Goal: Transaction & Acquisition: Purchase product/service

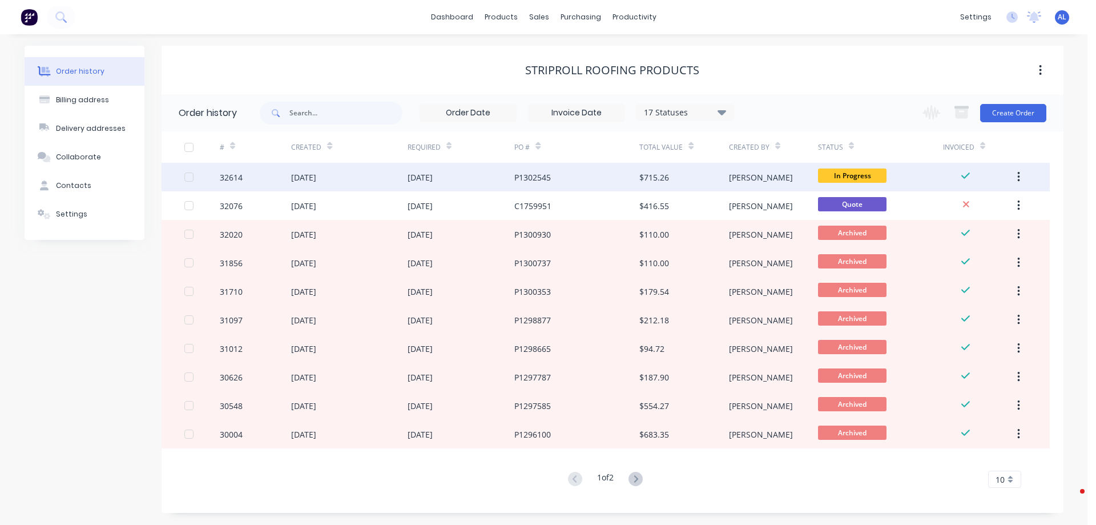
click at [785, 180] on div "[PERSON_NAME]" at bounding box center [773, 177] width 89 height 29
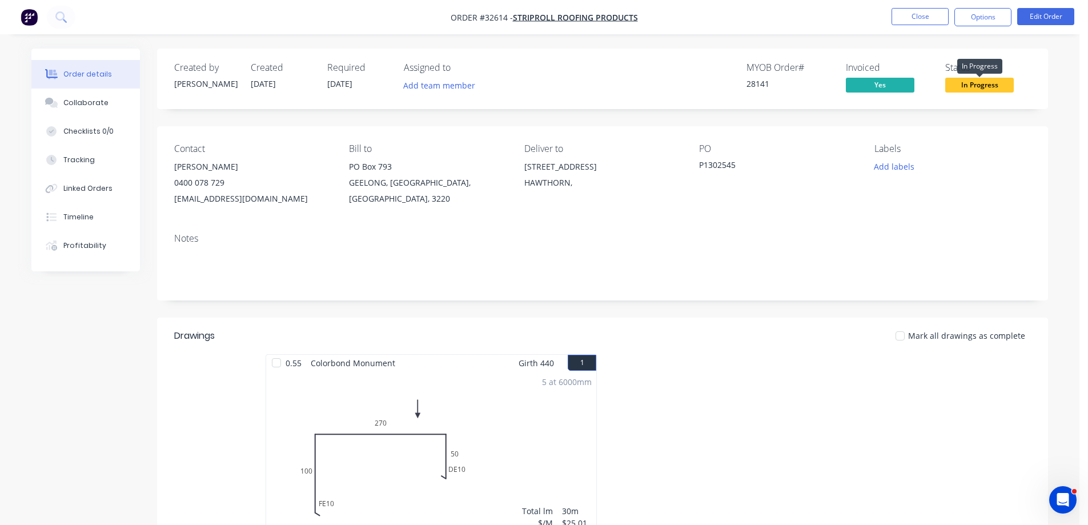
drag, startPoint x: 978, startPoint y: 83, endPoint x: 977, endPoint y: 91, distance: 7.4
click at [978, 85] on span "In Progress" at bounding box center [979, 85] width 69 height 14
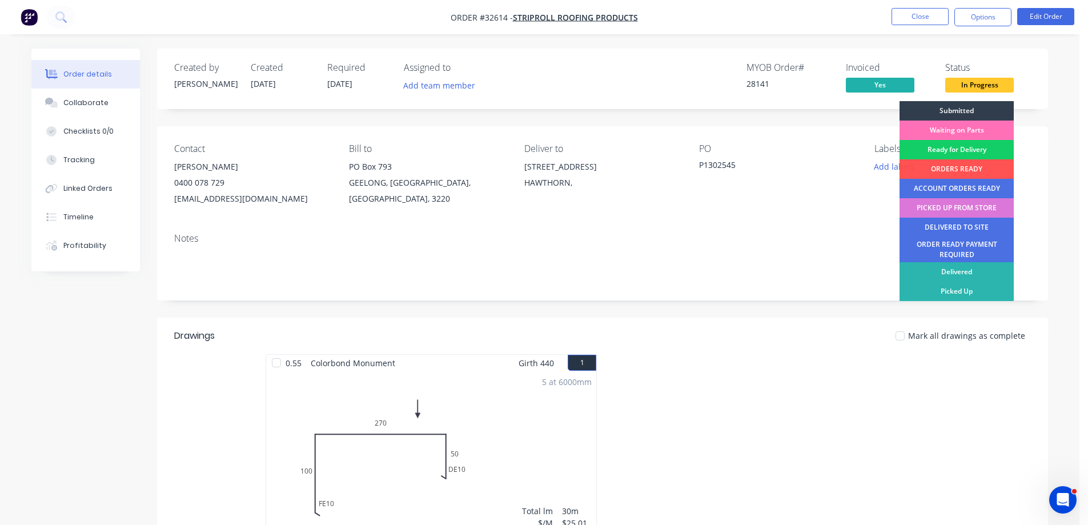
click at [971, 151] on div "Ready for Delivery" at bounding box center [956, 149] width 114 height 19
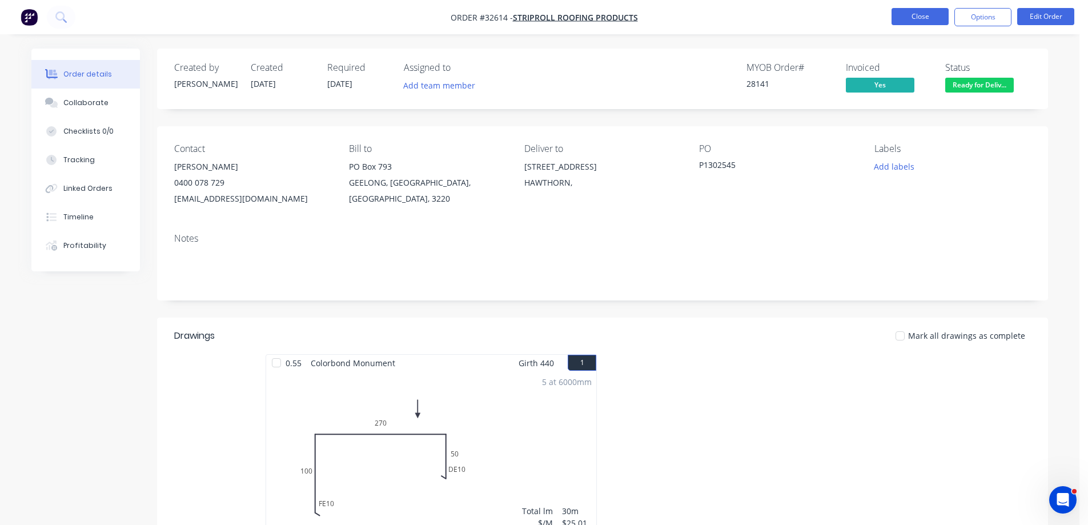
click at [927, 19] on button "Close" at bounding box center [919, 16] width 57 height 17
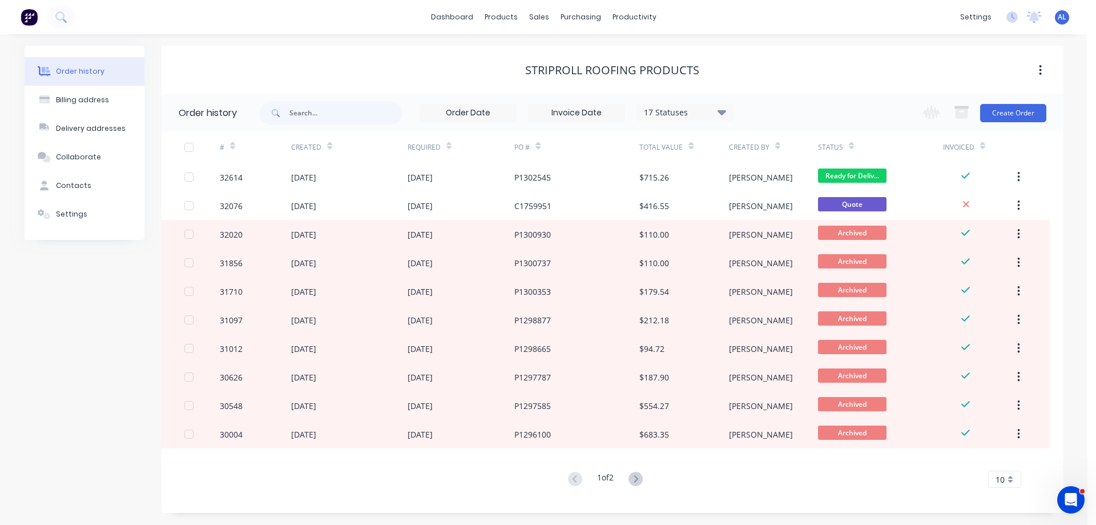
click at [31, 21] on img at bounding box center [29, 17] width 17 height 17
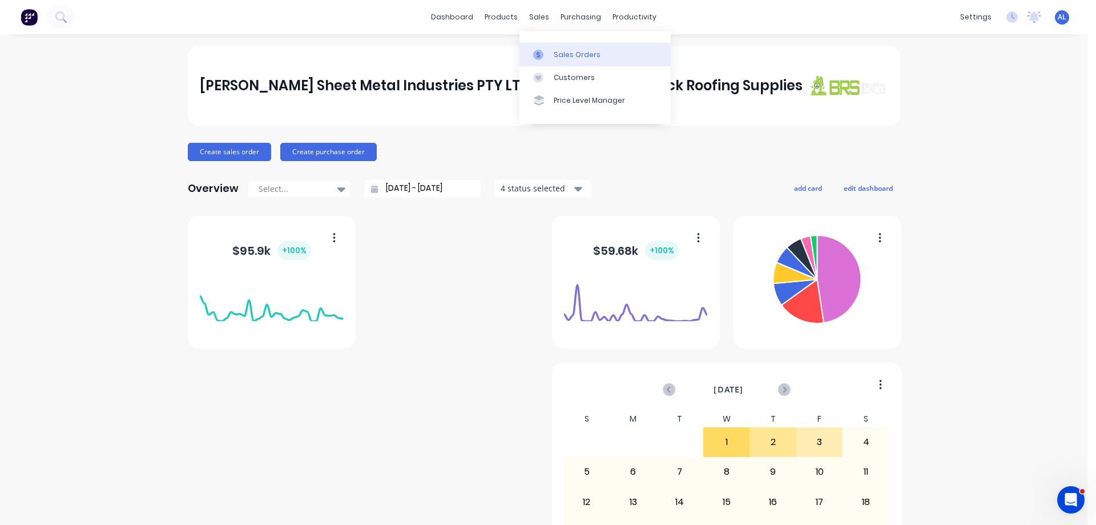
click at [558, 64] on link "Sales Orders" at bounding box center [595, 54] width 151 height 23
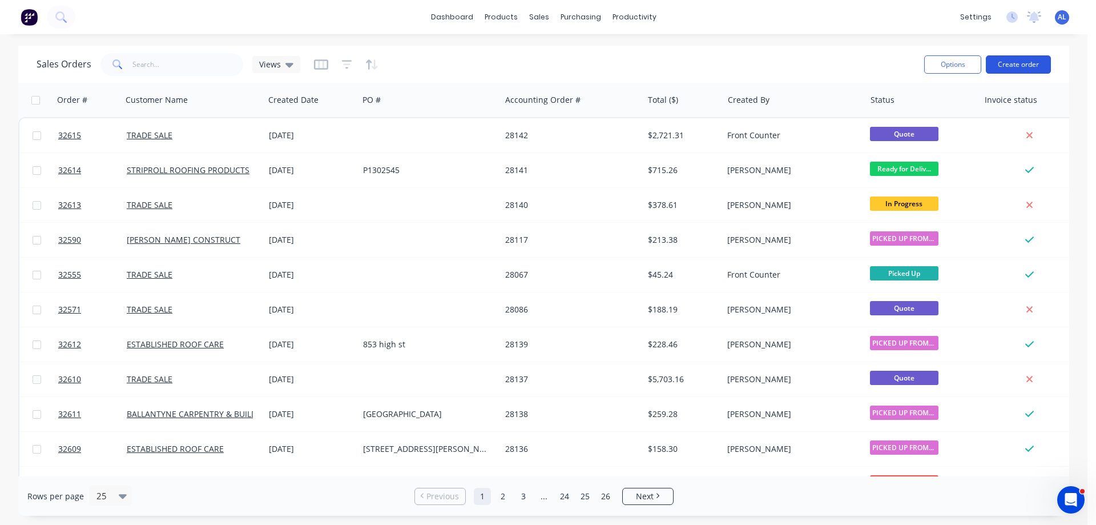
click at [1022, 64] on button "Create order" at bounding box center [1018, 64] width 65 height 18
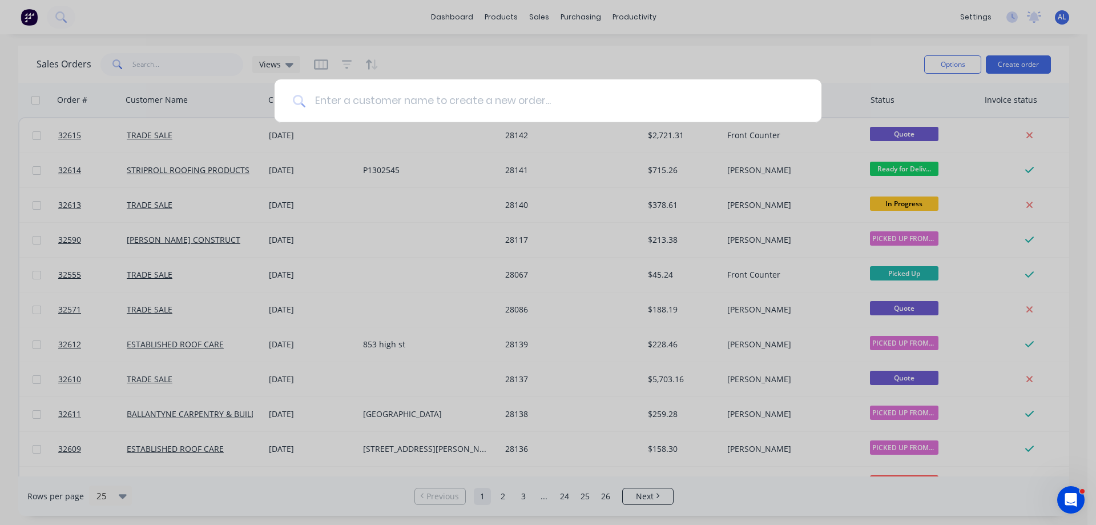
click at [409, 105] on input at bounding box center [554, 100] width 498 height 43
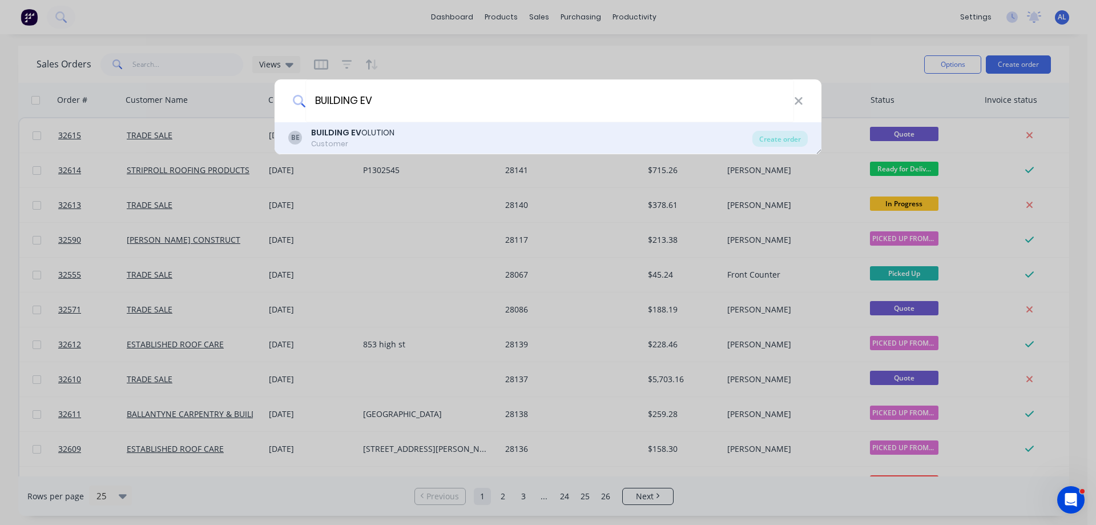
type input "BUILDING EV"
click at [386, 129] on div "BUILDING EV OLUTION" at bounding box center [352, 133] width 83 height 12
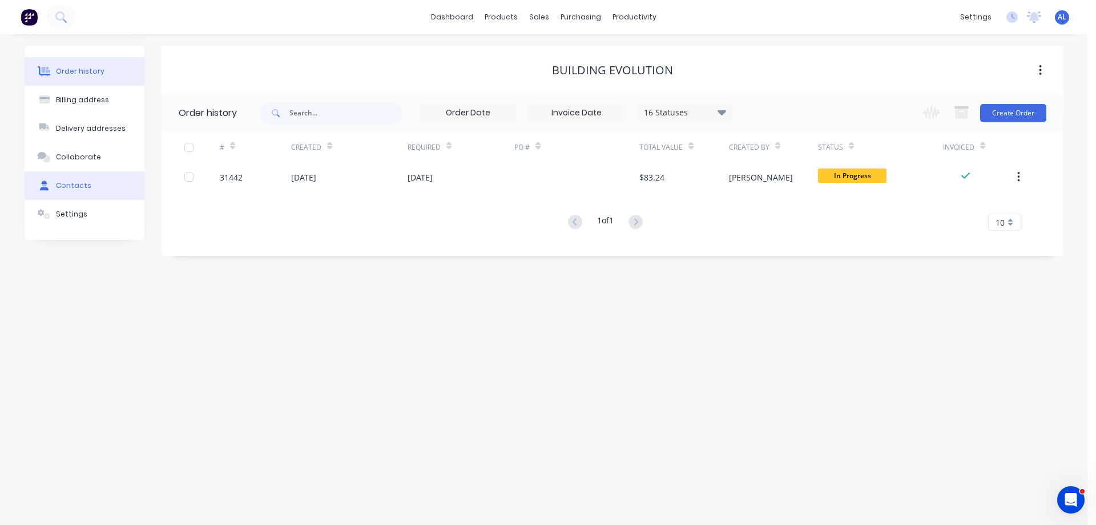
click at [96, 189] on button "Contacts" at bounding box center [85, 185] width 120 height 29
select select "AU"
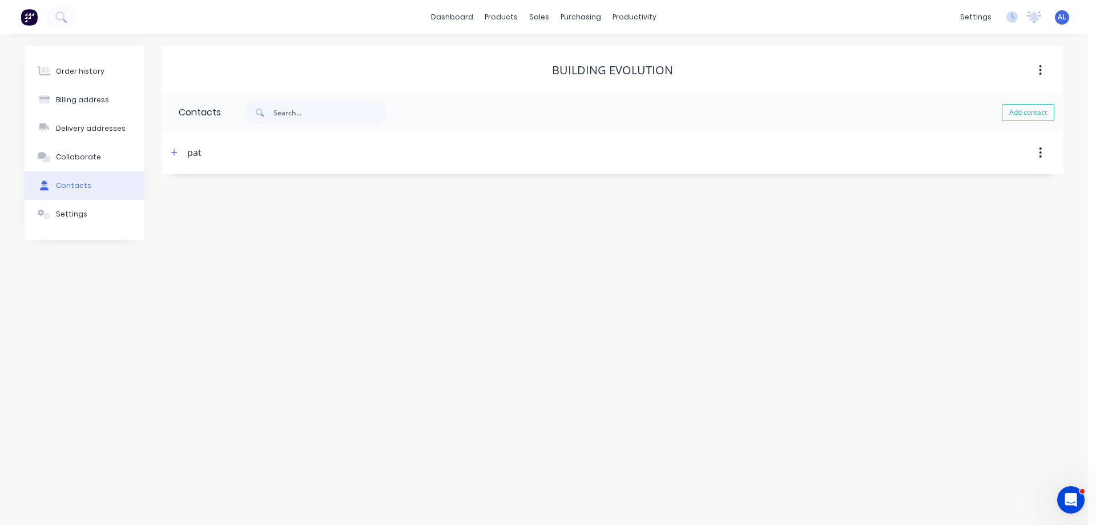
drag, startPoint x: 179, startPoint y: 154, endPoint x: 267, endPoint y: 154, distance: 87.9
click at [178, 154] on button "button" at bounding box center [174, 152] width 14 height 14
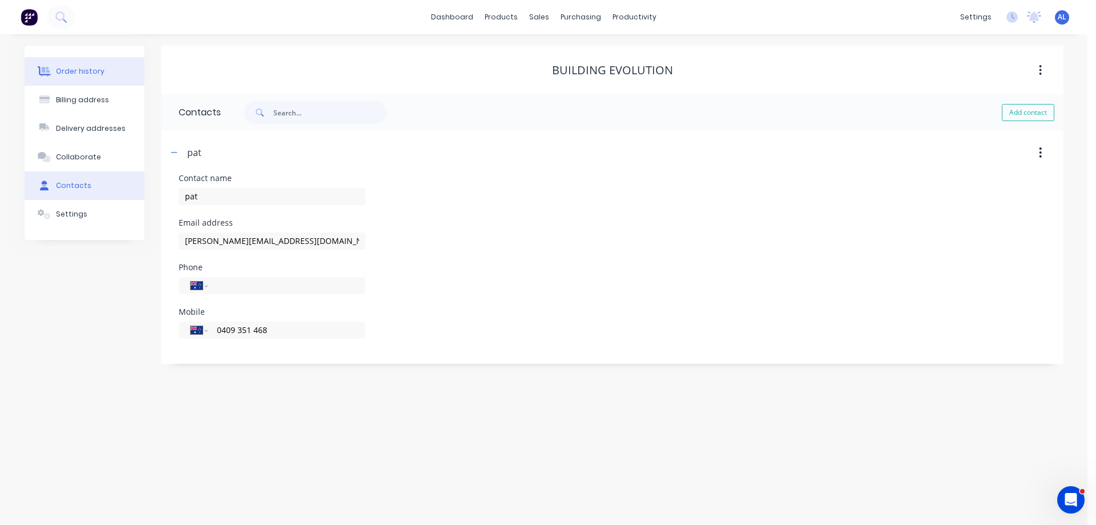
click at [53, 78] on button "Order history" at bounding box center [85, 71] width 120 height 29
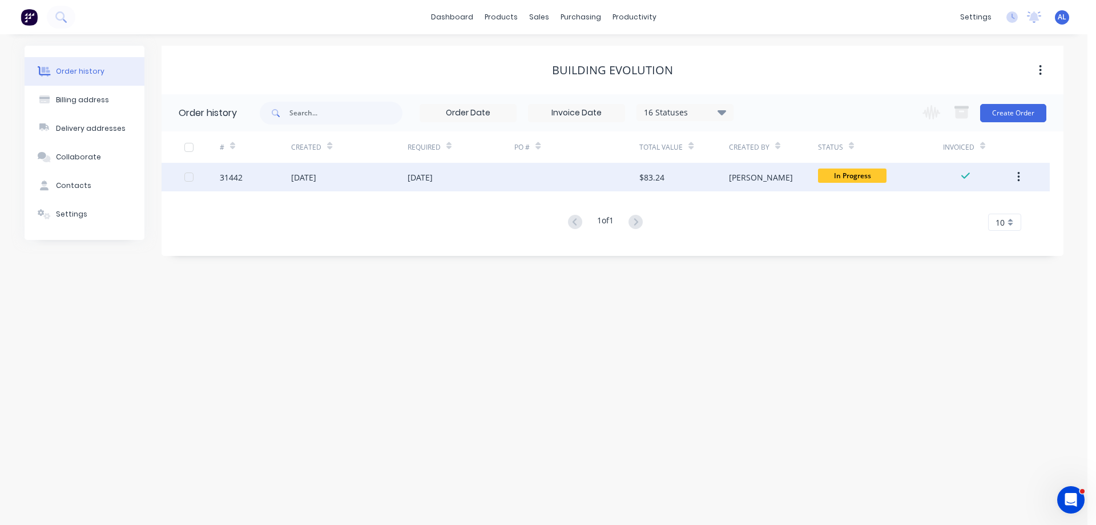
click at [667, 178] on div "$83.24" at bounding box center [683, 177] width 89 height 29
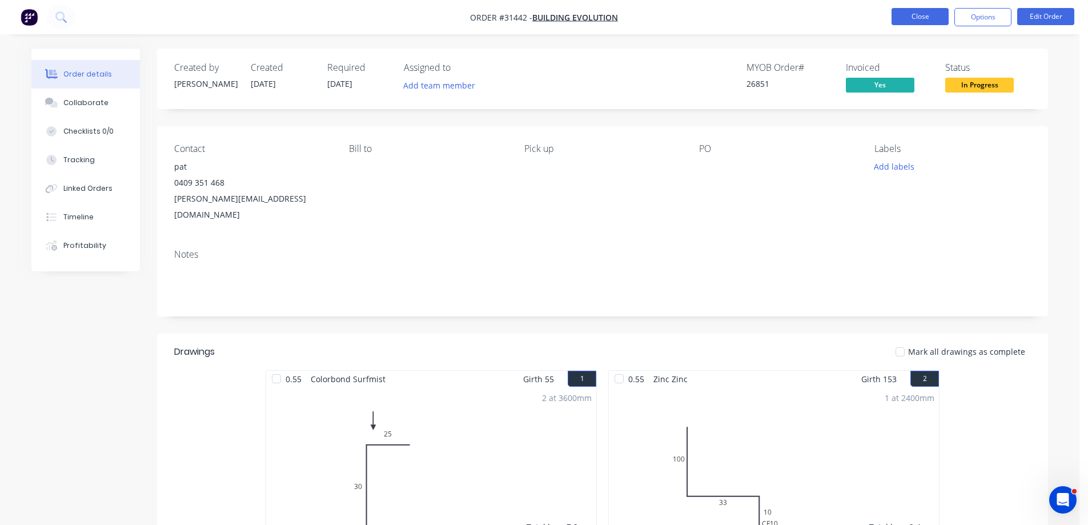
click at [925, 18] on button "Close" at bounding box center [919, 16] width 57 height 17
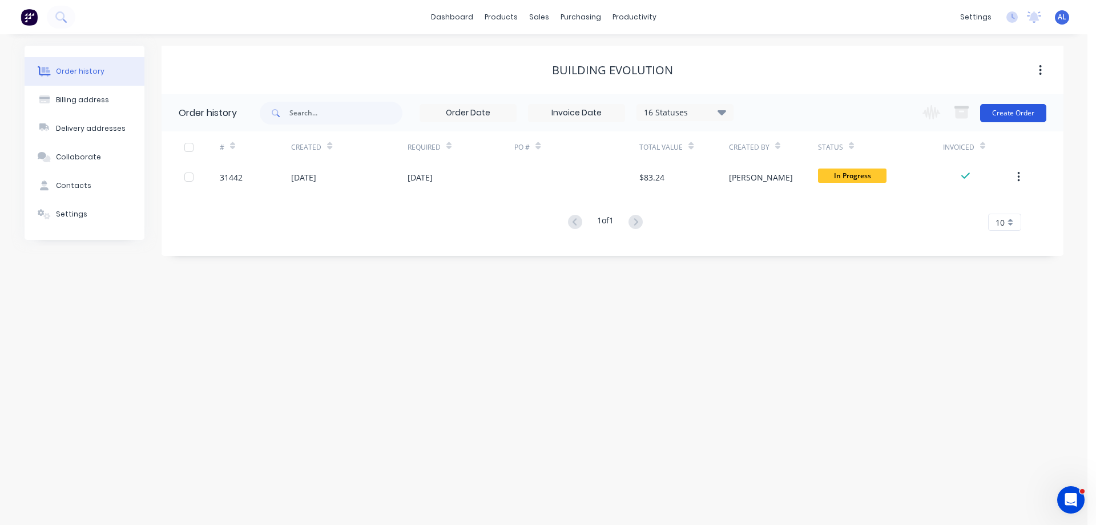
click at [997, 110] on button "Create Order" at bounding box center [1013, 113] width 66 height 18
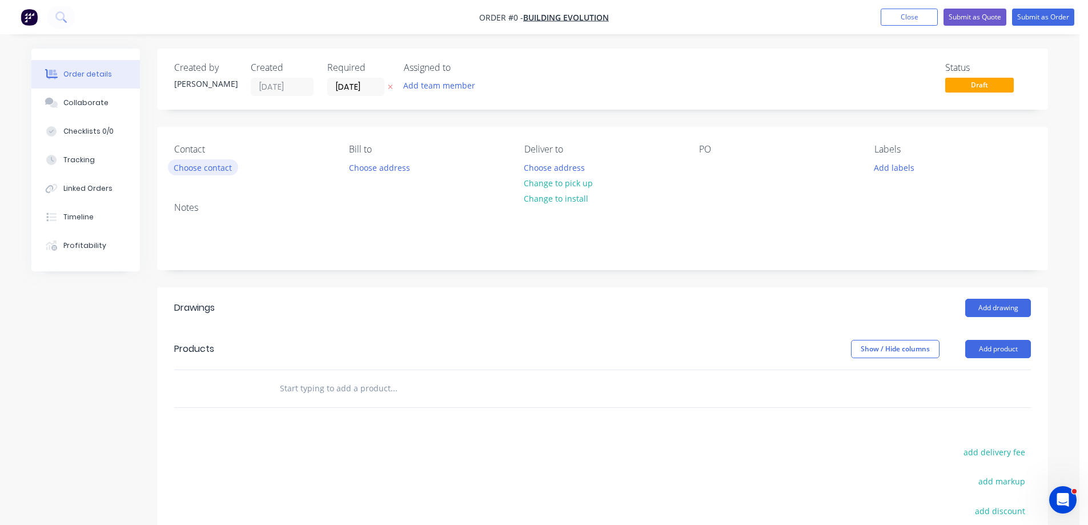
click at [212, 156] on div "Contact Choose contact" at bounding box center [252, 160] width 156 height 32
click at [213, 167] on button "Choose contact" at bounding box center [203, 166] width 70 height 15
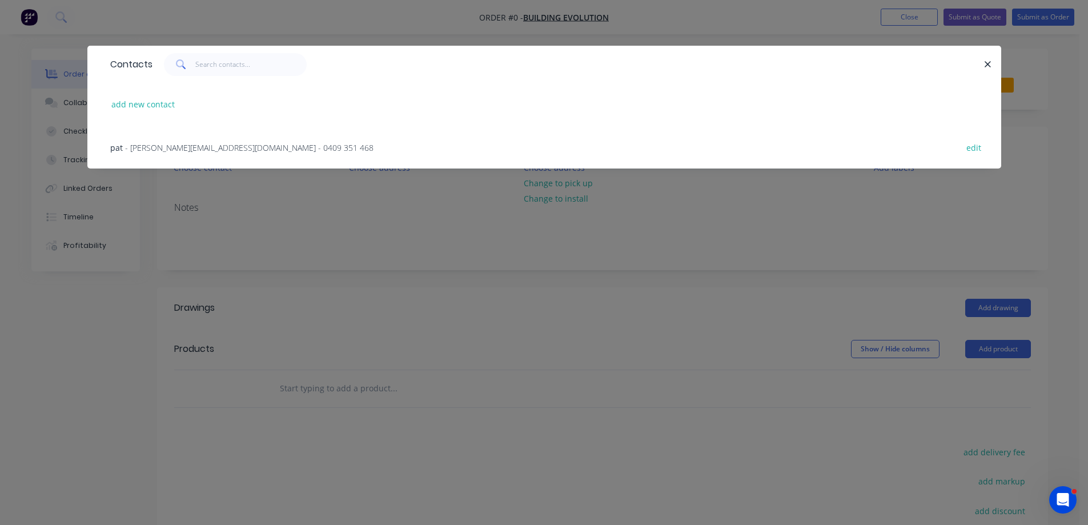
click at [223, 142] on div "pat - [EMAIL_ADDRESS][DOMAIN_NAME] - 0409 351 468" at bounding box center [241, 148] width 263 height 12
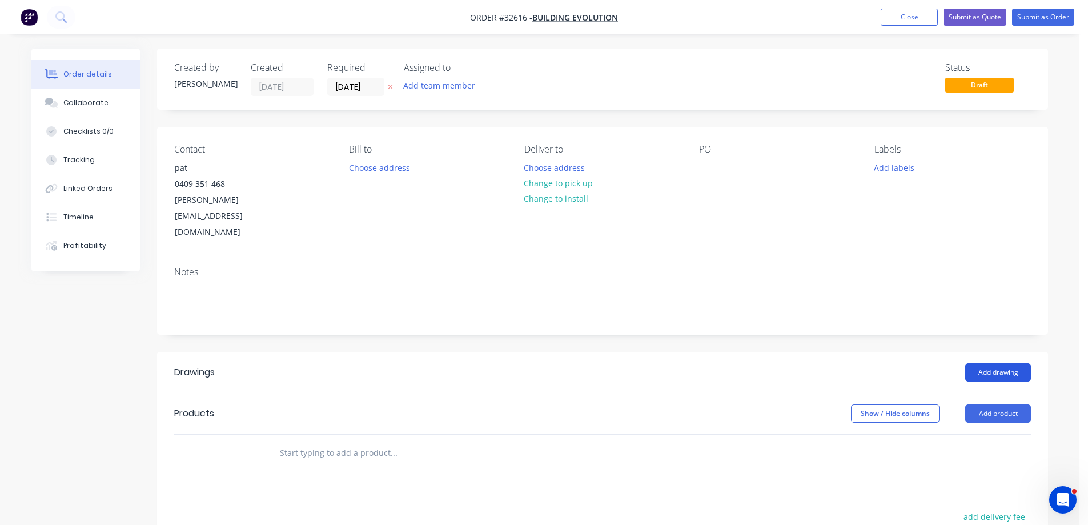
click at [982, 363] on button "Add drawing" at bounding box center [998, 372] width 66 height 18
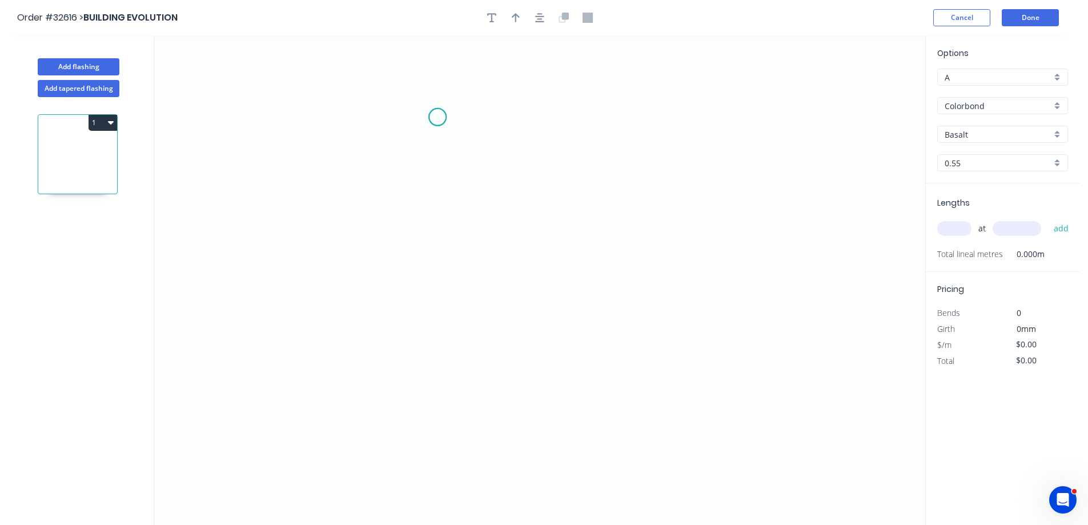
click at [437, 117] on icon "0" at bounding box center [539, 279] width 771 height 489
click at [434, 303] on icon "0" at bounding box center [539, 279] width 771 height 489
click at [623, 367] on icon "0 ?" at bounding box center [539, 279] width 771 height 489
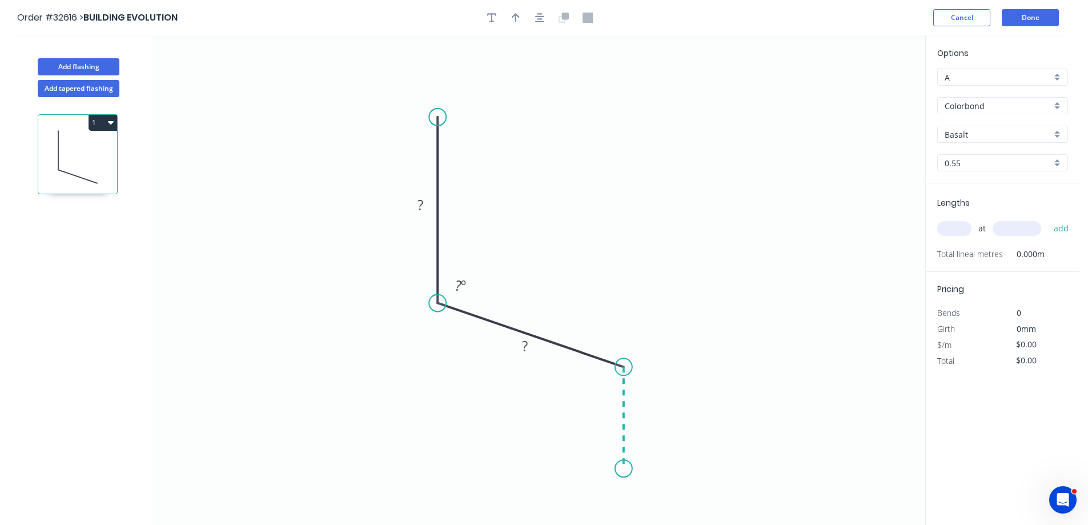
click at [617, 469] on icon "0 ? ? ? º" at bounding box center [539, 279] width 771 height 489
click at [429, 206] on rect at bounding box center [420, 206] width 23 height 16
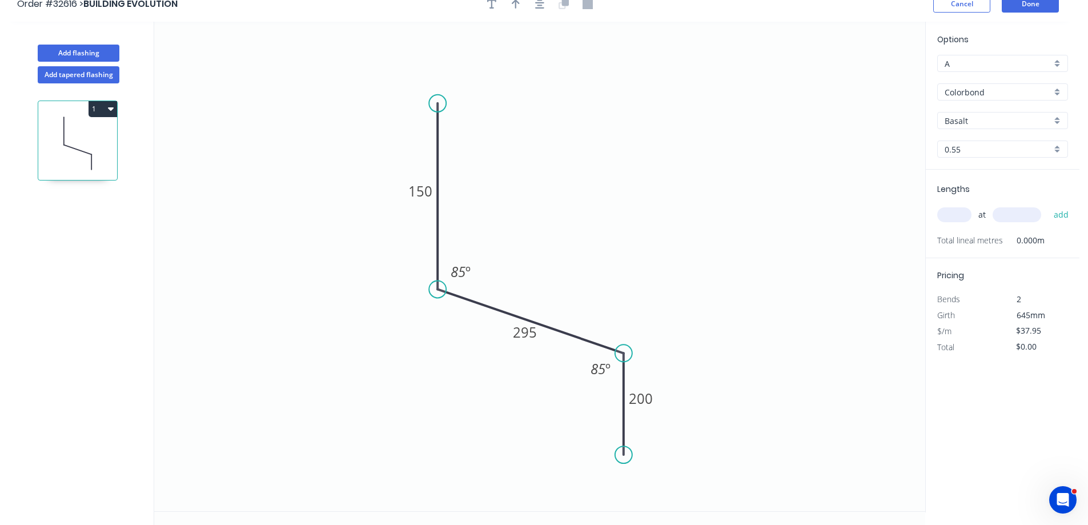
scroll to position [21, 0]
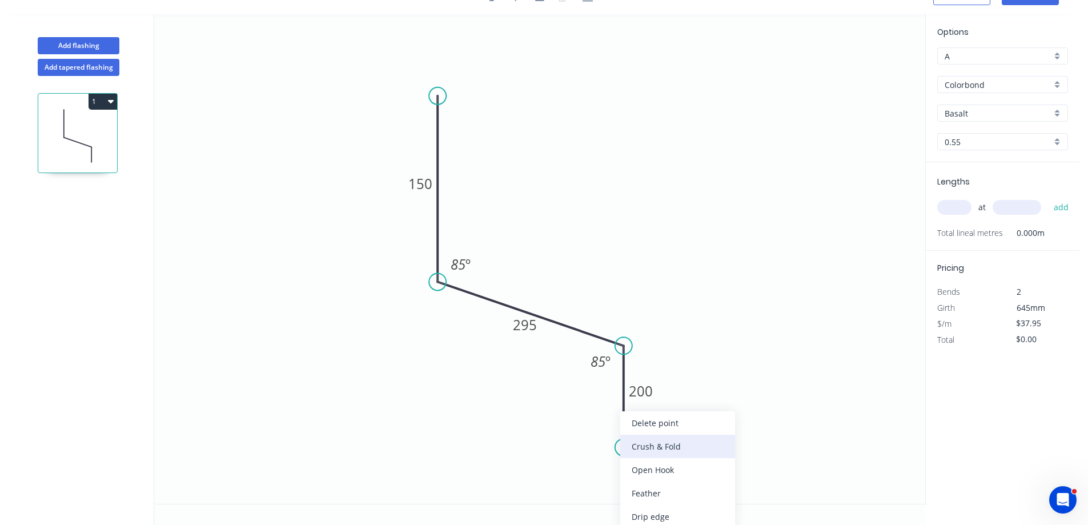
click at [702, 442] on div "Crush & Fold" at bounding box center [677, 445] width 115 height 23
type input "$40.07"
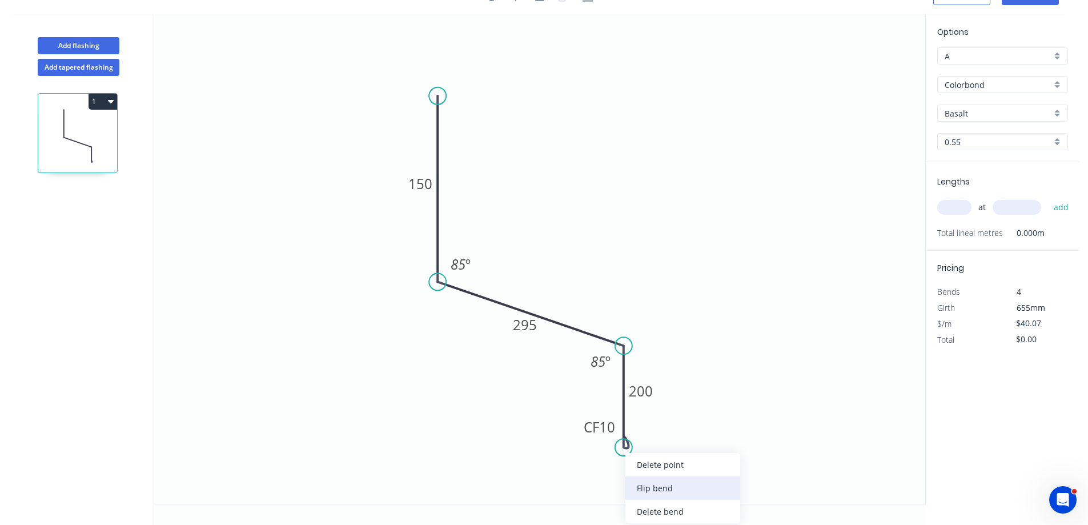
click at [683, 488] on div "Flip bend" at bounding box center [682, 487] width 115 height 23
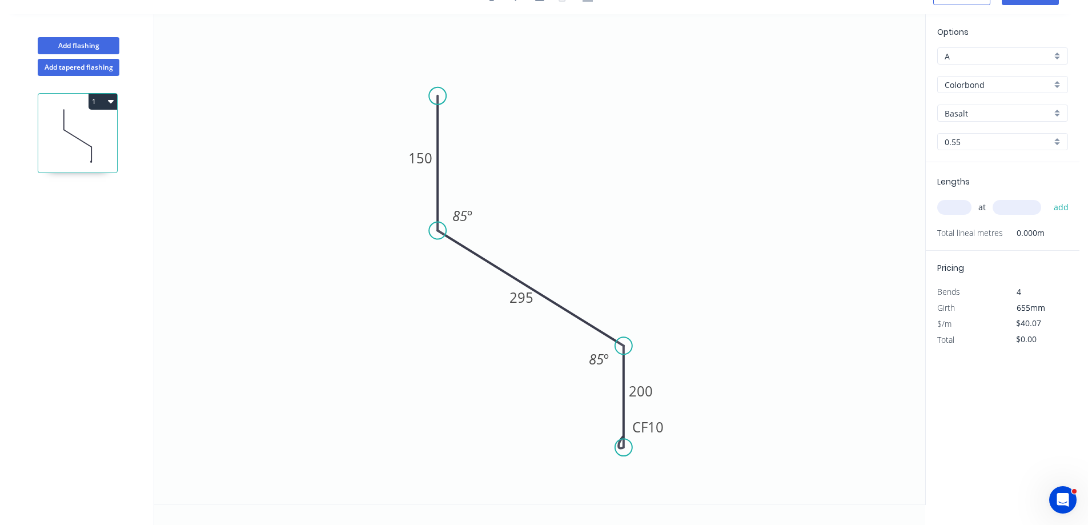
drag, startPoint x: 436, startPoint y: 281, endPoint x: 432, endPoint y: 231, distance: 51.0
click at [432, 231] on circle at bounding box center [437, 230] width 17 height 17
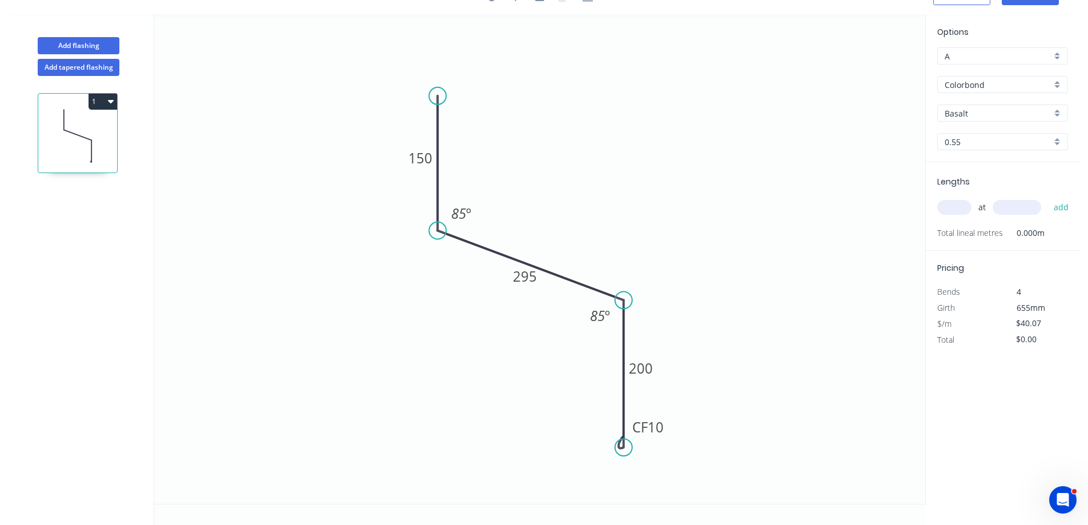
drag, startPoint x: 622, startPoint y: 346, endPoint x: 665, endPoint y: 380, distance: 54.4
click at [618, 300] on circle at bounding box center [623, 299] width 17 height 17
click at [952, 203] on input "text" at bounding box center [954, 207] width 34 height 15
type input "2"
type input "3600"
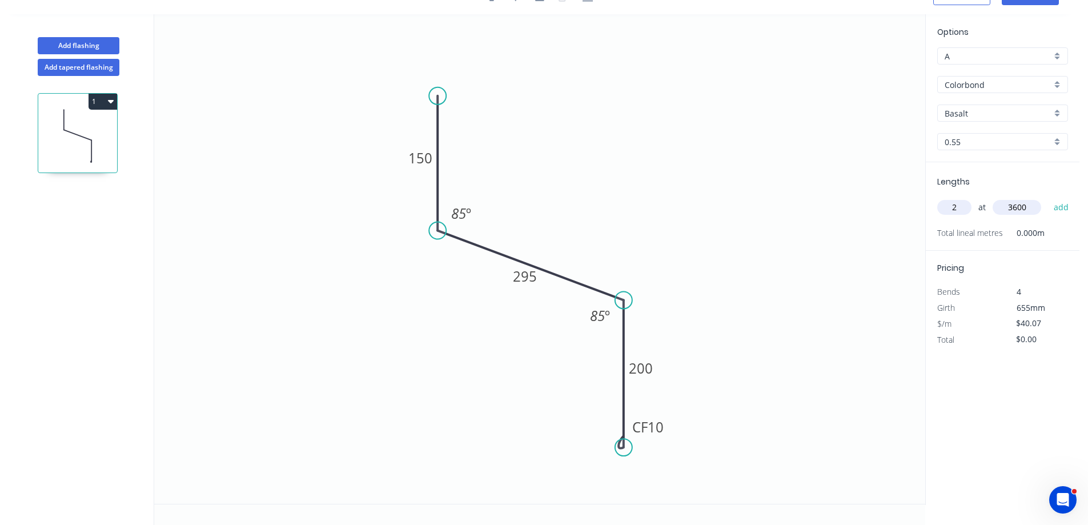
click at [1048, 198] on button "add" at bounding box center [1061, 207] width 27 height 19
type input "$288.50"
type input "1"
type input "3000"
click at [1048, 198] on button "add" at bounding box center [1061, 207] width 27 height 19
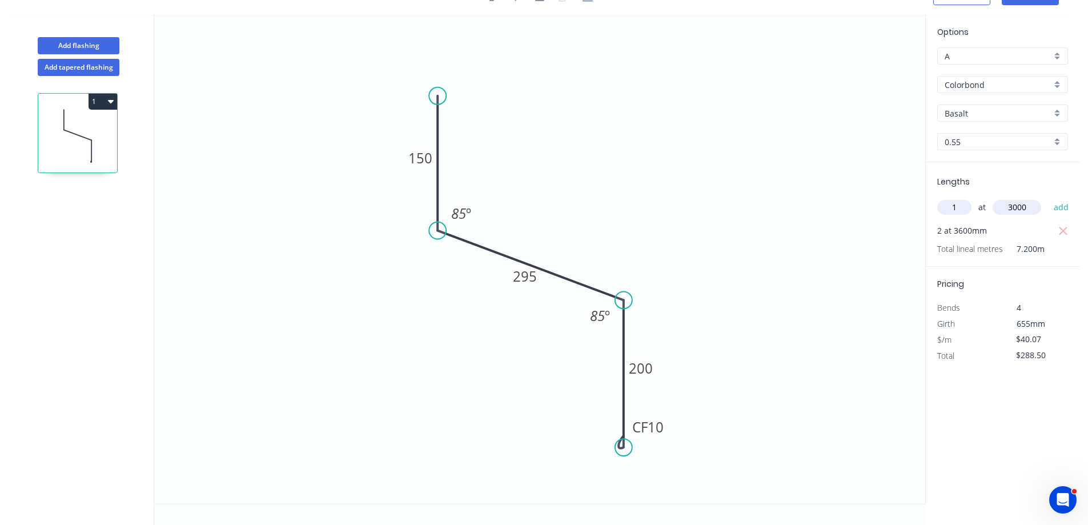
type input "$408.71"
click at [1056, 86] on div "Colorbond" at bounding box center [1002, 84] width 131 height 17
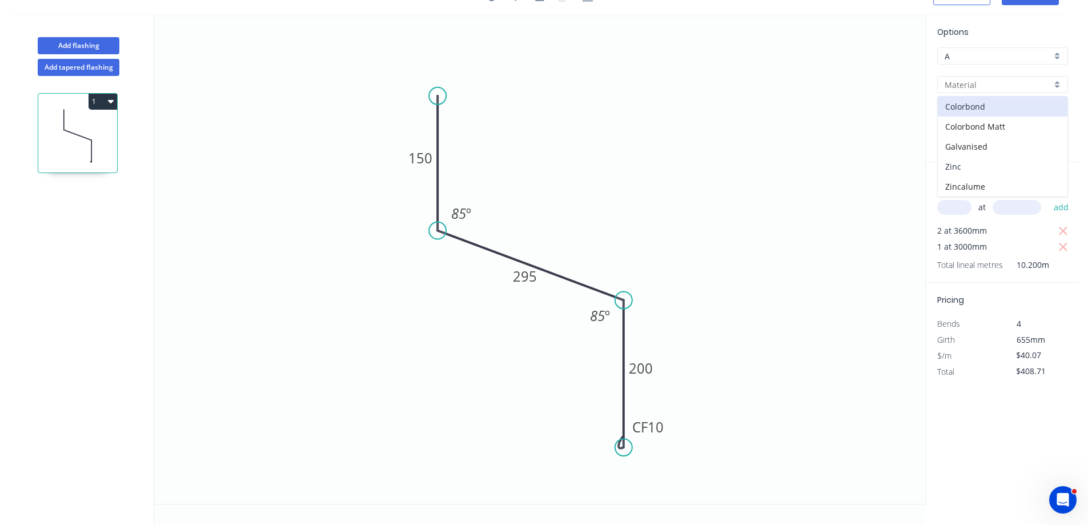
click at [980, 164] on div "Zinc" at bounding box center [1003, 166] width 130 height 20
type input "Zinc"
type input "$32.70"
type input "$333.54"
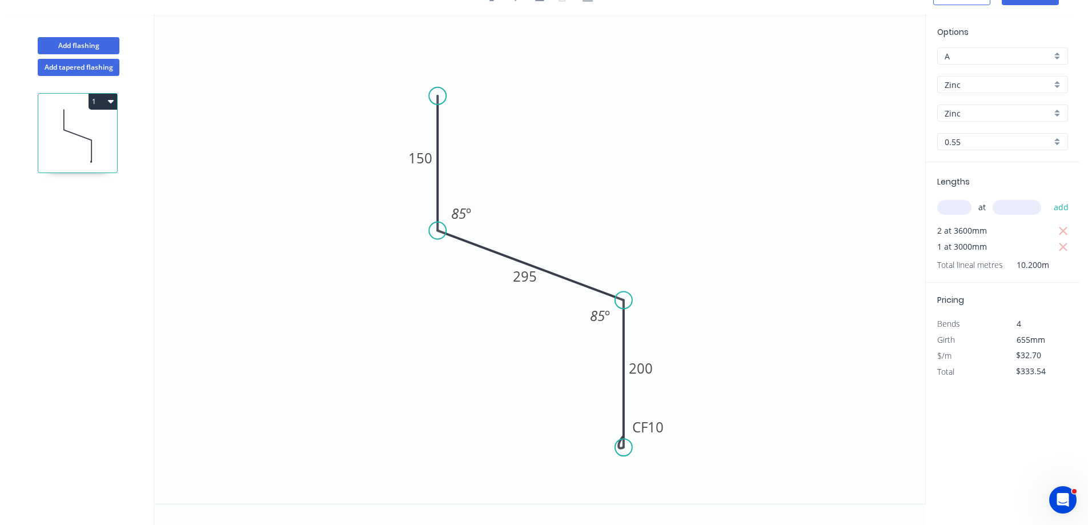
drag, startPoint x: 952, startPoint y: 206, endPoint x: 699, endPoint y: 304, distance: 271.5
click at [946, 209] on input "text" at bounding box center [954, 207] width 34 height 15
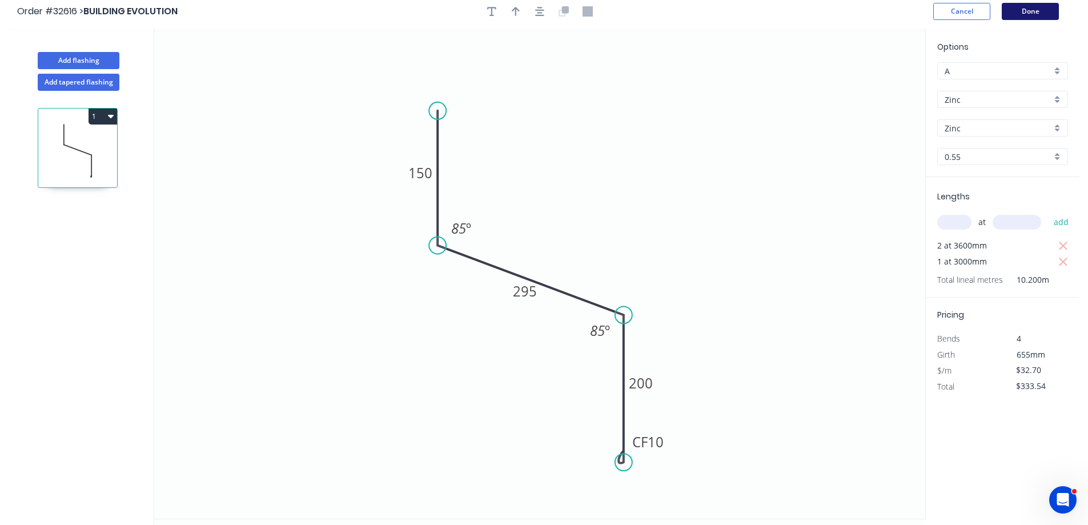
scroll to position [0, 0]
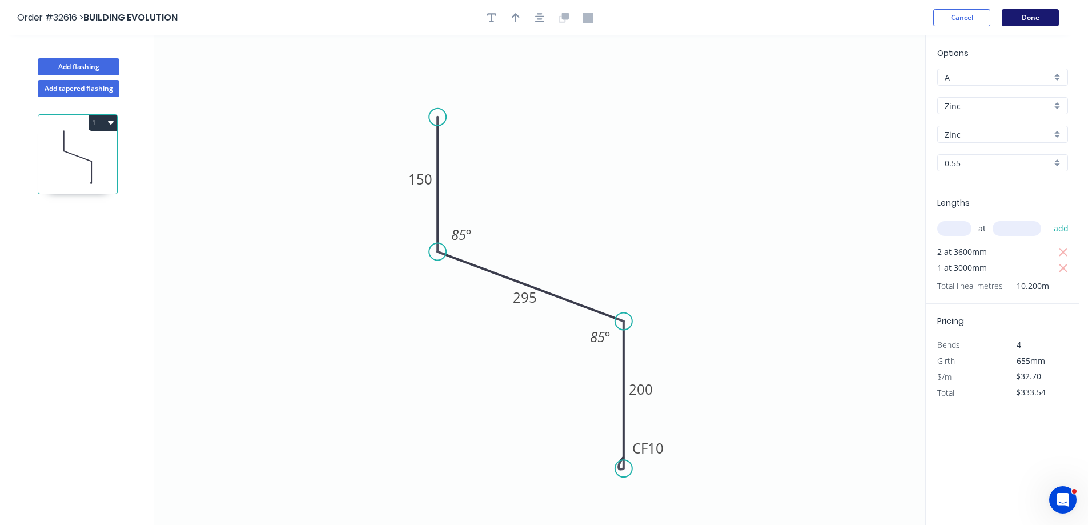
click at [1028, 19] on button "Done" at bounding box center [1029, 17] width 57 height 17
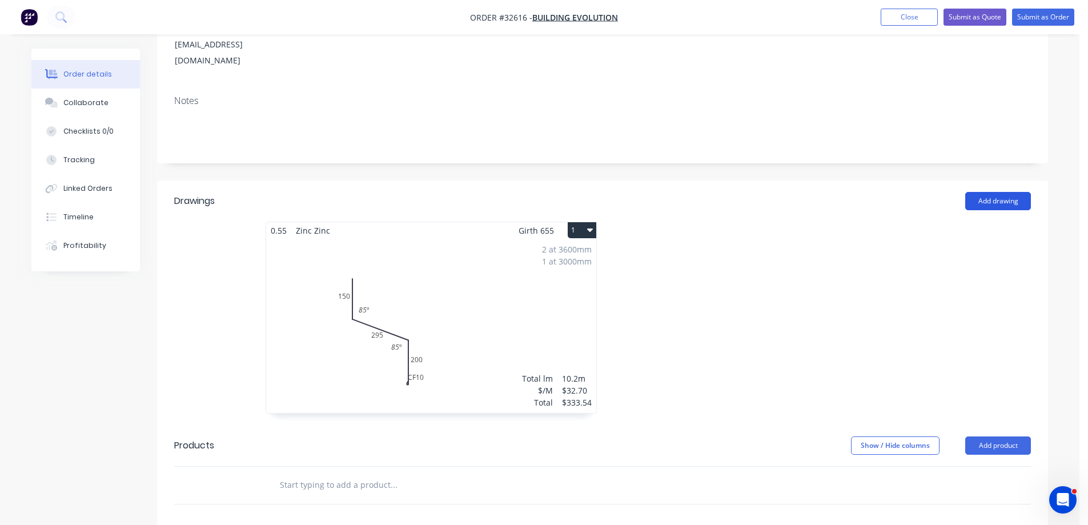
click at [995, 192] on button "Add drawing" at bounding box center [998, 201] width 66 height 18
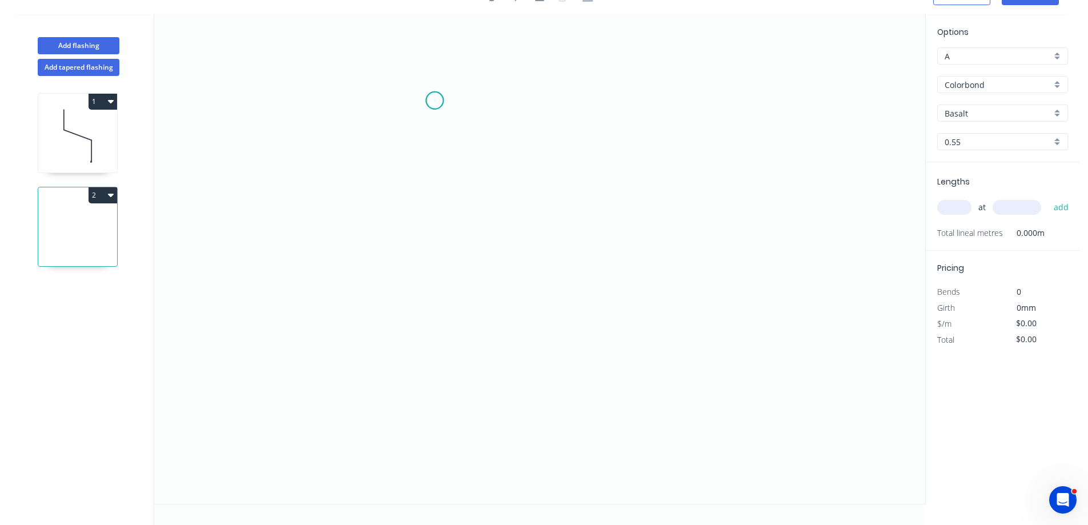
click at [434, 100] on icon "0" at bounding box center [539, 258] width 771 height 489
drag, startPoint x: 438, startPoint y: 232, endPoint x: 560, endPoint y: 218, distance: 123.1
click at [446, 231] on icon "0" at bounding box center [539, 258] width 771 height 489
click at [680, 352] on icon "0 ?" at bounding box center [539, 258] width 771 height 489
drag, startPoint x: 445, startPoint y: 228, endPoint x: 435, endPoint y: 228, distance: 9.7
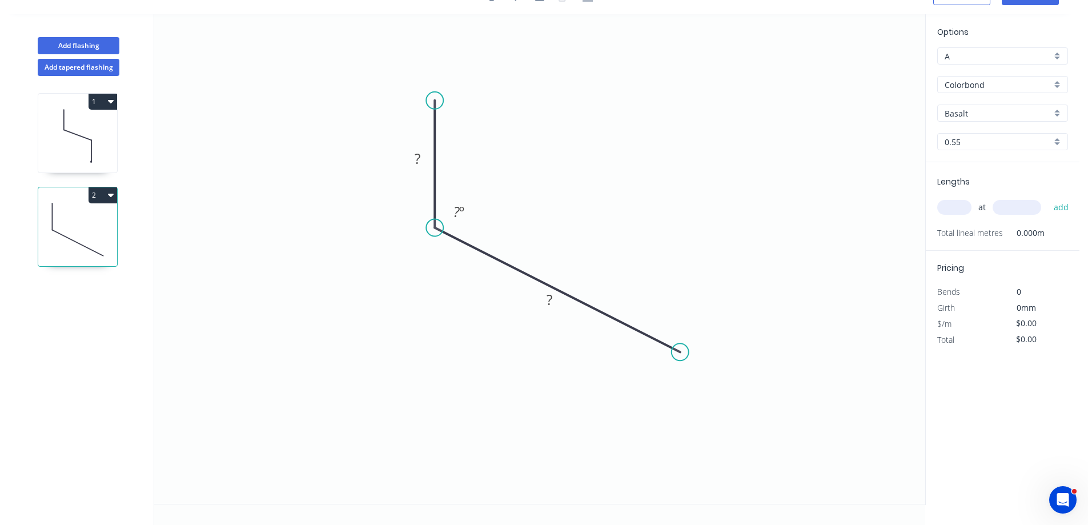
click at [435, 228] on circle at bounding box center [434, 227] width 17 height 17
click at [678, 351] on circle at bounding box center [679, 351] width 17 height 17
click at [678, 461] on icon "0 ? ? ? º" at bounding box center [539, 258] width 771 height 489
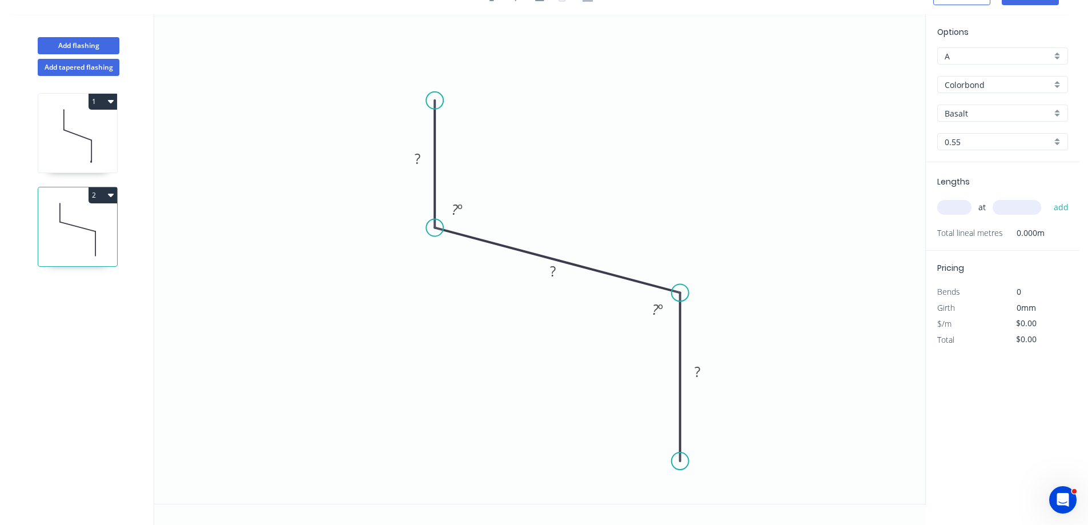
drag, startPoint x: 670, startPoint y: 327, endPoint x: 679, endPoint y: 293, distance: 34.9
click at [679, 293] on circle at bounding box center [679, 292] width 17 height 17
drag, startPoint x: 435, startPoint y: 224, endPoint x: 433, endPoint y: 218, distance: 6.0
click at [433, 218] on circle at bounding box center [434, 218] width 17 height 17
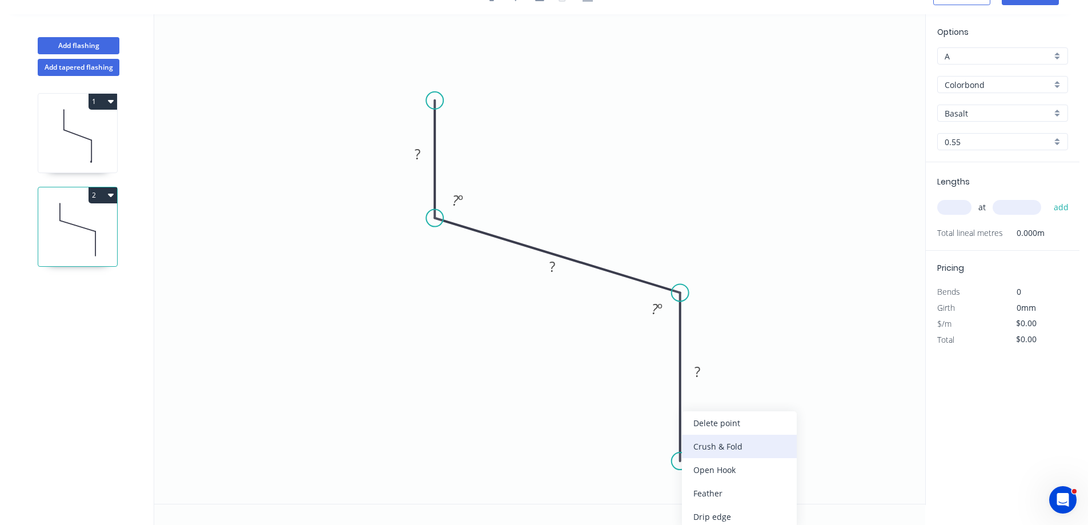
click at [749, 439] on div "Crush & Fold" at bounding box center [739, 445] width 115 height 23
click at [758, 493] on div "Flip bend" at bounding box center [740, 492] width 115 height 23
drag, startPoint x: 703, startPoint y: 371, endPoint x: 761, endPoint y: 341, distance: 64.1
click at [713, 357] on icon "0 ? ? CF 10 ? ? º ? º" at bounding box center [539, 258] width 771 height 489
drag, startPoint x: 419, startPoint y: 154, endPoint x: 499, endPoint y: 145, distance: 80.4
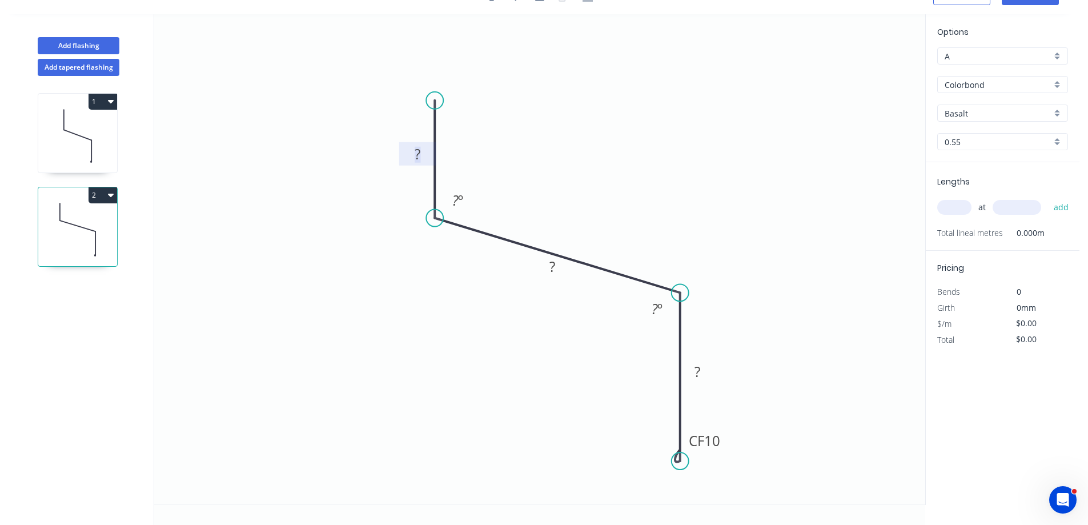
click at [420, 152] on tspan "?" at bounding box center [418, 153] width 6 height 19
type input "$40.07"
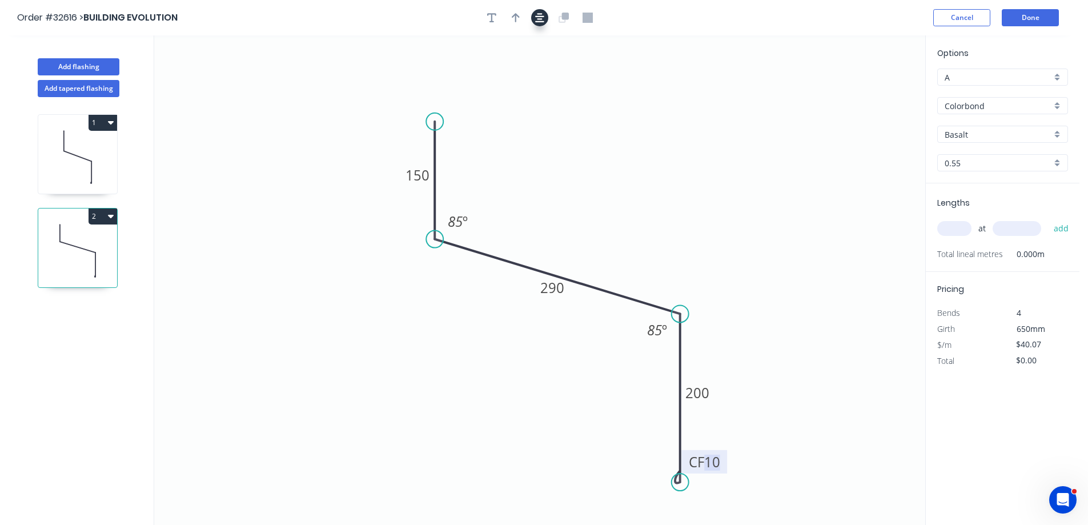
click at [534, 23] on button "button" at bounding box center [539, 17] width 17 height 17
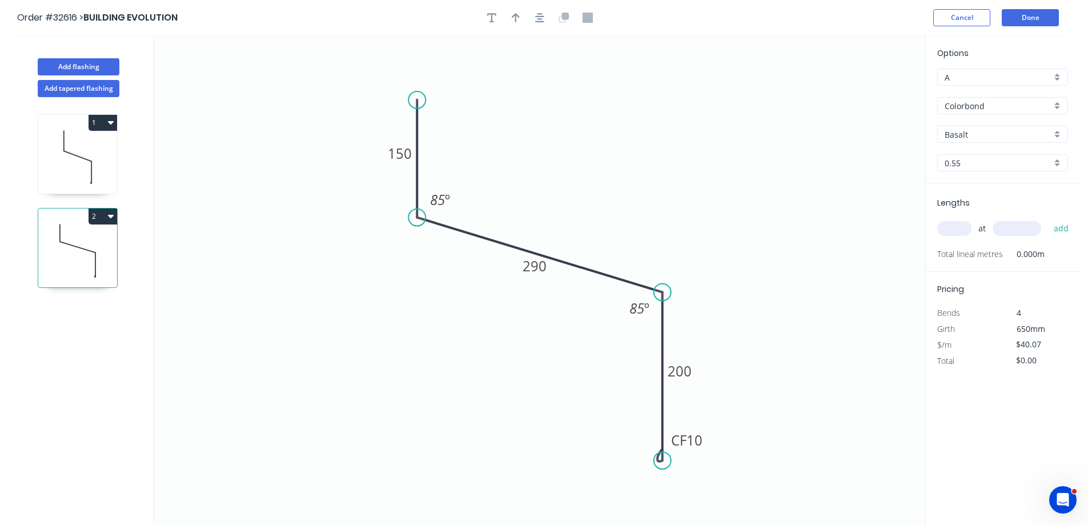
click at [1060, 103] on div "Colorbond" at bounding box center [1002, 105] width 131 height 17
click at [993, 187] on div "Zinc" at bounding box center [1003, 188] width 130 height 20
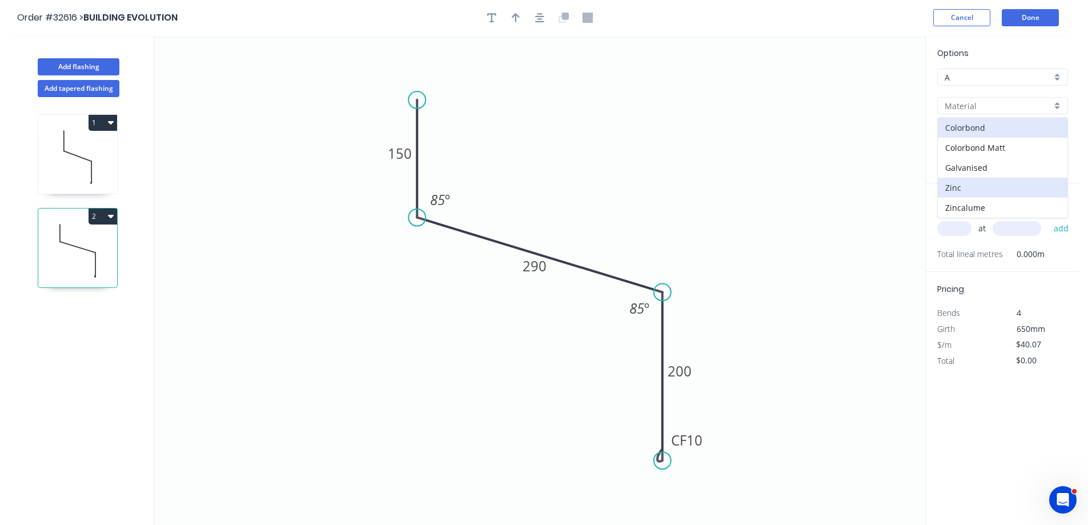
type input "Zinc"
type input "$32.70"
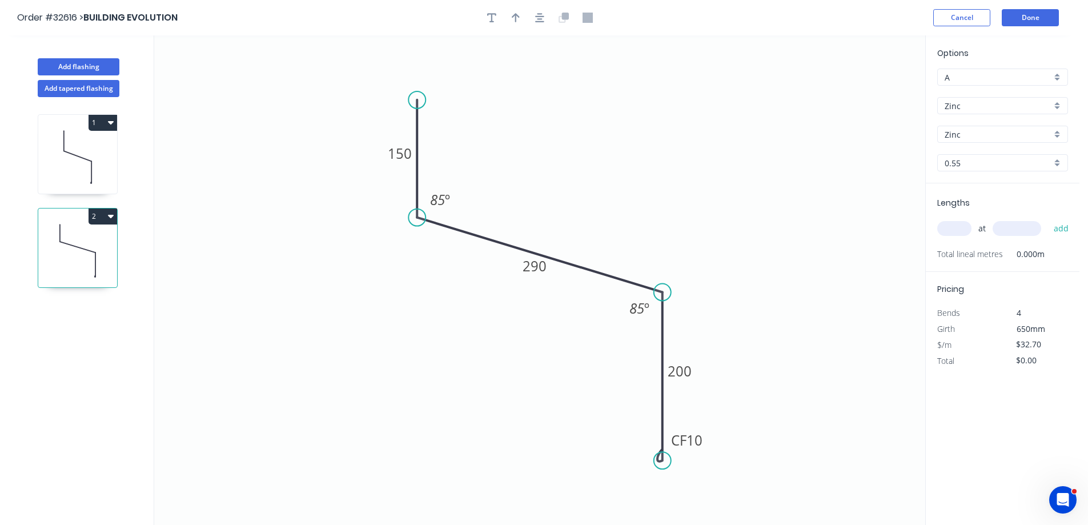
click at [957, 224] on input "text" at bounding box center [954, 228] width 34 height 15
type input "1"
type input "4800"
click at [1048, 219] on button "add" at bounding box center [1061, 228] width 27 height 19
type input "$156.96"
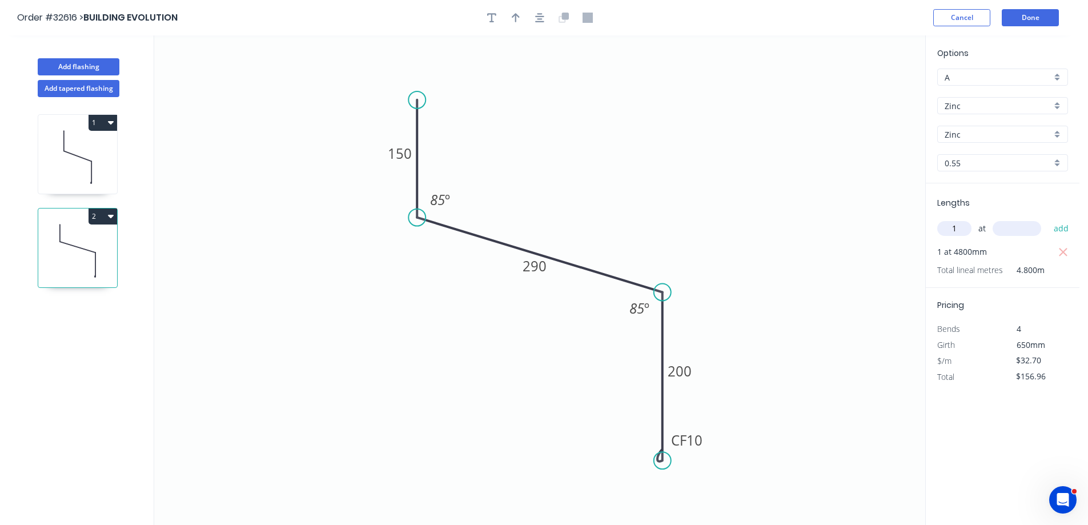
type input "1"
type input "2400"
click at [1048, 219] on button "add" at bounding box center [1061, 228] width 27 height 19
type input "$235.44"
click at [1044, 16] on button "Done" at bounding box center [1029, 17] width 57 height 17
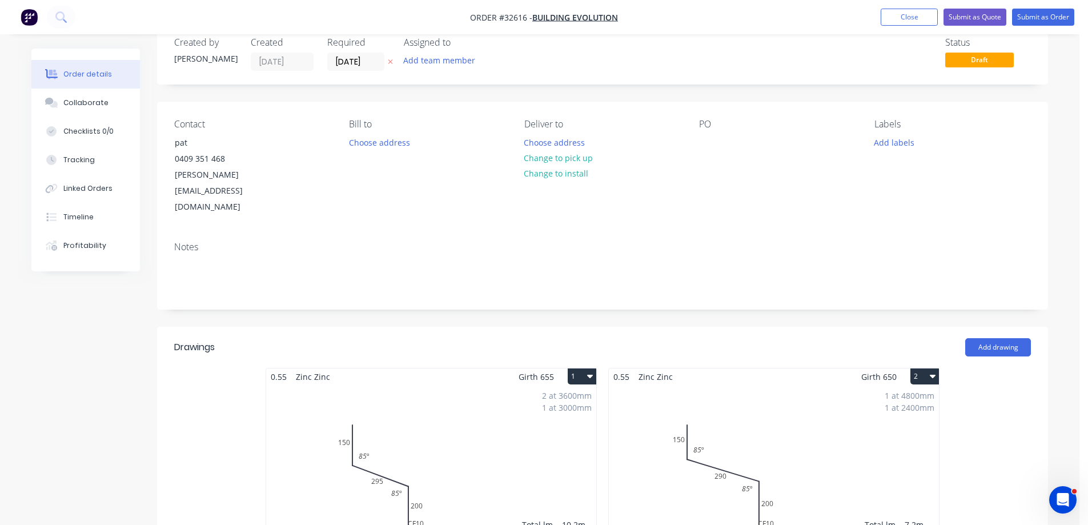
scroll to position [10, 0]
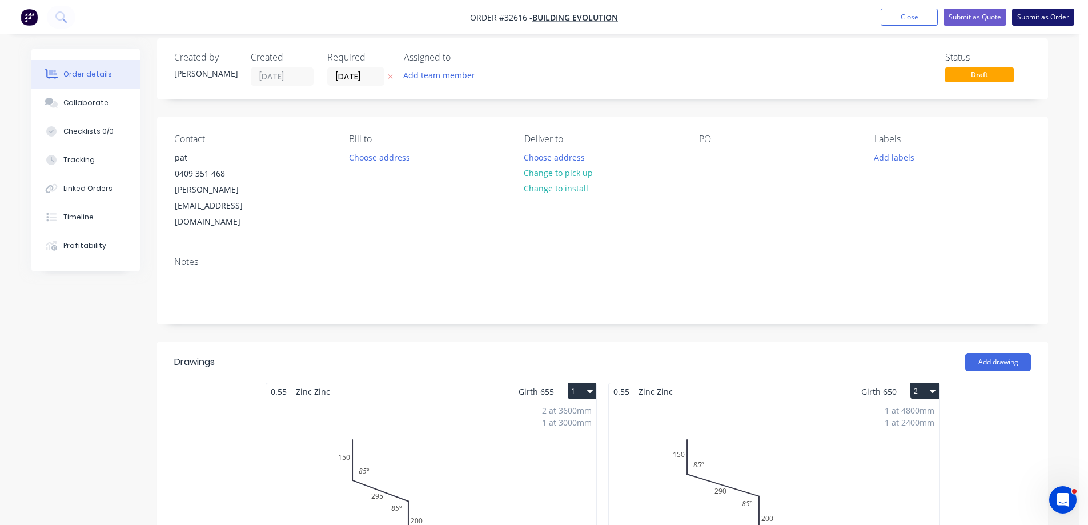
click at [1033, 14] on button "Submit as Order" at bounding box center [1043, 17] width 62 height 17
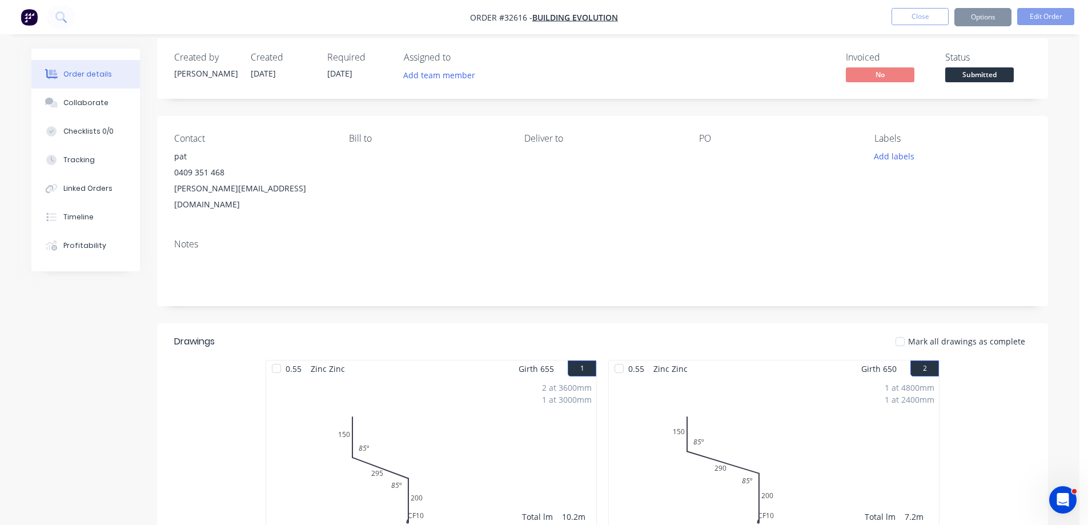
scroll to position [0, 0]
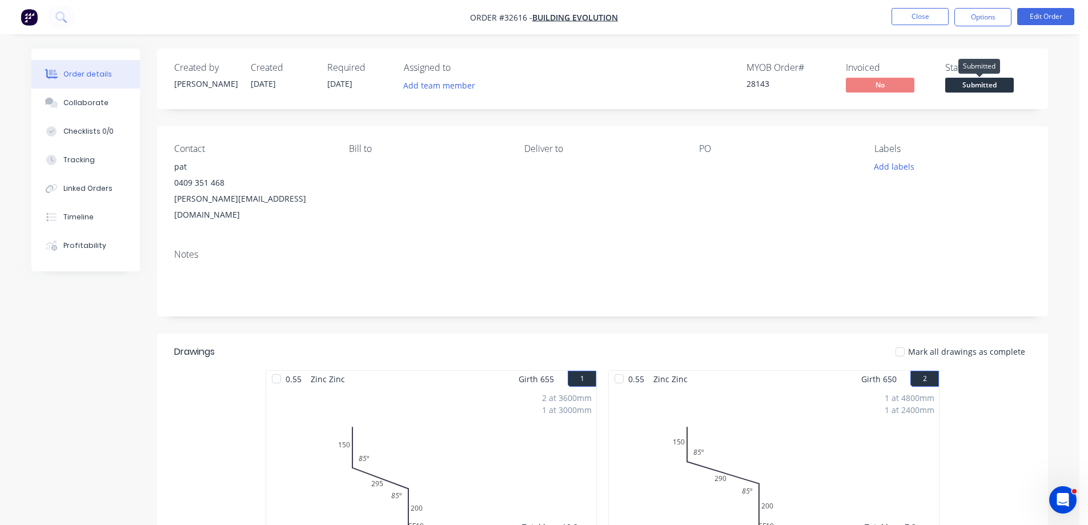
click at [970, 88] on span "Submitted" at bounding box center [979, 85] width 69 height 14
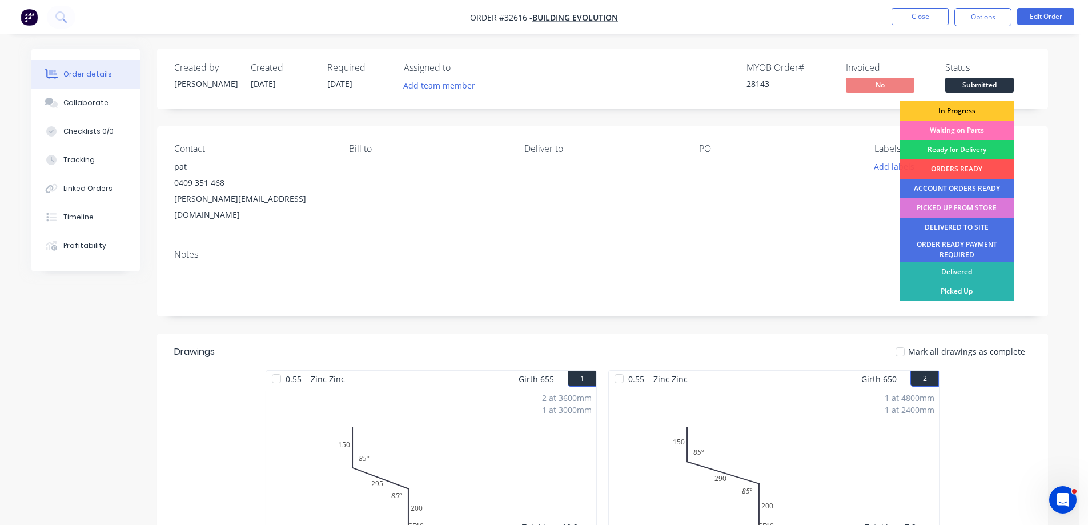
click at [968, 109] on div "In Progress" at bounding box center [956, 110] width 114 height 19
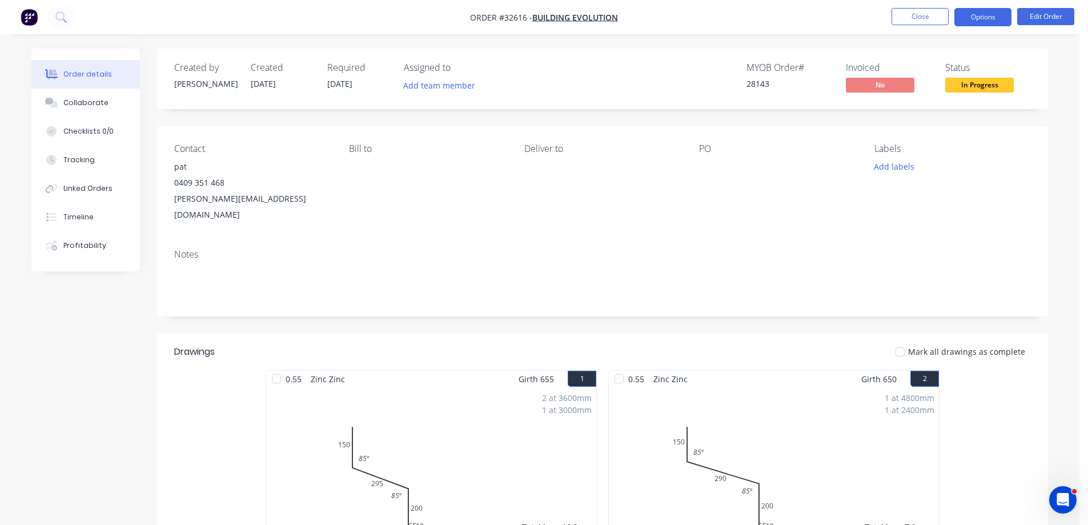
click at [981, 24] on button "Options" at bounding box center [982, 17] width 57 height 18
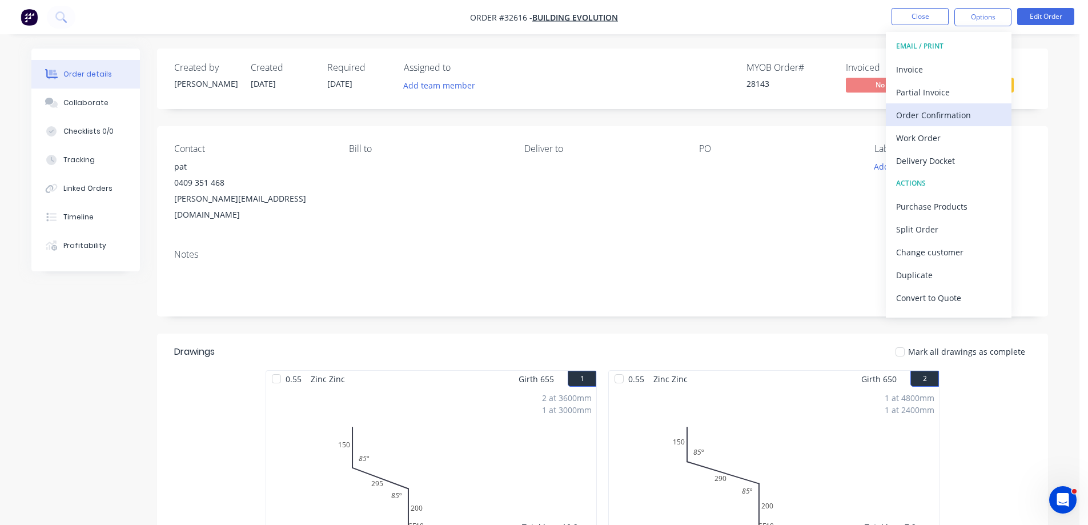
click at [949, 122] on div "Order Confirmation" at bounding box center [948, 115] width 105 height 17
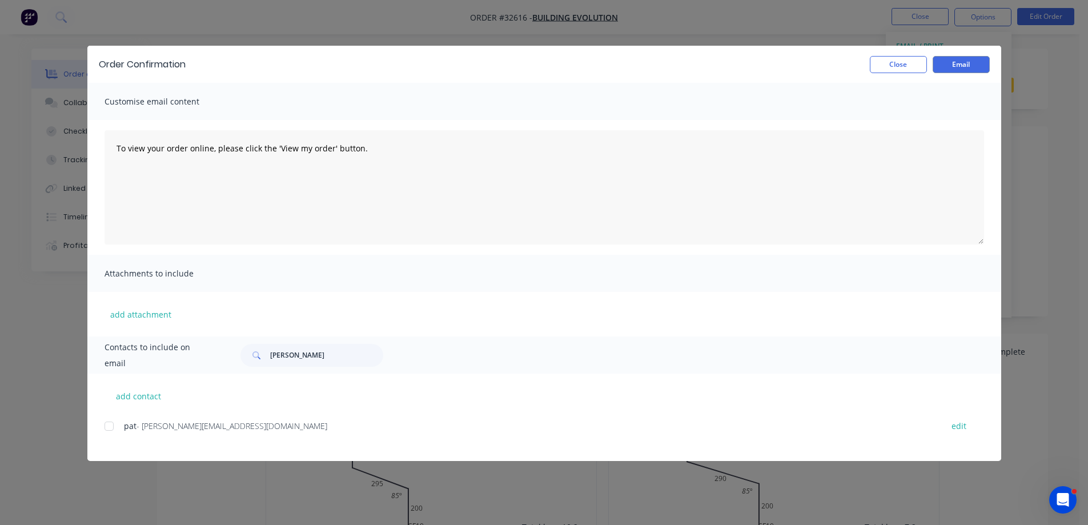
click at [108, 424] on div at bounding box center [109, 426] width 23 height 23
click at [971, 65] on button "Email" at bounding box center [960, 64] width 57 height 17
click at [911, 62] on button "Close" at bounding box center [898, 64] width 57 height 17
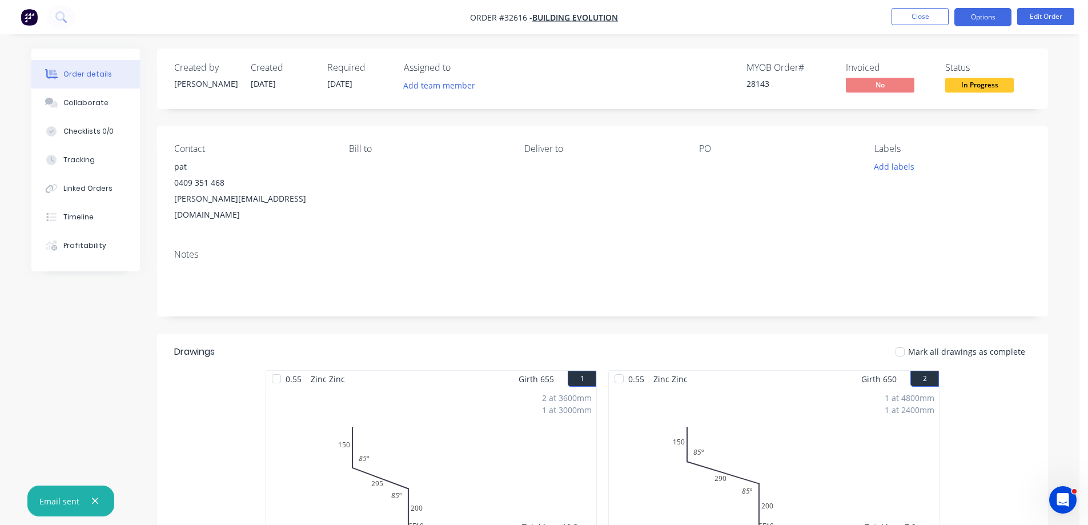
click at [995, 19] on button "Options" at bounding box center [982, 17] width 57 height 18
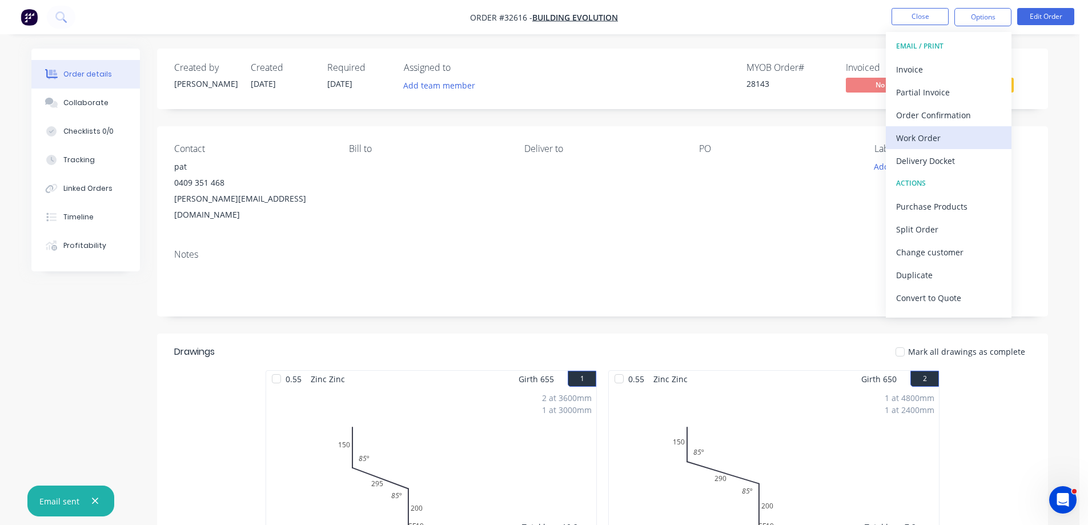
click at [965, 133] on div "Work Order" at bounding box center [948, 138] width 105 height 17
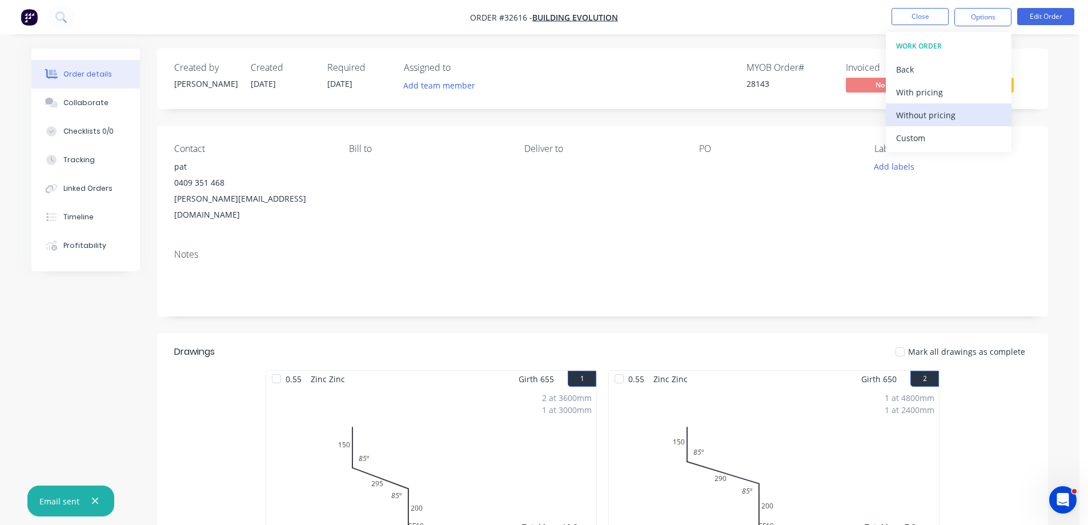
click at [953, 116] on div "Without pricing" at bounding box center [948, 115] width 105 height 17
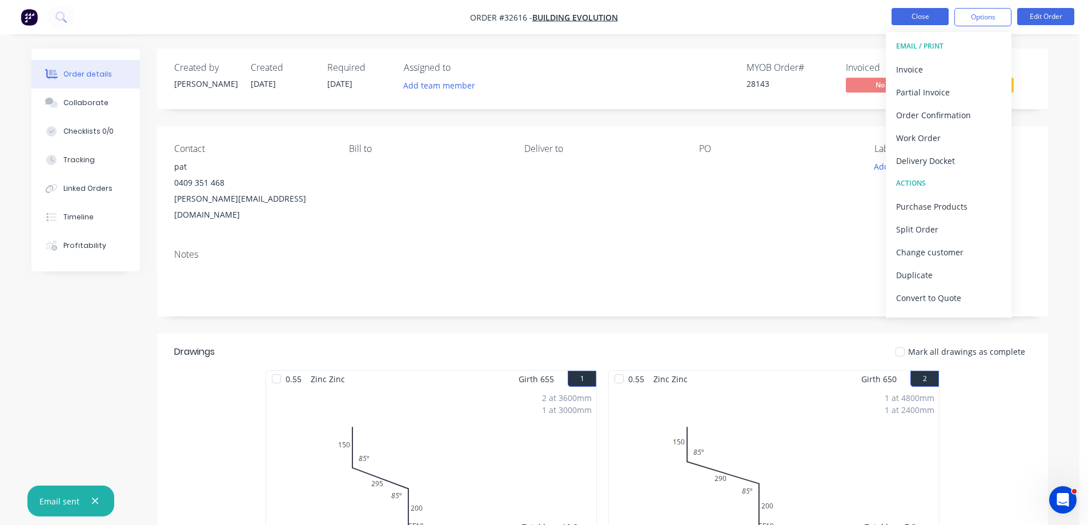
click at [918, 15] on button "Close" at bounding box center [919, 16] width 57 height 17
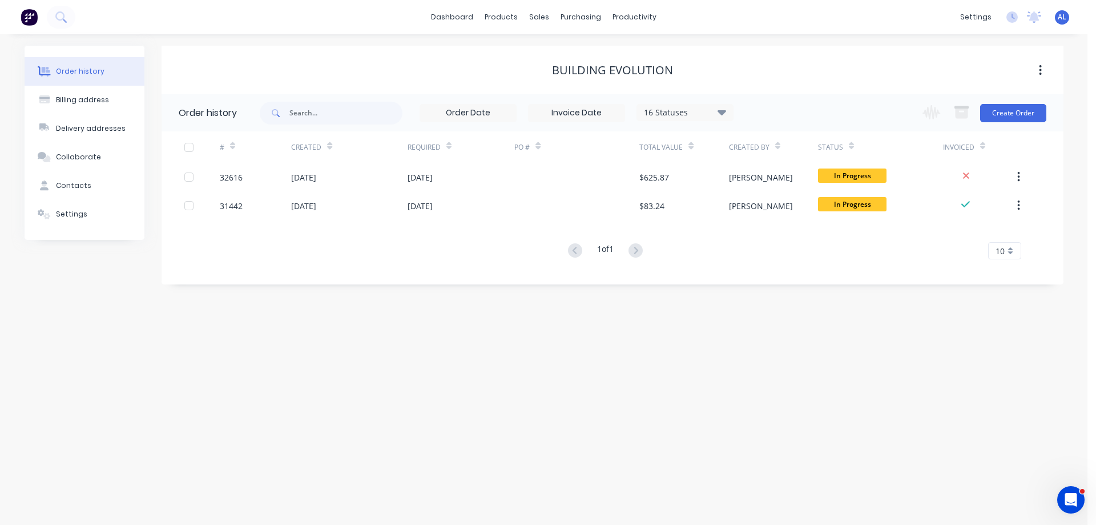
click at [32, 19] on img at bounding box center [29, 17] width 17 height 17
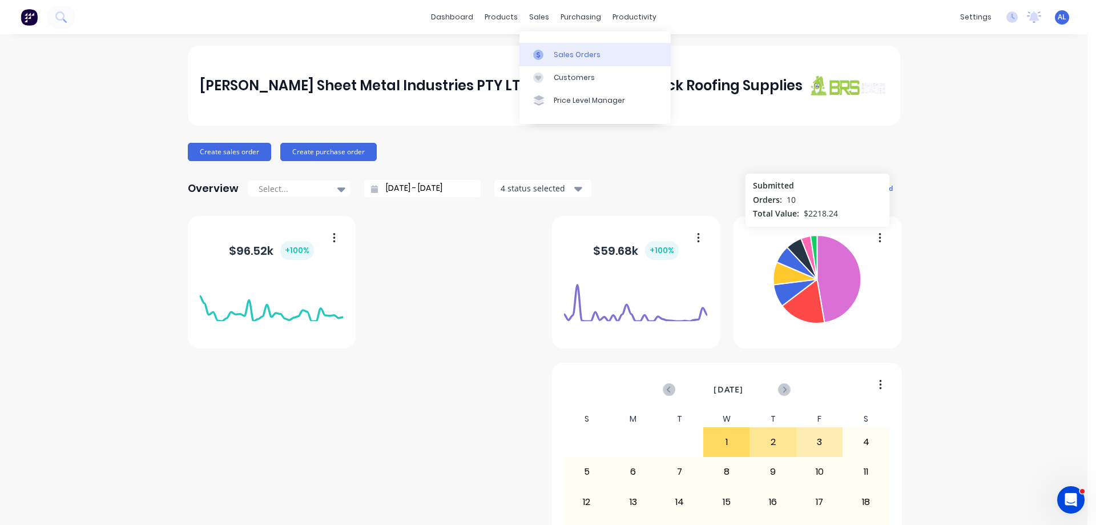
click at [572, 54] on div "Sales Orders" at bounding box center [577, 55] width 47 height 10
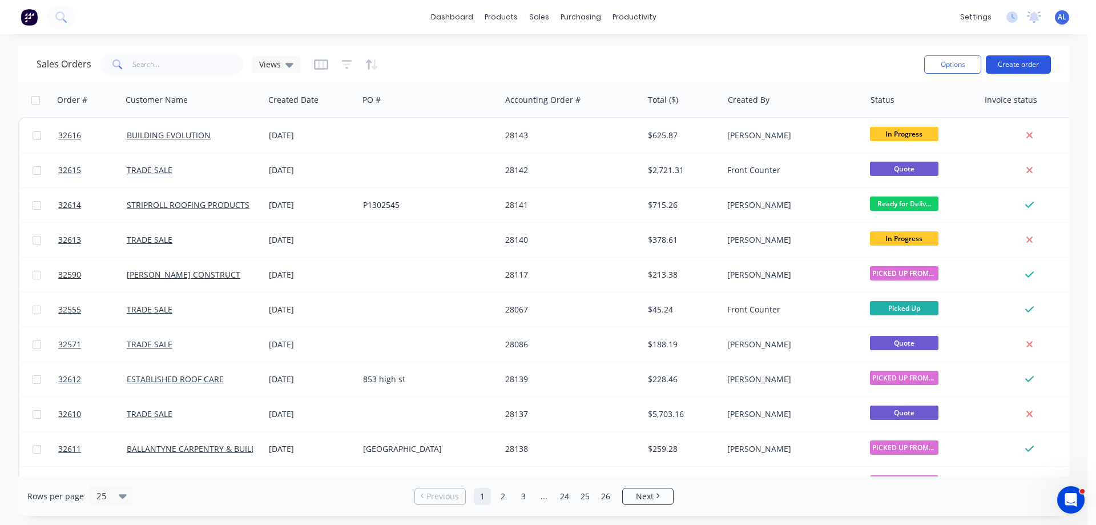
click at [1010, 66] on button "Create order" at bounding box center [1018, 64] width 65 height 18
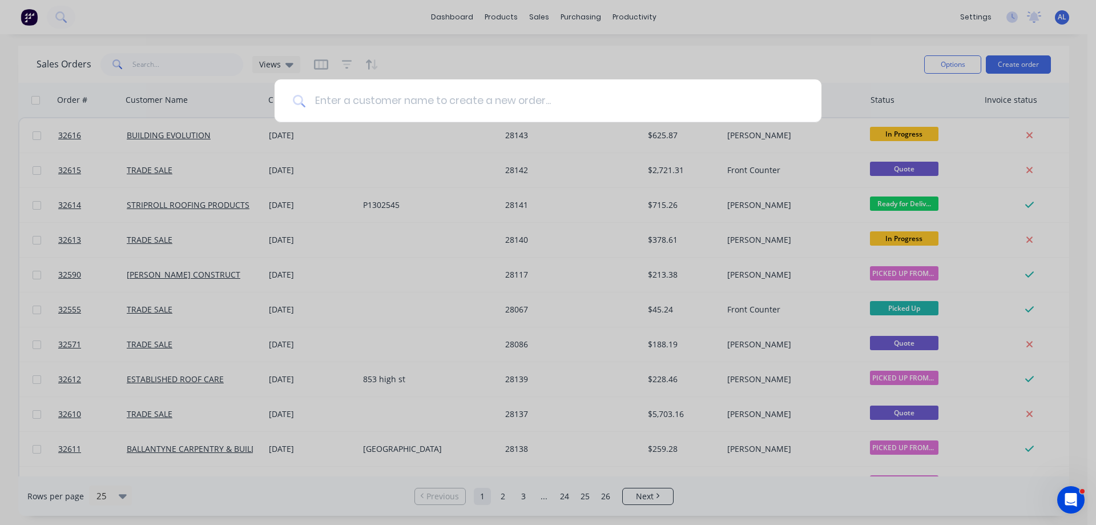
click at [444, 99] on input at bounding box center [554, 100] width 498 height 43
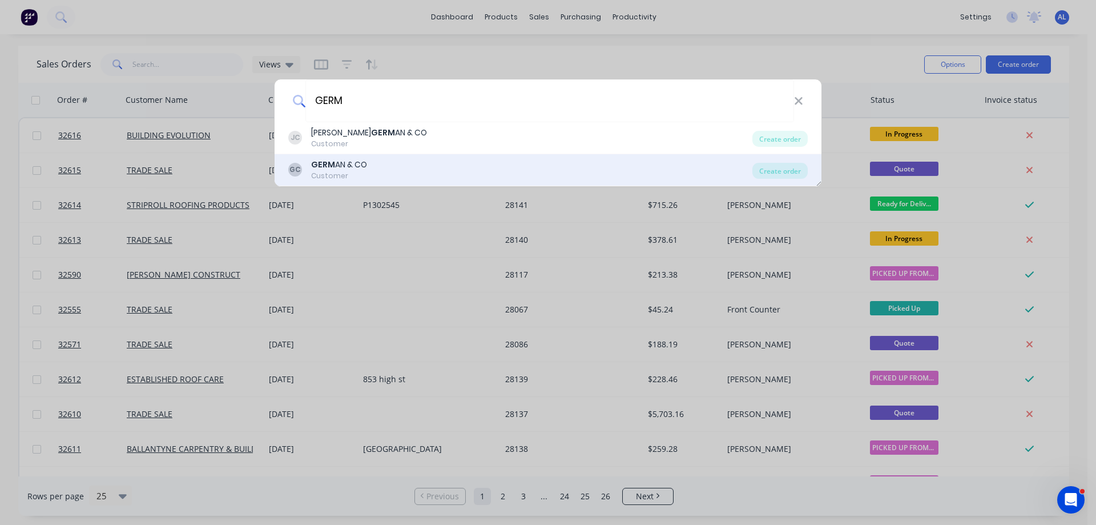
type input "GERM"
click at [402, 171] on div "GC GERM AN & CO Customer" at bounding box center [520, 170] width 464 height 22
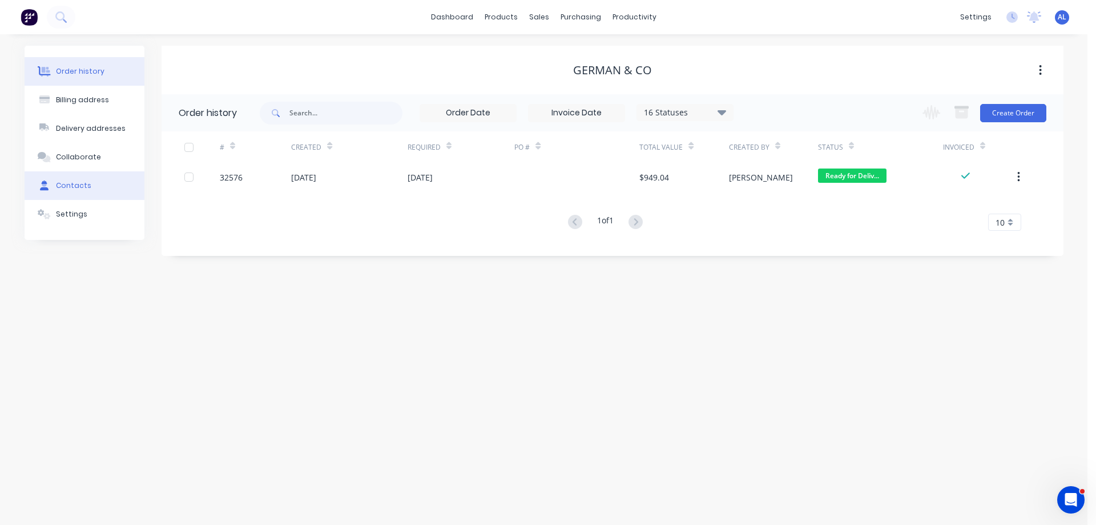
click at [98, 179] on button "Contacts" at bounding box center [85, 185] width 120 height 29
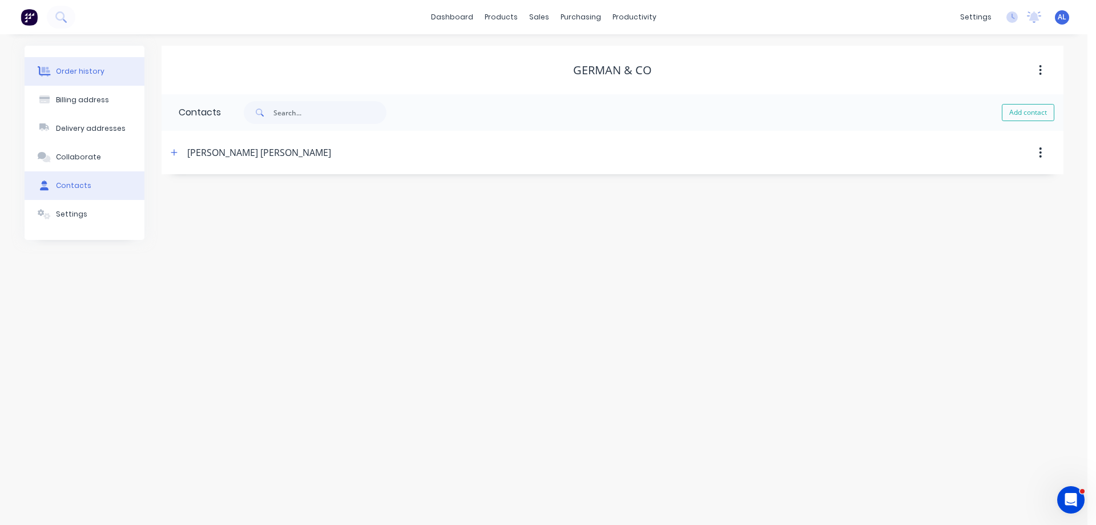
click at [86, 70] on div "Order history" at bounding box center [80, 71] width 49 height 10
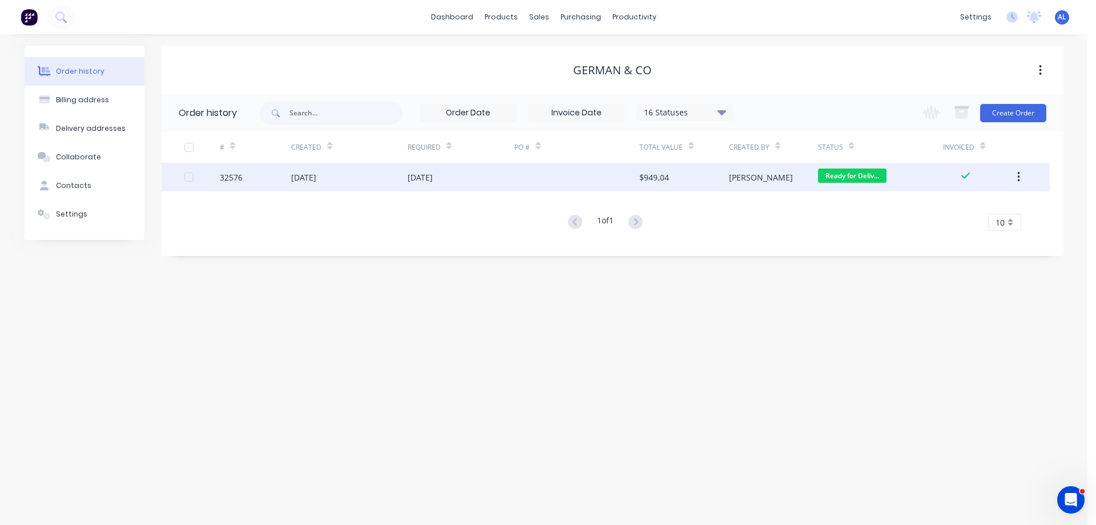
click at [738, 176] on div "[PERSON_NAME]" at bounding box center [761, 177] width 64 height 12
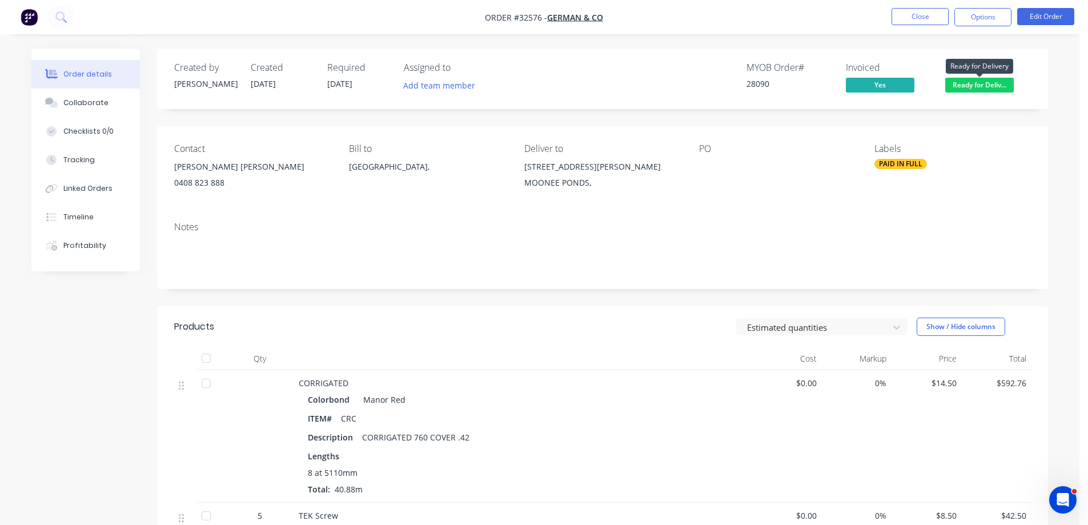
click at [982, 85] on span "Ready for Deliv..." at bounding box center [979, 85] width 69 height 14
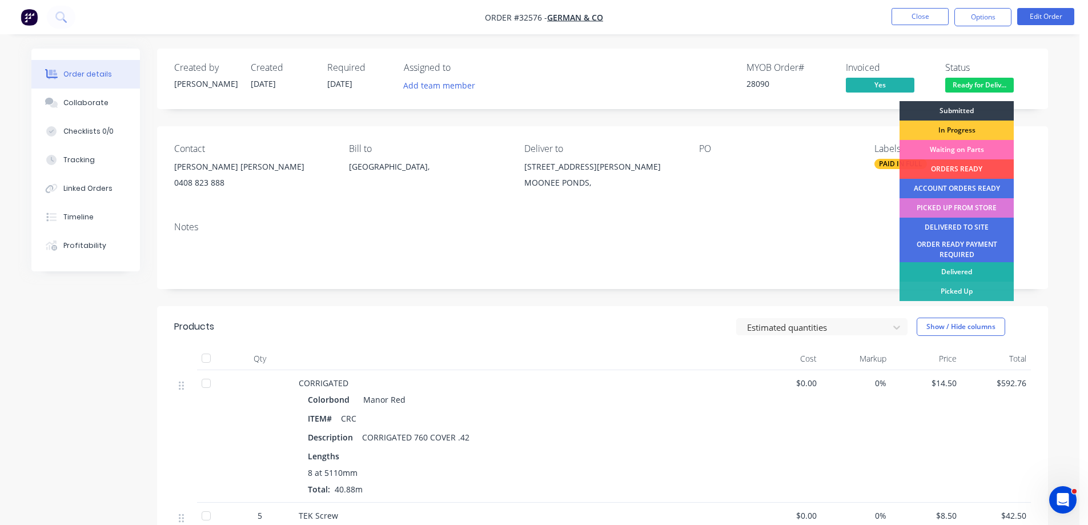
click at [964, 272] on div "Delivered" at bounding box center [956, 271] width 114 height 19
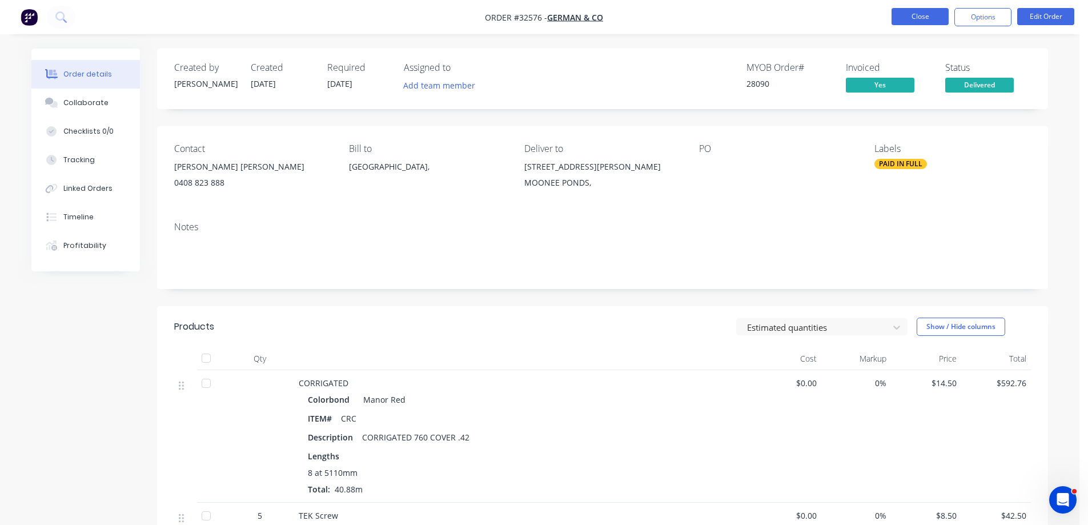
click at [911, 15] on button "Close" at bounding box center [919, 16] width 57 height 17
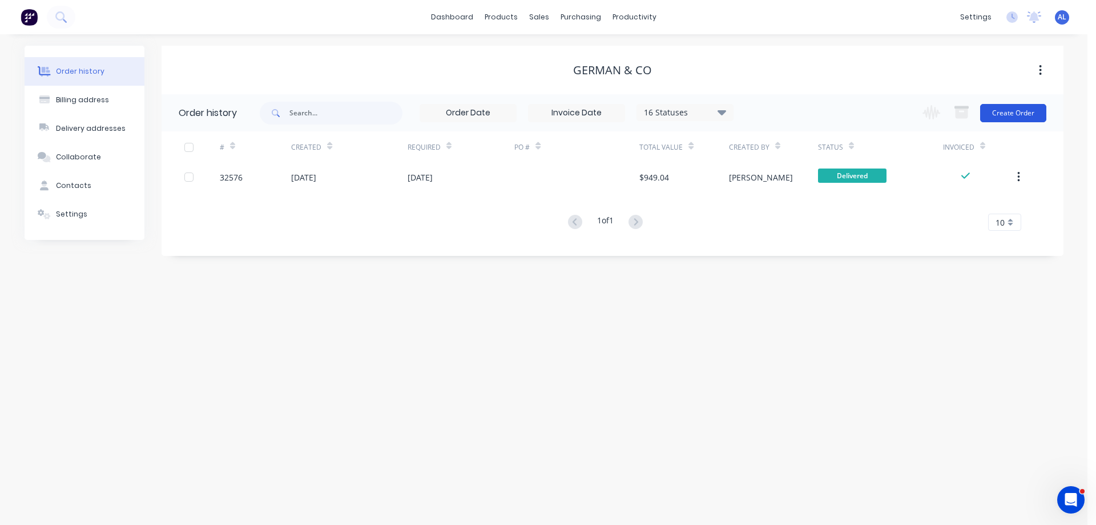
click at [1001, 118] on button "Create Order" at bounding box center [1013, 113] width 66 height 18
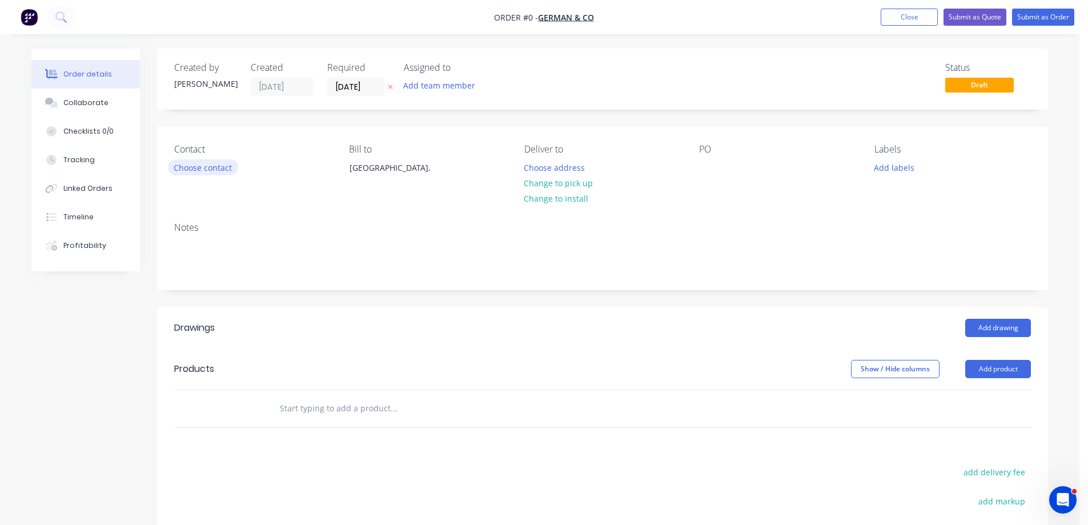
click at [203, 162] on button "Choose contact" at bounding box center [203, 166] width 70 height 15
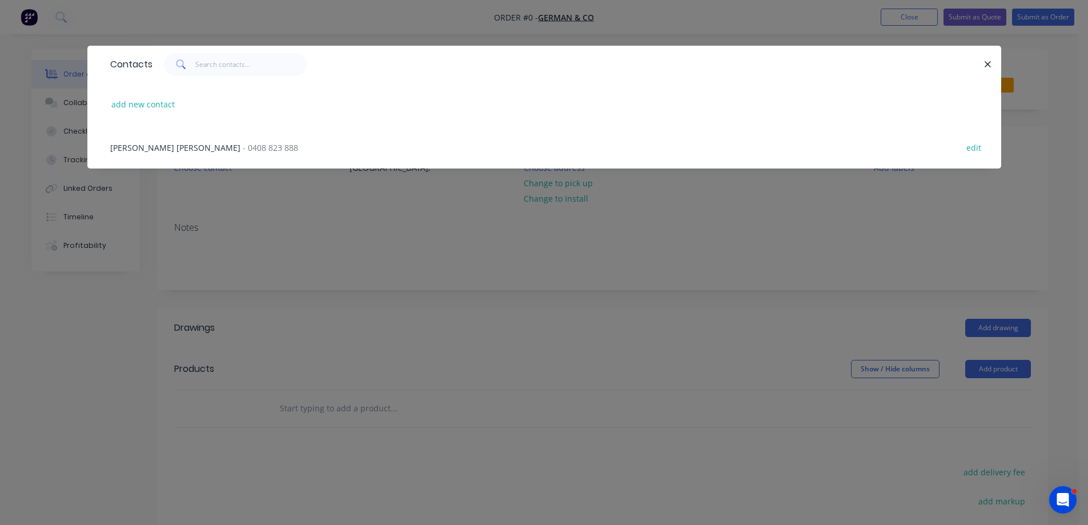
click at [243, 146] on span "- 0408 823 888" at bounding box center [270, 147] width 55 height 11
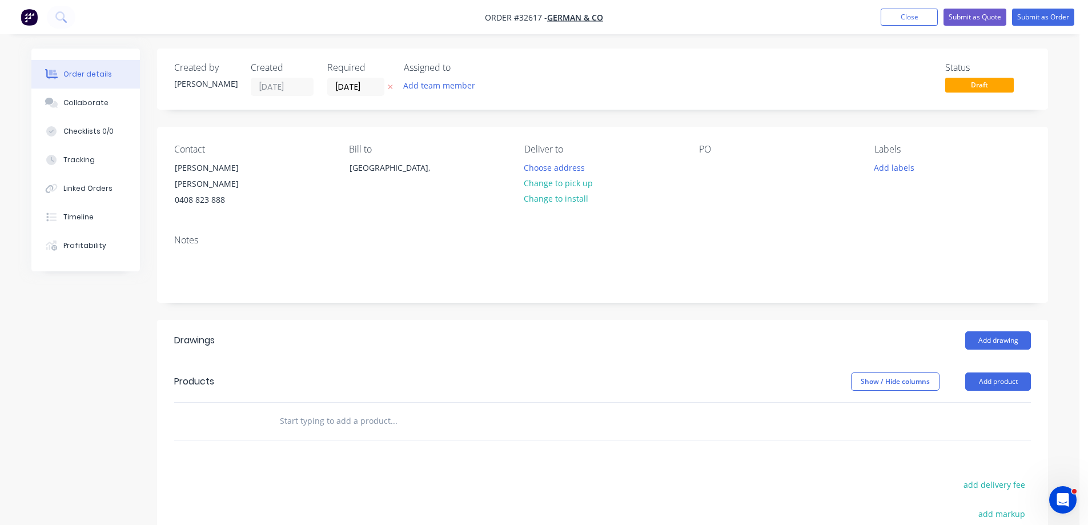
click at [585, 187] on button "Change to pick up" at bounding box center [558, 182] width 81 height 15
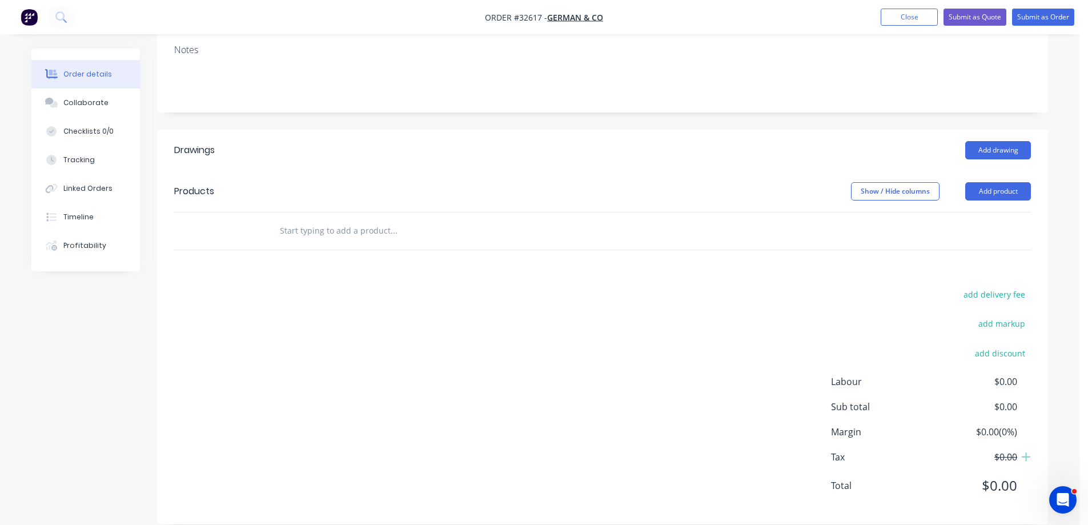
scroll to position [194, 0]
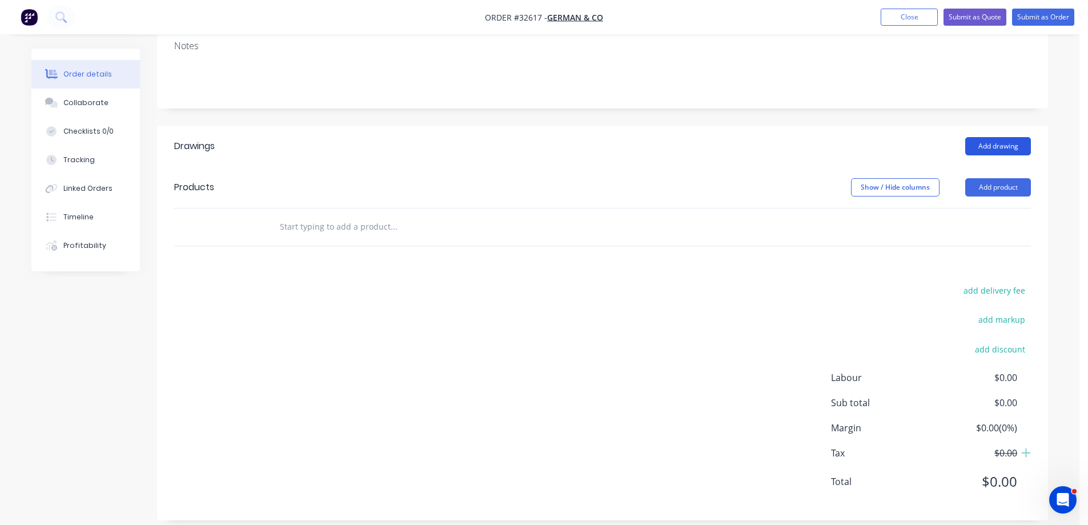
click at [1000, 137] on button "Add drawing" at bounding box center [998, 146] width 66 height 18
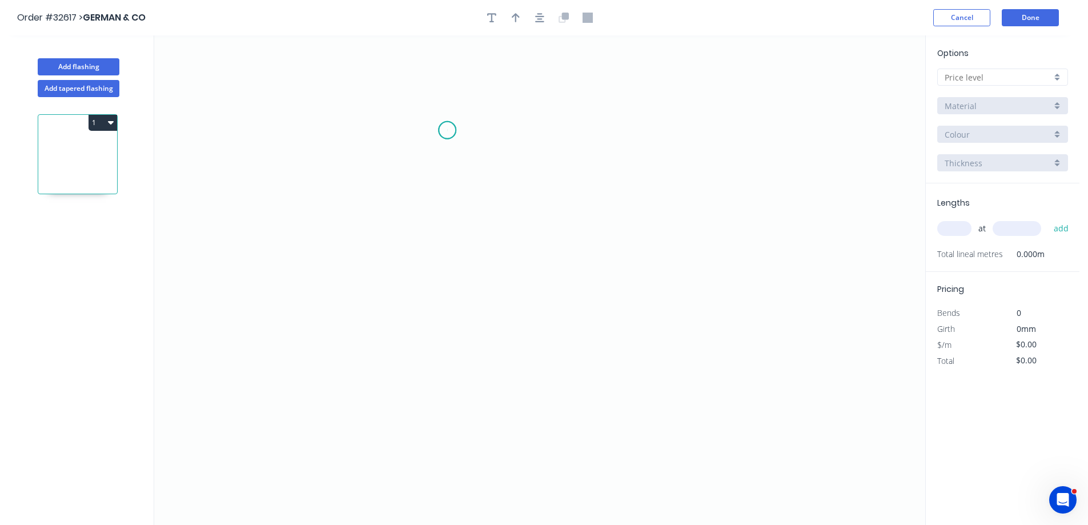
click at [447, 130] on icon "0" at bounding box center [539, 279] width 771 height 489
click at [452, 304] on icon "0" at bounding box center [539, 279] width 771 height 489
click at [681, 307] on icon "0 ?" at bounding box center [539, 279] width 771 height 489
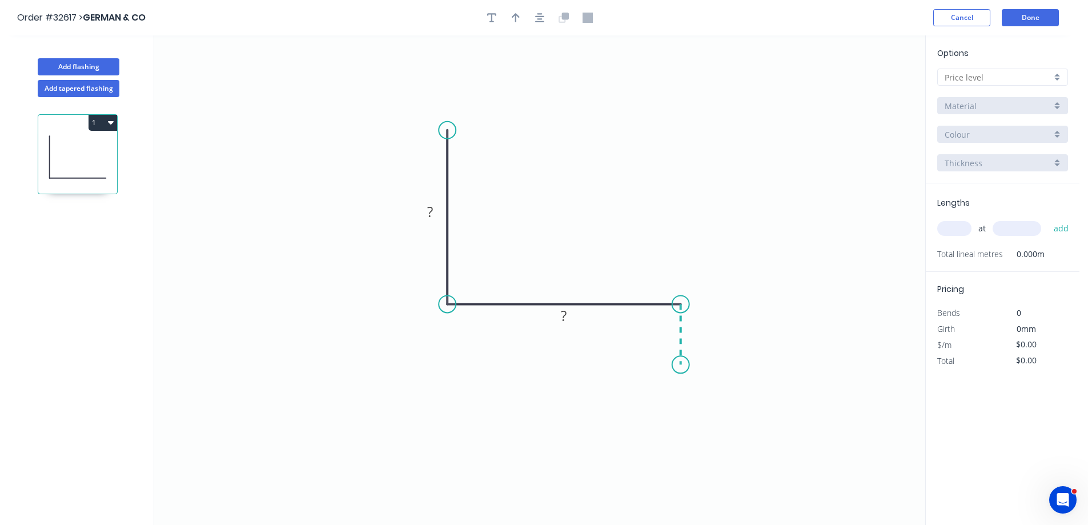
click at [680, 365] on icon "0 ? ?" at bounding box center [539, 279] width 771 height 489
drag, startPoint x: 432, startPoint y: 210, endPoint x: 573, endPoint y: 201, distance: 140.8
click at [432, 210] on tspan "?" at bounding box center [430, 211] width 6 height 19
click at [544, 17] on button "button" at bounding box center [539, 17] width 17 height 17
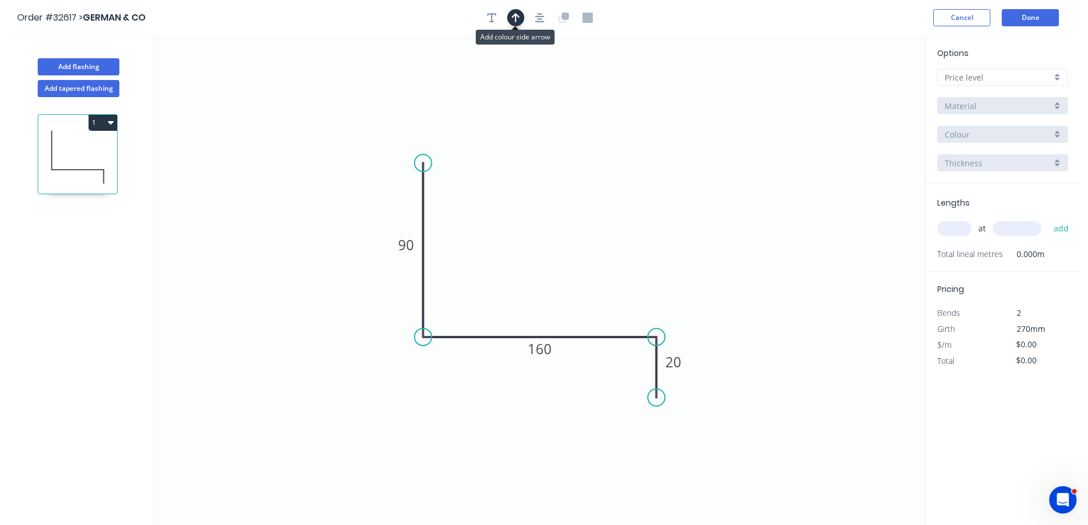
click at [517, 18] on icon "button" at bounding box center [516, 18] width 8 height 10
drag, startPoint x: 867, startPoint y: 88, endPoint x: 564, endPoint y: 279, distance: 357.4
click at [559, 282] on icon at bounding box center [560, 269] width 10 height 37
click at [1062, 74] on div at bounding box center [1002, 77] width 131 height 17
click at [1011, 101] on div "A" at bounding box center [1003, 99] width 130 height 20
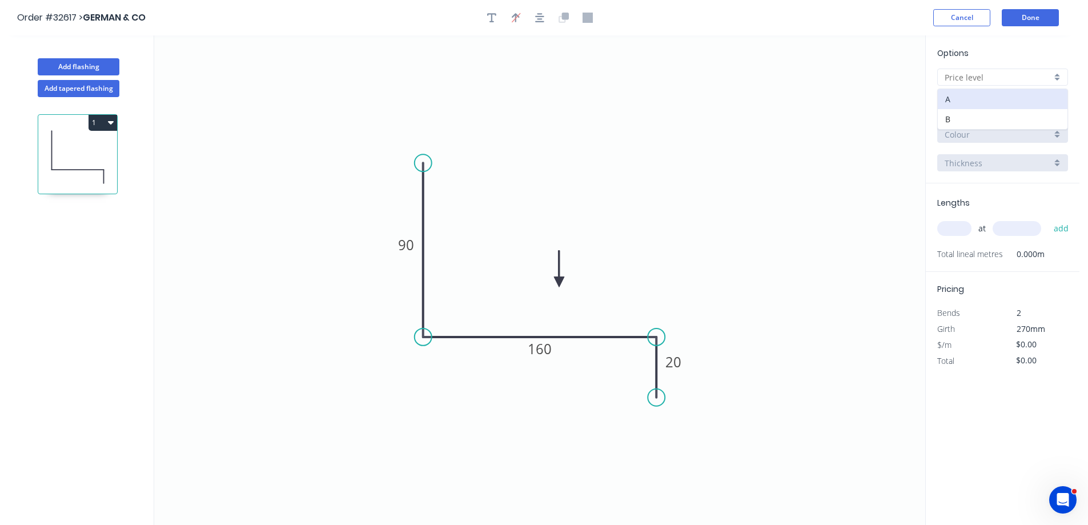
type input "A"
type input "$15.61"
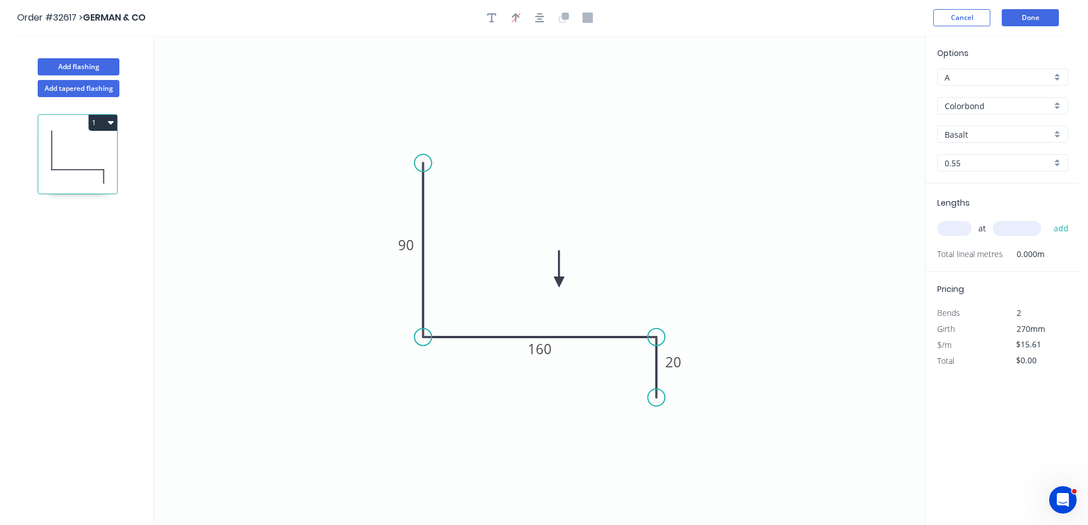
click at [1054, 135] on div "Basalt" at bounding box center [1002, 134] width 131 height 17
click at [995, 170] on div "Night Sky" at bounding box center [1003, 170] width 130 height 20
type input "Night Sky"
click at [953, 226] on input "text" at bounding box center [954, 228] width 34 height 15
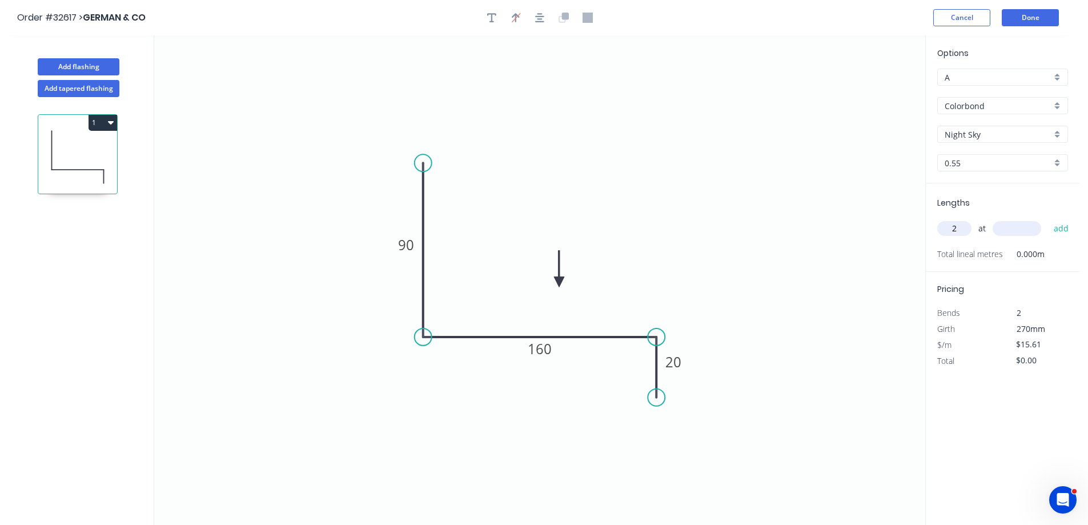
type input "2"
type input "2700"
click at [1048, 219] on button "add" at bounding box center [1061, 228] width 27 height 19
type input "$84.29"
click at [1035, 19] on button "Done" at bounding box center [1029, 17] width 57 height 17
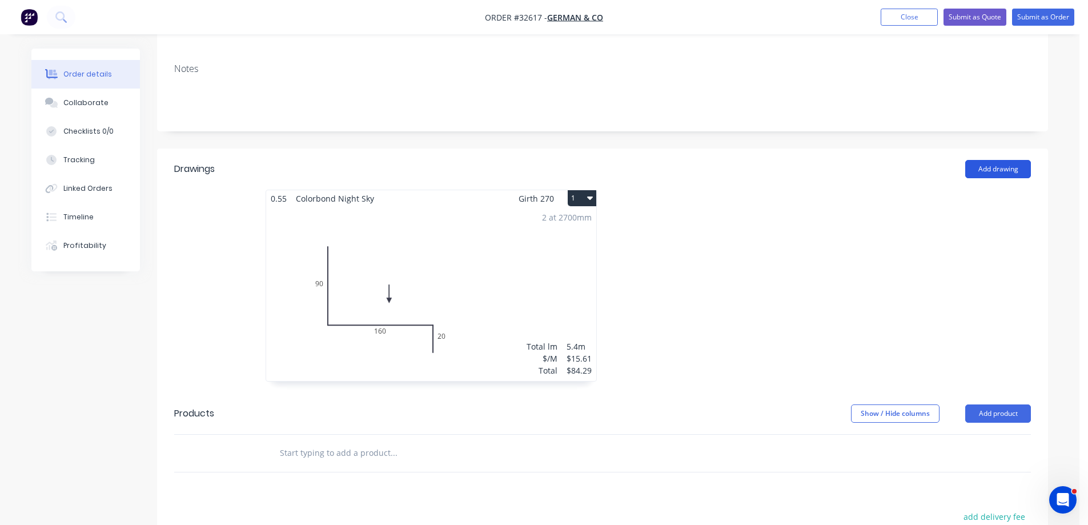
click at [1018, 160] on button "Add drawing" at bounding box center [998, 169] width 66 height 18
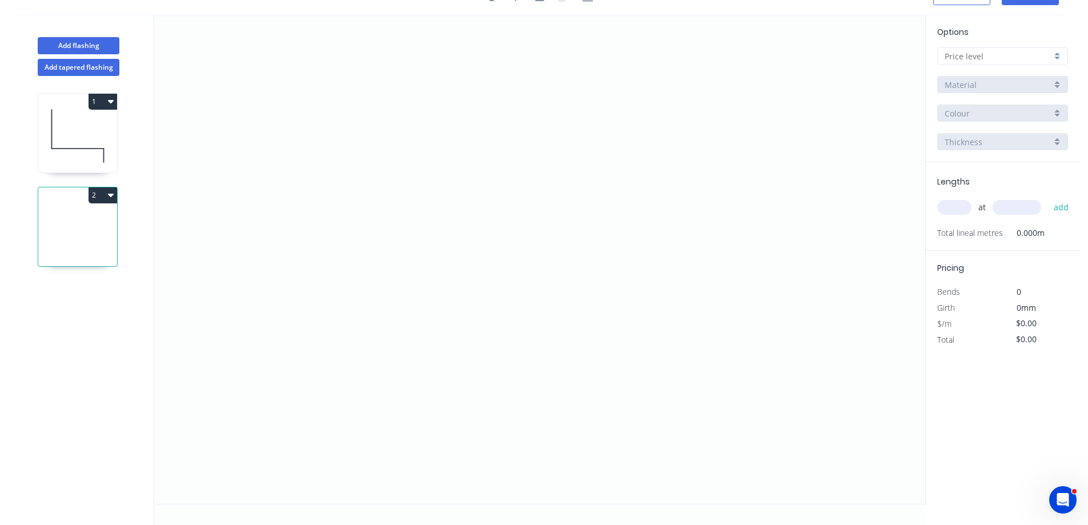
scroll to position [21, 0]
click at [444, 118] on icon "0" at bounding box center [539, 258] width 771 height 489
click at [442, 283] on icon "0" at bounding box center [539, 258] width 771 height 489
click at [623, 287] on icon "0 ?" at bounding box center [539, 258] width 771 height 489
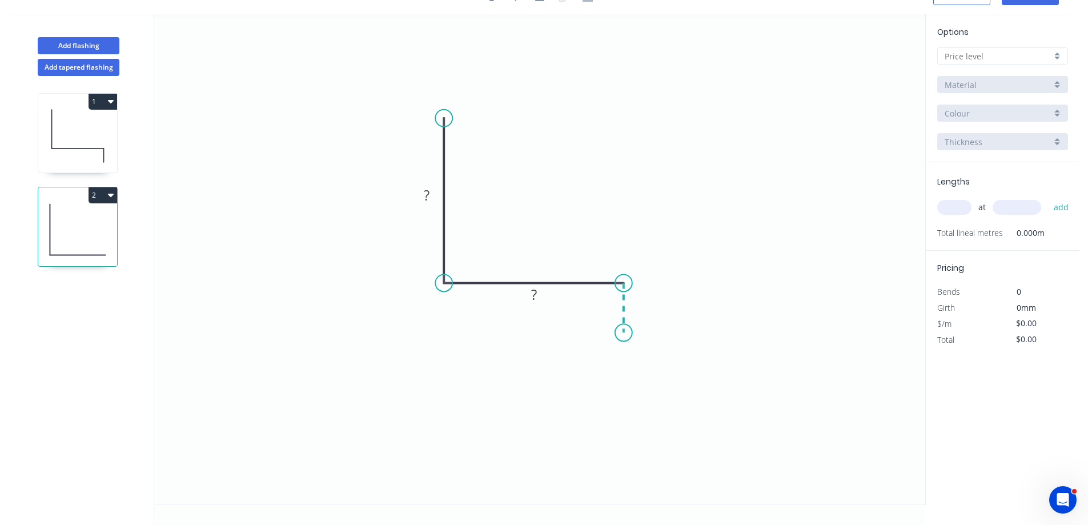
click at [624, 333] on icon "0 ? ?" at bounding box center [539, 258] width 771 height 489
drag, startPoint x: 431, startPoint y: 195, endPoint x: 444, endPoint y: 191, distance: 13.7
click at [432, 194] on rect at bounding box center [426, 196] width 23 height 16
type input "$9.56"
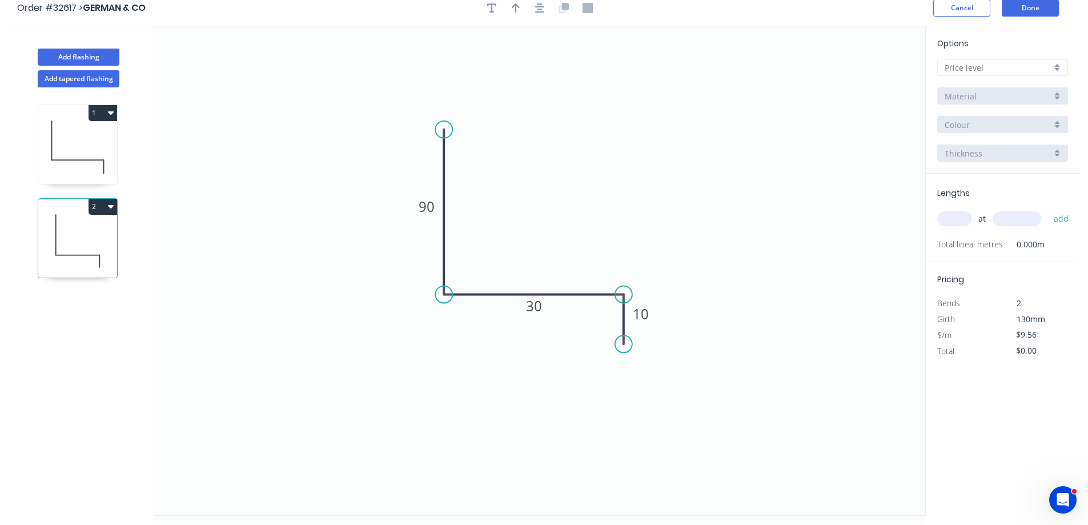
scroll to position [0, 0]
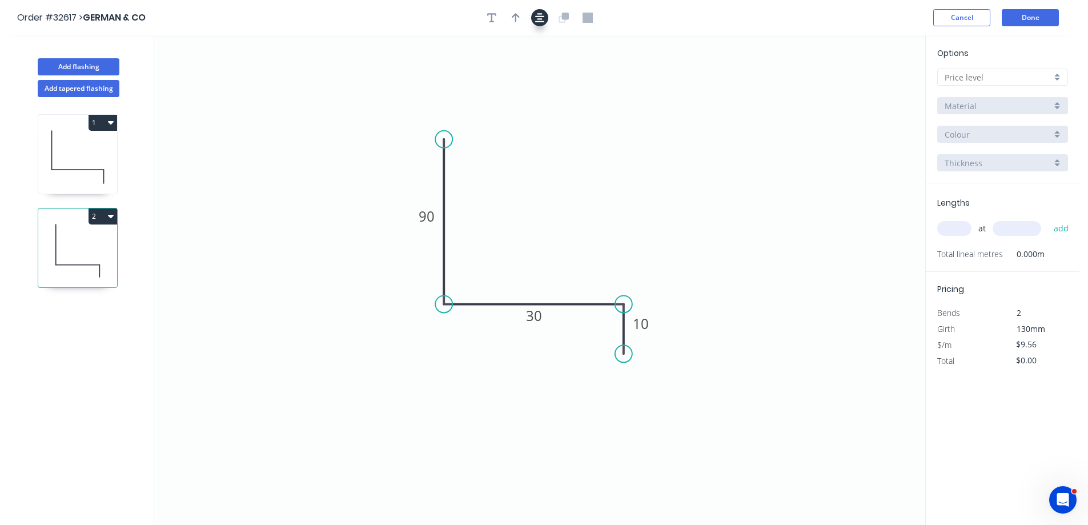
click at [537, 17] on icon "button" at bounding box center [539, 18] width 9 height 10
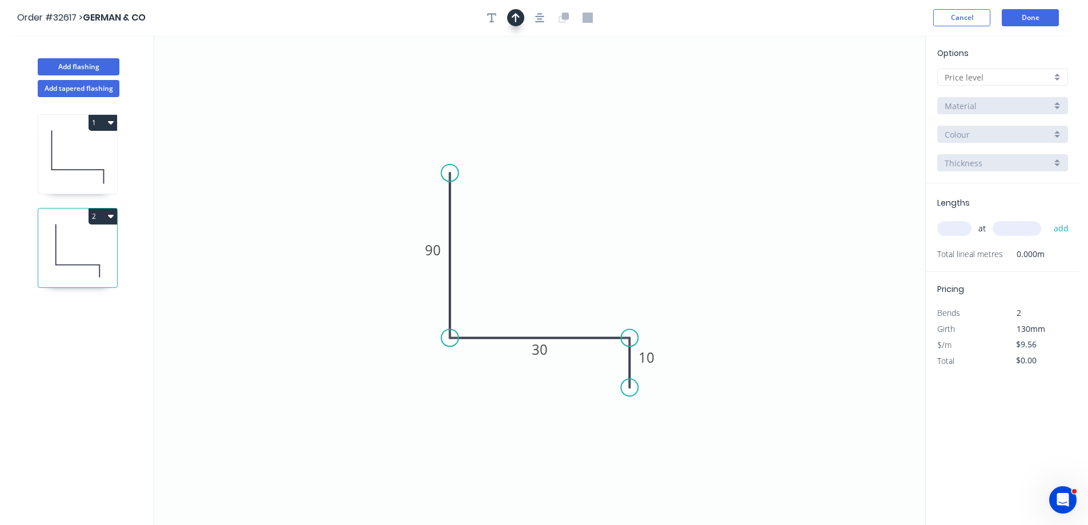
click at [509, 18] on button "button" at bounding box center [515, 17] width 17 height 17
drag, startPoint x: 868, startPoint y: 90, endPoint x: 546, endPoint y: 287, distance: 377.3
click at [546, 285] on icon at bounding box center [550, 267] width 10 height 37
click at [1056, 81] on div at bounding box center [1002, 77] width 131 height 17
click at [1016, 98] on div "A" at bounding box center [1003, 99] width 130 height 20
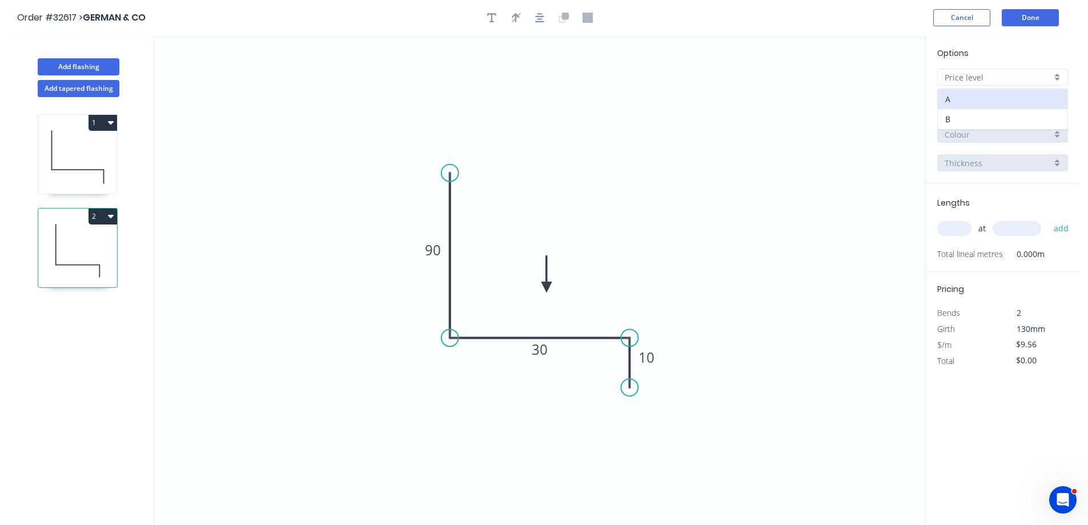
type input "A"
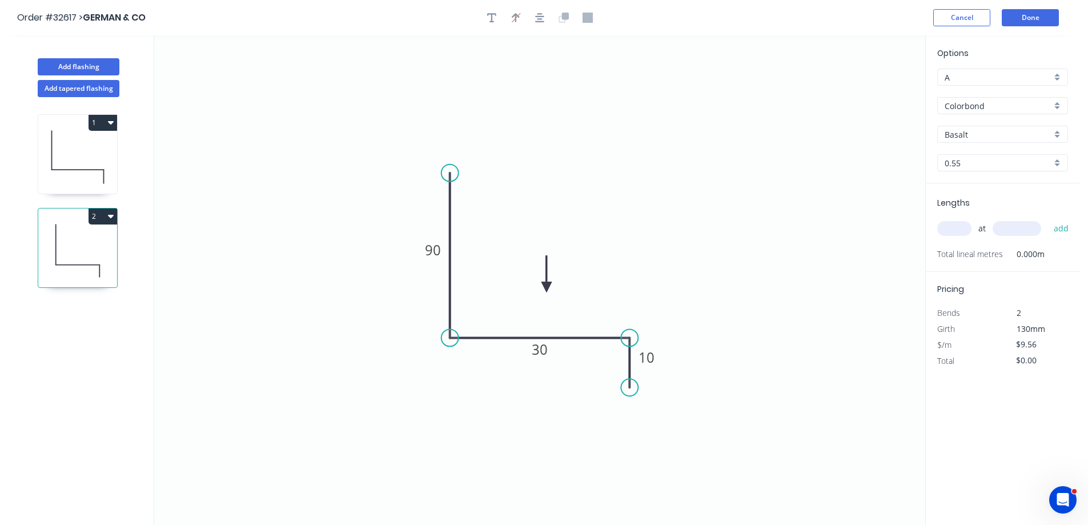
click at [1064, 136] on div "Basalt" at bounding box center [1002, 134] width 131 height 17
click at [1011, 226] on div "Night Sky" at bounding box center [1003, 228] width 130 height 20
type input "Night Sky"
click at [957, 233] on input "text" at bounding box center [954, 228] width 34 height 15
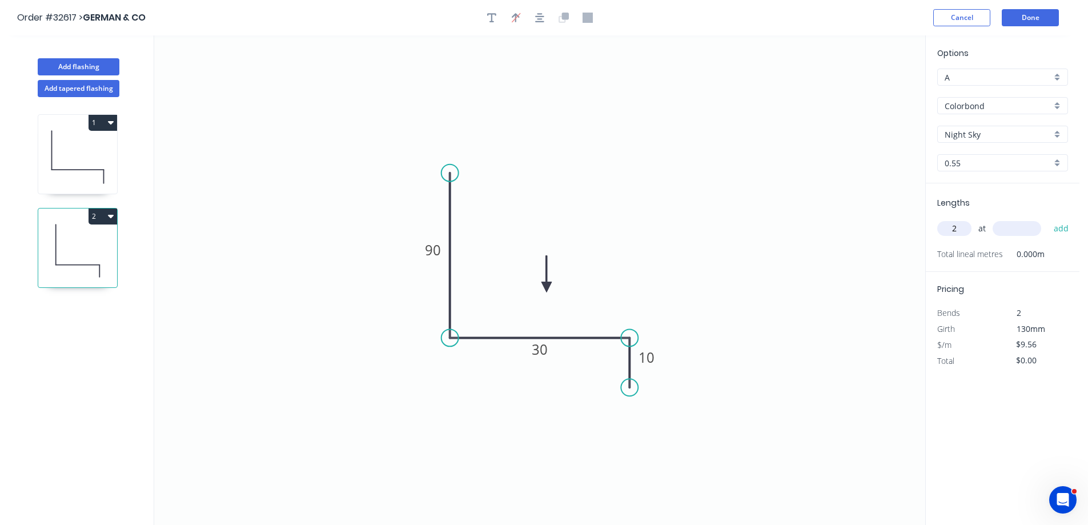
type input "2"
type input "2500"
click at [1048, 219] on button "add" at bounding box center [1061, 228] width 27 height 19
type input "$47.80"
click at [1032, 17] on button "Done" at bounding box center [1029, 17] width 57 height 17
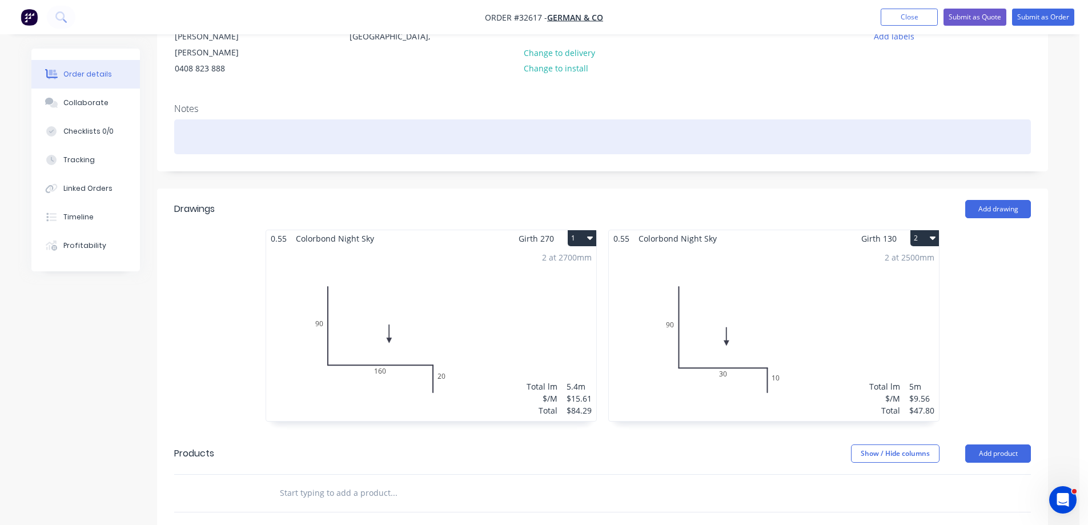
scroll to position [171, 0]
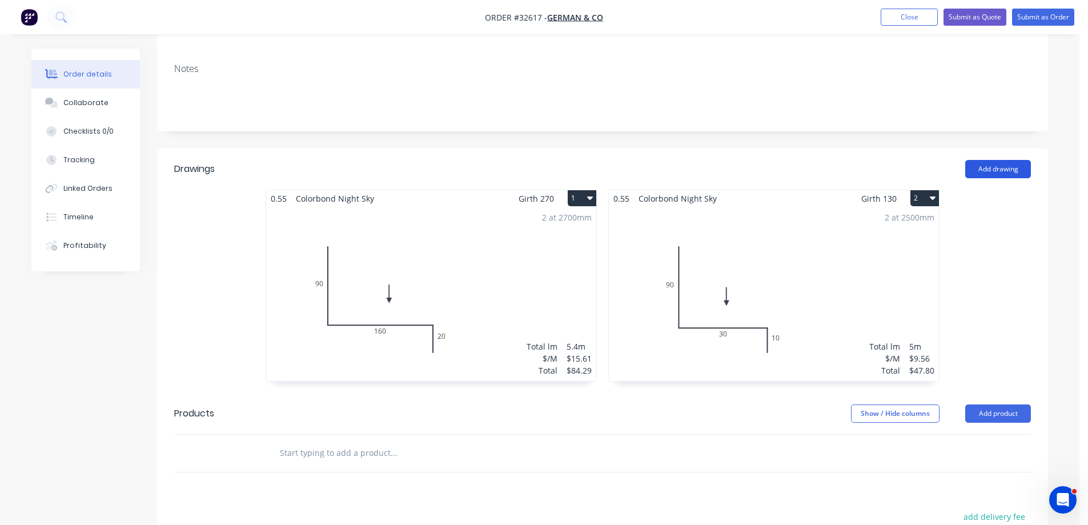
drag, startPoint x: 989, startPoint y: 159, endPoint x: 987, endPoint y: 165, distance: 6.1
click at [987, 165] on button "Add drawing" at bounding box center [998, 169] width 66 height 18
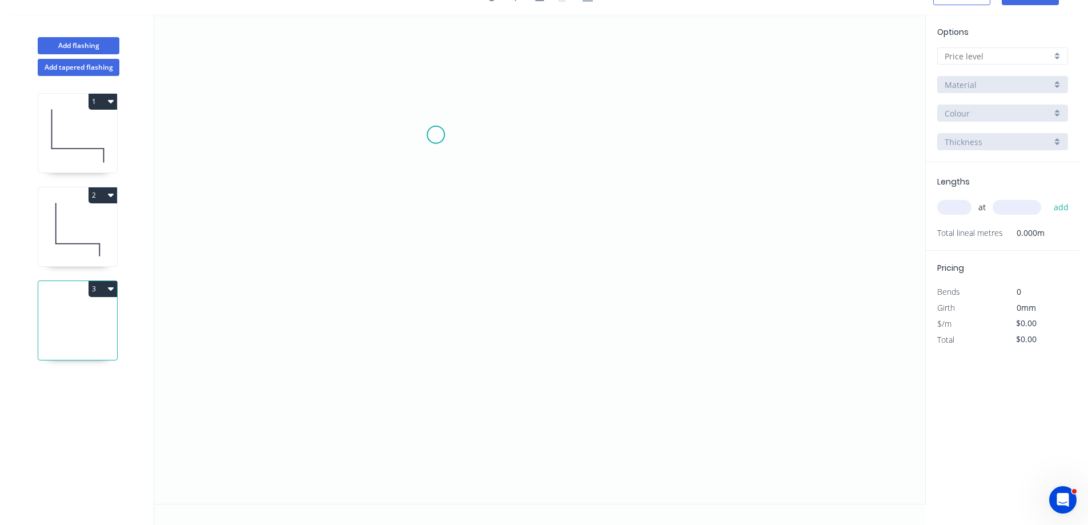
click at [436, 135] on icon "0" at bounding box center [539, 258] width 771 height 489
click at [429, 308] on icon "0" at bounding box center [539, 258] width 771 height 489
click at [697, 304] on icon "0 ?" at bounding box center [539, 258] width 771 height 489
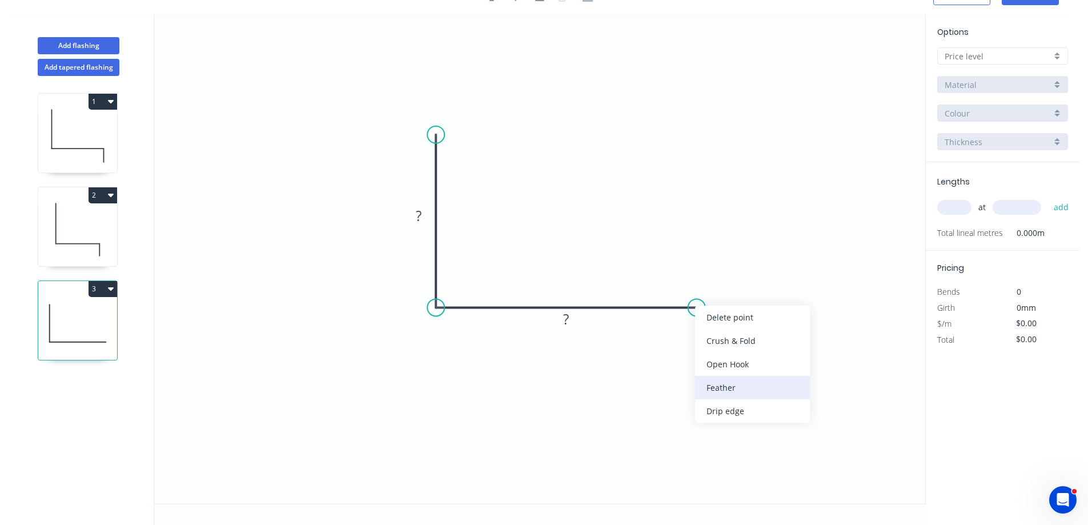
click at [765, 383] on div "Feather" at bounding box center [752, 387] width 115 height 23
click at [425, 219] on rect at bounding box center [418, 216] width 23 height 16
type input "$15.61"
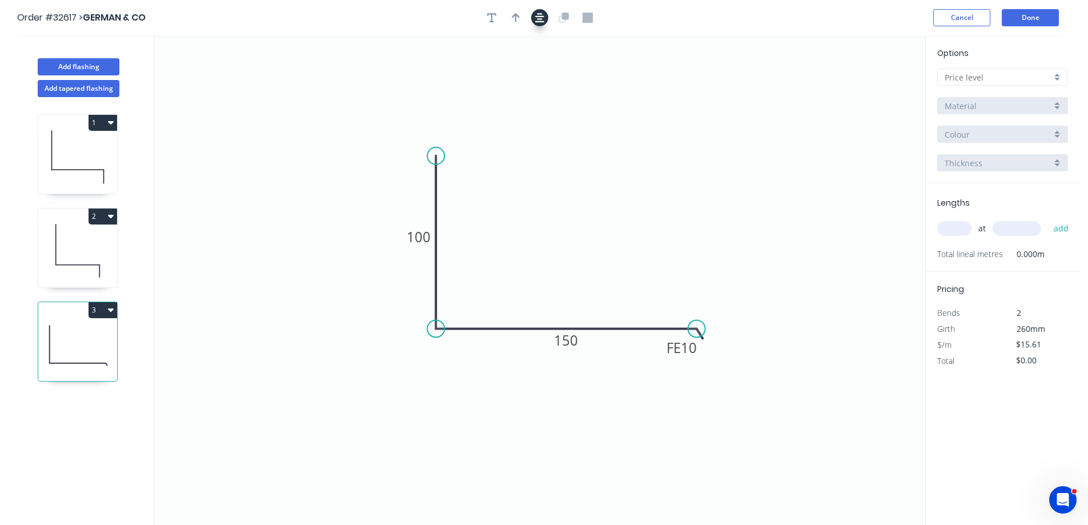
click at [538, 19] on icon "button" at bounding box center [539, 17] width 9 height 9
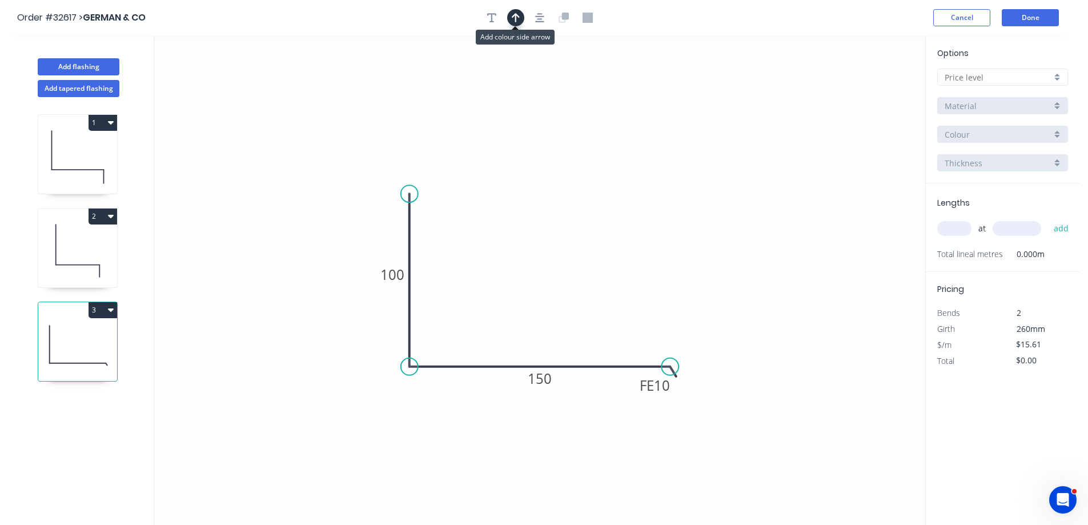
click at [518, 14] on icon "button" at bounding box center [516, 18] width 8 height 10
drag, startPoint x: 868, startPoint y: 91, endPoint x: 545, endPoint y: 300, distance: 384.4
click at [545, 300] on icon at bounding box center [545, 286] width 10 height 37
click at [1063, 70] on div at bounding box center [1002, 77] width 131 height 17
click at [1020, 98] on div "A" at bounding box center [1003, 99] width 130 height 20
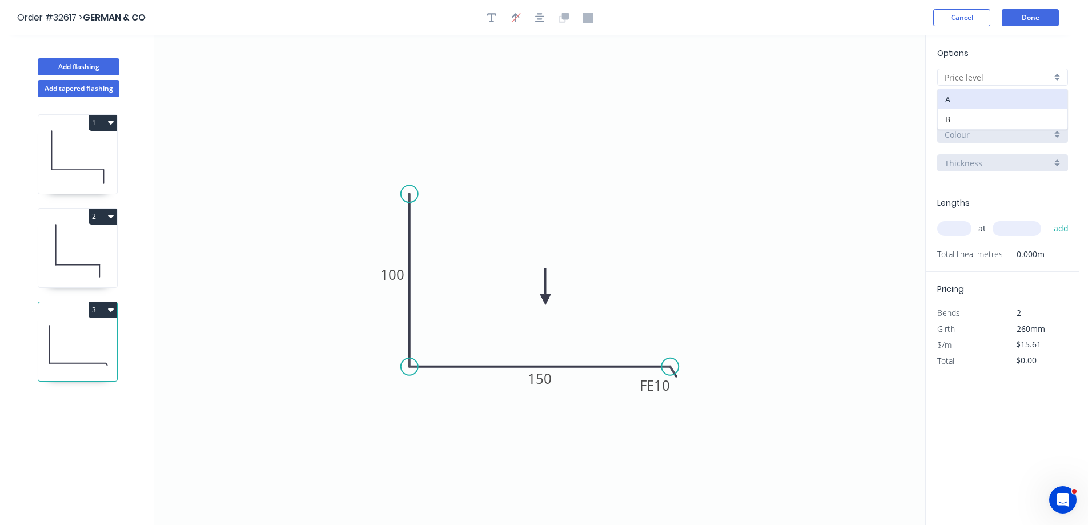
type input "A"
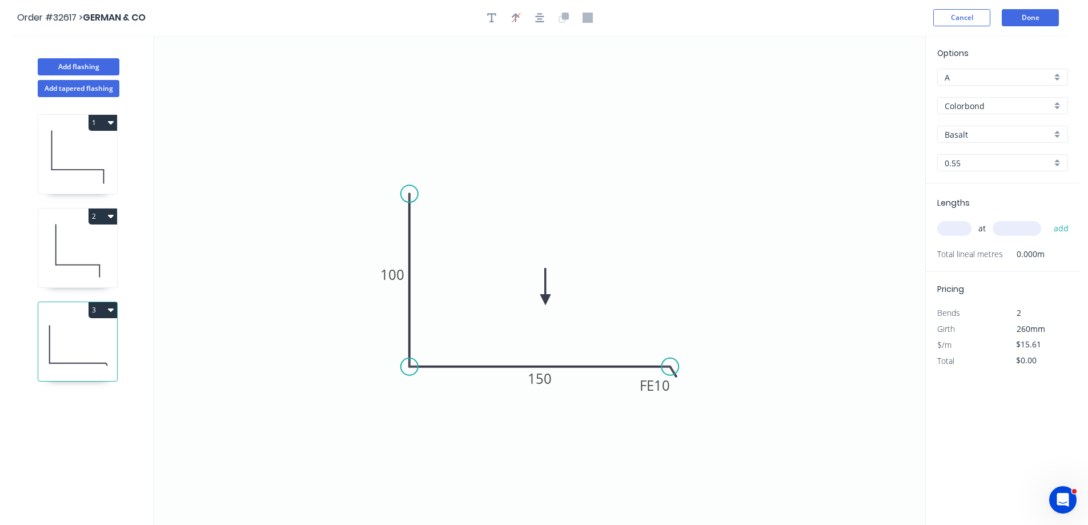
click at [1056, 131] on div "Basalt" at bounding box center [1002, 134] width 131 height 17
click at [996, 240] on div "Manor Red" at bounding box center [1003, 245] width 130 height 20
type input "Manor Red"
click at [961, 234] on input "text" at bounding box center [954, 228] width 34 height 15
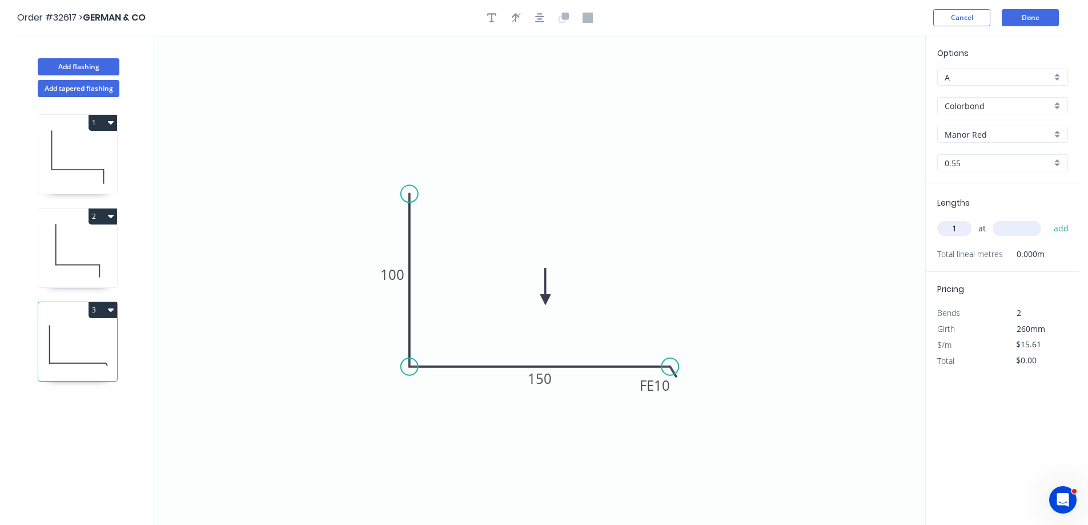
type input "1"
type input "2400"
click at [1048, 219] on button "add" at bounding box center [1061, 228] width 27 height 19
type input "$37.46"
click at [1025, 17] on button "Done" at bounding box center [1029, 17] width 57 height 17
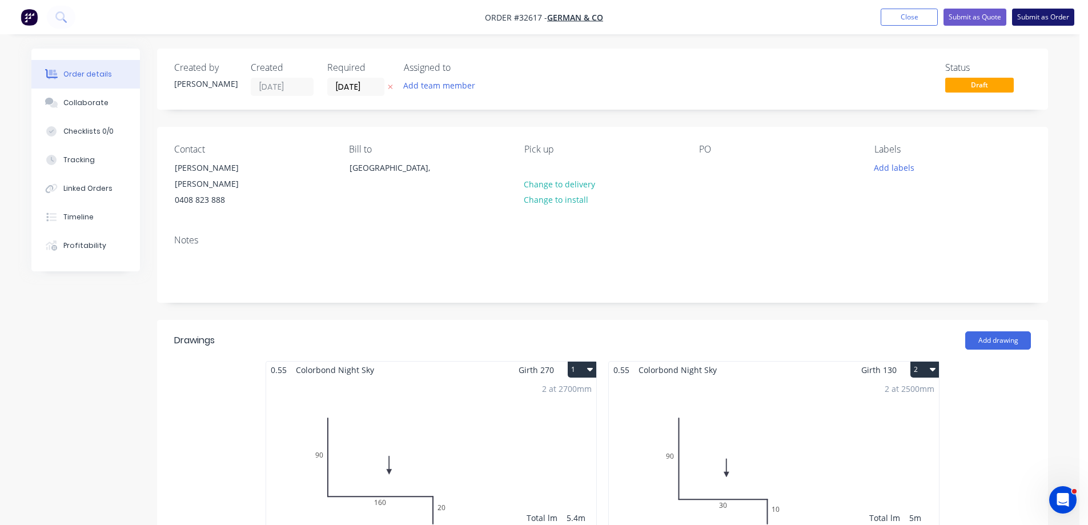
click at [1043, 20] on button "Submit as Order" at bounding box center [1043, 17] width 62 height 17
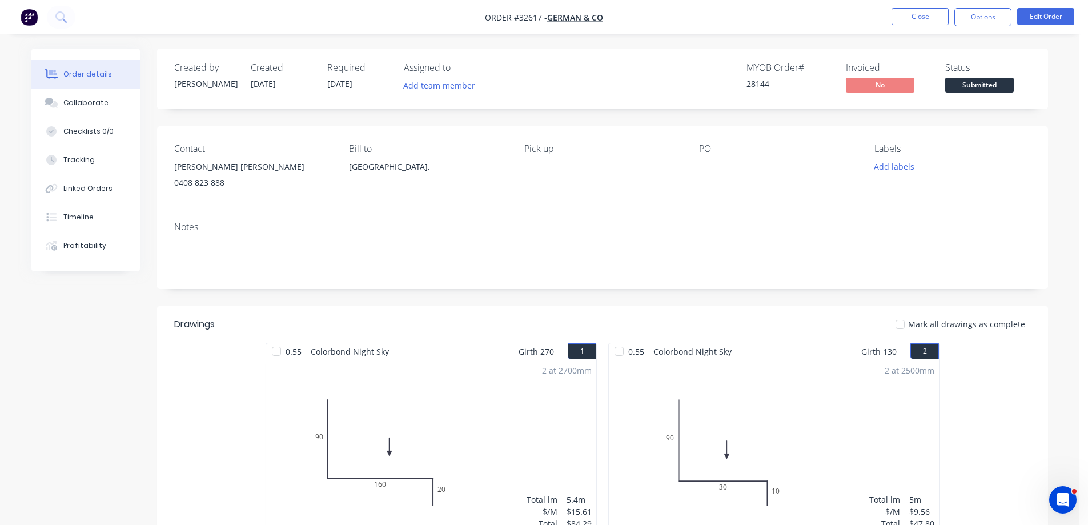
click at [983, 83] on span "Submitted" at bounding box center [979, 85] width 69 height 14
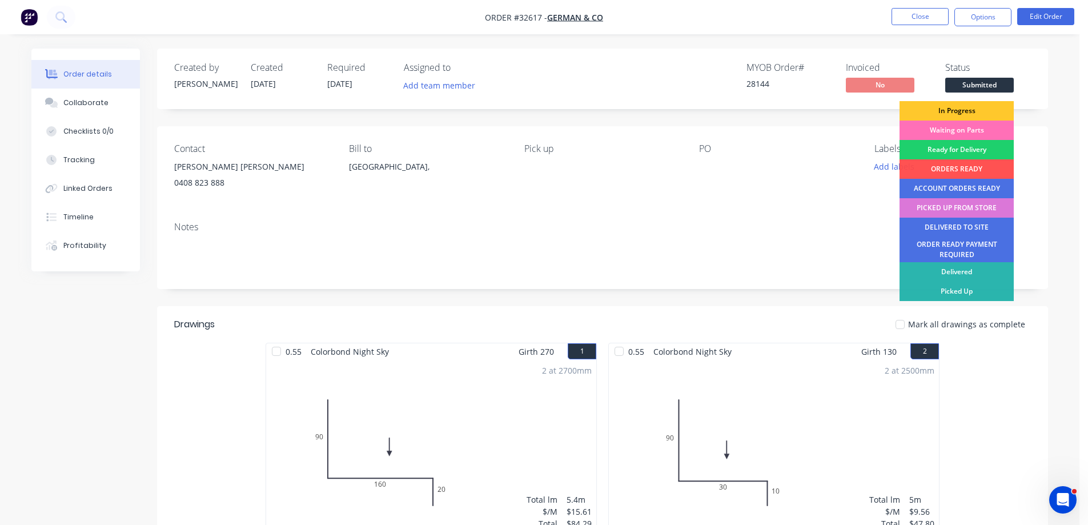
click at [968, 112] on div "In Progress" at bounding box center [956, 110] width 114 height 19
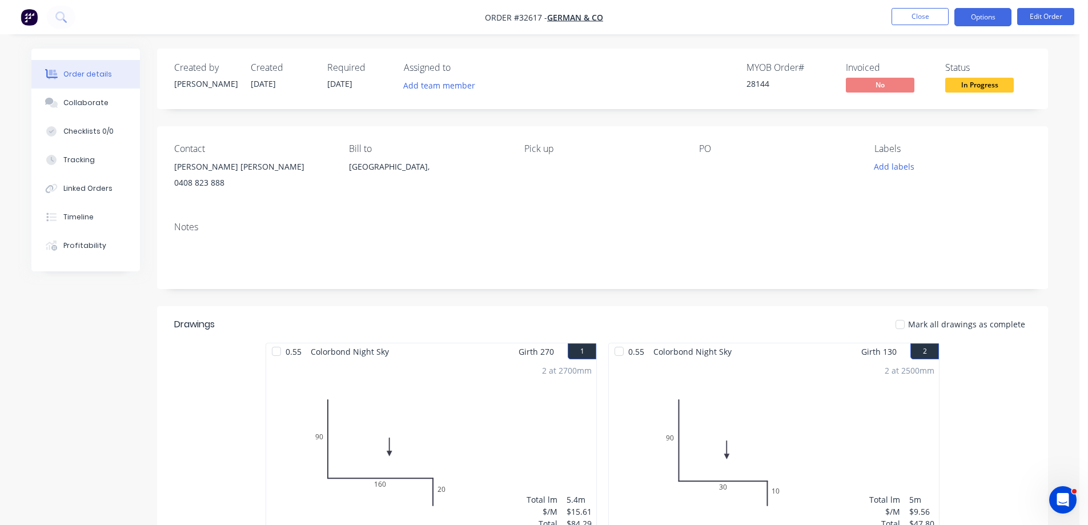
click at [987, 20] on button "Options" at bounding box center [982, 17] width 57 height 18
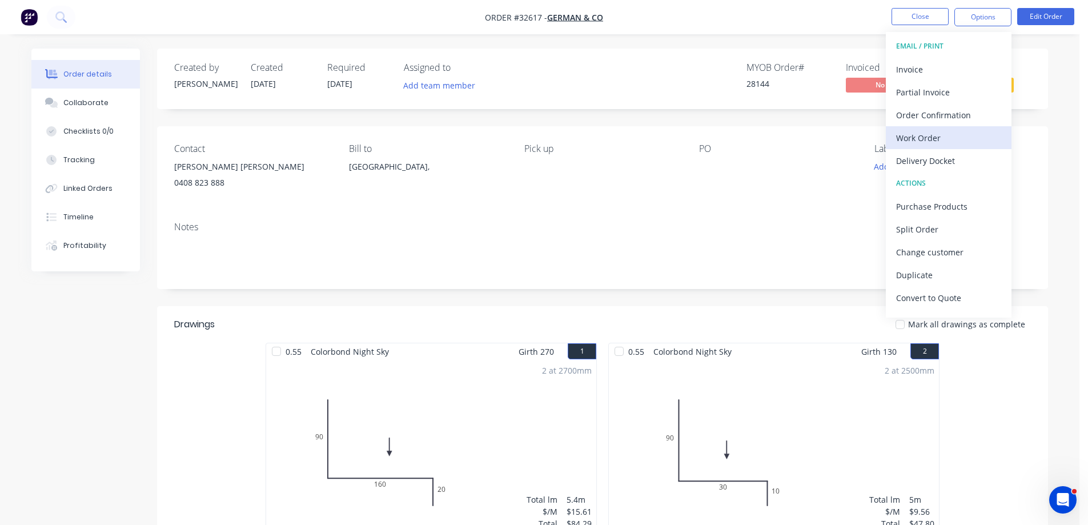
click at [951, 135] on div "Work Order" at bounding box center [948, 138] width 105 height 17
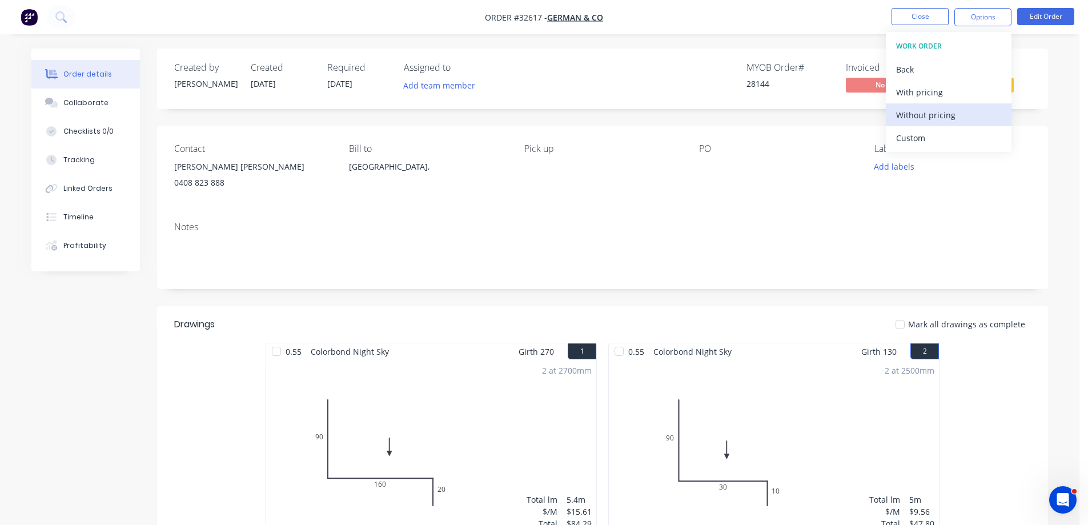
click at [960, 115] on div "Without pricing" at bounding box center [948, 115] width 105 height 17
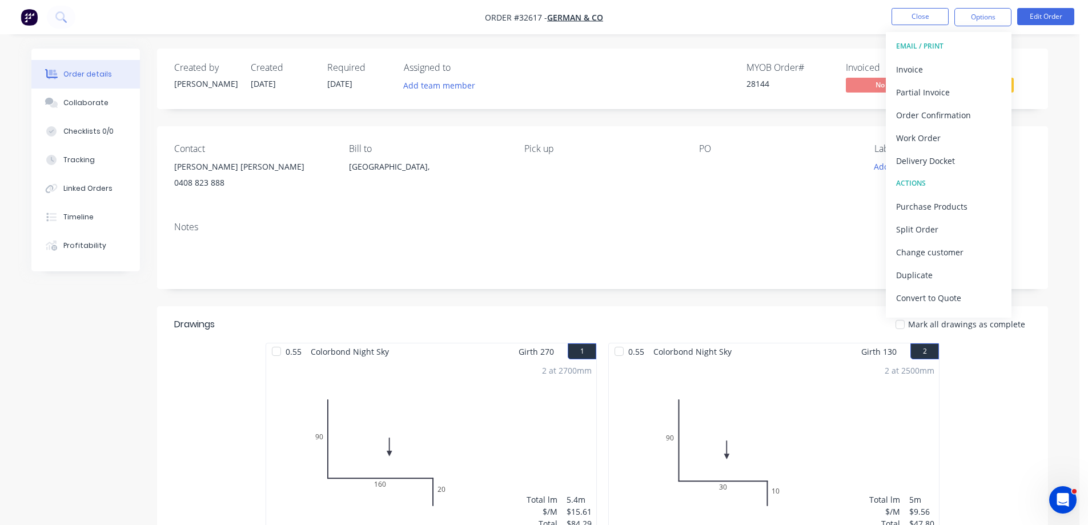
click at [1046, 57] on div "Created by [PERSON_NAME] Created [DATE] Required [DATE] Assigned to Add team me…" at bounding box center [602, 79] width 891 height 61
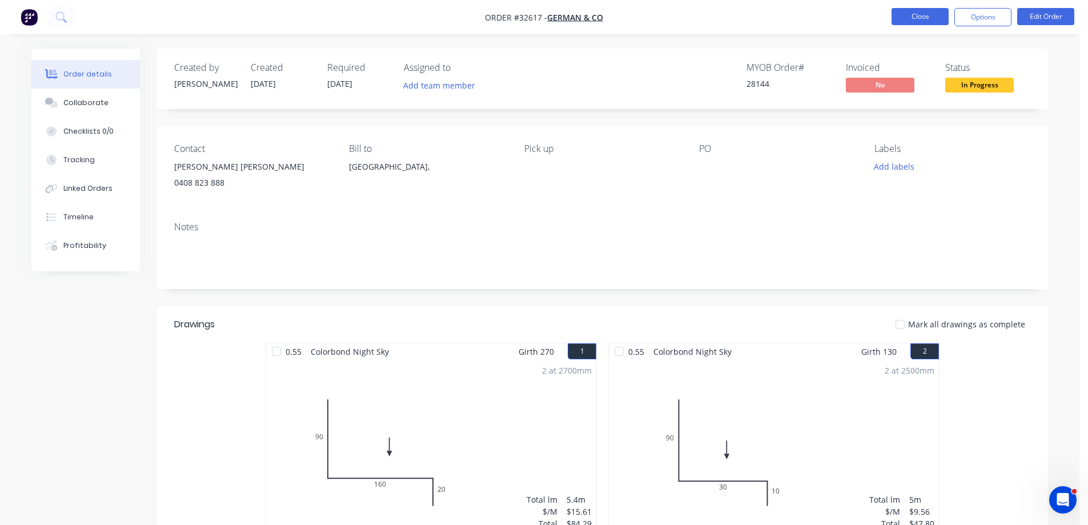
click at [919, 15] on button "Close" at bounding box center [919, 16] width 57 height 17
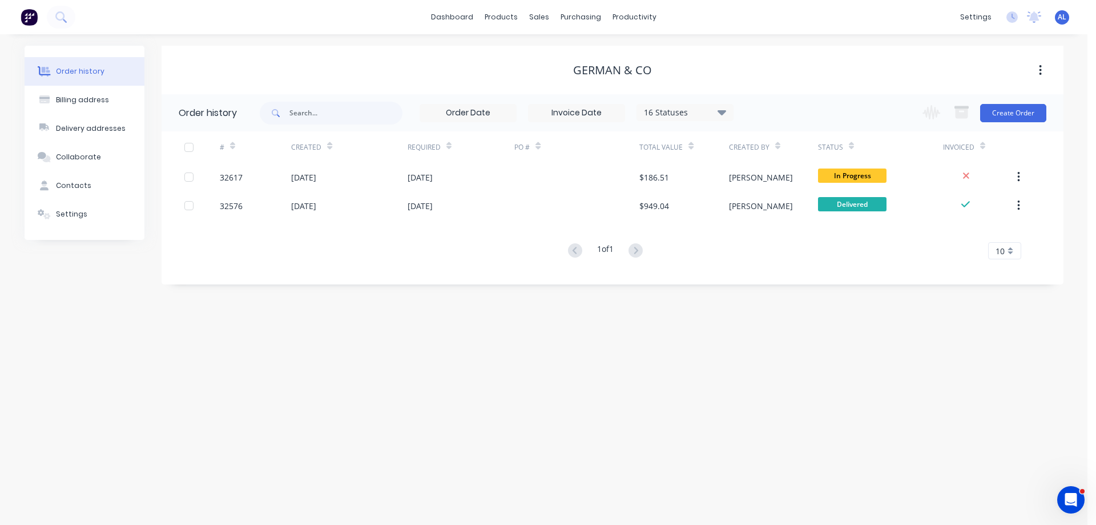
click at [29, 18] on img at bounding box center [29, 17] width 17 height 17
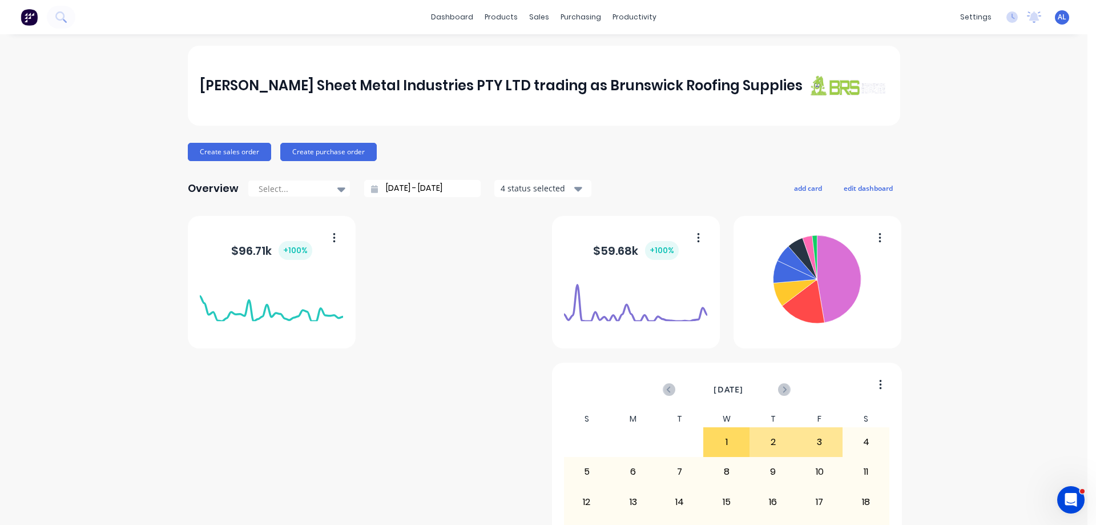
click at [26, 18] on img at bounding box center [29, 17] width 17 height 17
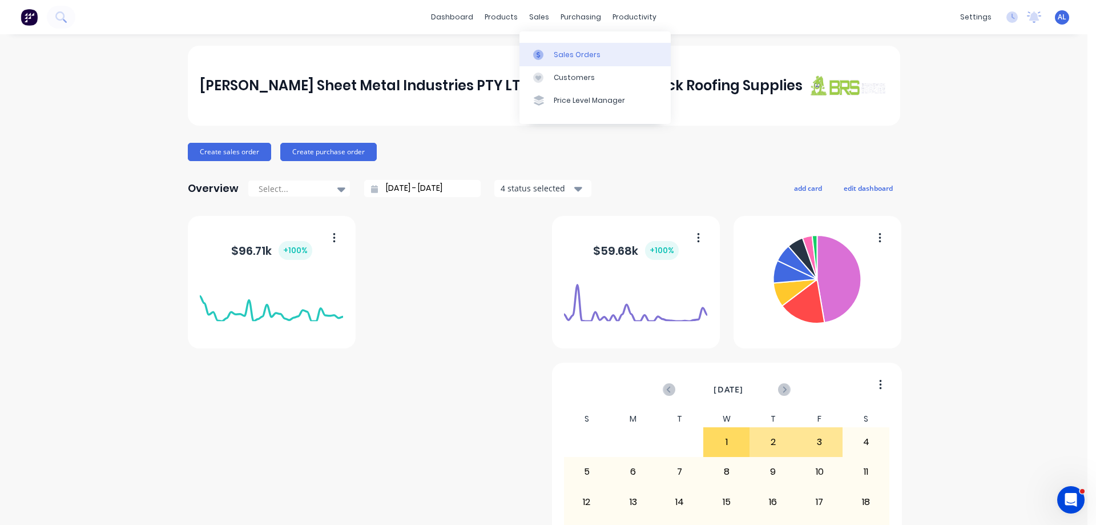
click at [571, 55] on div "Sales Orders" at bounding box center [577, 55] width 47 height 10
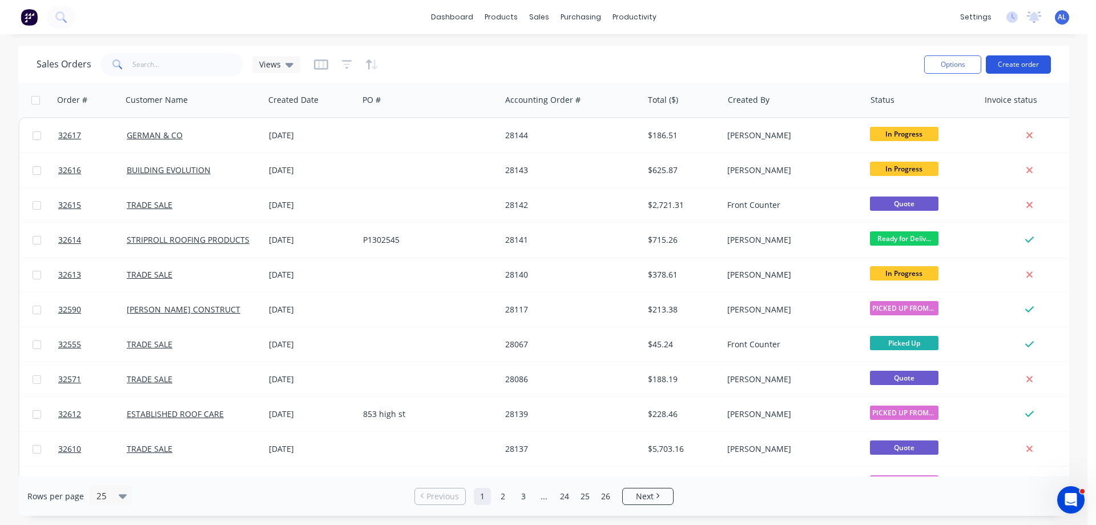
click at [1011, 68] on button "Create order" at bounding box center [1018, 64] width 65 height 18
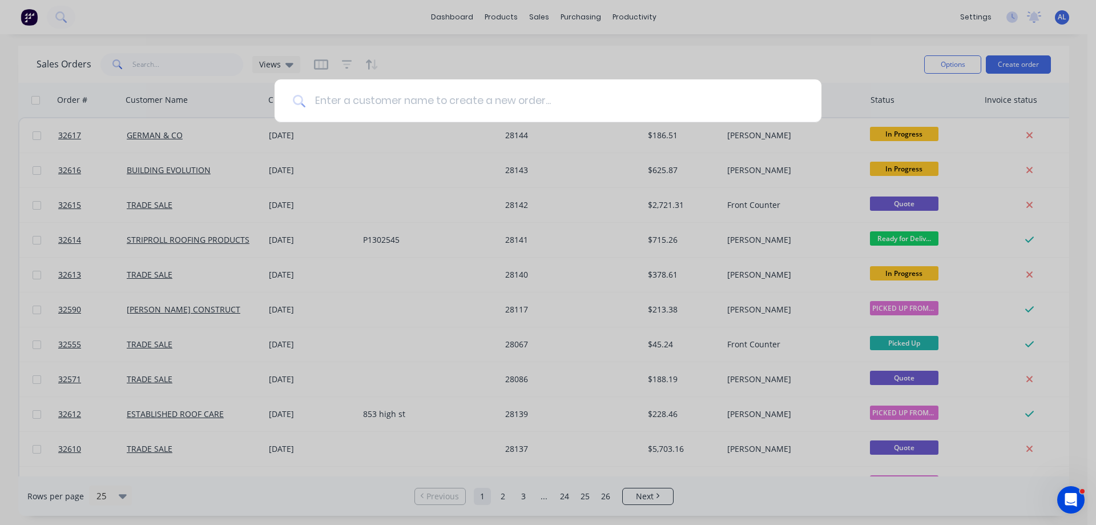
click at [493, 96] on input at bounding box center [554, 100] width 498 height 43
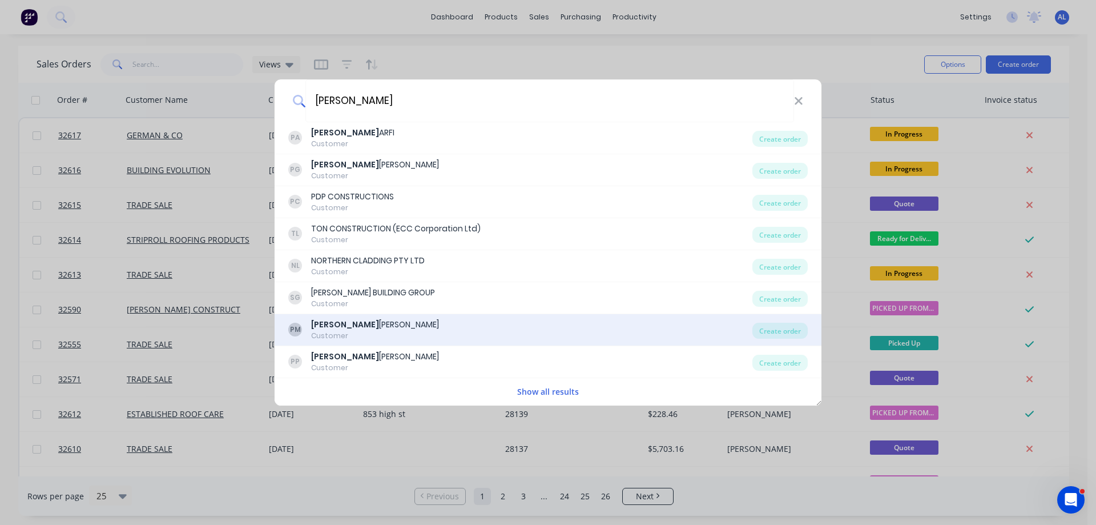
type input "[PERSON_NAME]"
click at [403, 324] on div "PM [PERSON_NAME] Customer" at bounding box center [520, 330] width 464 height 22
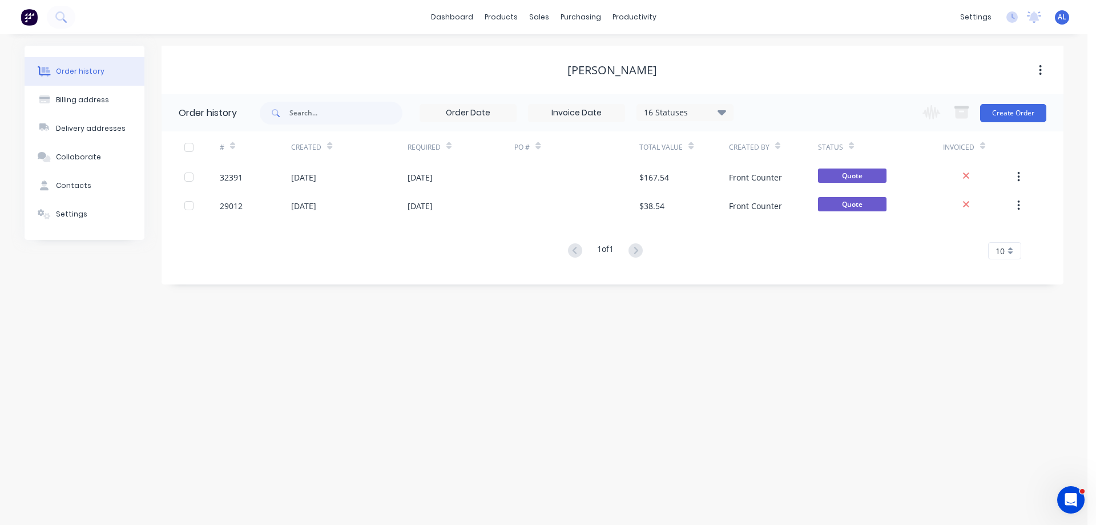
click at [726, 114] on icon at bounding box center [722, 112] width 9 height 14
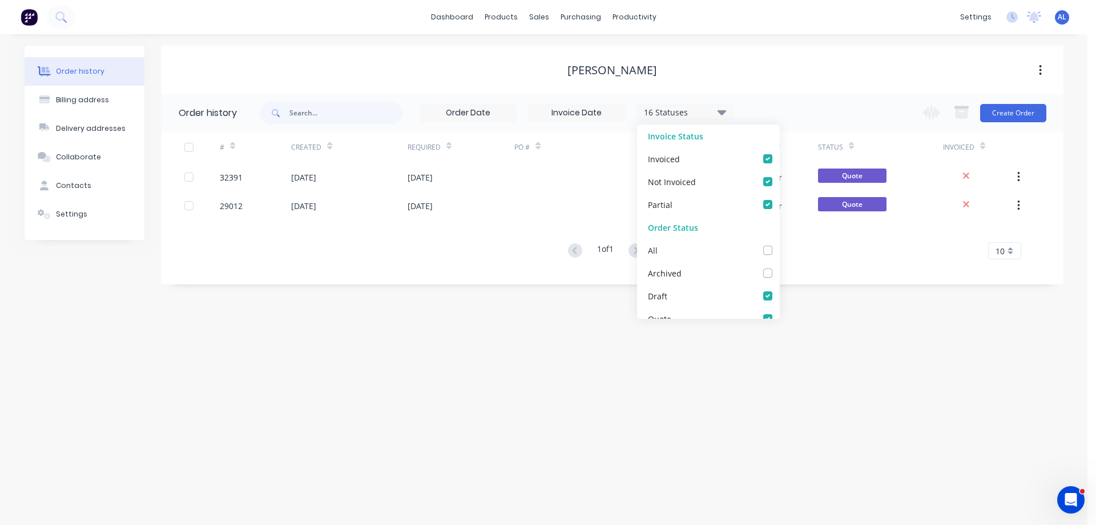
click at [779, 244] on label at bounding box center [779, 244] width 0 height 0
click at [779, 251] on input "checkbox" at bounding box center [783, 249] width 9 height 11
checkbox input "true"
click at [674, 359] on div "Order history Billing address Delivery addresses Collaborate Contacts Settings …" at bounding box center [544, 279] width 1088 height 490
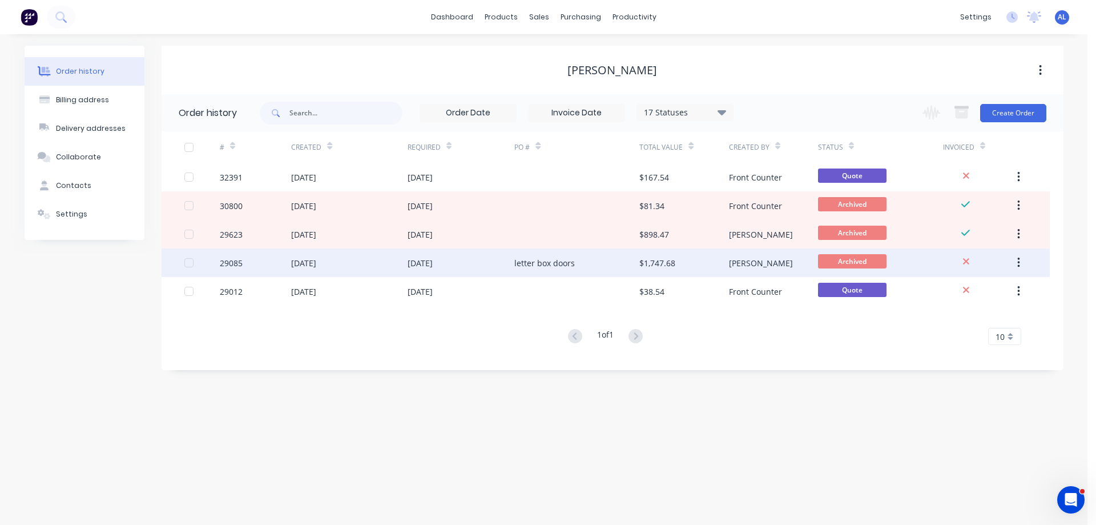
click at [621, 258] on div "letter box doors" at bounding box center [576, 262] width 125 height 29
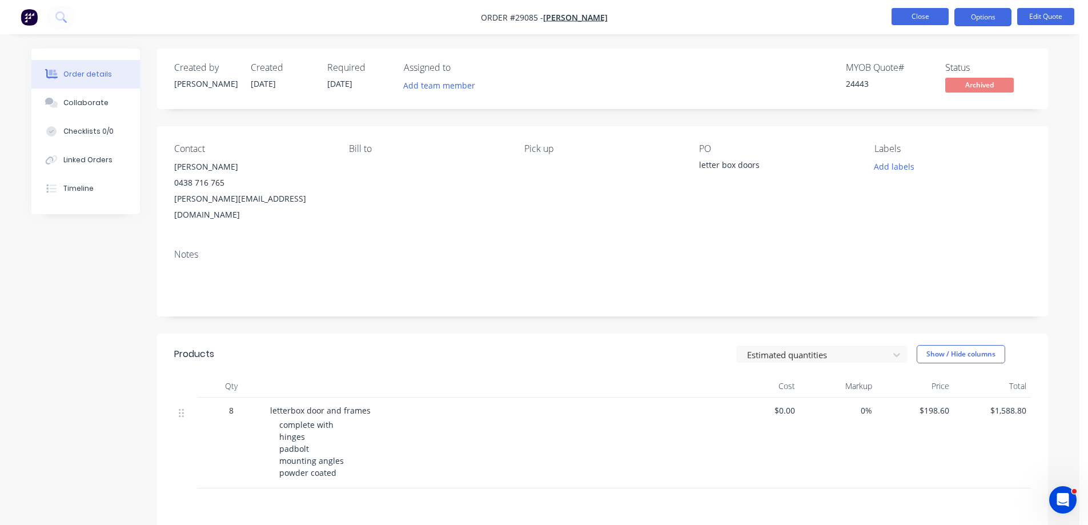
click at [910, 9] on button "Close" at bounding box center [919, 16] width 57 height 17
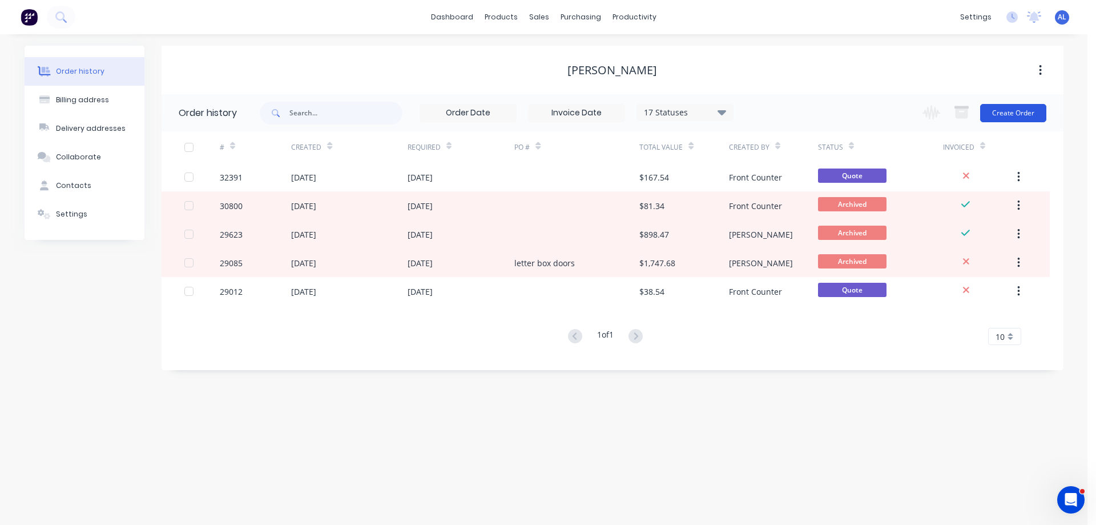
click at [1016, 117] on button "Create Order" at bounding box center [1013, 113] width 66 height 18
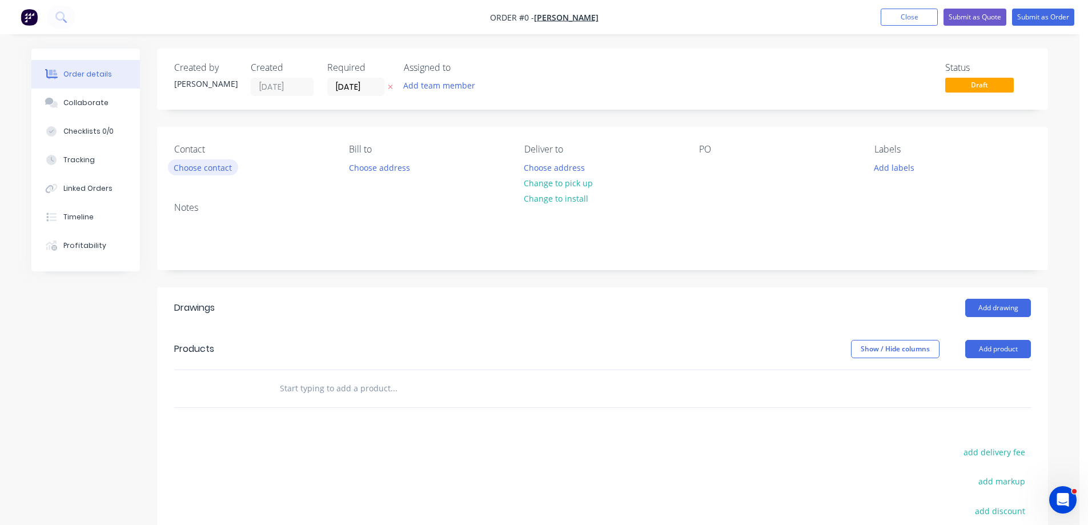
click at [214, 170] on button "Choose contact" at bounding box center [203, 166] width 70 height 15
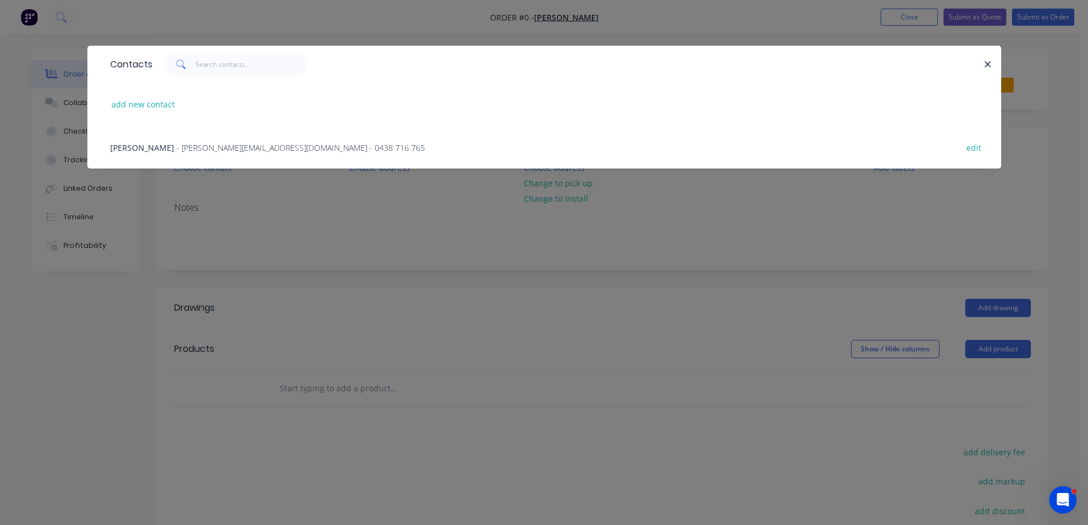
click at [210, 149] on span "- [PERSON_NAME][EMAIL_ADDRESS][DOMAIN_NAME] - 0438 716 765" at bounding box center [300, 147] width 248 height 11
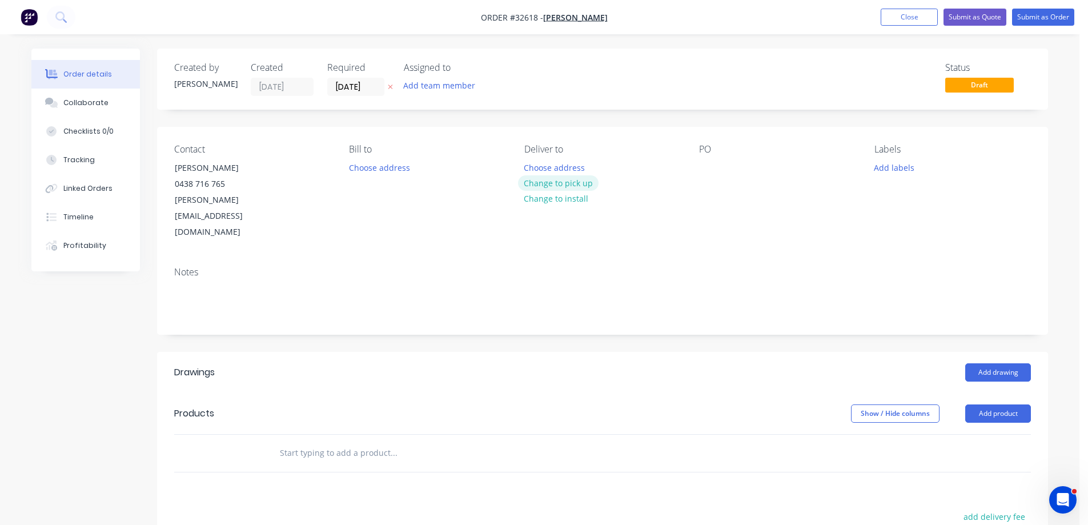
click at [588, 186] on button "Change to pick up" at bounding box center [558, 182] width 81 height 15
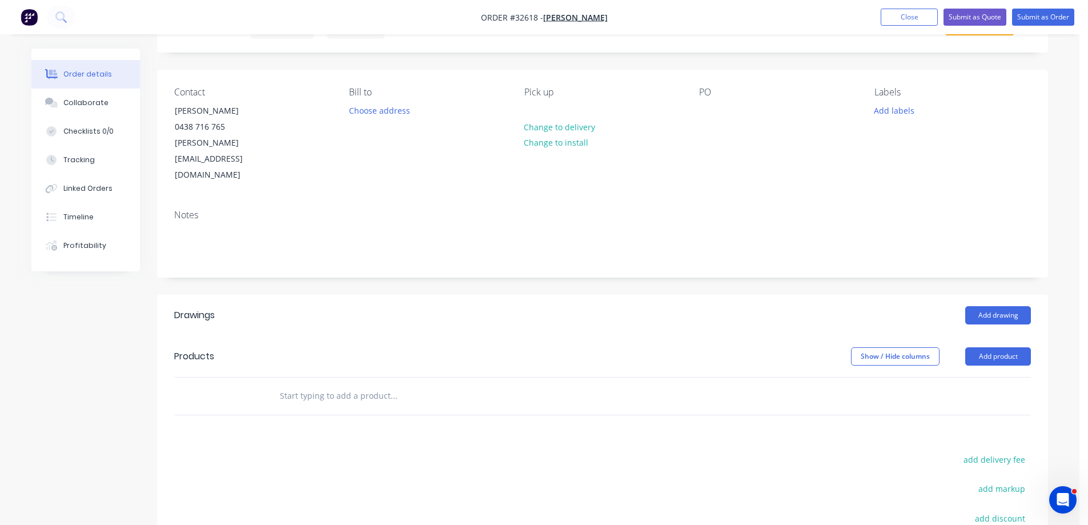
scroll to position [171, 0]
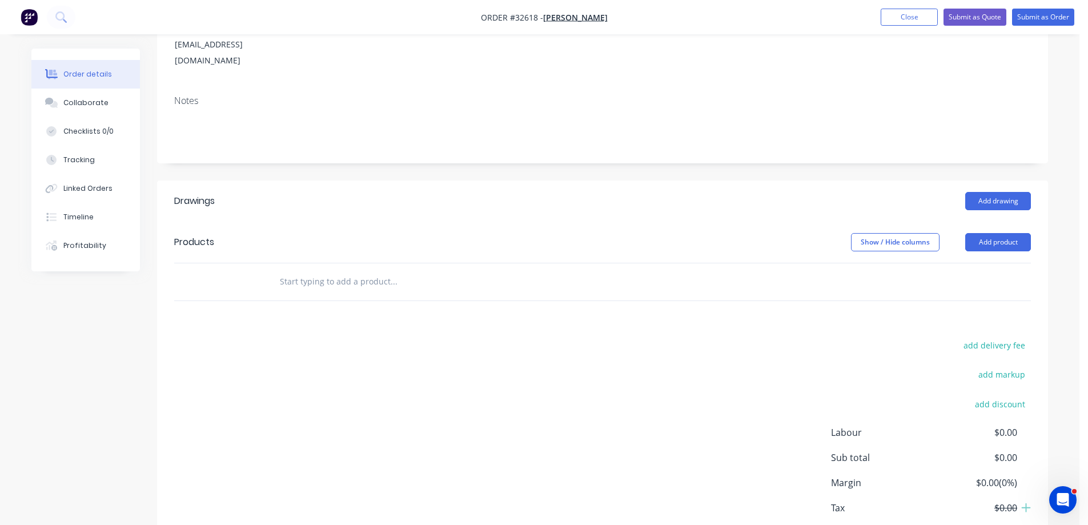
click at [351, 270] on input "text" at bounding box center [393, 281] width 228 height 23
click at [988, 233] on button "Add product" at bounding box center [998, 242] width 66 height 18
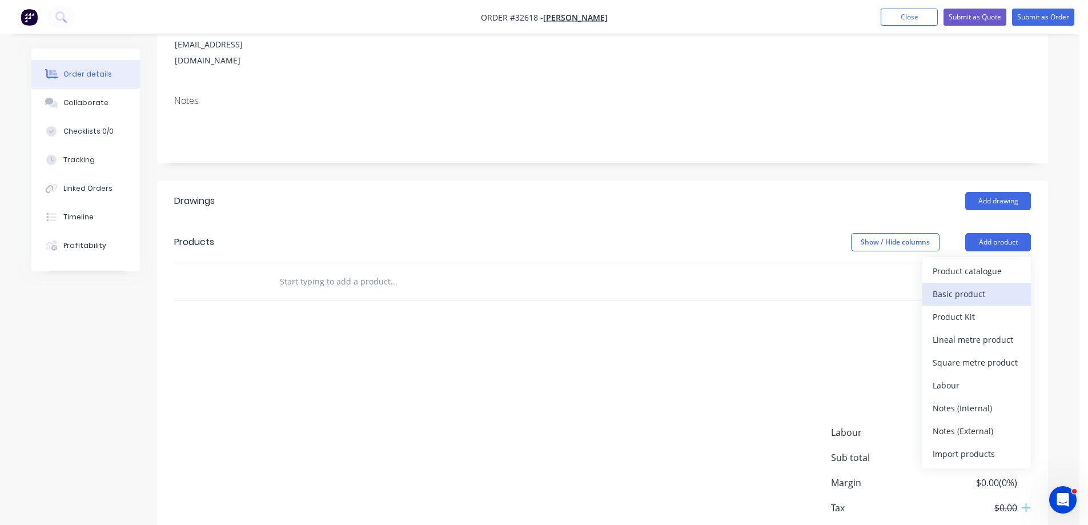
click at [972, 285] on div "Basic product" at bounding box center [976, 293] width 88 height 17
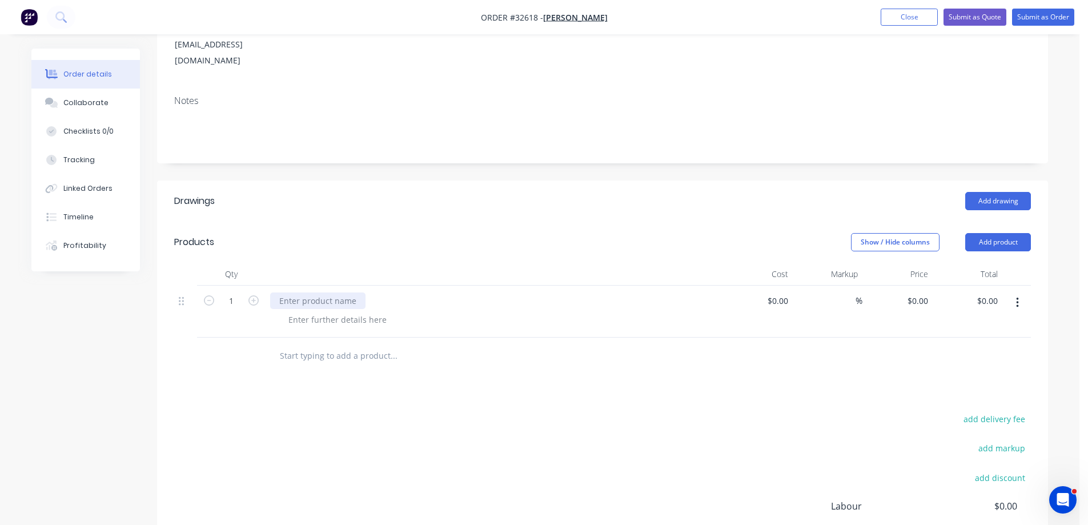
drag, startPoint x: 308, startPoint y: 264, endPoint x: 336, endPoint y: 340, distance: 80.4
click at [309, 292] on div at bounding box center [317, 300] width 95 height 17
drag, startPoint x: 353, startPoint y: 289, endPoint x: 393, endPoint y: 409, distance: 127.1
click at [353, 311] on div at bounding box center [337, 319] width 116 height 17
click at [369, 311] on div at bounding box center [337, 319] width 116 height 17
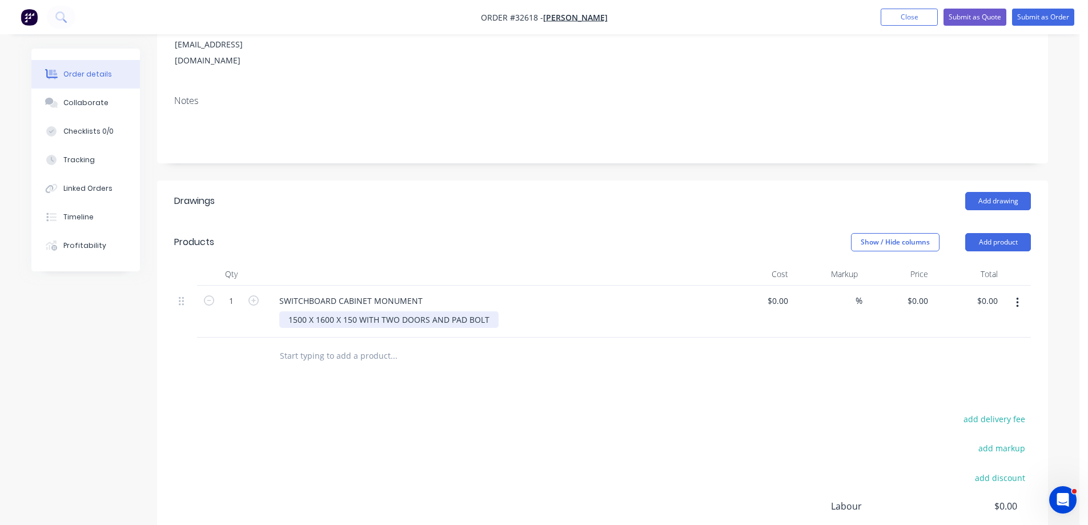
click at [449, 311] on div "1500 X 1600 X 150 WITH TWO DOORS AND PAD BOLT" at bounding box center [388, 319] width 219 height 17
click at [497, 311] on div "1500 X 1600 X 150 WITH TWO DOORS AND 4 PAD BOLT" at bounding box center [392, 319] width 226 height 17
click at [452, 311] on div "1500 X 1600 X 150 WITH TWO DOORS AND 4 PAD BOLTS" at bounding box center [394, 319] width 231 height 17
click at [463, 344] on div "Drawings Add drawing Products Show / Hide columns Add product Qty Cost Markup P…" at bounding box center [602, 414] width 891 height 468
drag, startPoint x: 779, startPoint y: 272, endPoint x: 776, endPoint y: 330, distance: 58.3
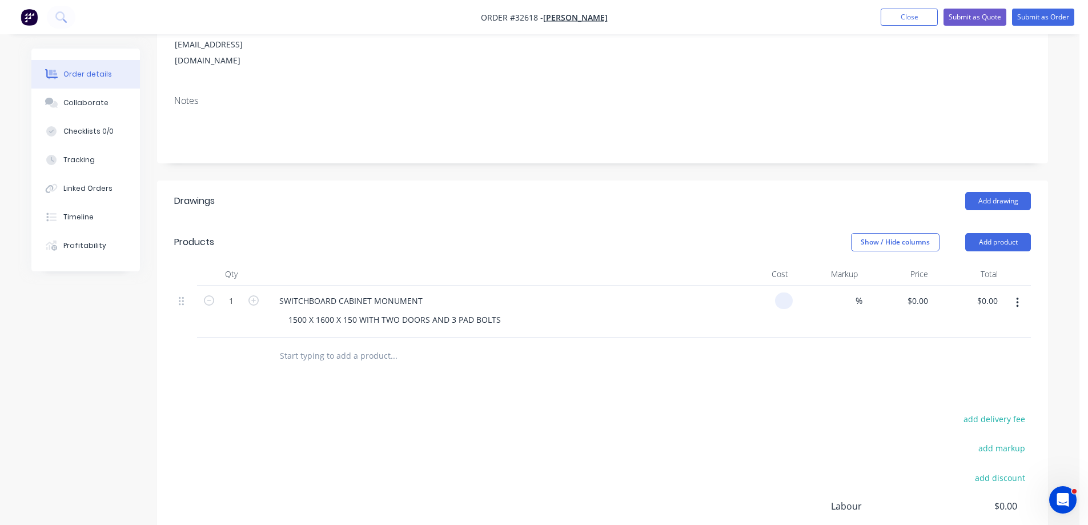
click at [779, 292] on input at bounding box center [785, 300] width 13 height 17
type input "$1,360.00"
click at [758, 411] on div "add delivery fee add markup add discount Labour $0.00 Sub total $1,360.00 Margi…" at bounding box center [602, 521] width 856 height 220
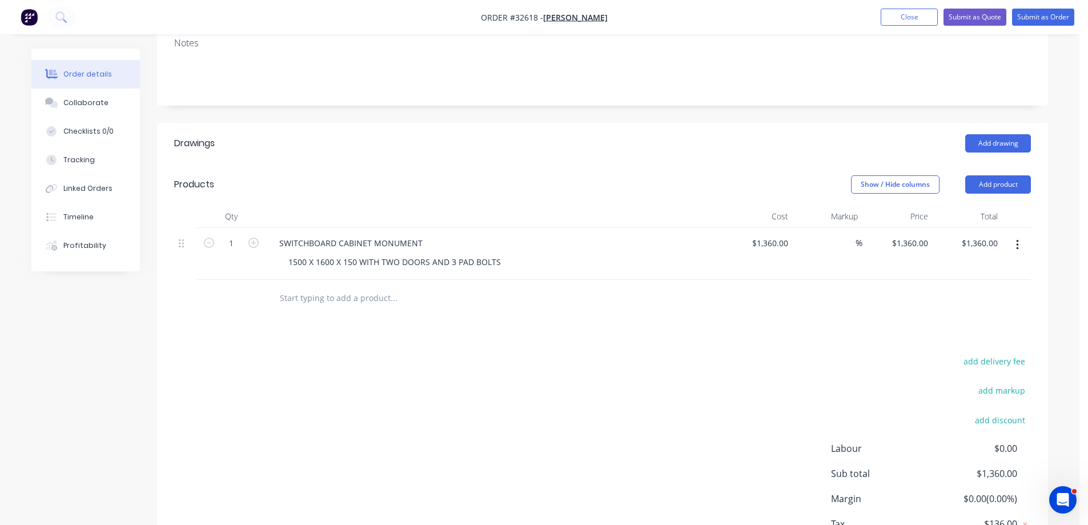
scroll to position [280, 0]
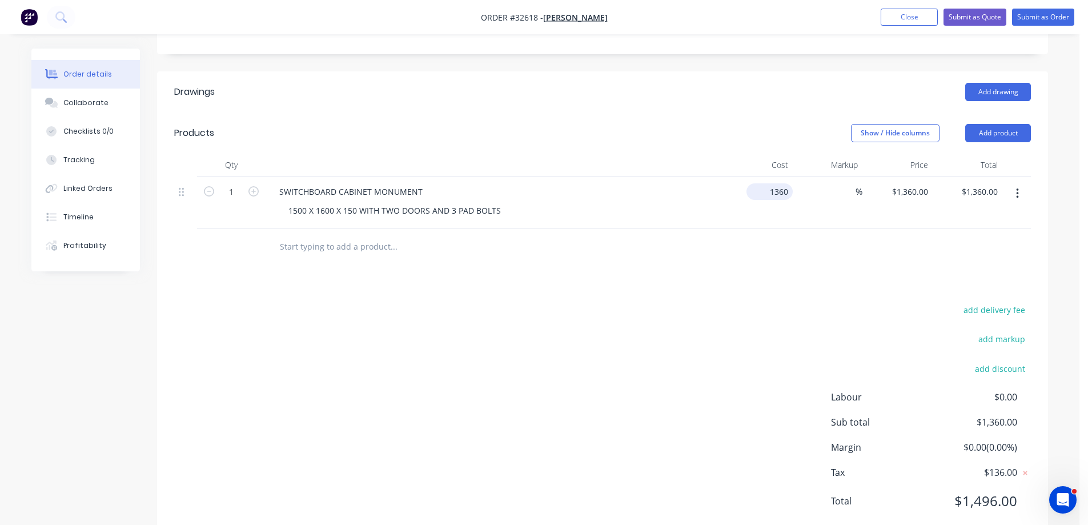
click at [774, 183] on input "1360" at bounding box center [772, 191] width 42 height 17
type input "$1,460.00"
click at [742, 278] on div "Drawings Add drawing Products Show / Hide columns Add product Qty Cost Markup P…" at bounding box center [602, 305] width 891 height 468
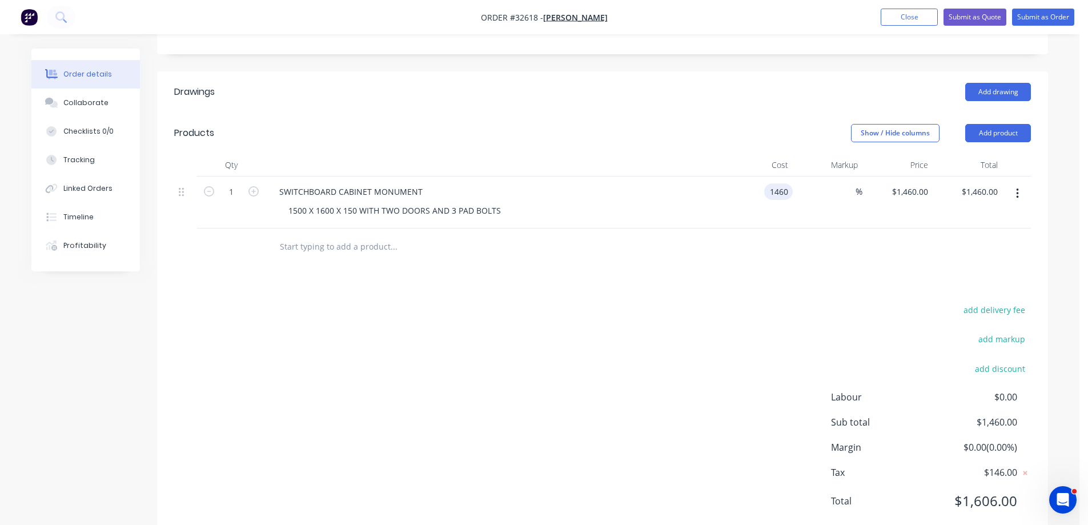
click at [776, 183] on input "1460" at bounding box center [781, 191] width 24 height 17
type input "$1,425.00"
click at [758, 311] on div "add delivery fee add markup add discount Labour $0.00 Sub total $1,460.00 Margi…" at bounding box center [602, 412] width 856 height 220
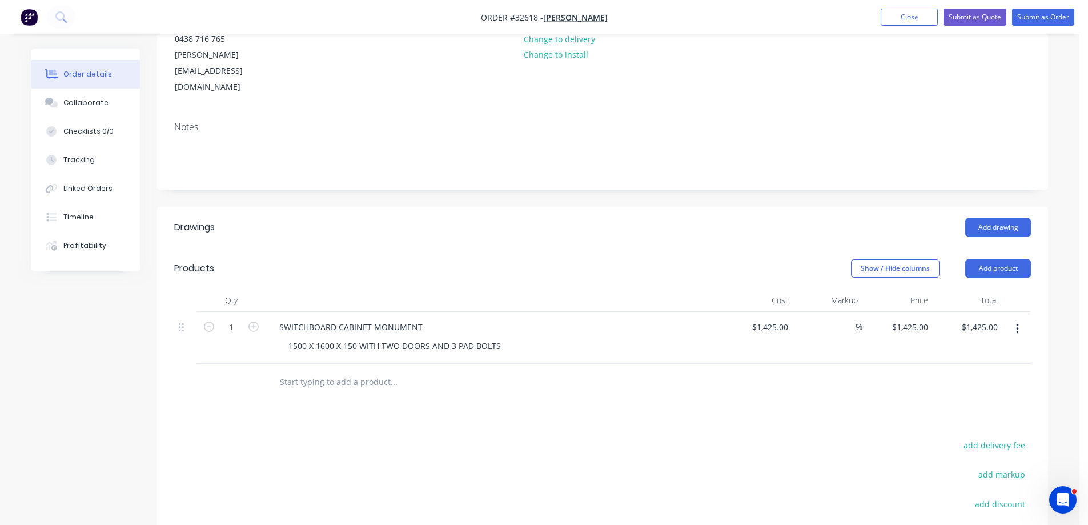
scroll to position [0, 0]
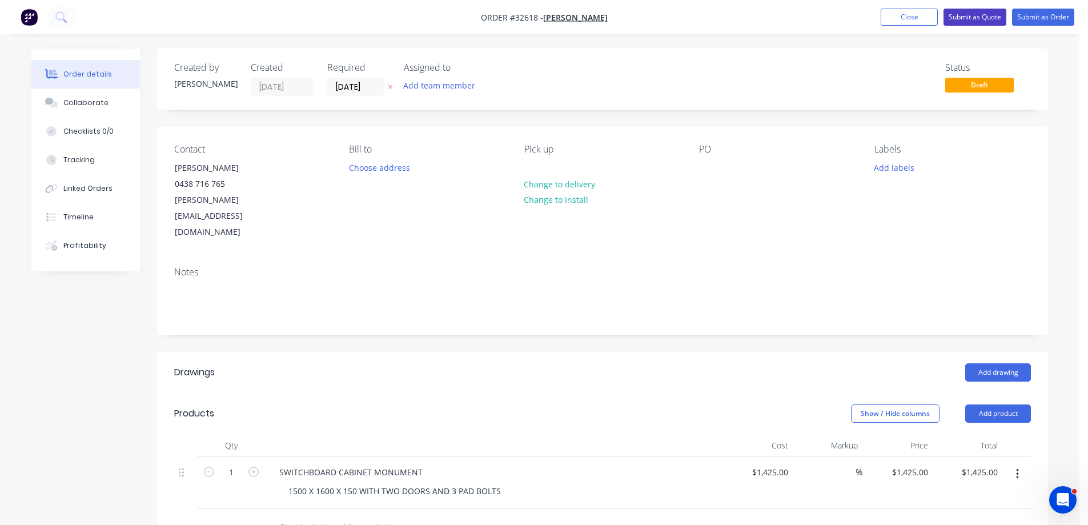
click at [961, 22] on button "Submit as Quote" at bounding box center [974, 17] width 63 height 17
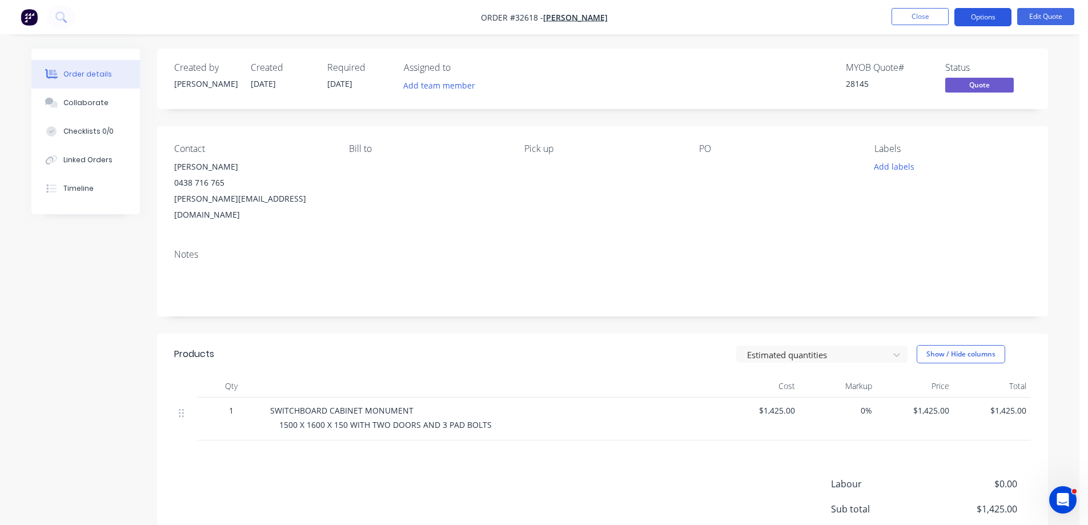
click at [983, 21] on button "Options" at bounding box center [982, 17] width 57 height 18
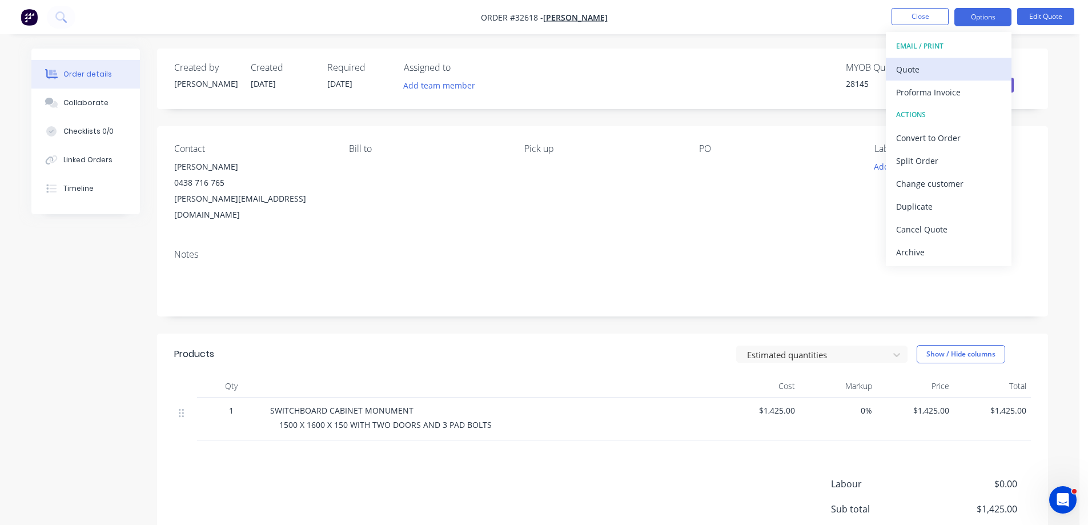
click at [933, 67] on div "Quote" at bounding box center [948, 69] width 105 height 17
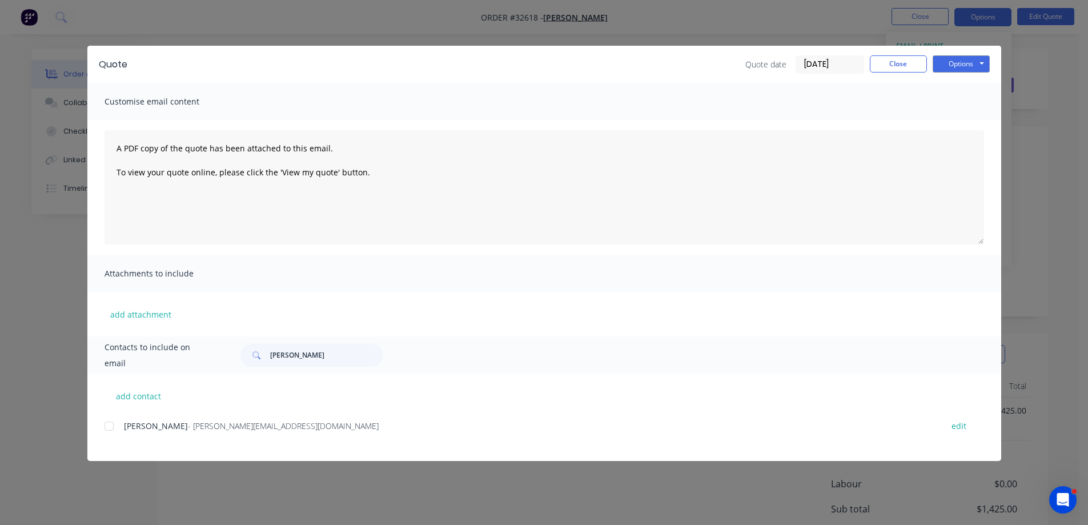
click at [106, 426] on div at bounding box center [109, 426] width 23 height 23
click at [963, 67] on button "Options" at bounding box center [960, 63] width 57 height 17
click at [980, 122] on button "Email" at bounding box center [968, 121] width 73 height 19
click at [914, 65] on button "Close" at bounding box center [898, 63] width 57 height 17
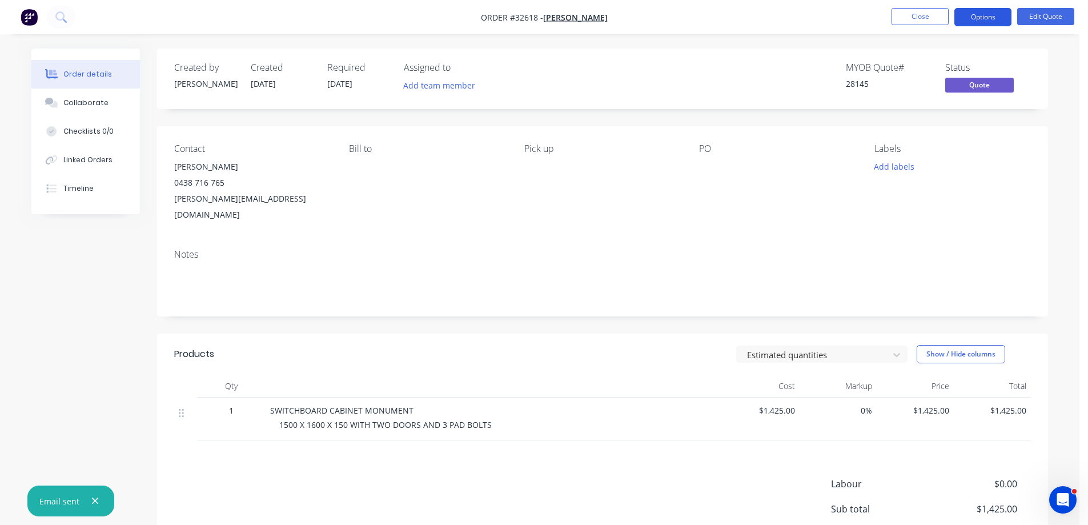
click at [977, 19] on button "Options" at bounding box center [982, 17] width 57 height 18
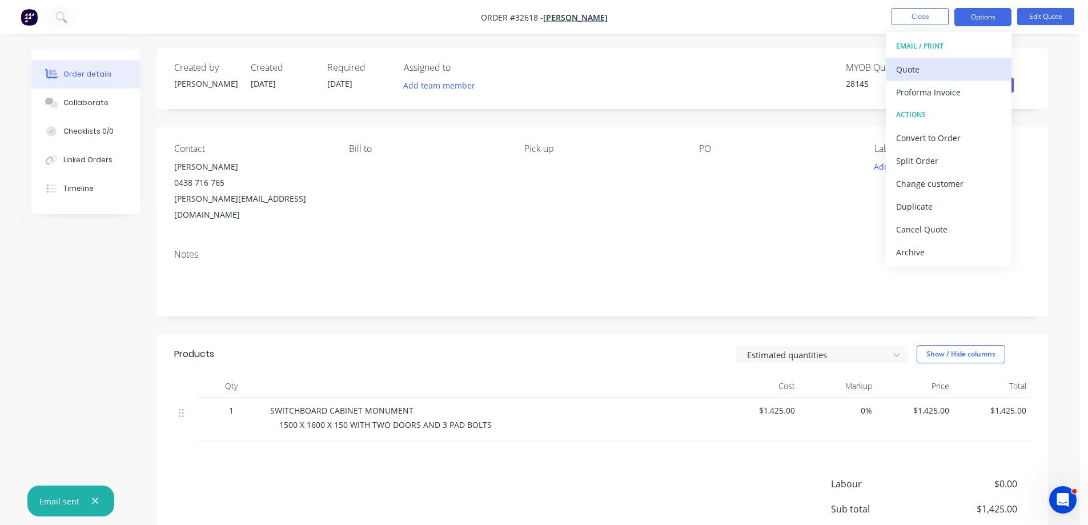
click at [959, 69] on div "Quote" at bounding box center [948, 69] width 105 height 17
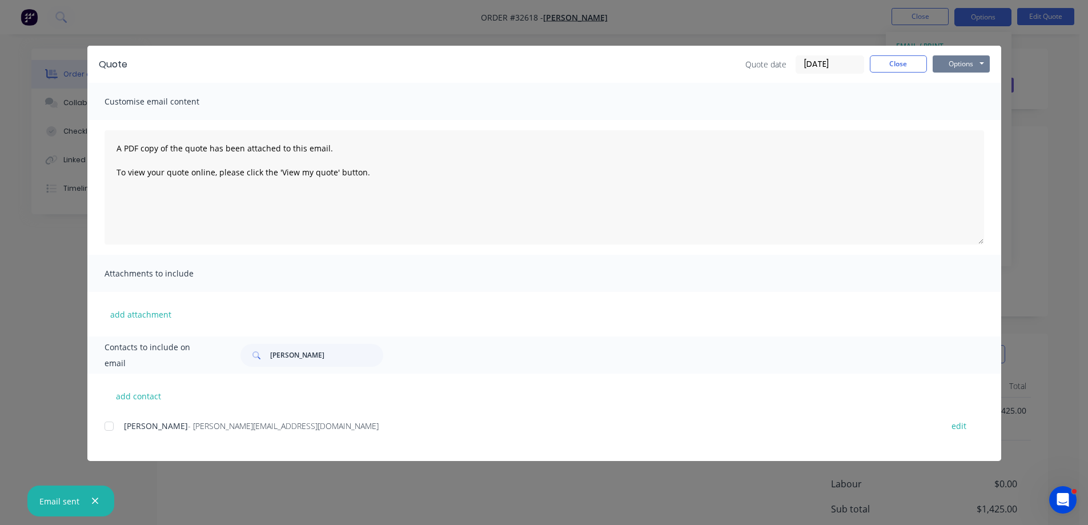
click at [979, 69] on button "Options" at bounding box center [960, 63] width 57 height 17
click at [973, 106] on button "Print" at bounding box center [968, 103] width 73 height 19
click at [914, 65] on button "Close" at bounding box center [898, 63] width 57 height 17
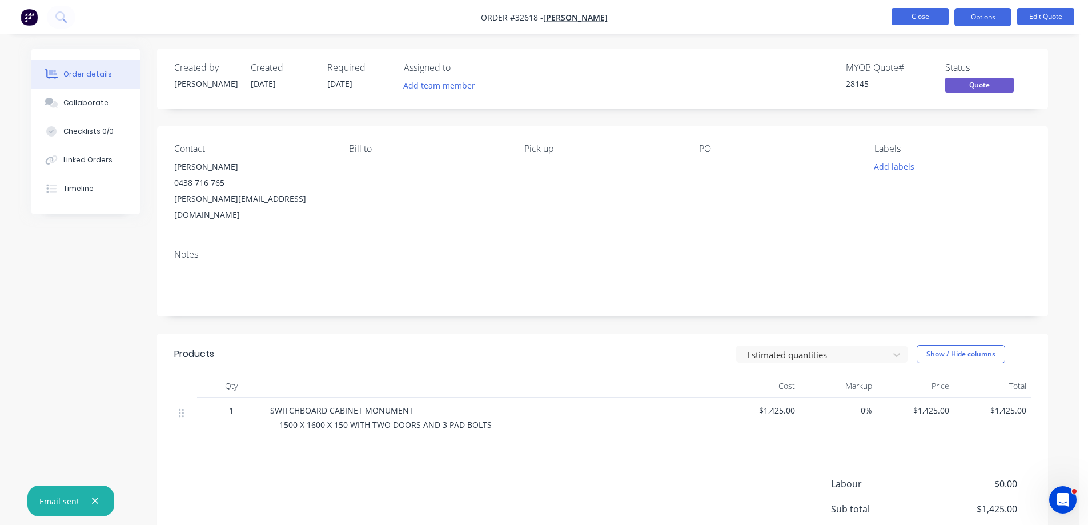
click at [927, 19] on button "Close" at bounding box center [919, 16] width 57 height 17
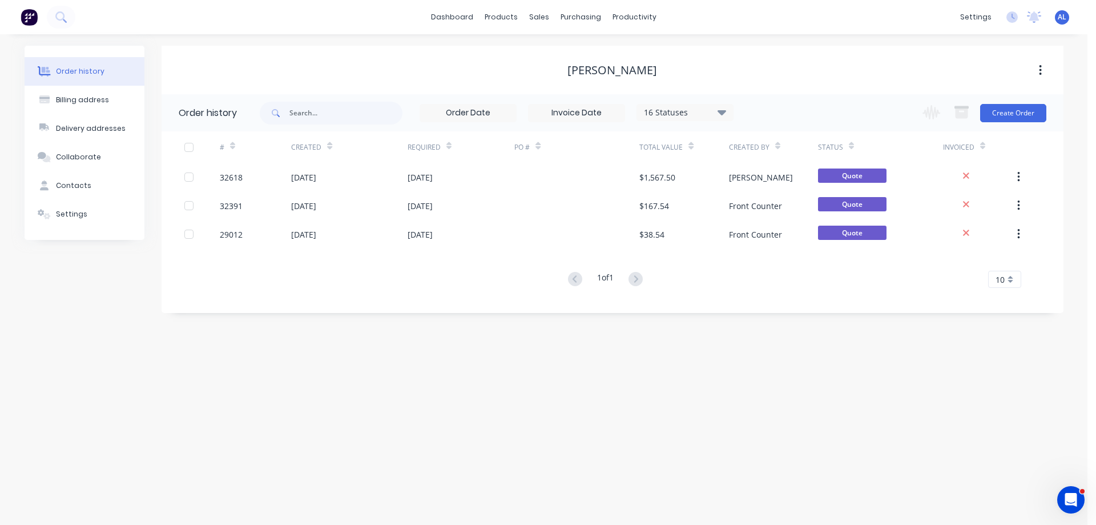
click at [31, 19] on img at bounding box center [29, 17] width 17 height 17
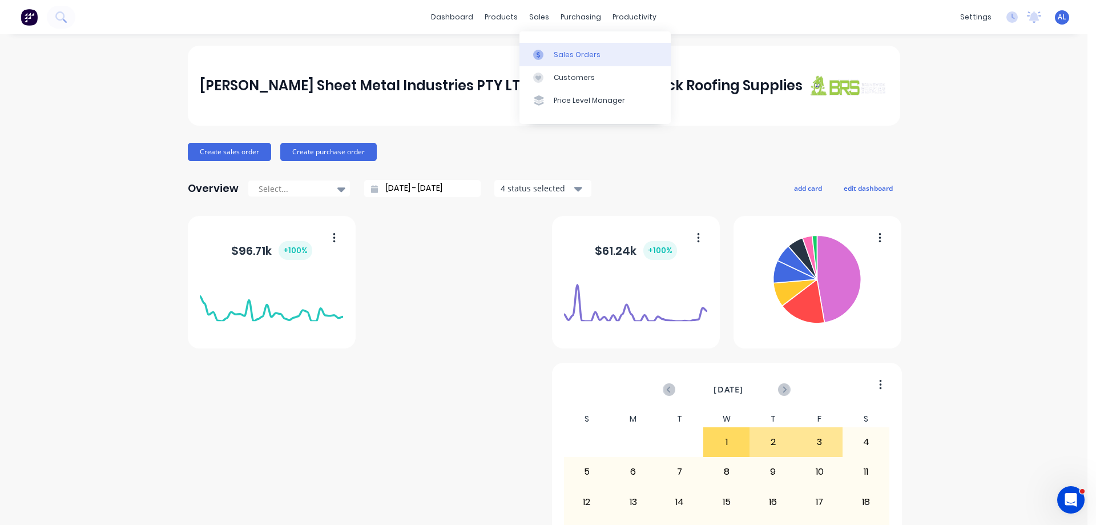
click at [573, 52] on div "Sales Orders" at bounding box center [577, 55] width 47 height 10
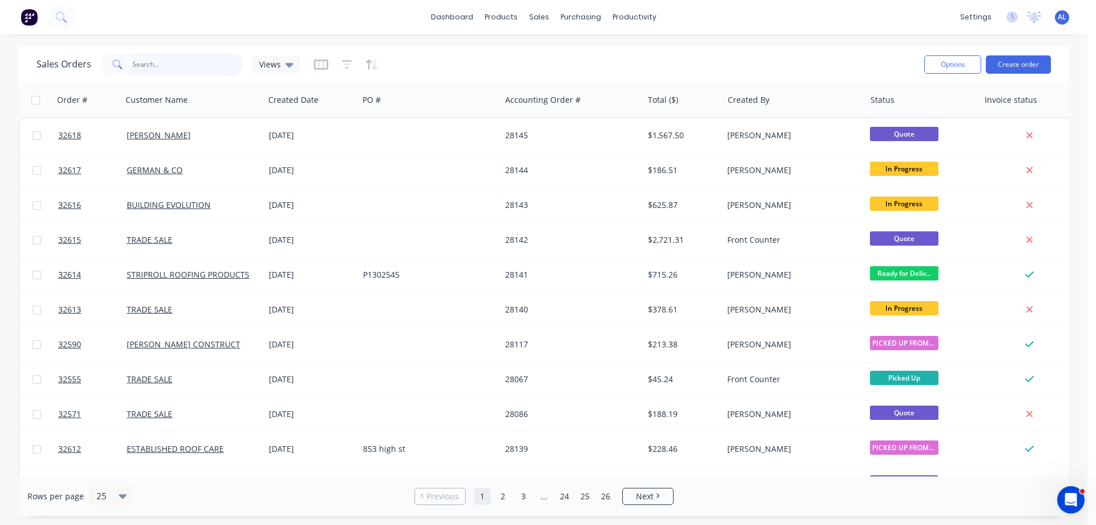
click at [177, 63] on input "text" at bounding box center [187, 64] width 111 height 23
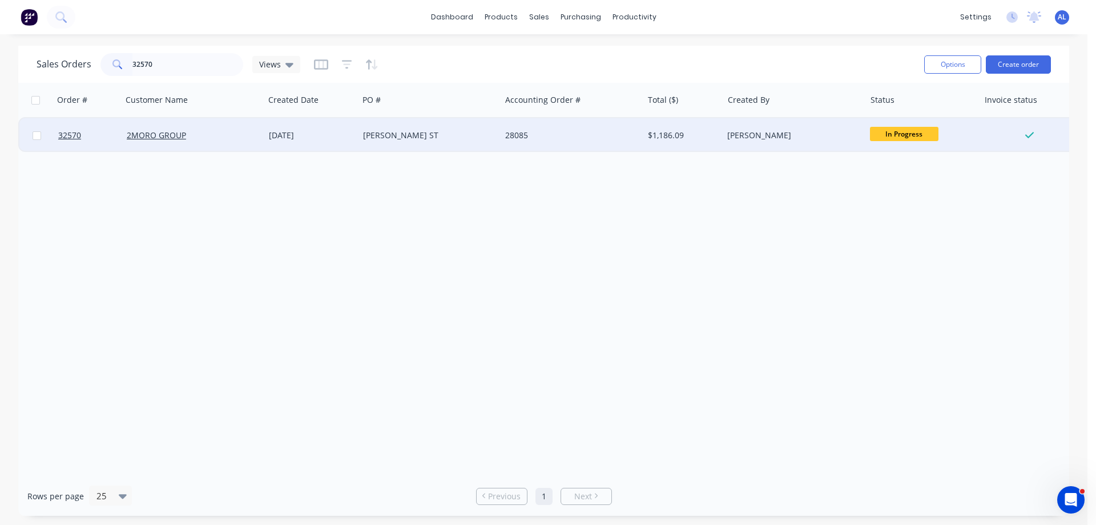
click at [908, 128] on span "In Progress" at bounding box center [904, 134] width 69 height 14
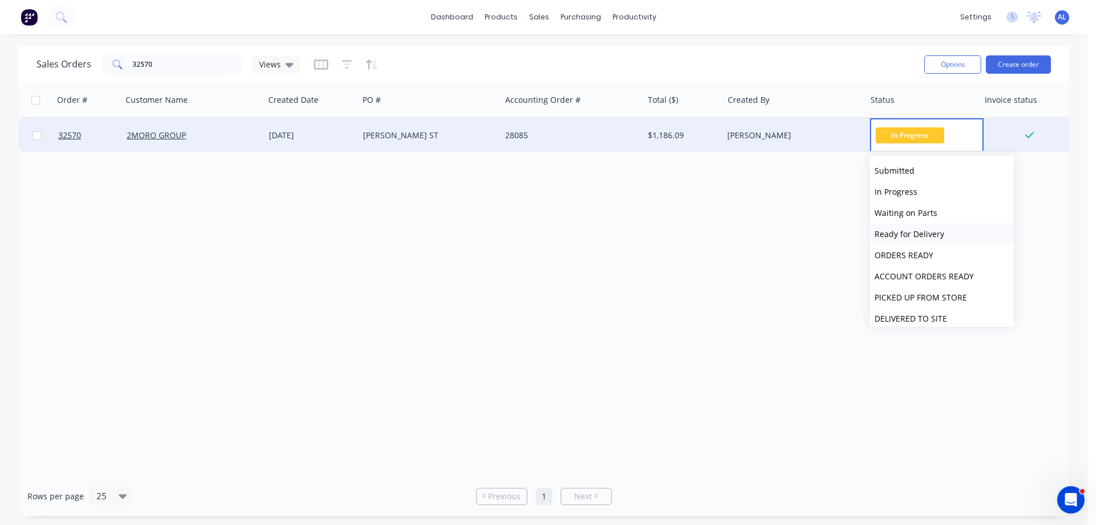
click at [921, 235] on span "Ready for Delivery" at bounding box center [910, 233] width 70 height 11
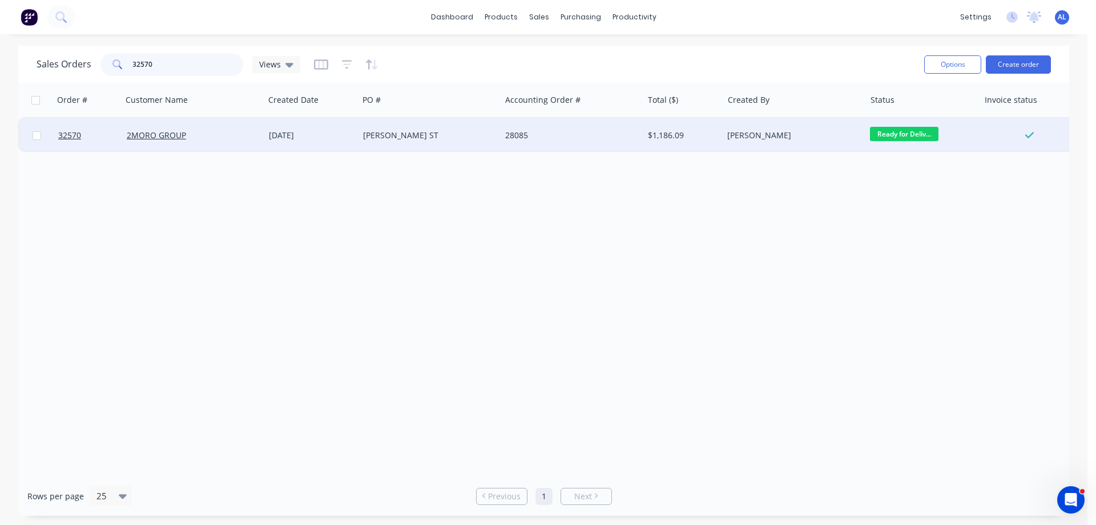
click at [179, 64] on input "32570" at bounding box center [187, 64] width 111 height 23
type input "3"
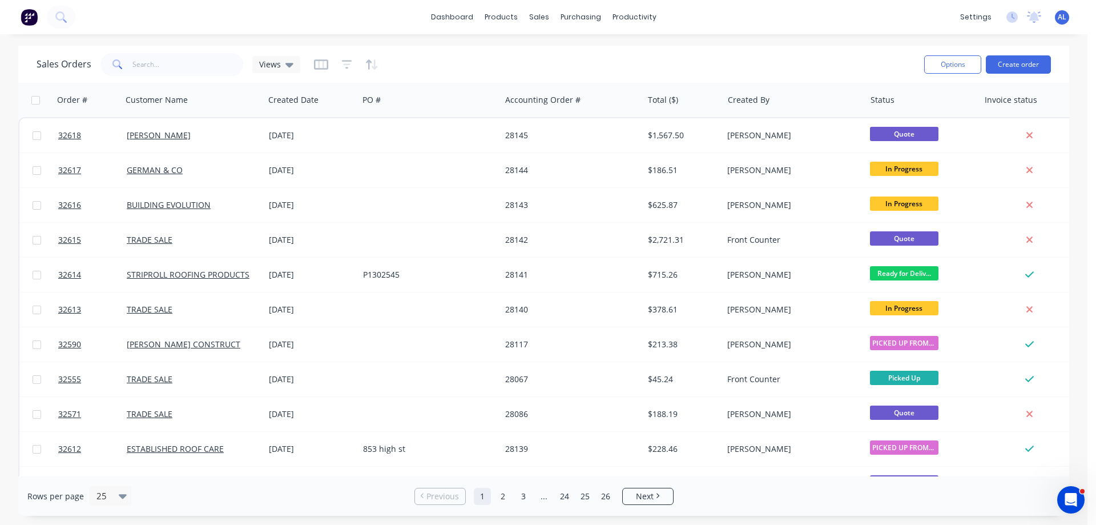
click at [32, 21] on img at bounding box center [29, 17] width 17 height 17
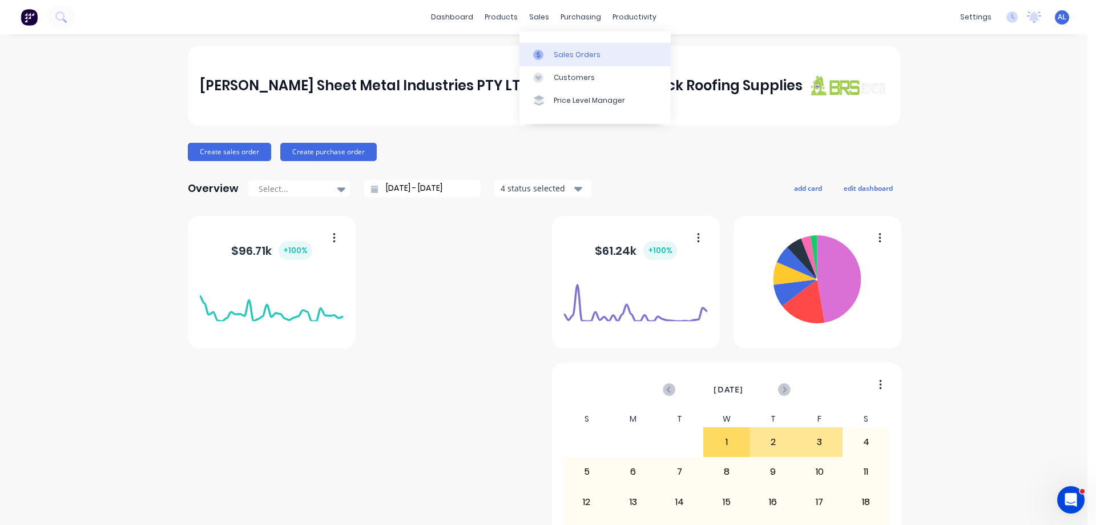
click at [596, 54] on div "Sales Orders" at bounding box center [577, 55] width 47 height 10
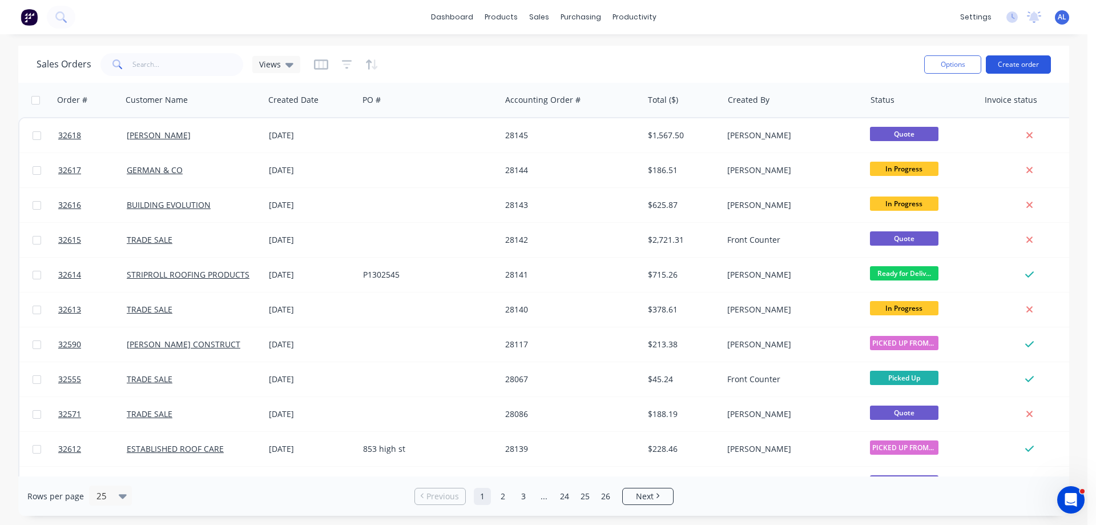
click at [1022, 65] on button "Create order" at bounding box center [1018, 64] width 65 height 18
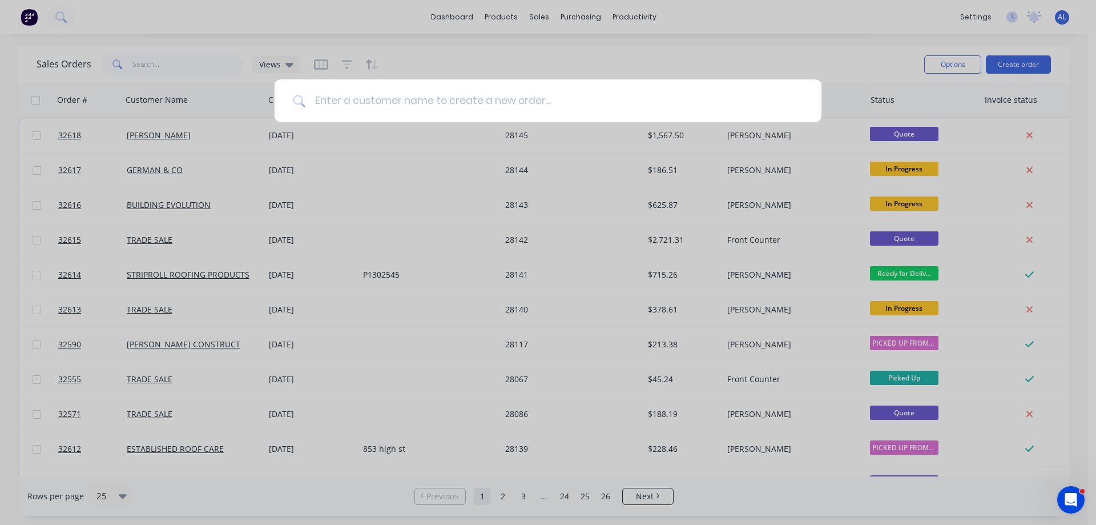
click at [405, 94] on input at bounding box center [554, 100] width 498 height 43
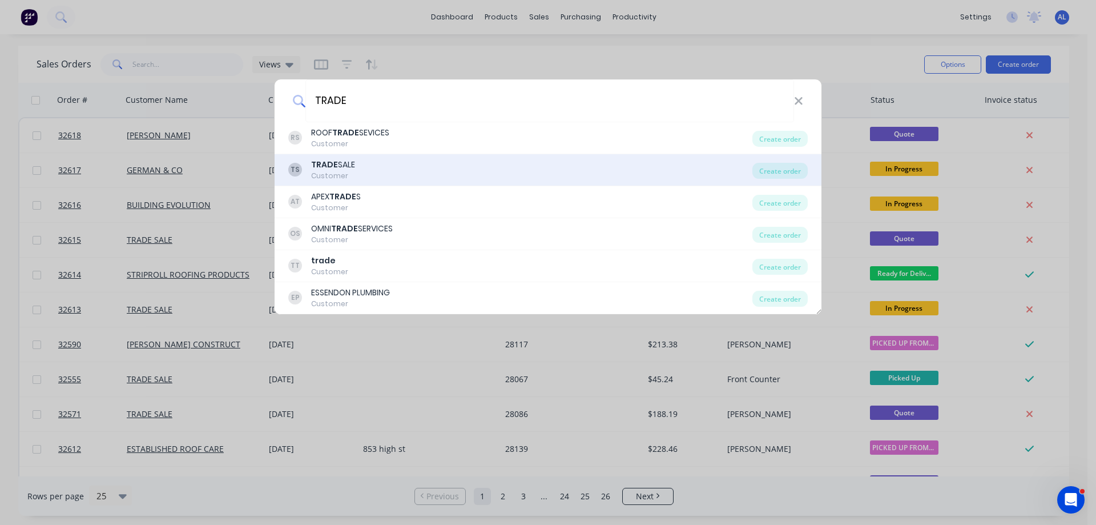
type input "TRADE"
click at [353, 162] on div "TRADE SALE" at bounding box center [333, 165] width 44 height 12
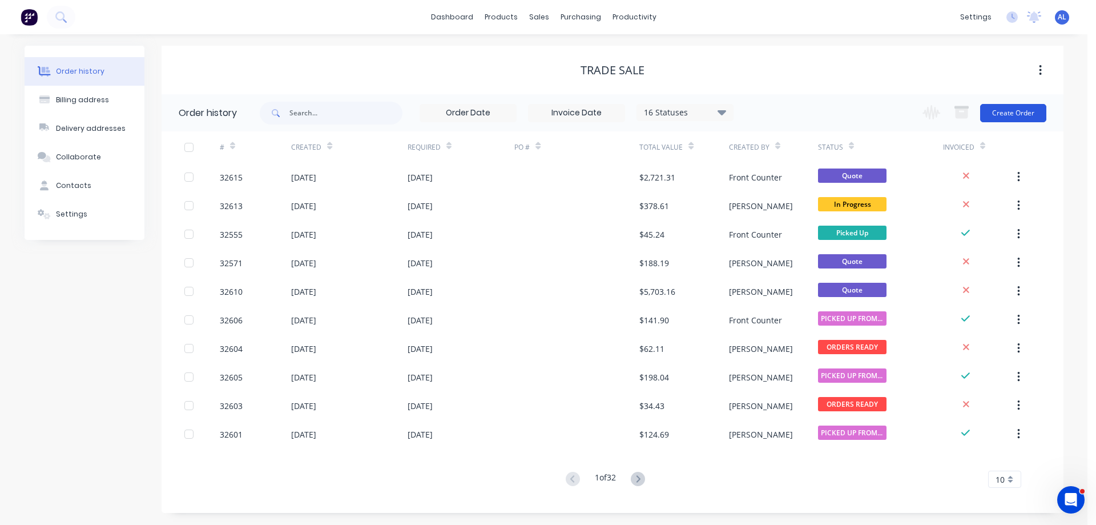
click at [1007, 112] on button "Create Order" at bounding box center [1013, 113] width 66 height 18
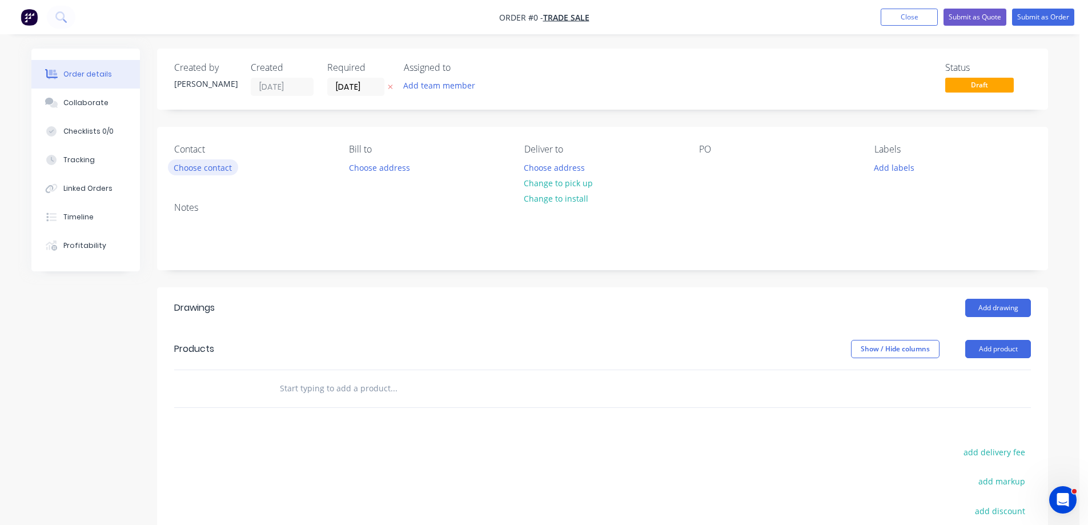
click at [200, 166] on button "Choose contact" at bounding box center [203, 166] width 70 height 15
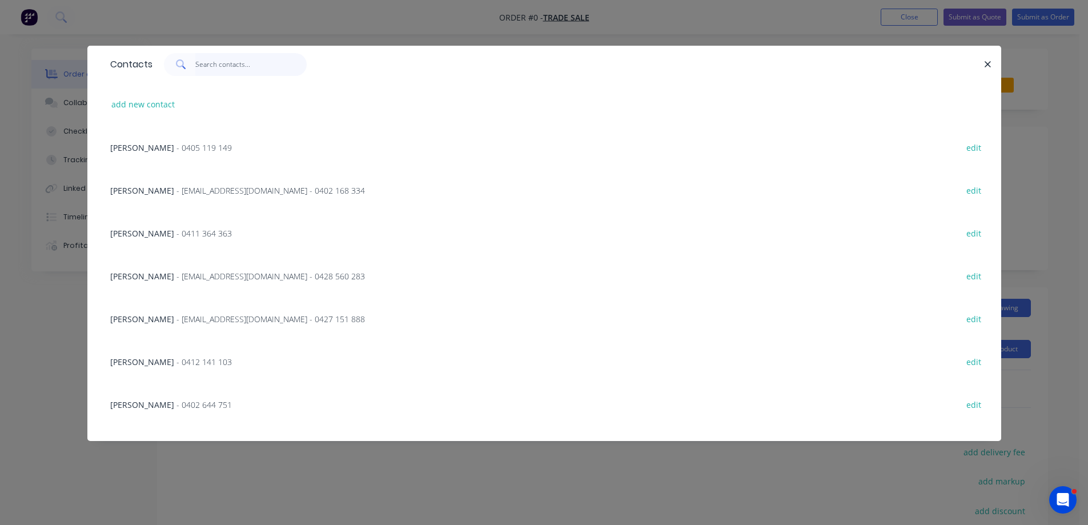
click at [211, 71] on input "text" at bounding box center [250, 64] width 111 height 23
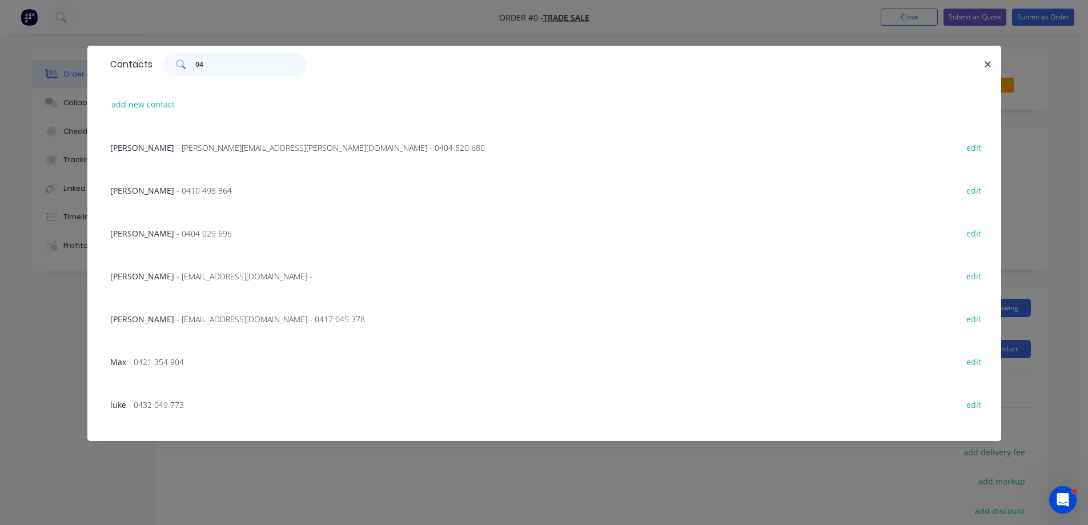
type input "0"
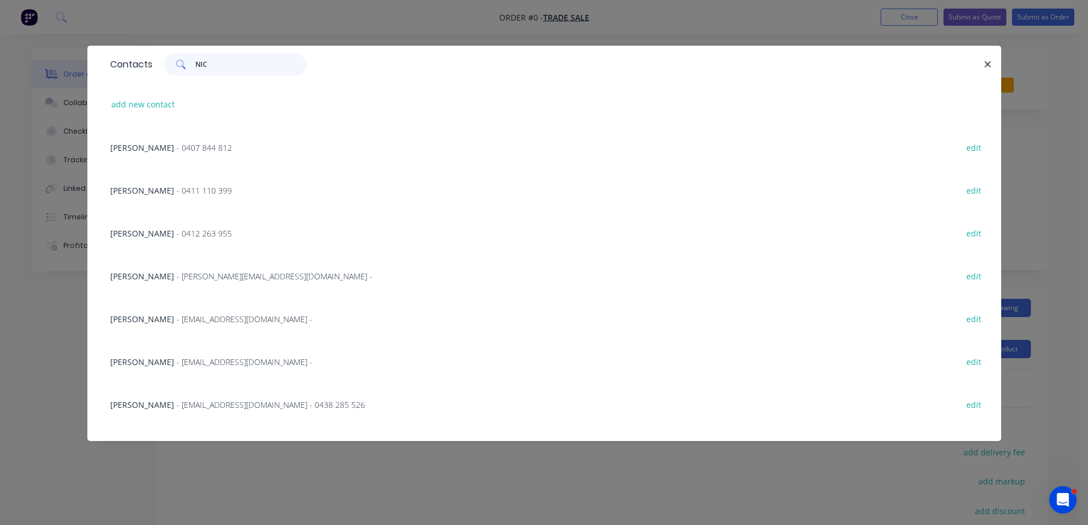
type input "NIC"
click at [226, 322] on span "- [EMAIL_ADDRESS][DOMAIN_NAME] -" at bounding box center [244, 318] width 136 height 11
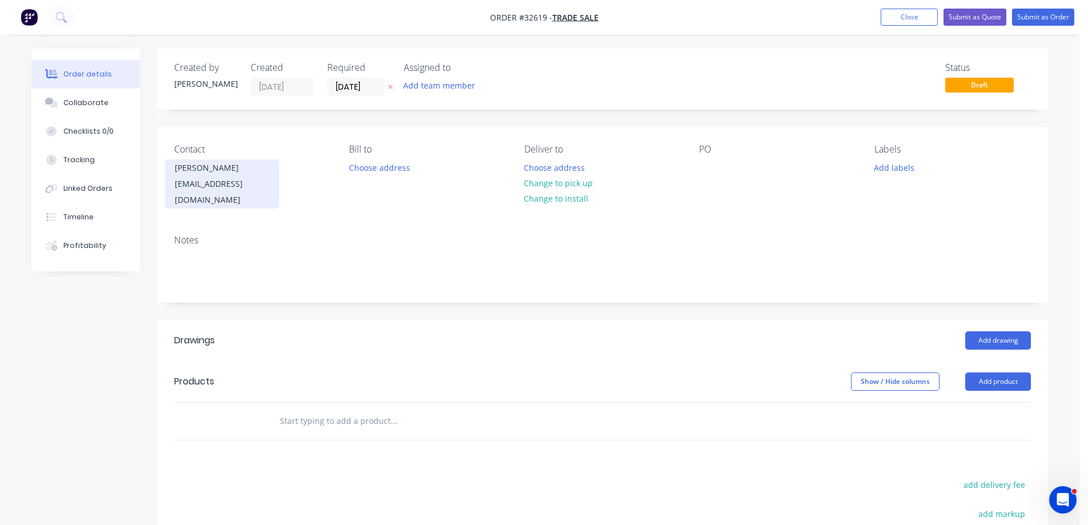
click at [199, 175] on div "[PERSON_NAME]" at bounding box center [222, 168] width 95 height 16
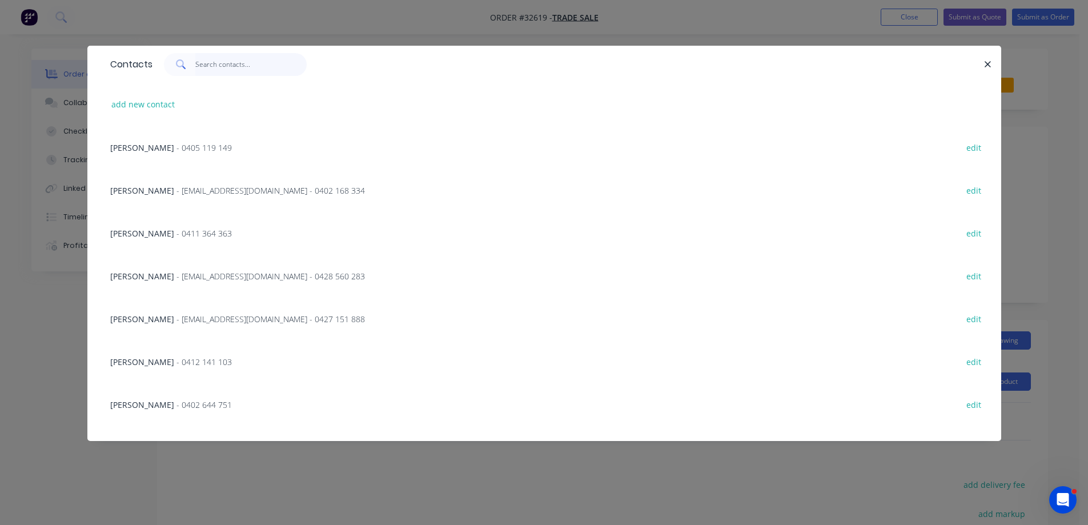
click at [224, 68] on input "text" at bounding box center [250, 64] width 111 height 23
type input "N"
type input "T"
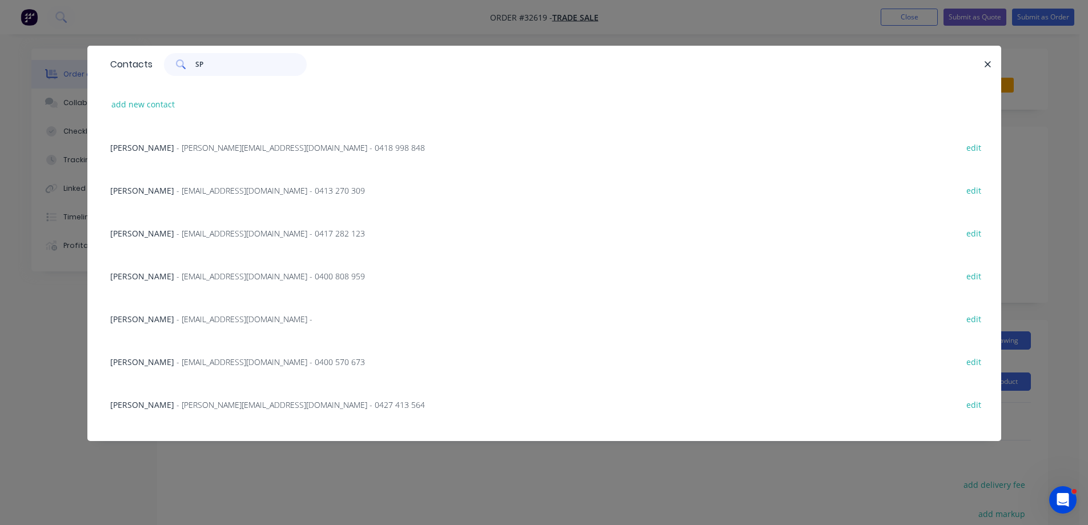
type input "S"
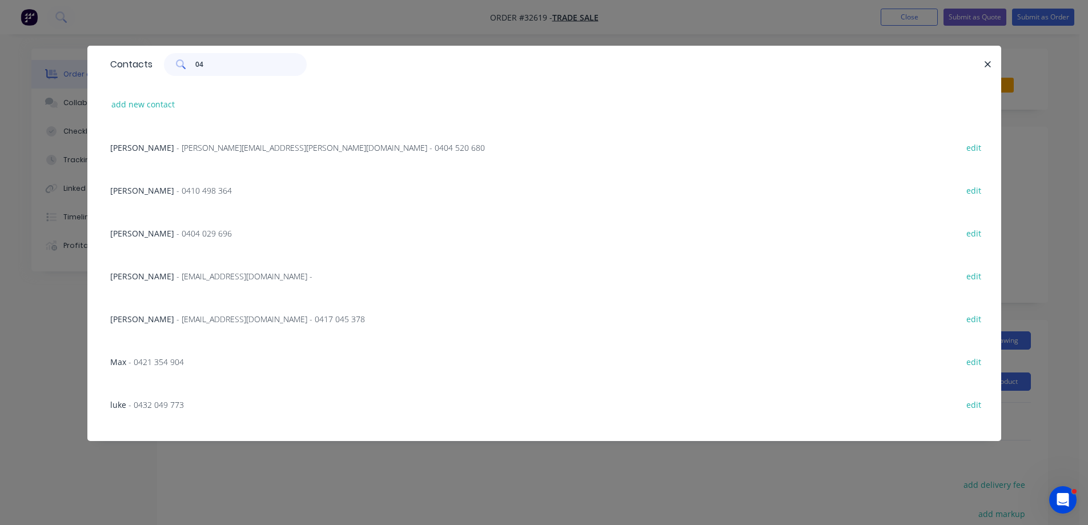
type input "0"
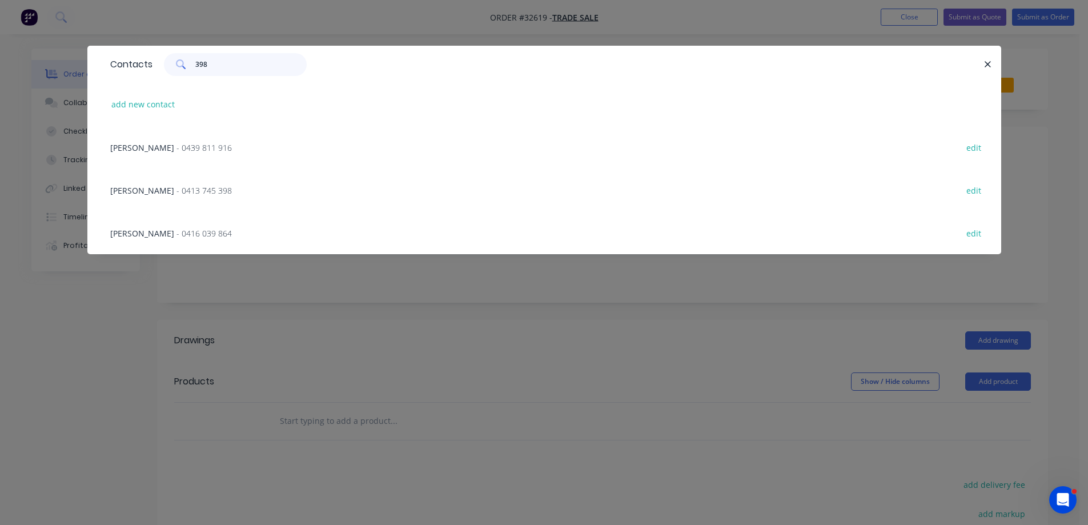
type input "398"
click at [176, 190] on span "- 0413 745 398" at bounding box center [203, 190] width 55 height 11
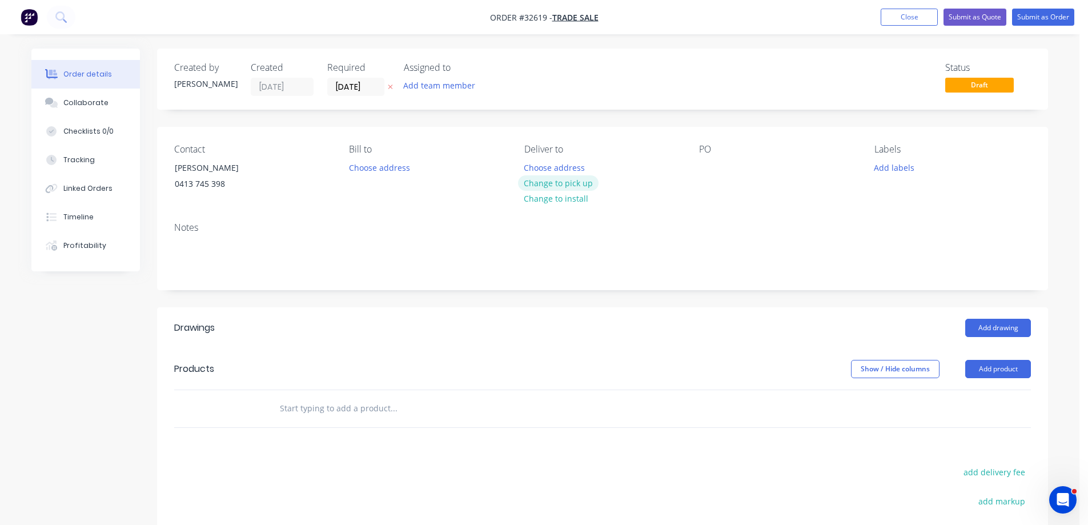
click at [575, 183] on button "Change to pick up" at bounding box center [558, 182] width 81 height 15
click at [992, 372] on button "Add product" at bounding box center [998, 369] width 66 height 18
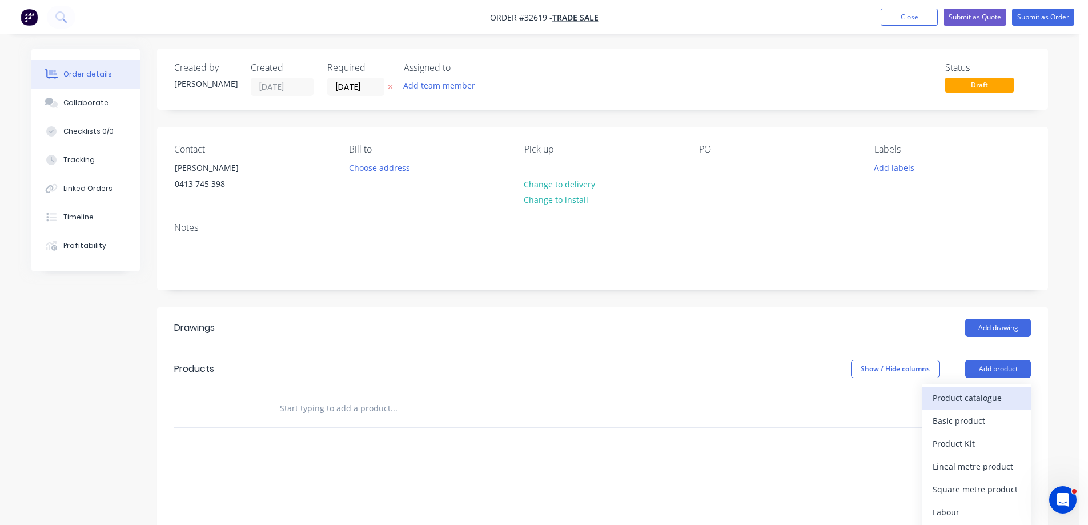
click at [966, 396] on div "Product catalogue" at bounding box center [976, 397] width 88 height 17
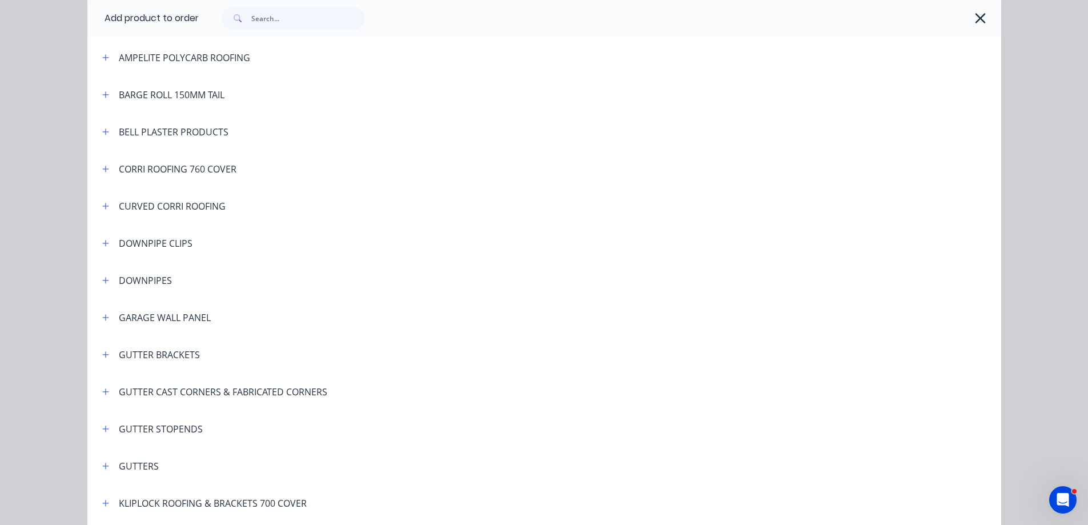
scroll to position [171, 0]
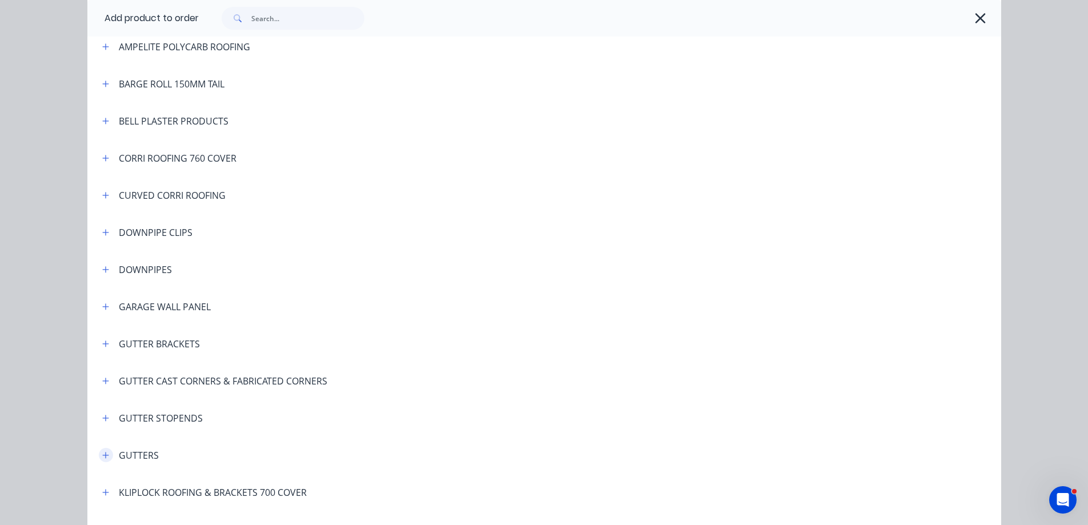
click at [102, 455] on icon "button" at bounding box center [105, 455] width 6 height 6
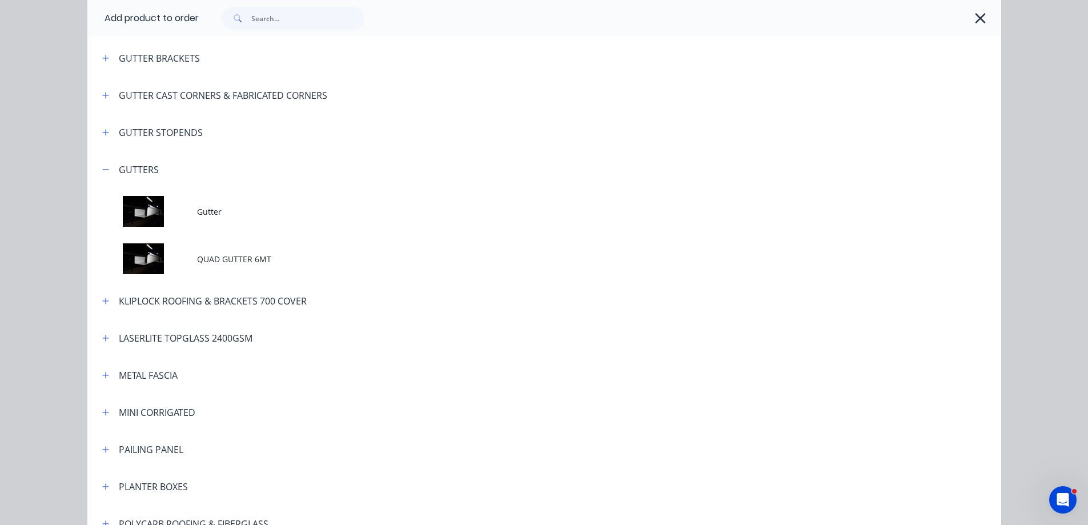
click at [258, 263] on span "QUAD GUTTER 6MT" at bounding box center [518, 259] width 643 height 12
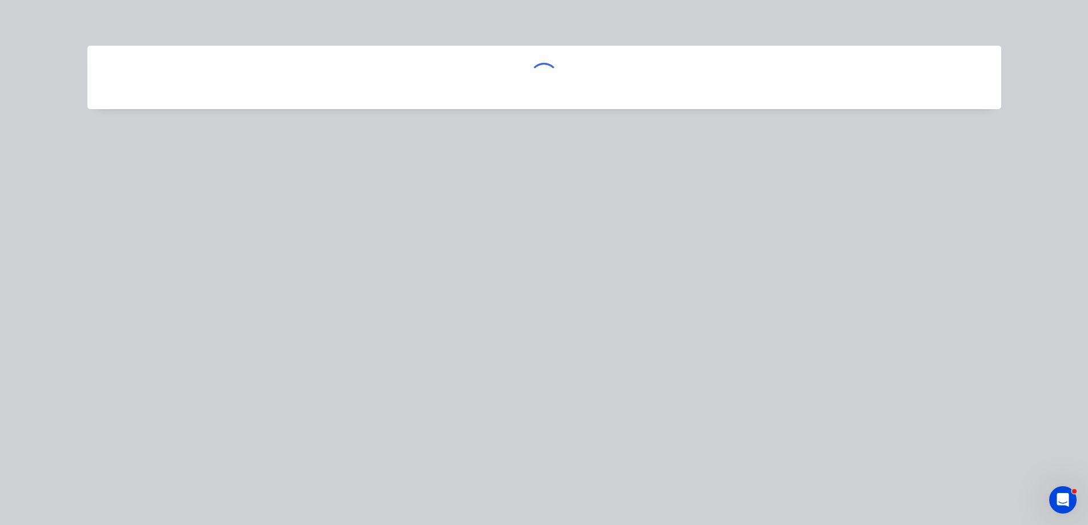
scroll to position [0, 0]
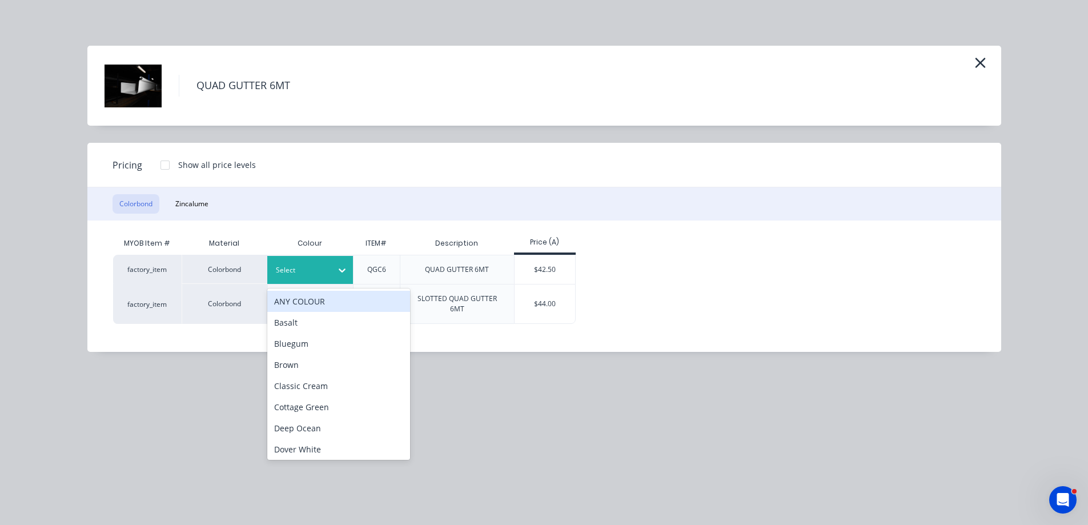
click at [339, 266] on icon at bounding box center [341, 269] width 11 height 11
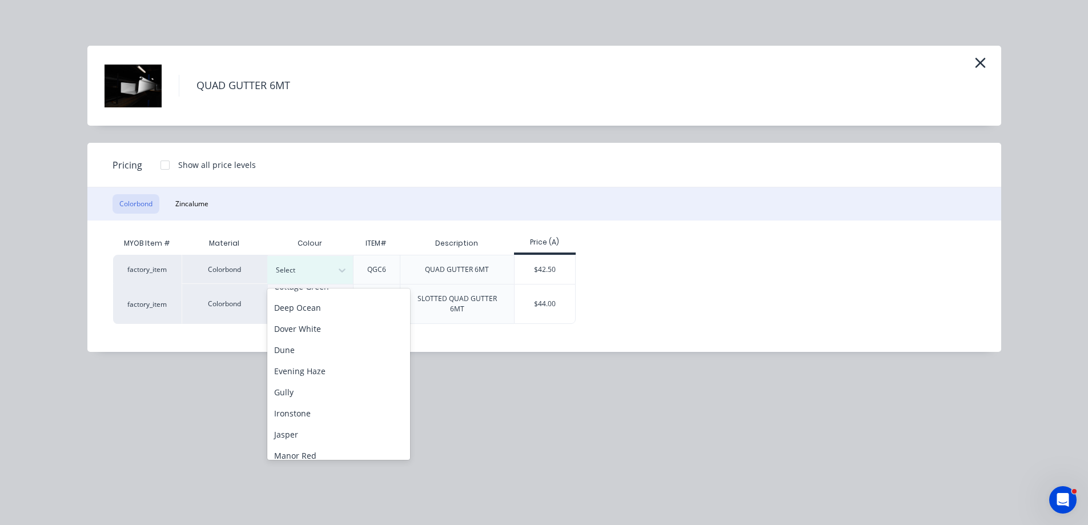
scroll to position [114, 0]
click at [328, 416] on div "Ironstone" at bounding box center [338, 419] width 143 height 21
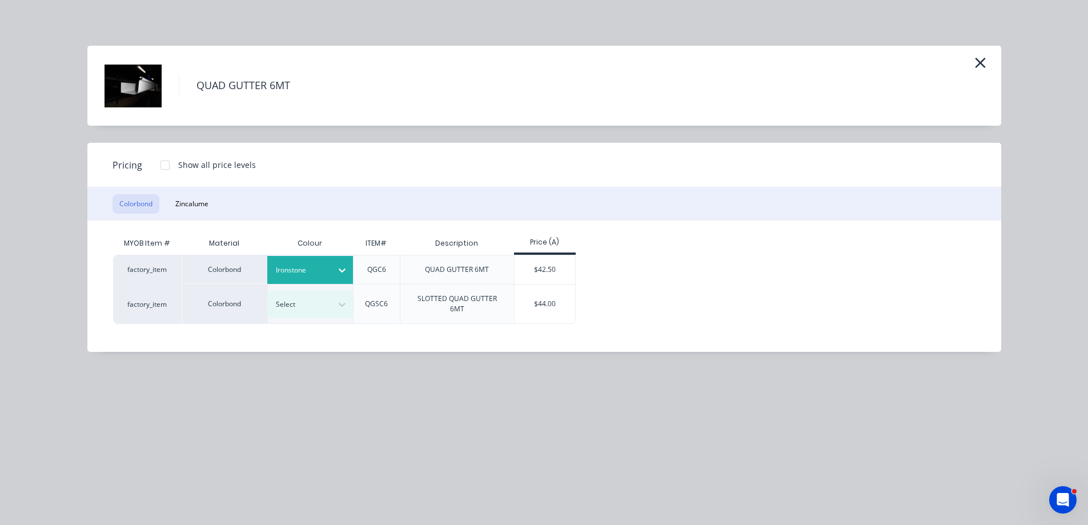
drag, startPoint x: 555, startPoint y: 255, endPoint x: 548, endPoint y: 260, distance: 9.0
click at [555, 256] on div "$42.50" at bounding box center [544, 269] width 61 height 29
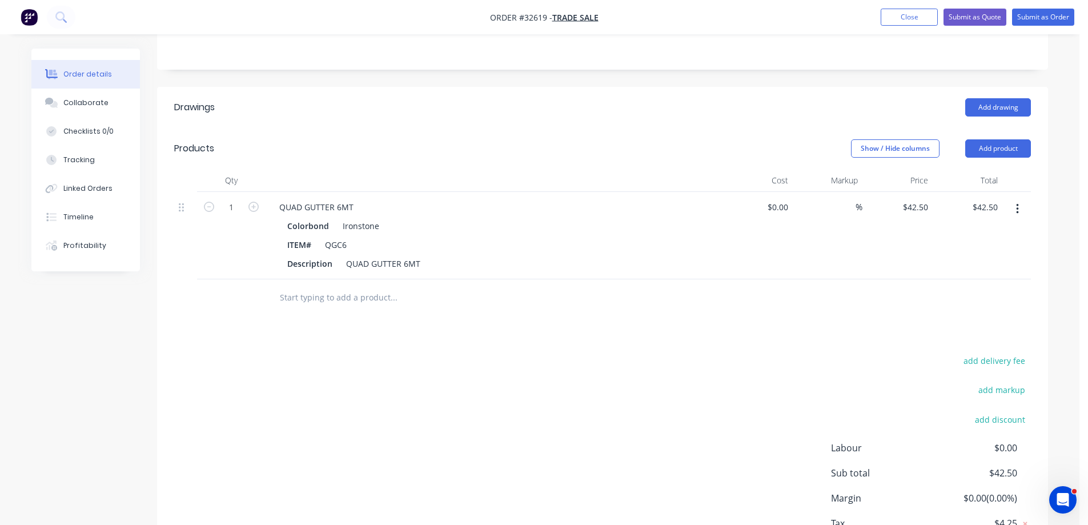
scroll to position [228, 0]
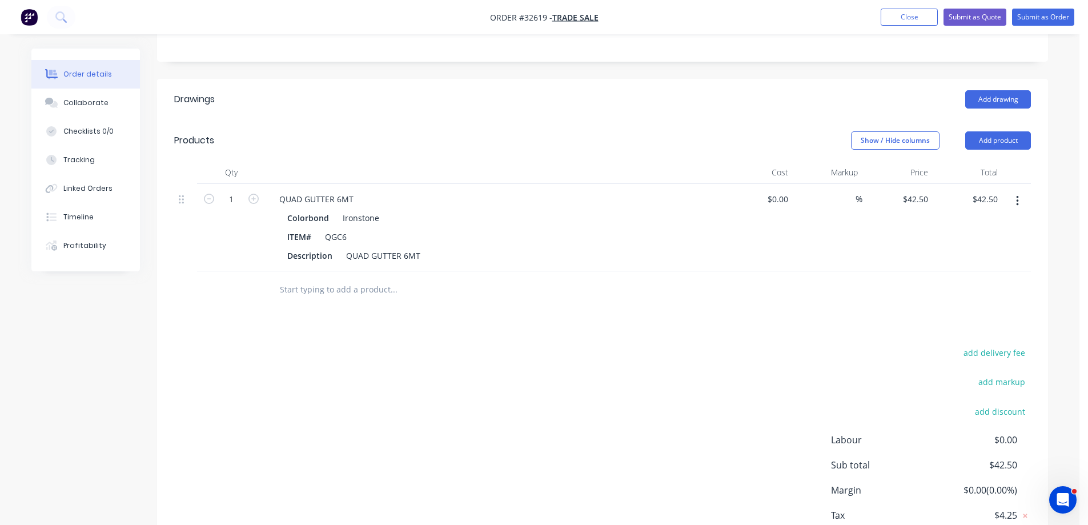
click at [329, 291] on input "text" at bounding box center [393, 289] width 228 height 23
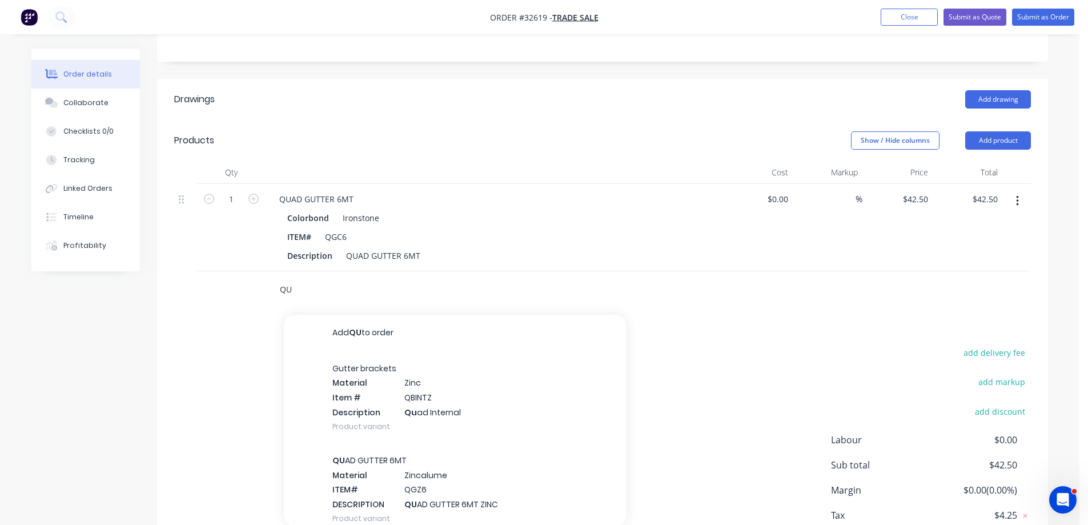
type input "Q"
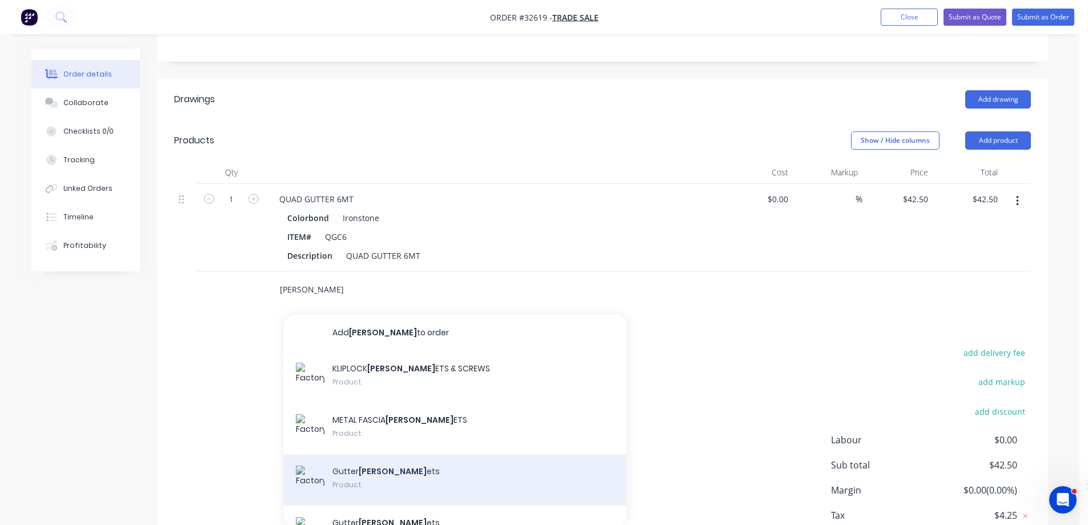
type input "[PERSON_NAME]"
click at [465, 480] on div "Gutter [PERSON_NAME] ets Product" at bounding box center [455, 479] width 343 height 51
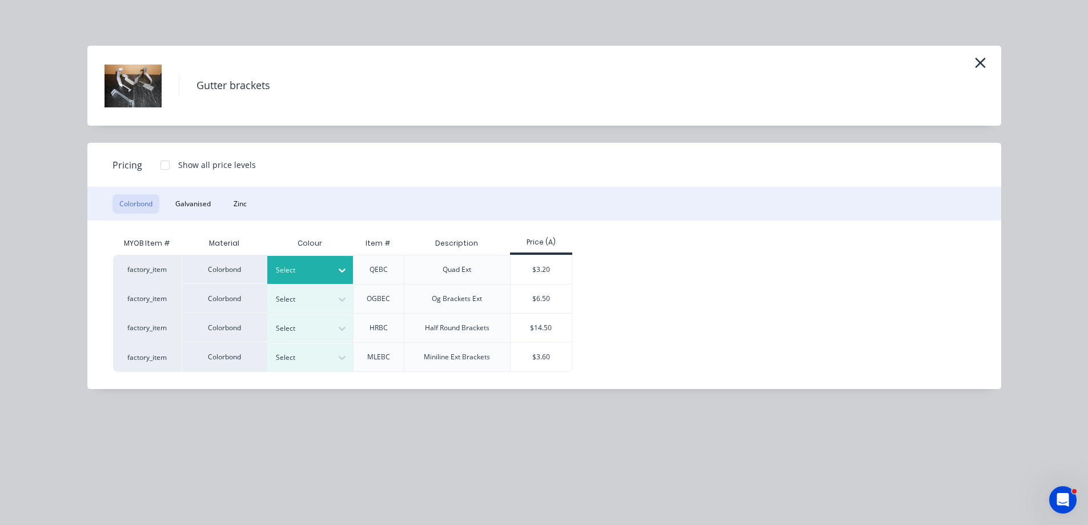
click at [339, 276] on icon at bounding box center [341, 269] width 11 height 11
click at [143, 424] on div "Ironstone" at bounding box center [71, 434] width 143 height 21
click at [542, 277] on div "$3.20" at bounding box center [540, 269] width 61 height 29
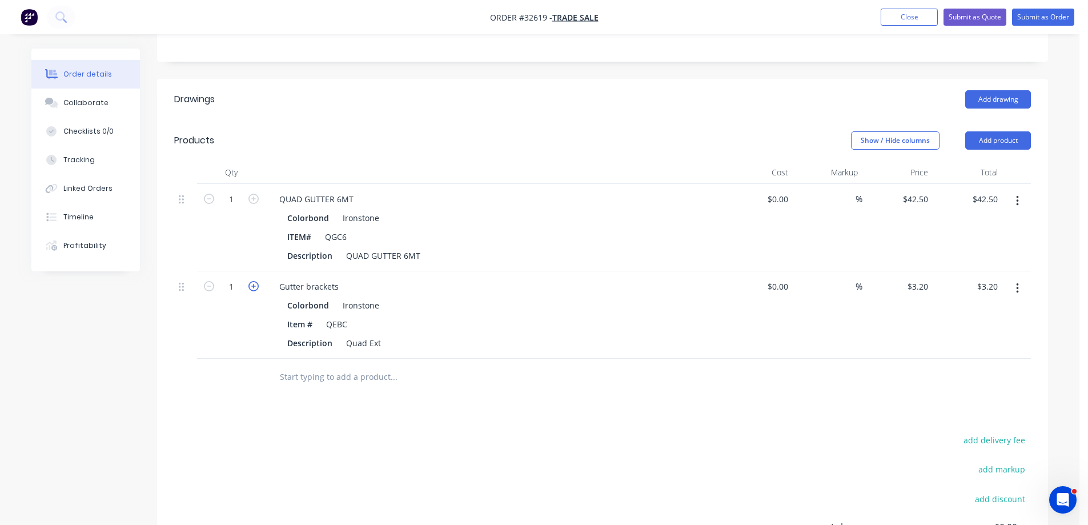
click at [254, 287] on icon "button" at bounding box center [253, 286] width 10 height 10
type input "2"
type input "$6.40"
click at [254, 287] on icon "button" at bounding box center [253, 286] width 10 height 10
type input "3"
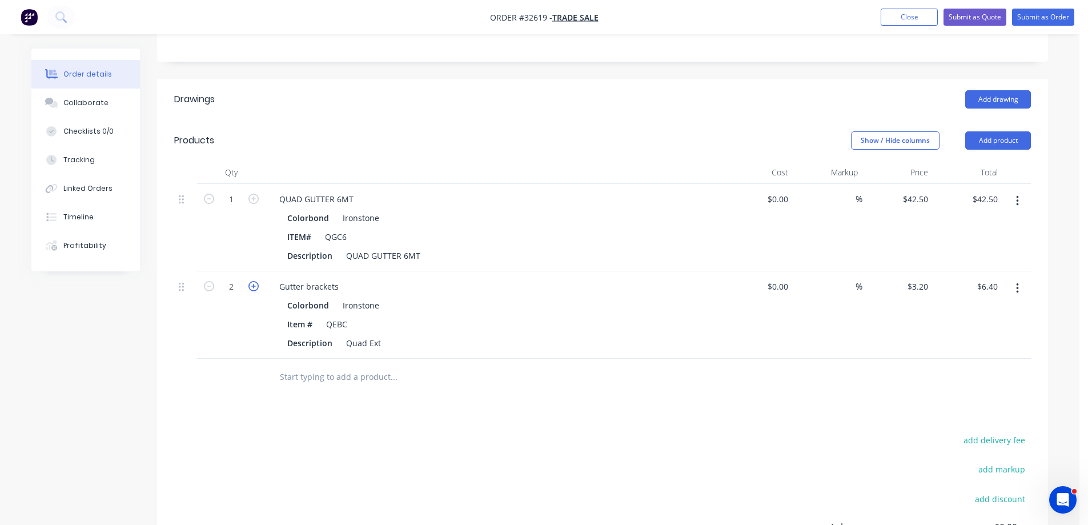
type input "$9.60"
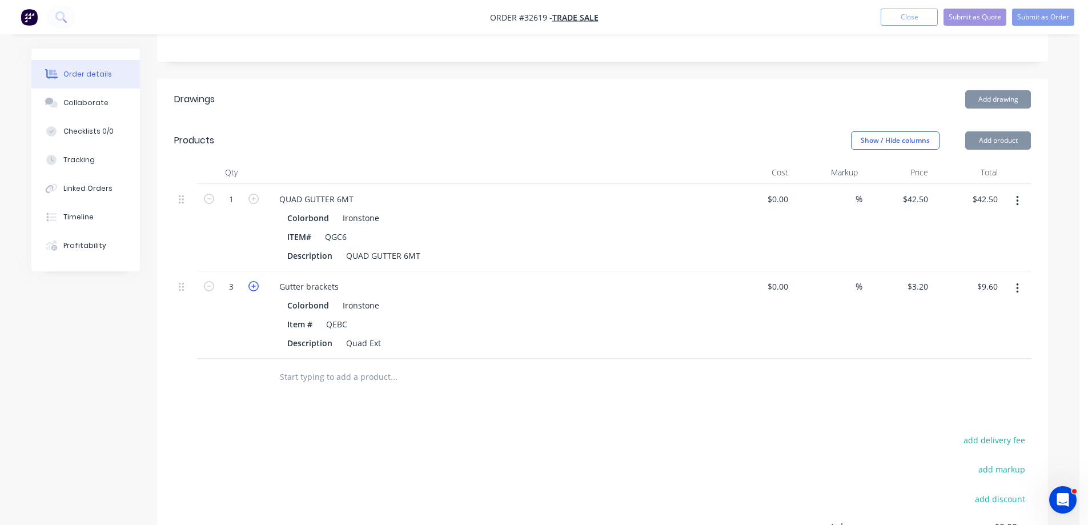
click at [254, 287] on icon "button" at bounding box center [253, 286] width 10 height 10
type input "4"
type input "$12.80"
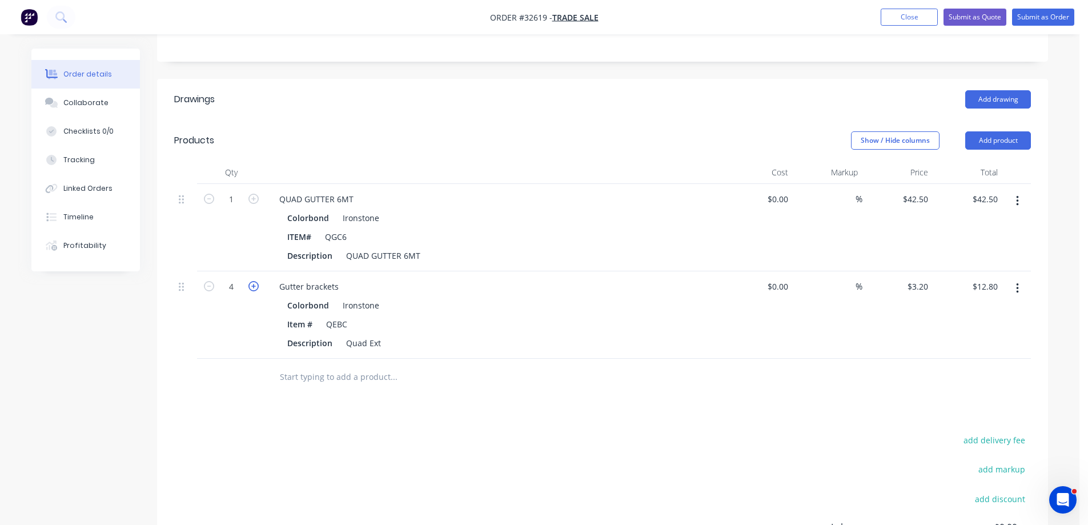
click at [254, 287] on icon "button" at bounding box center [253, 286] width 10 height 10
type input "5"
type input "$16.00"
click at [331, 384] on input "text" at bounding box center [393, 376] width 228 height 23
type input "STOP"
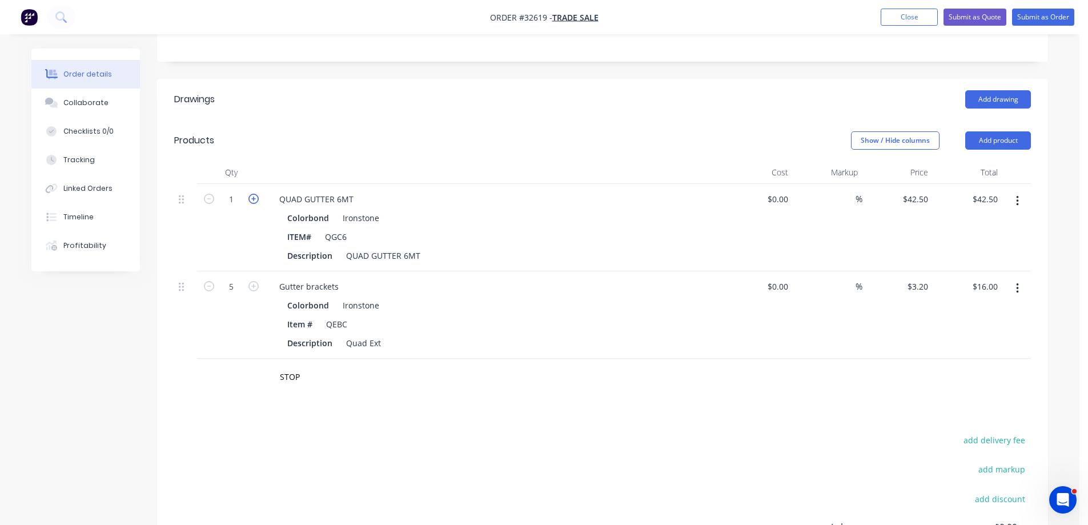
click at [252, 198] on icon "button" at bounding box center [253, 199] width 10 height 10
type input "2"
type input "$85.00"
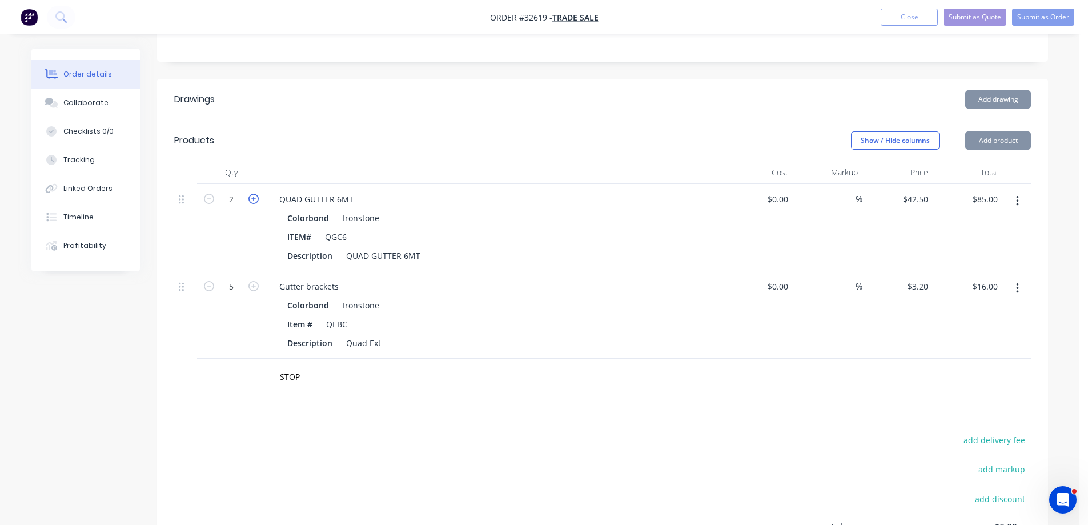
click at [252, 198] on icon "button" at bounding box center [253, 199] width 10 height 10
type input "3"
type input "$127.50"
click at [252, 198] on icon "button" at bounding box center [253, 199] width 10 height 10
type input "4"
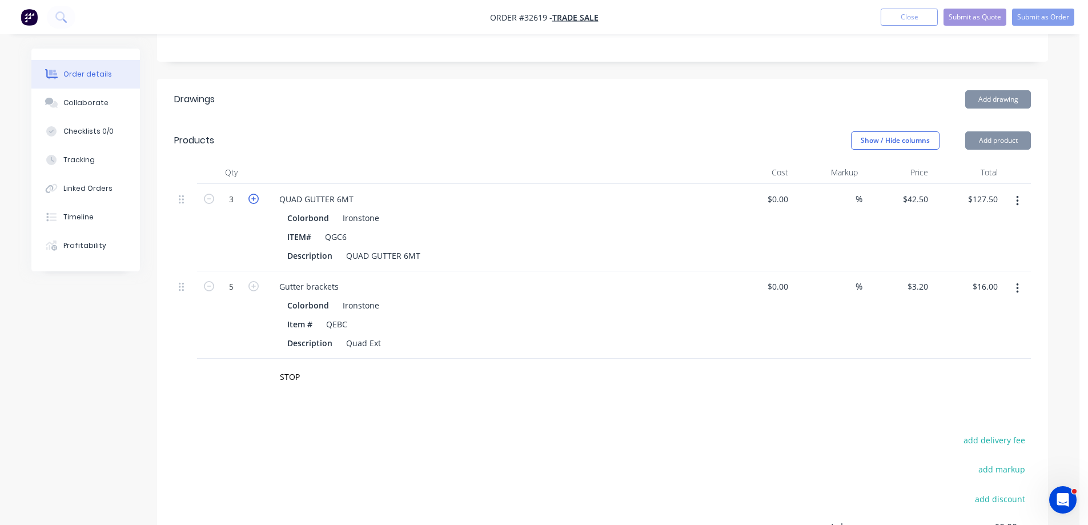
type input "$170.00"
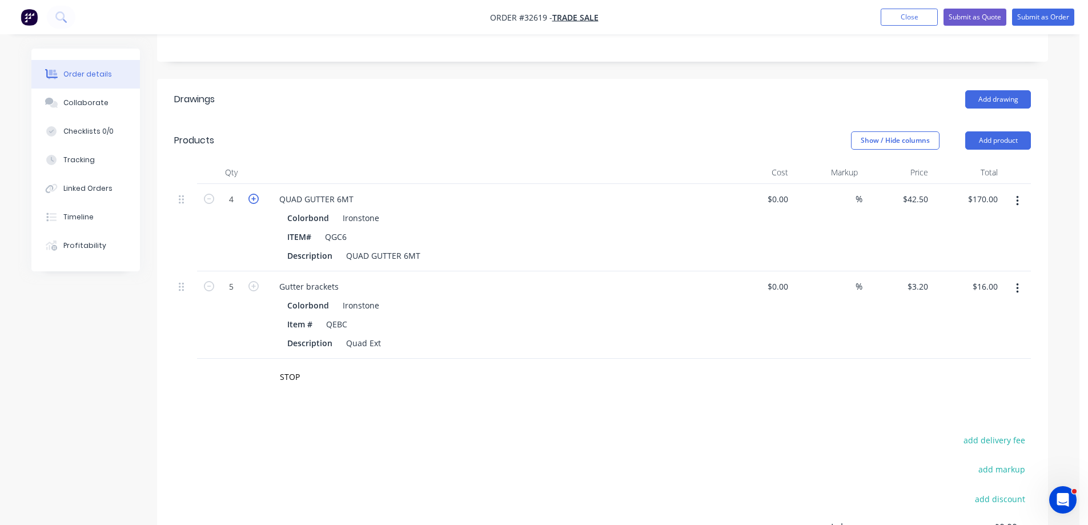
click at [252, 198] on icon "button" at bounding box center [253, 199] width 10 height 10
type input "5"
type input "$212.50"
click at [252, 198] on icon "button" at bounding box center [253, 199] width 10 height 10
type input "6"
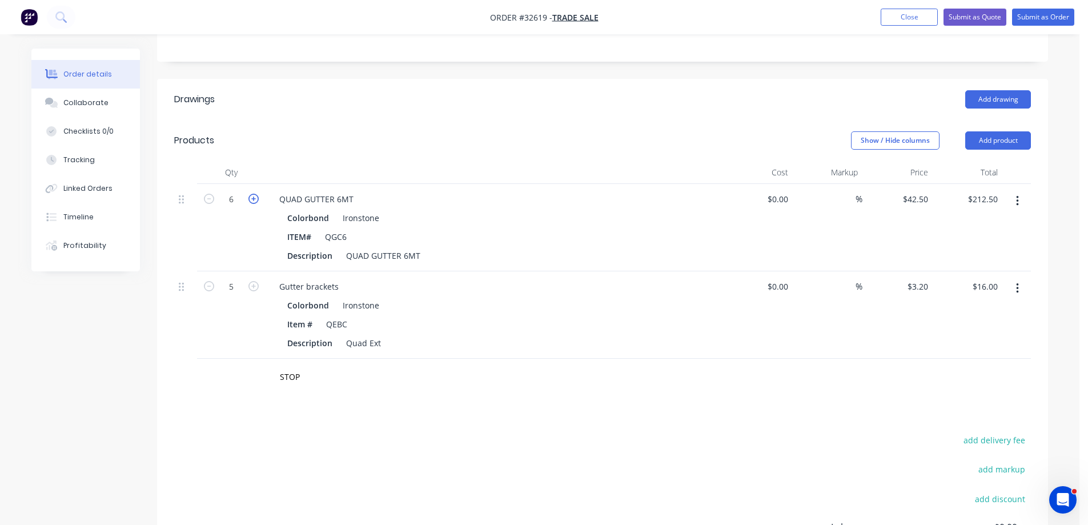
type input "$255.00"
click at [254, 288] on icon "button" at bounding box center [253, 286] width 10 height 10
type input "6"
type input "$19.20"
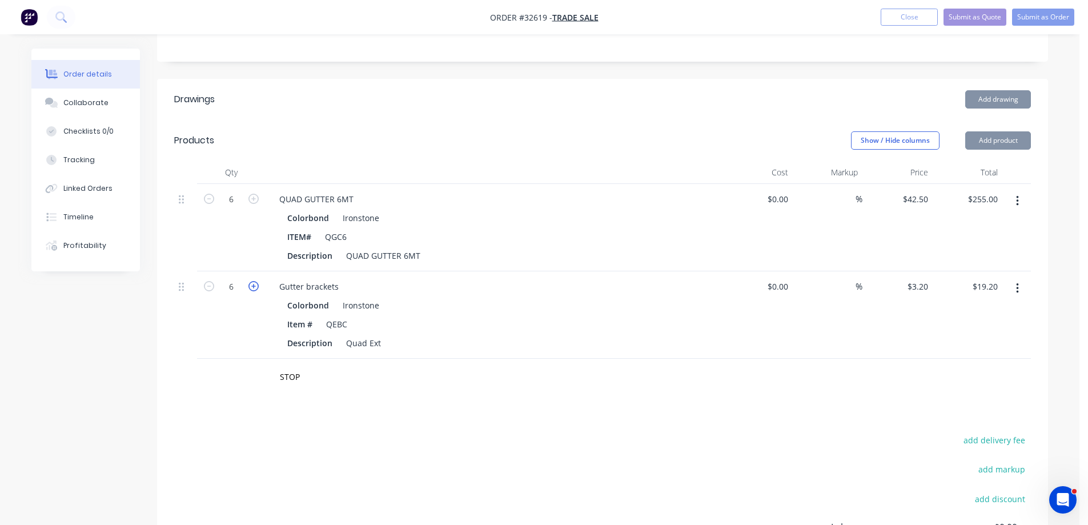
click at [254, 288] on icon "button" at bounding box center [253, 286] width 10 height 10
type input "7"
type input "$22.40"
click at [254, 288] on icon "button" at bounding box center [253, 286] width 10 height 10
type input "8"
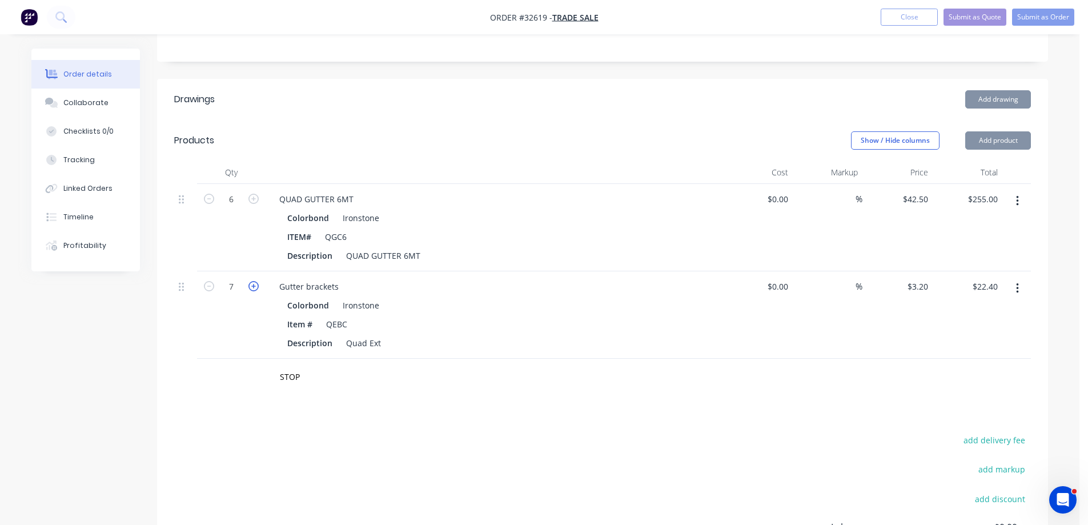
type input "$25.60"
click at [254, 288] on icon "button" at bounding box center [253, 286] width 10 height 10
type input "9"
type input "$28.80"
click at [254, 288] on icon "button" at bounding box center [253, 286] width 10 height 10
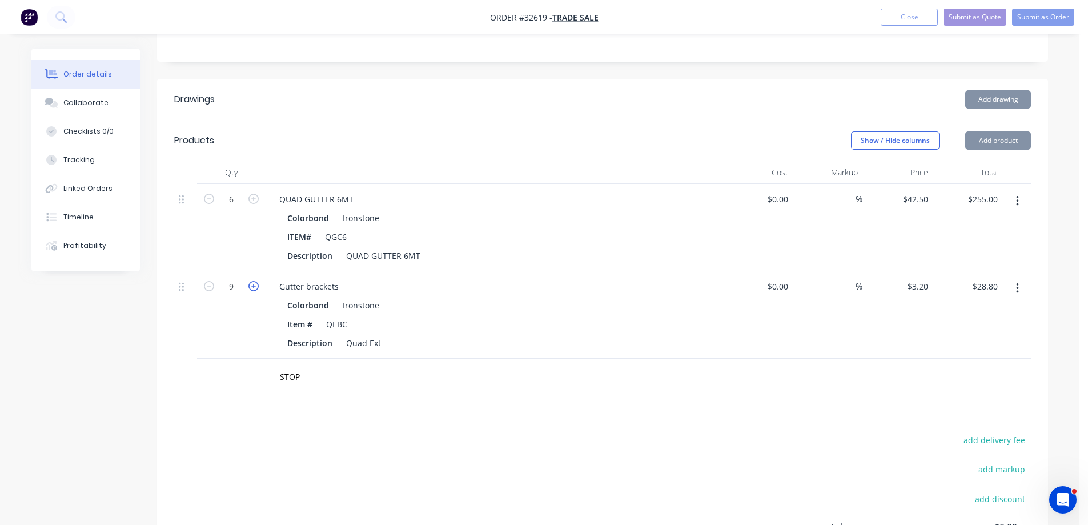
type input "10"
type input "$32.00"
click at [254, 288] on icon "button" at bounding box center [253, 286] width 10 height 10
type input "11"
type input "$35.20"
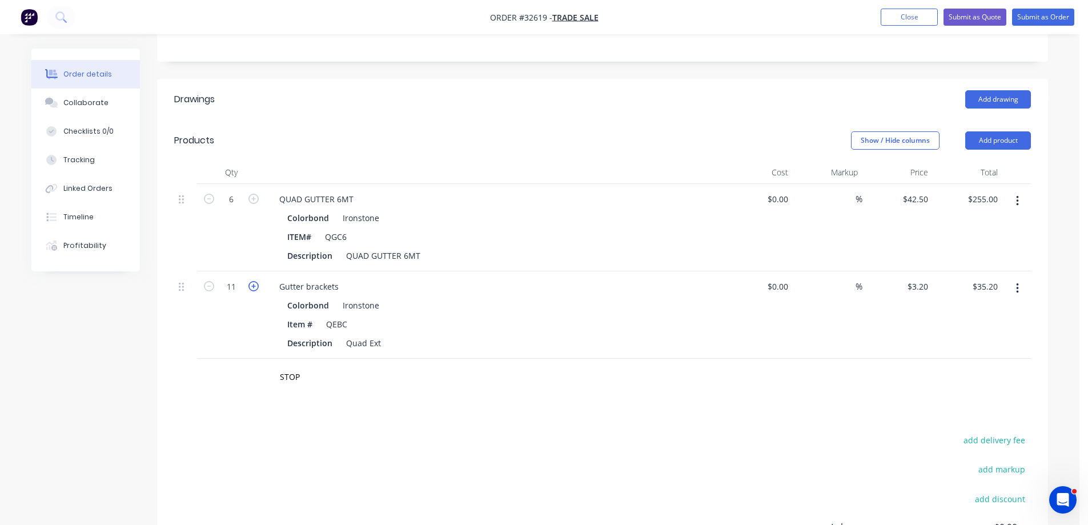
click at [254, 288] on icon "button" at bounding box center [253, 286] width 10 height 10
type input "12"
type input "$38.40"
click at [254, 288] on icon "button" at bounding box center [253, 286] width 10 height 10
type input "13"
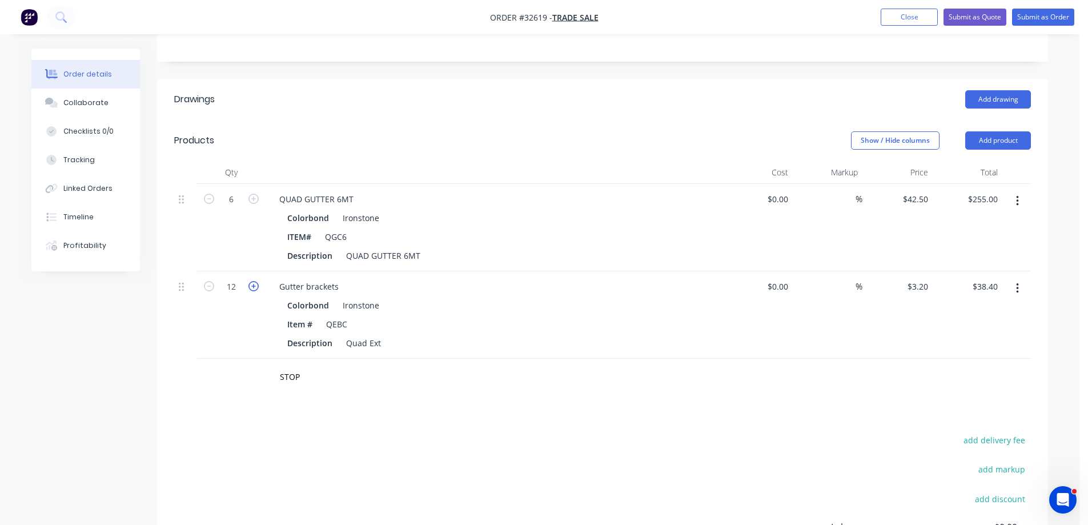
type input "$41.60"
click at [254, 288] on icon "button" at bounding box center [253, 286] width 10 height 10
type input "14"
type input "$44.80"
click at [254, 288] on icon "button" at bounding box center [253, 286] width 10 height 10
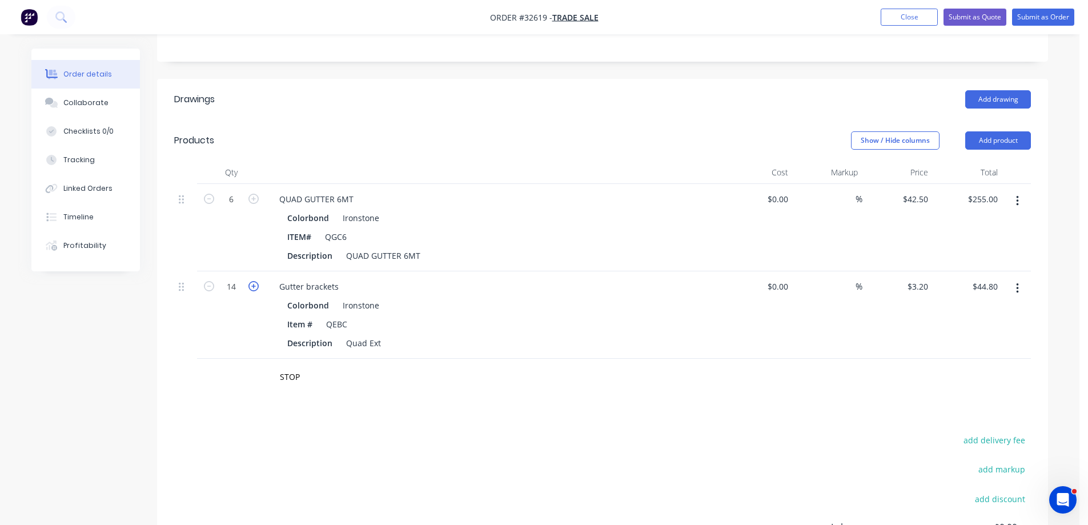
type input "15"
type input "$48.00"
click at [254, 288] on icon "button" at bounding box center [253, 286] width 10 height 10
type input "16"
type input "$51.20"
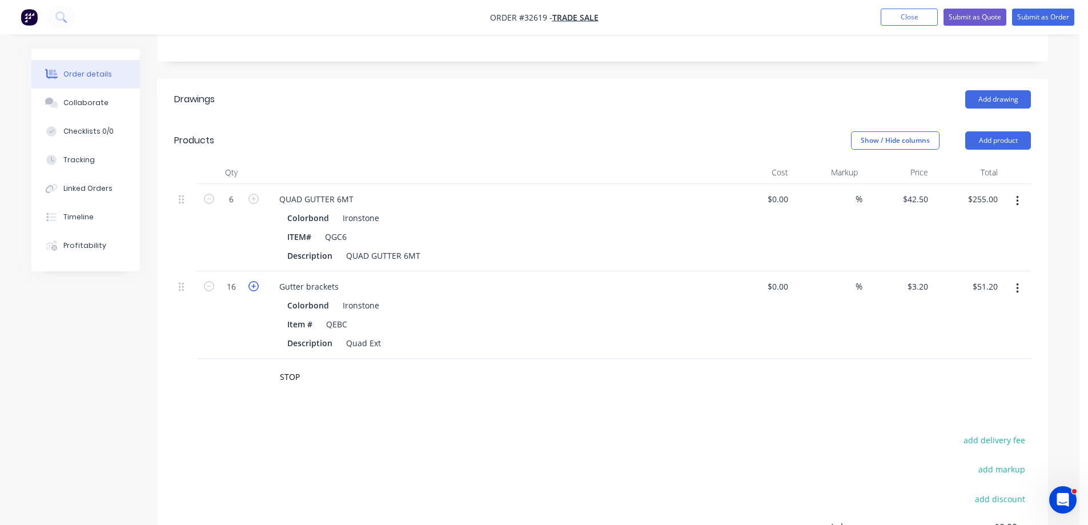
click at [254, 287] on icon "button" at bounding box center [253, 286] width 10 height 10
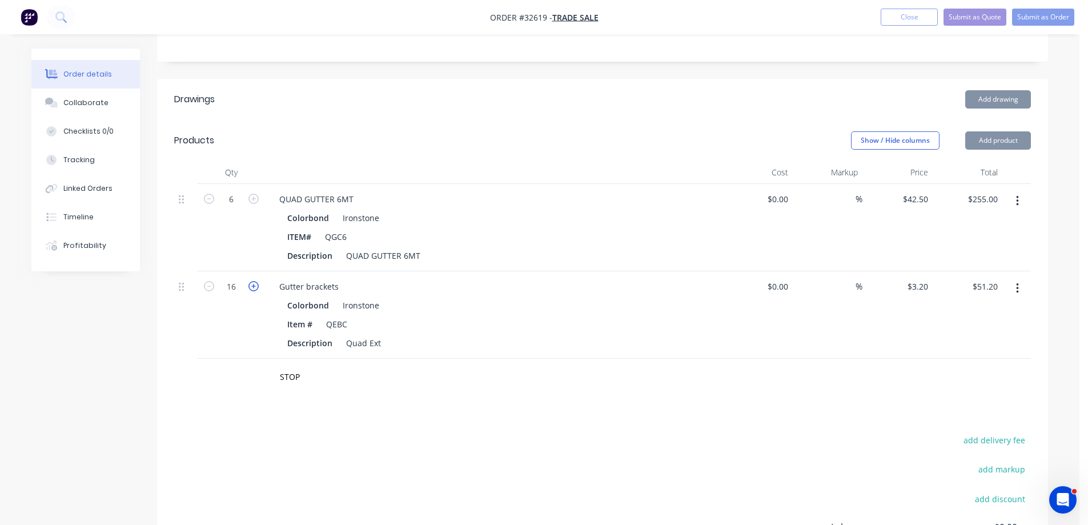
type input "17"
type input "$54.40"
click at [255, 287] on icon "button" at bounding box center [253, 286] width 10 height 10
type input "18"
type input "$57.60"
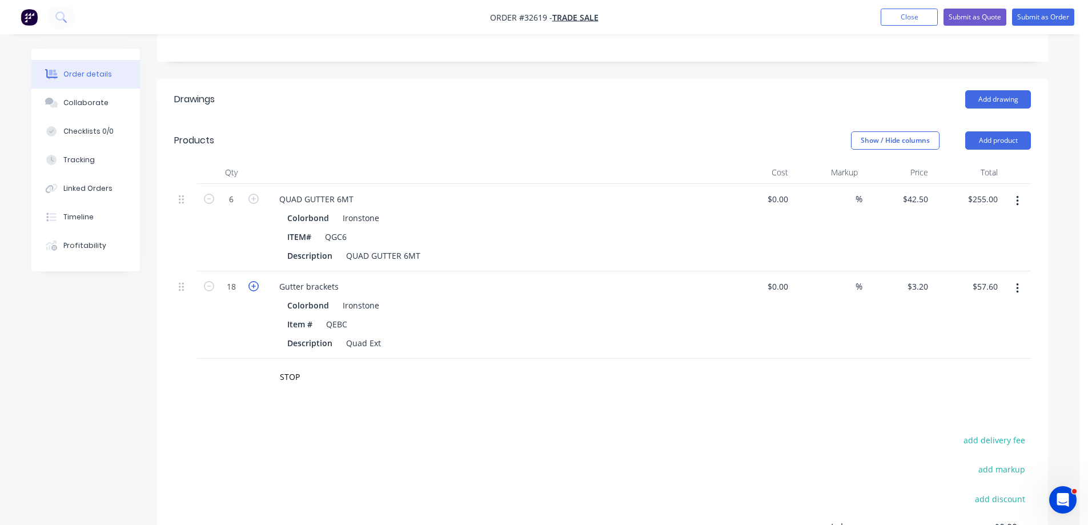
click at [255, 286] on icon "button" at bounding box center [253, 286] width 10 height 10
type input "19"
type input "$60.80"
click at [255, 286] on icon "button" at bounding box center [253, 286] width 10 height 10
type input "20"
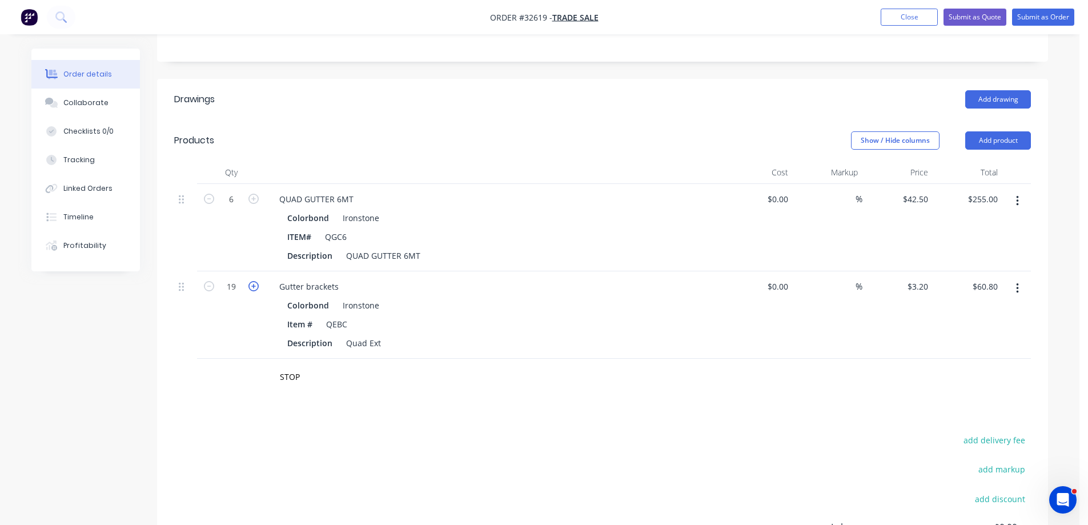
type input "$64.00"
click at [255, 286] on icon "button" at bounding box center [253, 286] width 10 height 10
type input "21"
type input "$67.20"
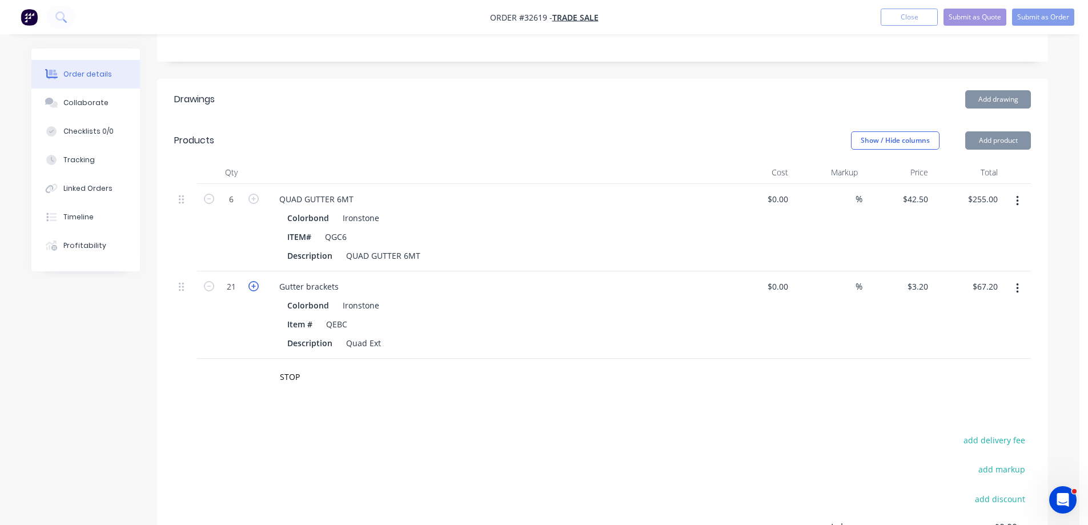
click at [255, 286] on icon "button" at bounding box center [253, 286] width 10 height 10
type input "22"
type input "$70.40"
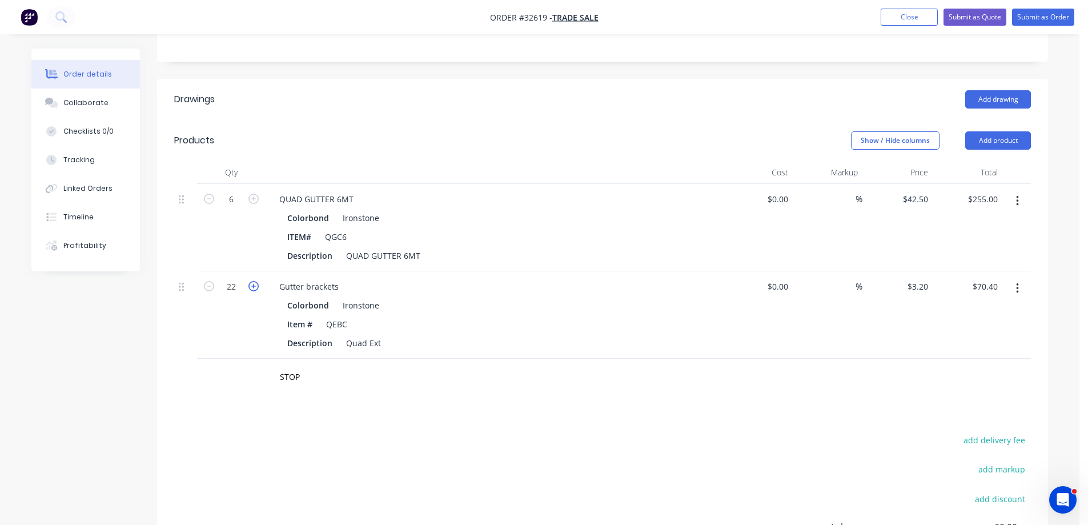
click at [255, 286] on icon "button" at bounding box center [253, 286] width 10 height 10
type input "23"
type input "$73.60"
click at [255, 286] on icon "button" at bounding box center [253, 286] width 10 height 10
type input "24"
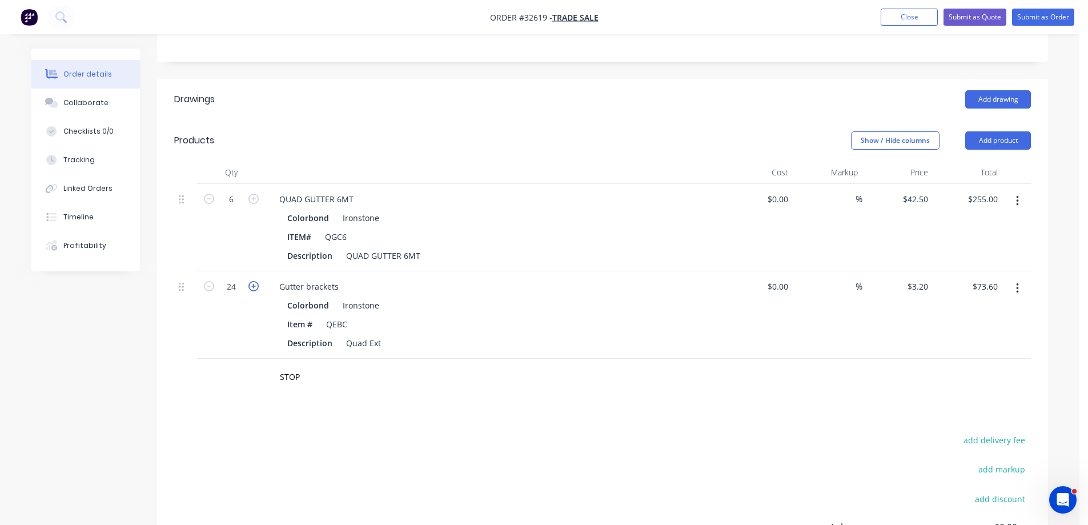
type input "$76.80"
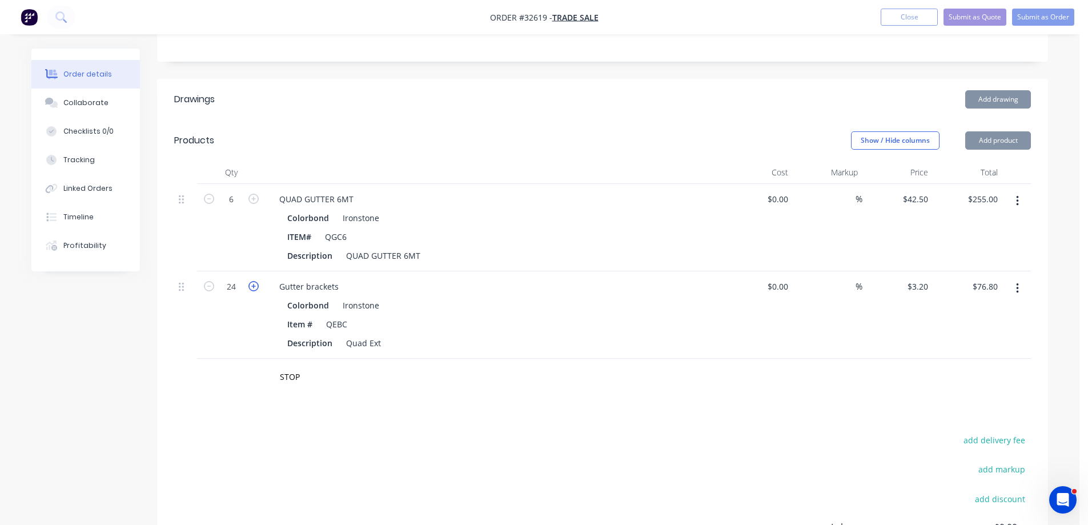
click at [255, 286] on icon "button" at bounding box center [253, 286] width 10 height 10
type input "25"
type input "$80.00"
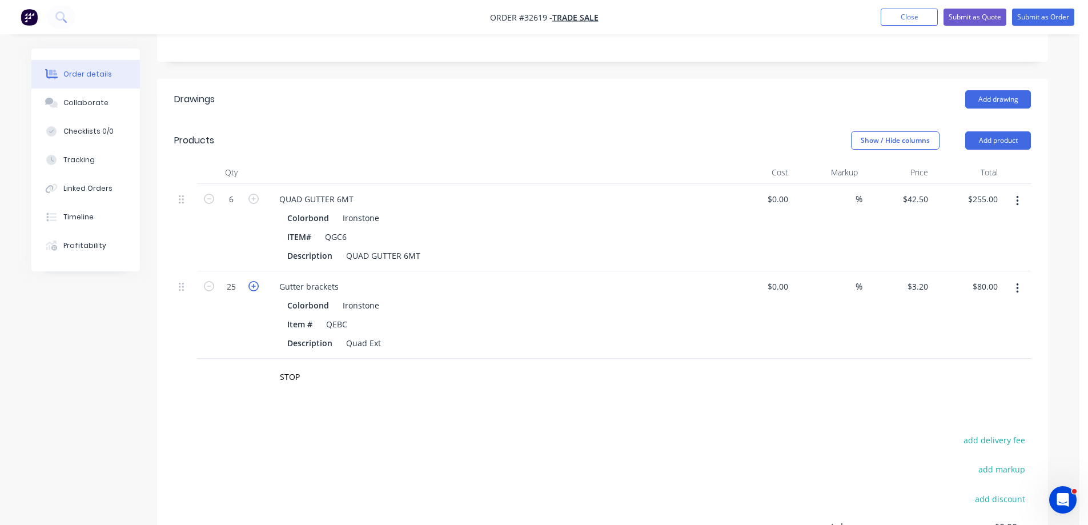
click at [255, 286] on icon "button" at bounding box center [253, 286] width 10 height 10
type input "26"
type input "$83.20"
click at [255, 286] on icon "button" at bounding box center [253, 286] width 10 height 10
type input "27"
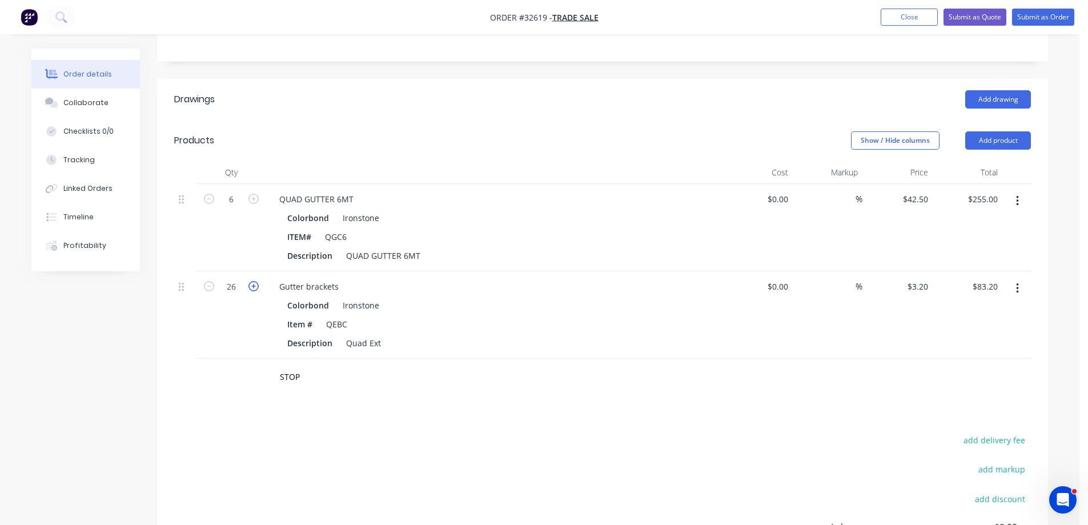
type input "$86.40"
click at [255, 286] on icon "button" at bounding box center [253, 286] width 10 height 10
type input "28"
type input "$89.60"
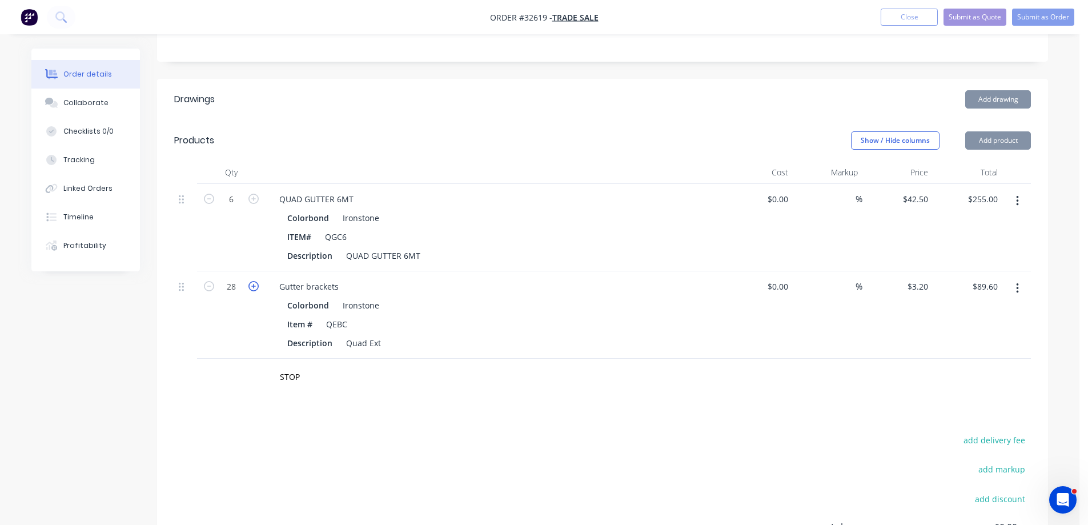
click at [255, 286] on icon "button" at bounding box center [253, 286] width 10 height 10
type input "29"
type input "$92.80"
click at [255, 286] on icon "button" at bounding box center [253, 286] width 10 height 10
type input "30"
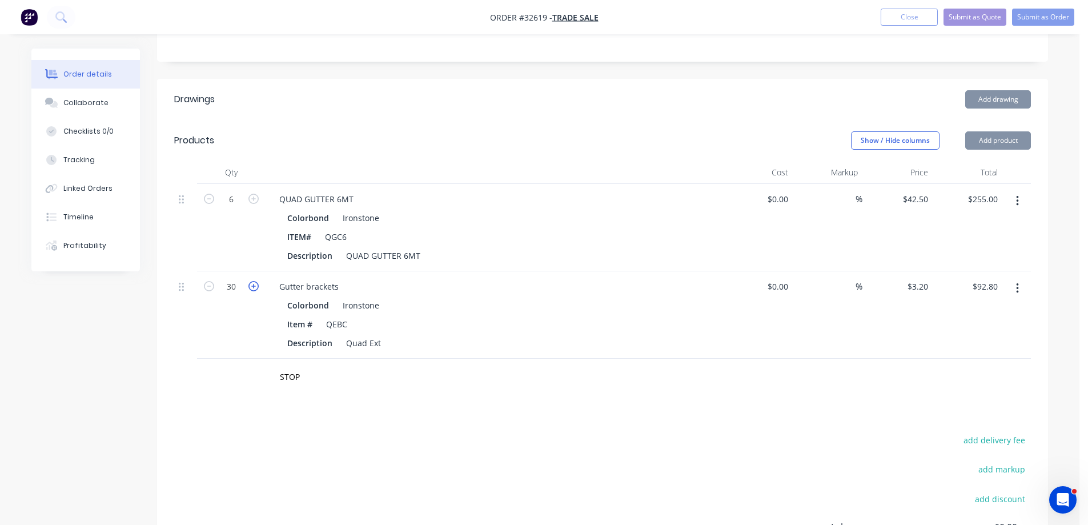
type input "$96.00"
click at [255, 286] on icon "button" at bounding box center [253, 286] width 10 height 10
type input "31"
type input "$99.20"
click at [255, 286] on icon "button" at bounding box center [253, 286] width 10 height 10
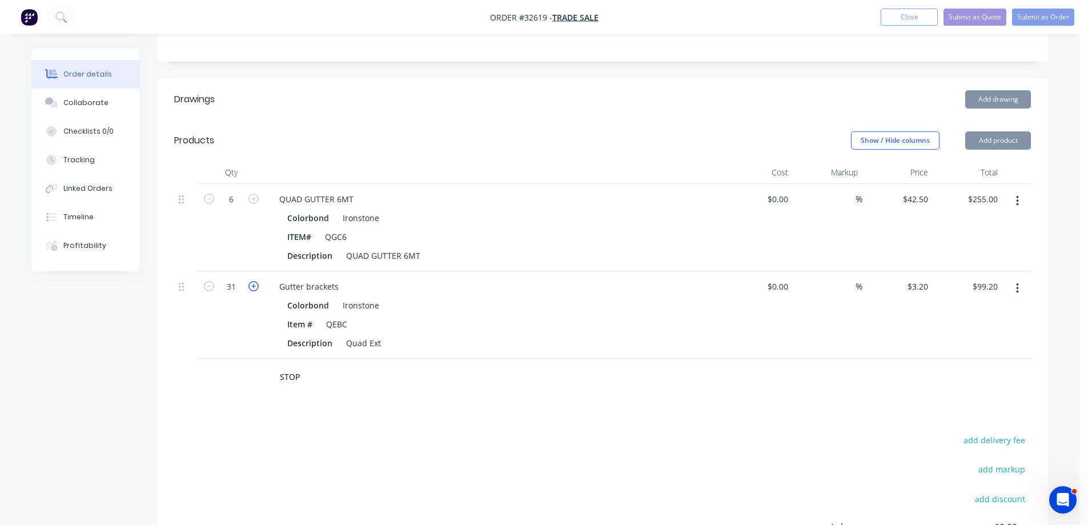
type input "32"
type input "$102.40"
click at [255, 286] on icon "button" at bounding box center [253, 286] width 10 height 10
type input "33"
type input "$105.60"
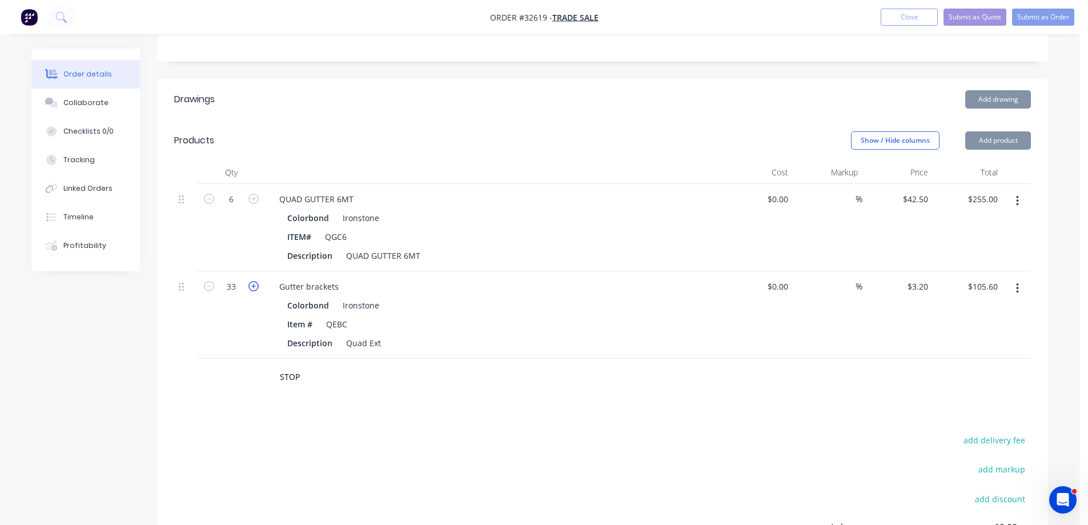
click at [255, 286] on icon "button" at bounding box center [253, 286] width 10 height 10
type input "34"
type input "$108.80"
click at [255, 286] on icon "button" at bounding box center [253, 286] width 10 height 10
type input "35"
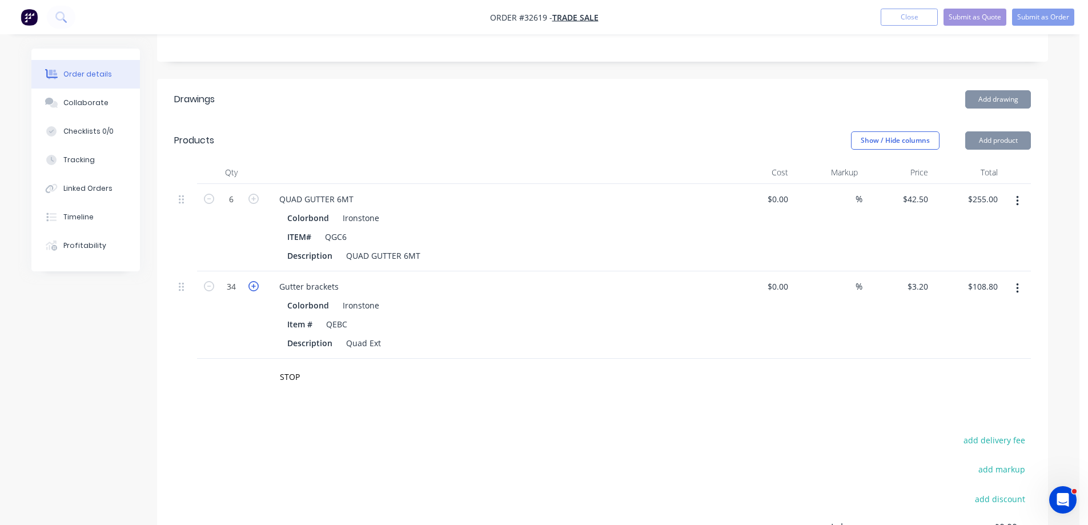
type input "$112.00"
click at [255, 286] on icon "button" at bounding box center [253, 286] width 10 height 10
type input "36"
type input "$115.20"
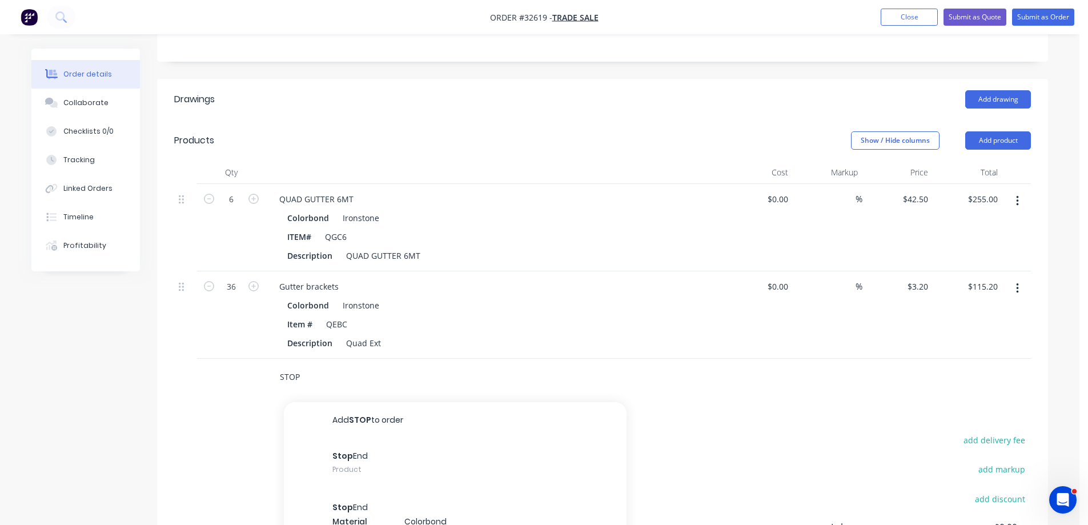
click at [302, 377] on input "STOP" at bounding box center [393, 376] width 228 height 23
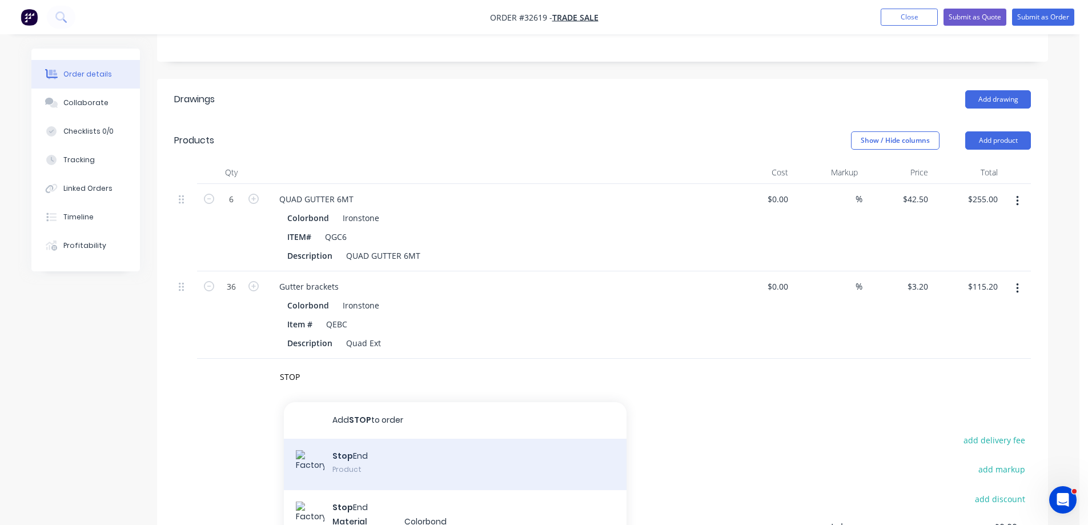
click at [375, 467] on div "Stop End Product" at bounding box center [455, 463] width 343 height 51
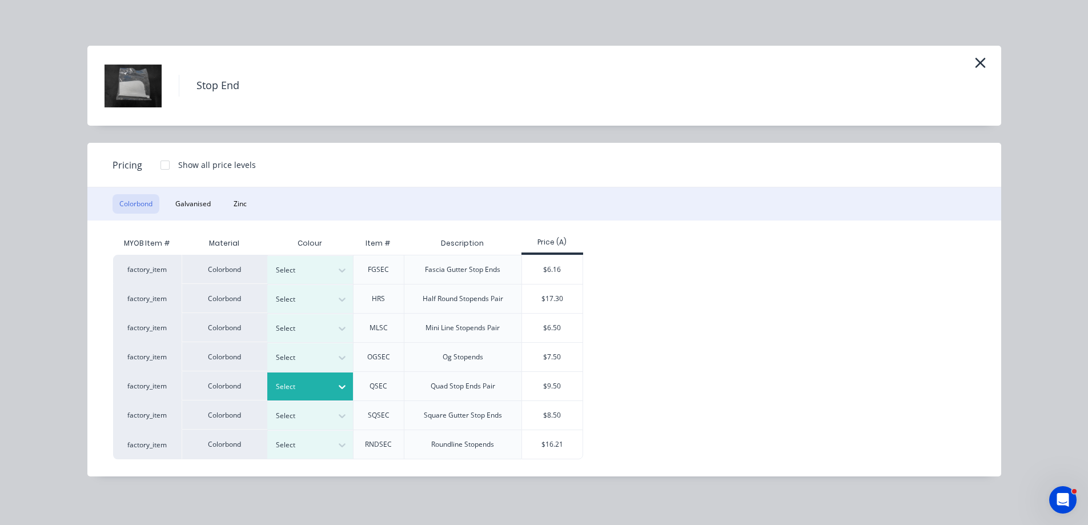
click at [343, 389] on icon at bounding box center [341, 386] width 11 height 11
click at [143, 329] on div "Ironstone" at bounding box center [71, 318] width 143 height 21
click at [529, 387] on div "$9.50" at bounding box center [552, 386] width 61 height 29
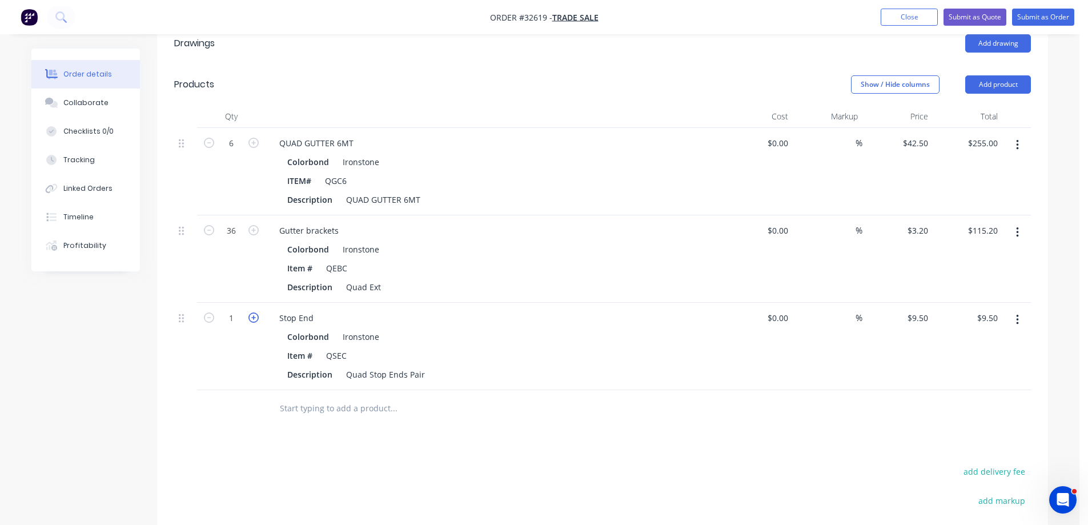
click at [250, 317] on icon "button" at bounding box center [253, 317] width 10 height 10
type input "2"
type input "$19.00"
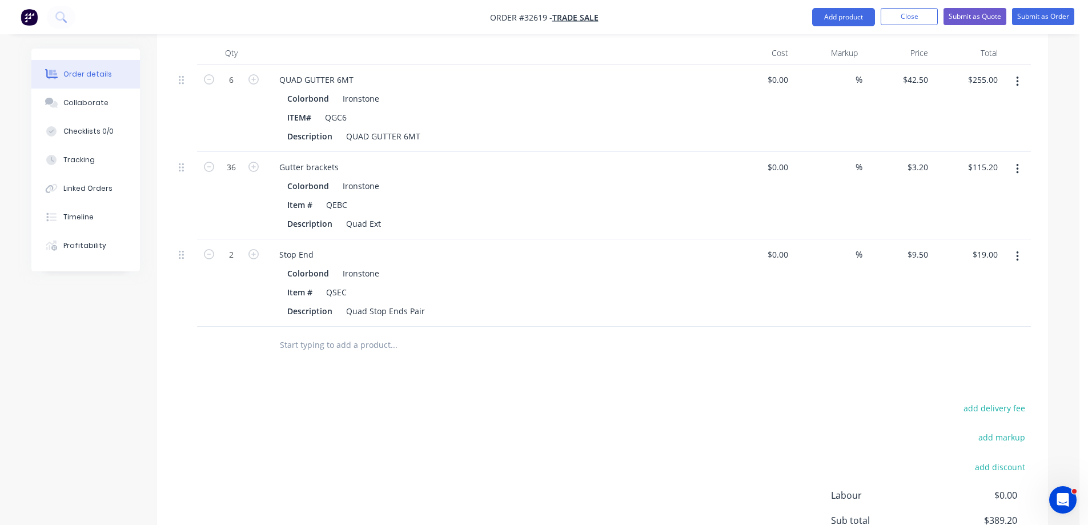
scroll to position [399, 0]
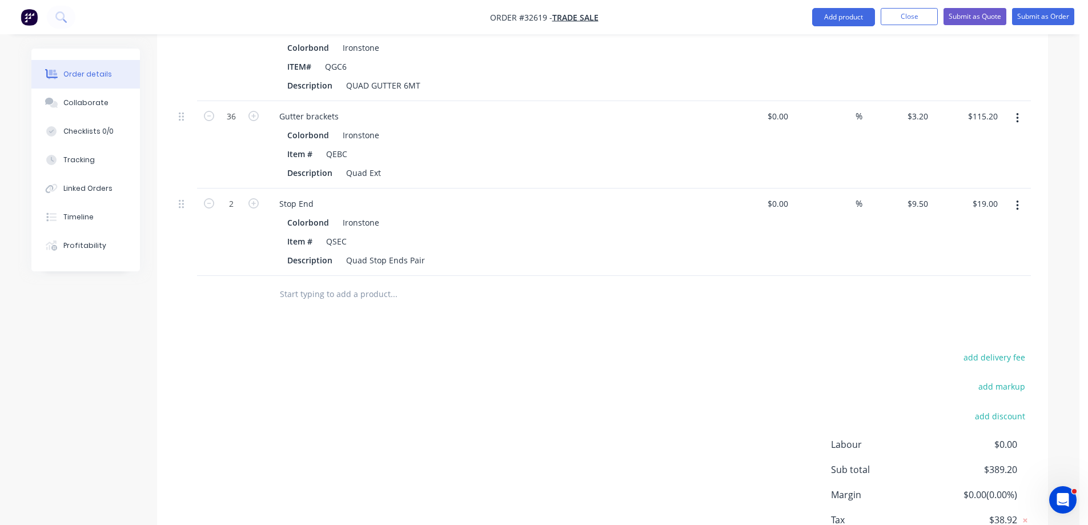
click at [357, 295] on input "text" at bounding box center [393, 294] width 228 height 23
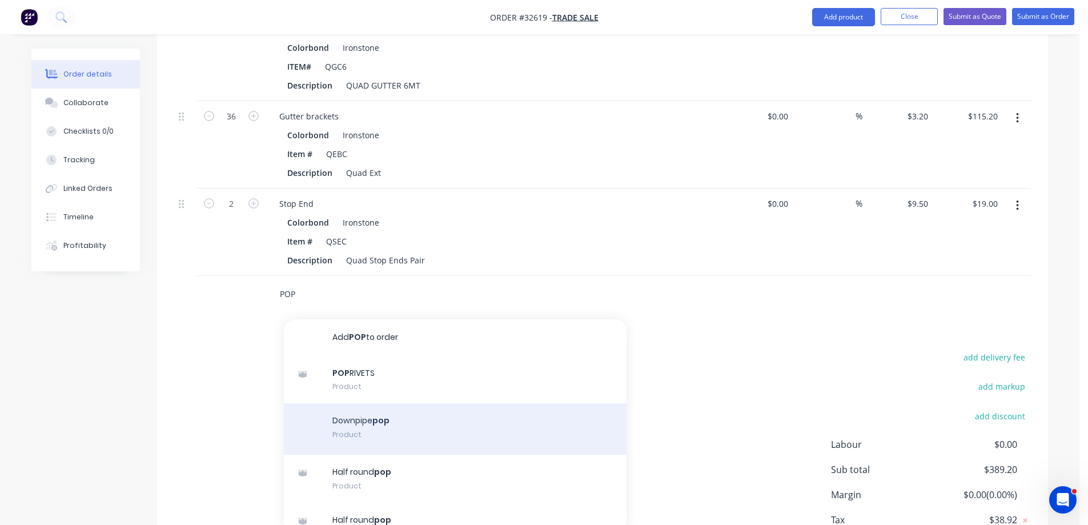
type input "POP"
click at [402, 435] on div "Downpipe pop Product" at bounding box center [455, 428] width 343 height 51
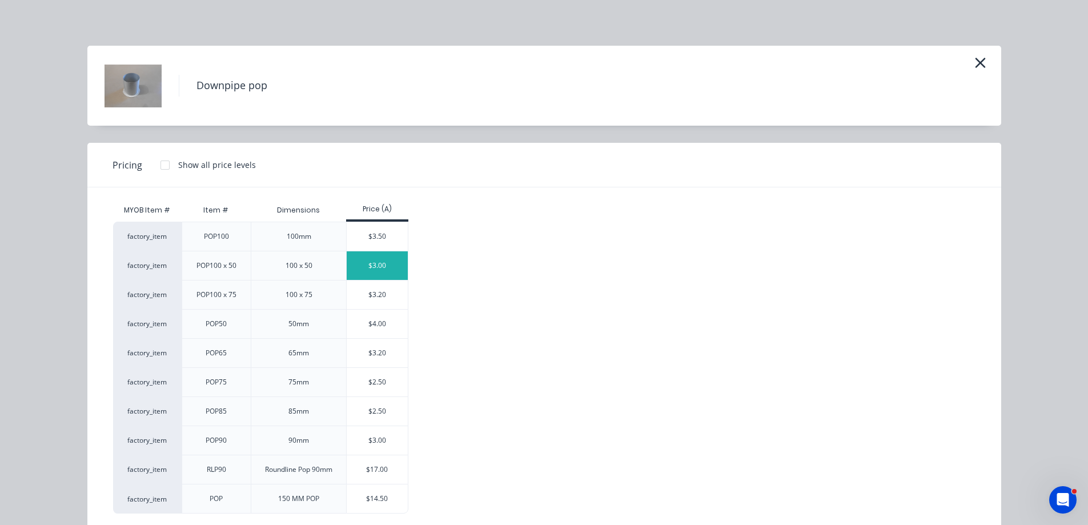
click at [368, 270] on div "$3.00" at bounding box center [377, 265] width 61 height 29
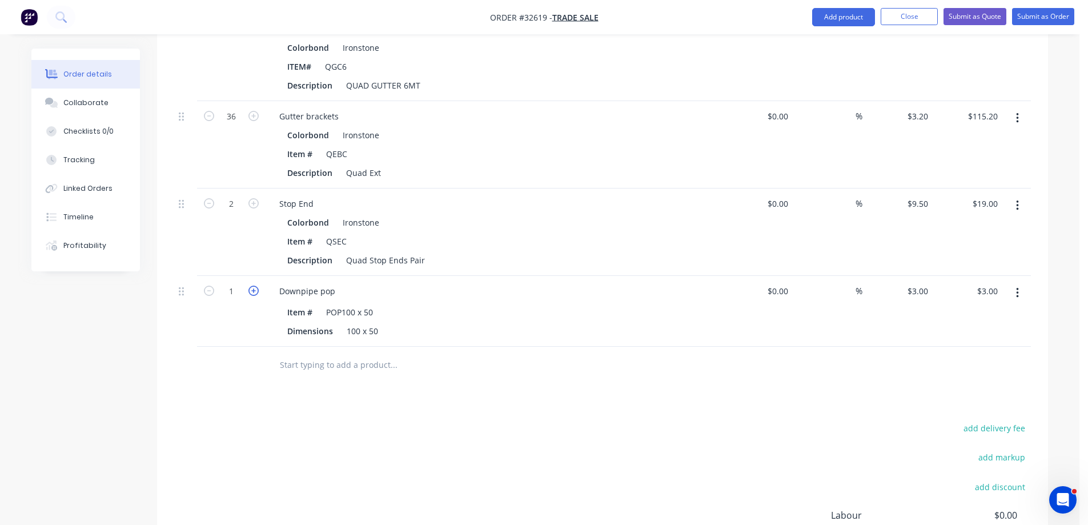
click at [252, 292] on icon "button" at bounding box center [253, 290] width 10 height 10
type input "2"
type input "$6.00"
click at [252, 293] on icon "button" at bounding box center [253, 290] width 10 height 10
type input "3"
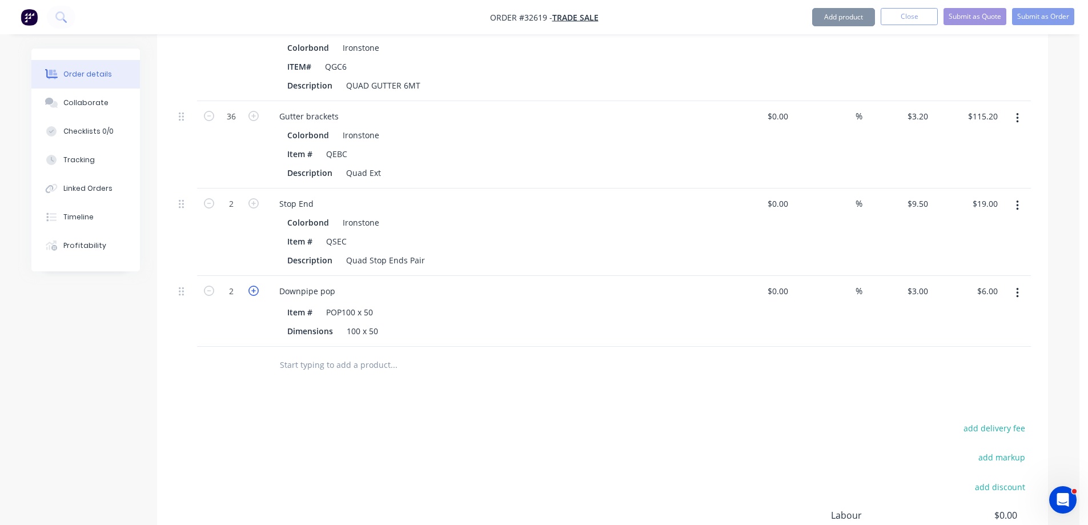
type input "$9.00"
click at [252, 293] on icon "button" at bounding box center [253, 290] width 10 height 10
type input "4"
type input "$12.00"
click at [329, 352] on div at bounding box center [470, 365] width 411 height 37
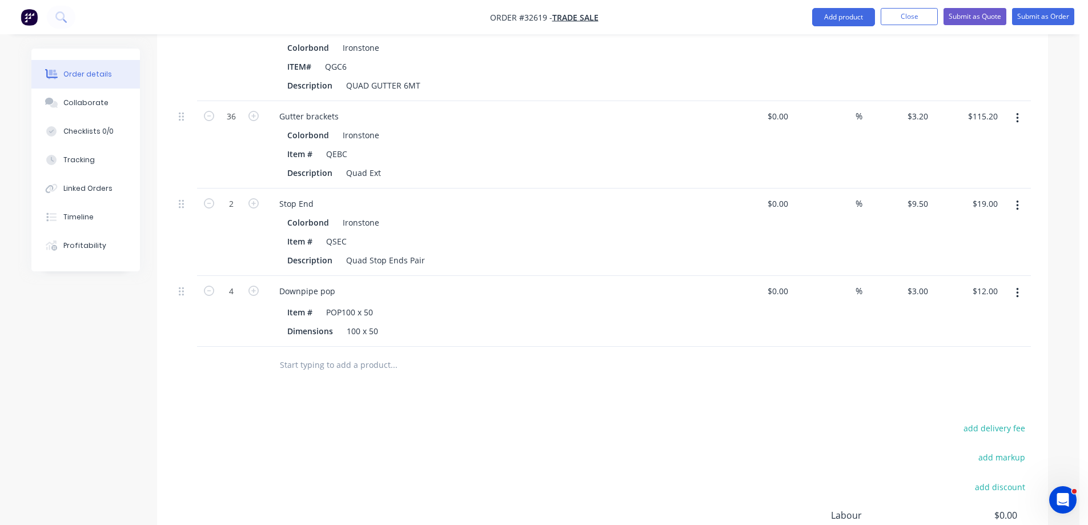
click at [328, 376] on div at bounding box center [470, 365] width 411 height 37
click at [333, 368] on input "text" at bounding box center [393, 364] width 228 height 23
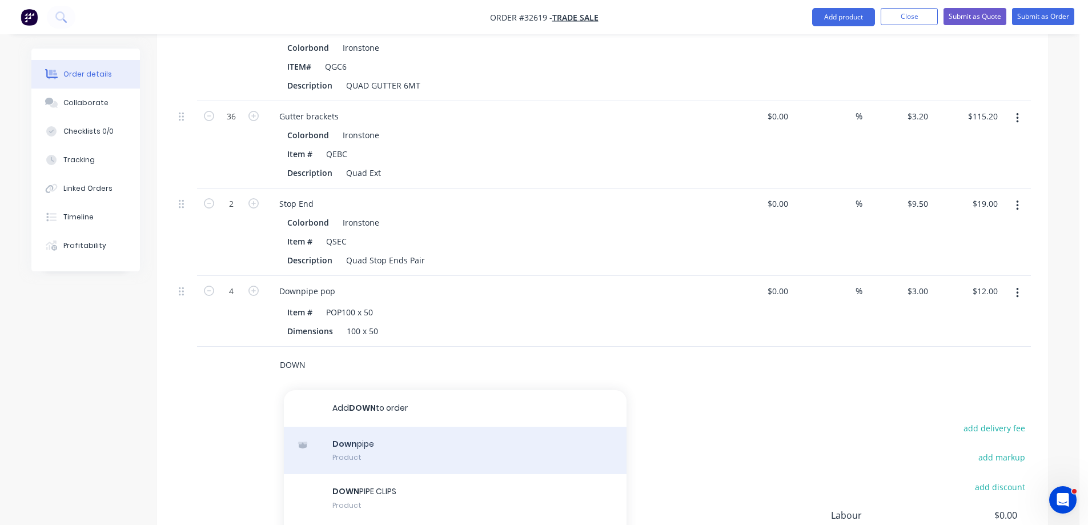
type input "DOWN"
click at [432, 449] on div "Down pipe Product" at bounding box center [455, 451] width 343 height 48
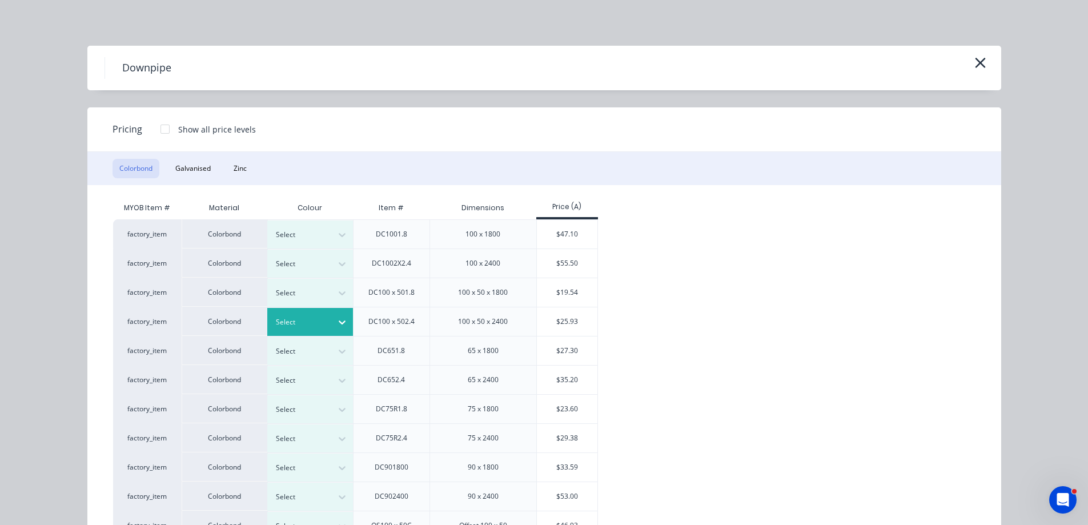
click at [340, 325] on icon at bounding box center [341, 321] width 11 height 11
click at [562, 316] on div "$25.93" at bounding box center [567, 321] width 61 height 29
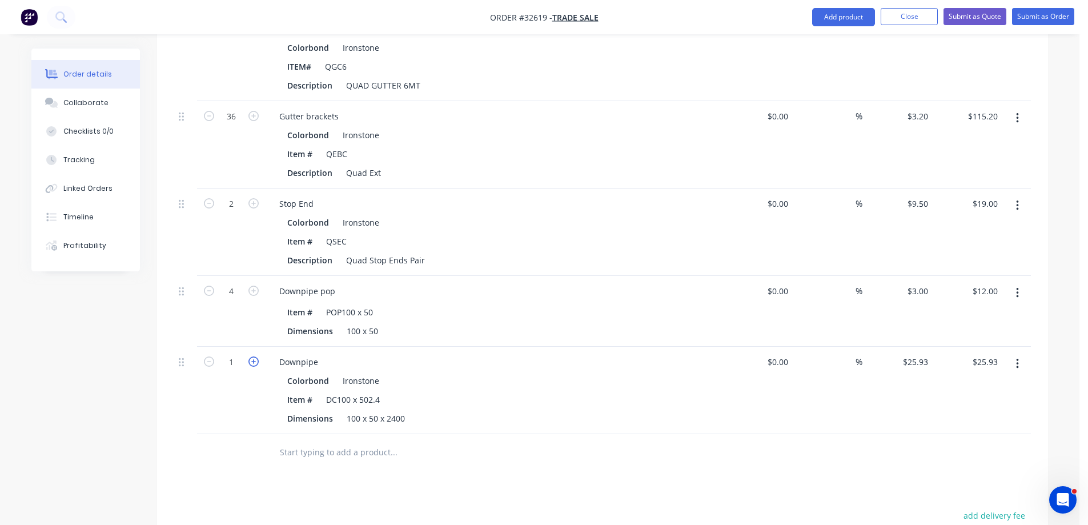
click at [255, 360] on icon "button" at bounding box center [253, 361] width 10 height 10
type input "2"
type input "$51.86"
click at [255, 360] on icon "button" at bounding box center [253, 361] width 10 height 10
type input "3"
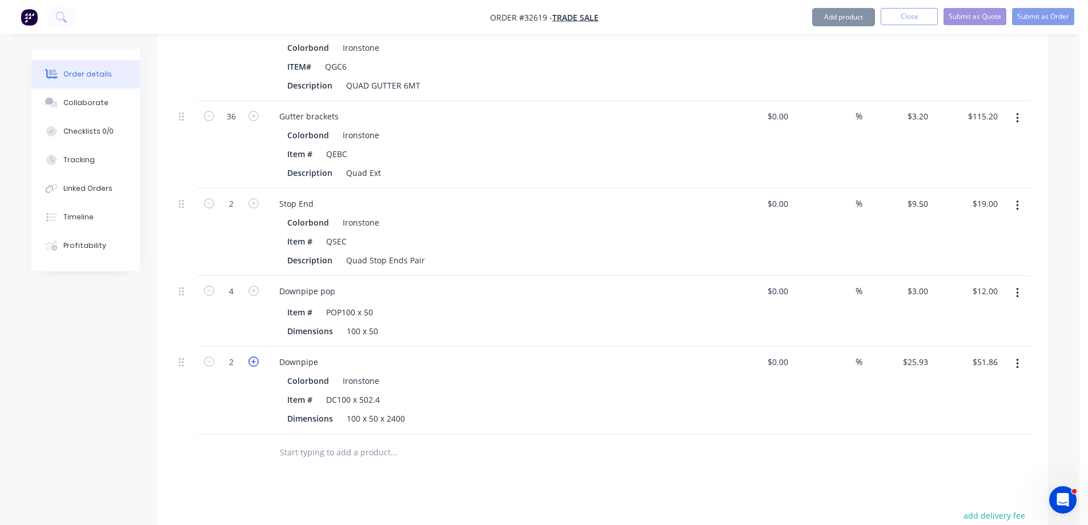
type input "$77.79"
click at [255, 361] on icon "button" at bounding box center [253, 361] width 10 height 10
type input "4"
type input "$103.72"
click at [255, 361] on icon "button" at bounding box center [253, 361] width 10 height 10
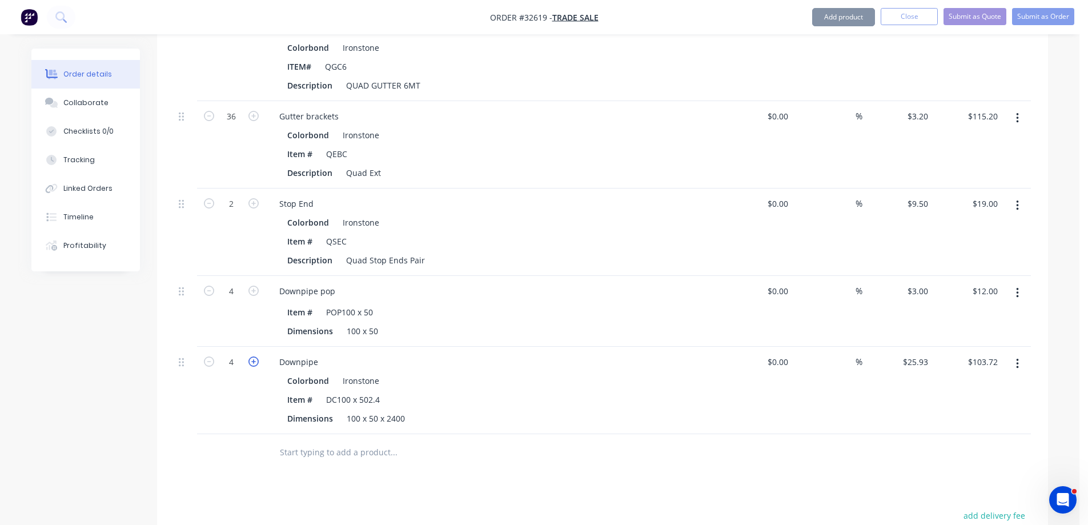
type input "5"
type input "$129.65"
click at [209, 361] on icon "button" at bounding box center [209, 361] width 10 height 10
type input "4"
type input "$103.72"
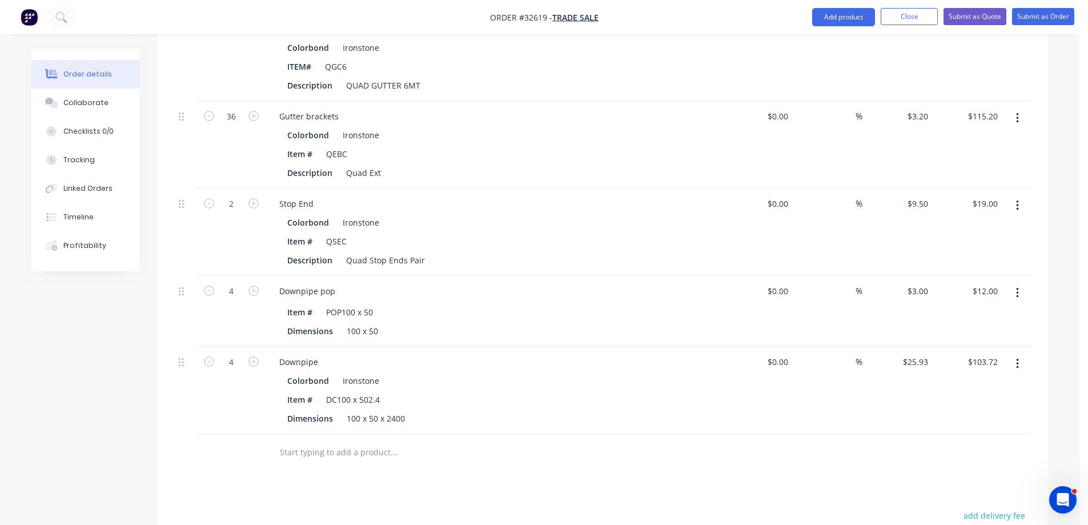
click at [328, 450] on input "text" at bounding box center [393, 452] width 228 height 23
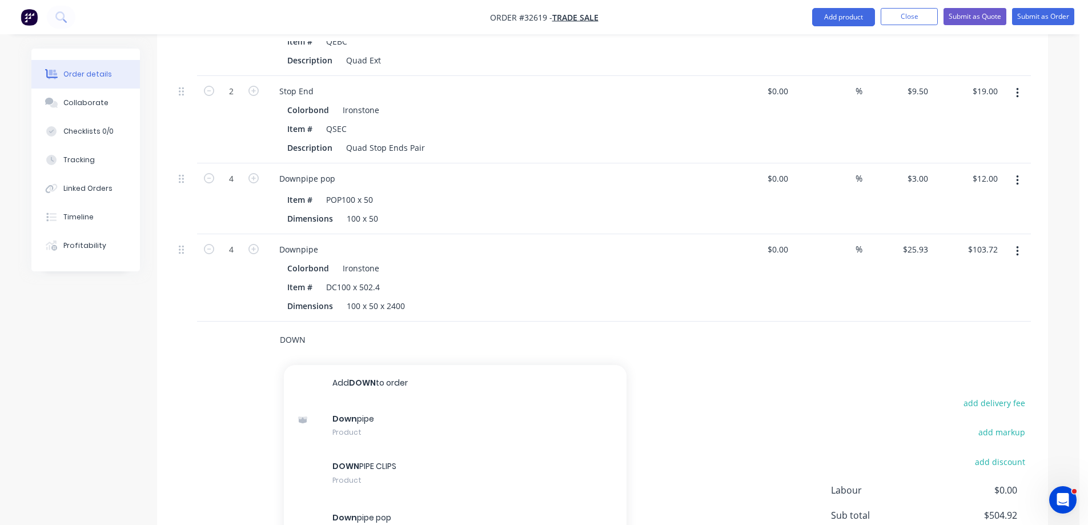
scroll to position [627, 0]
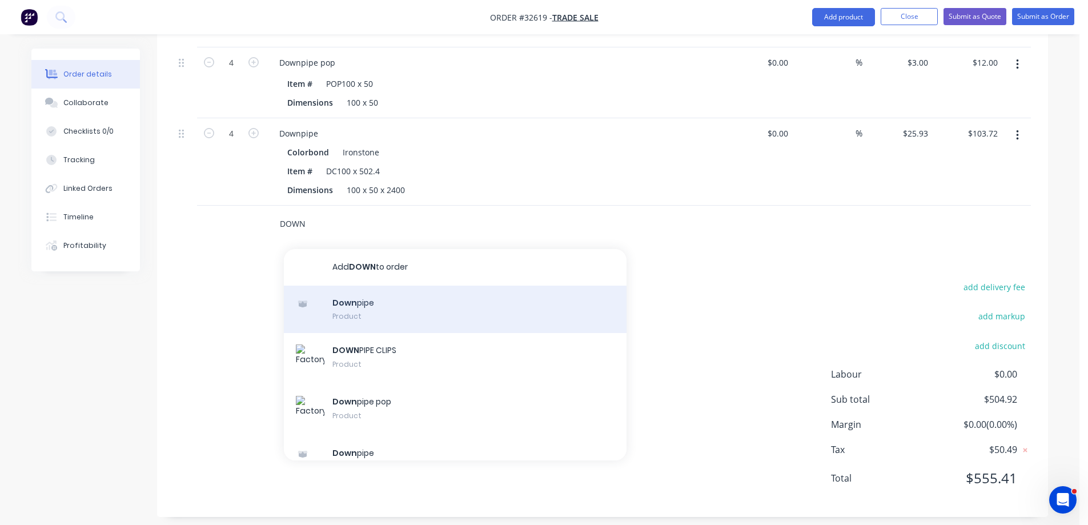
type input "DOWN"
click at [422, 313] on div "Down pipe Product" at bounding box center [455, 309] width 343 height 48
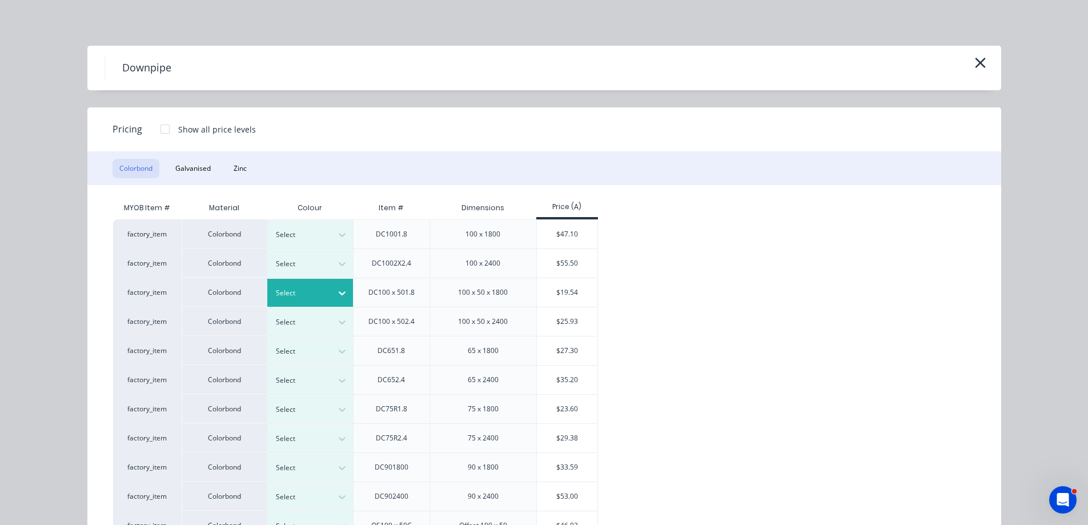
click at [339, 290] on icon at bounding box center [341, 292] width 11 height 11
drag, startPoint x: 572, startPoint y: 293, endPoint x: 549, endPoint y: 298, distance: 22.9
click at [570, 293] on div "$19.54" at bounding box center [567, 292] width 61 height 29
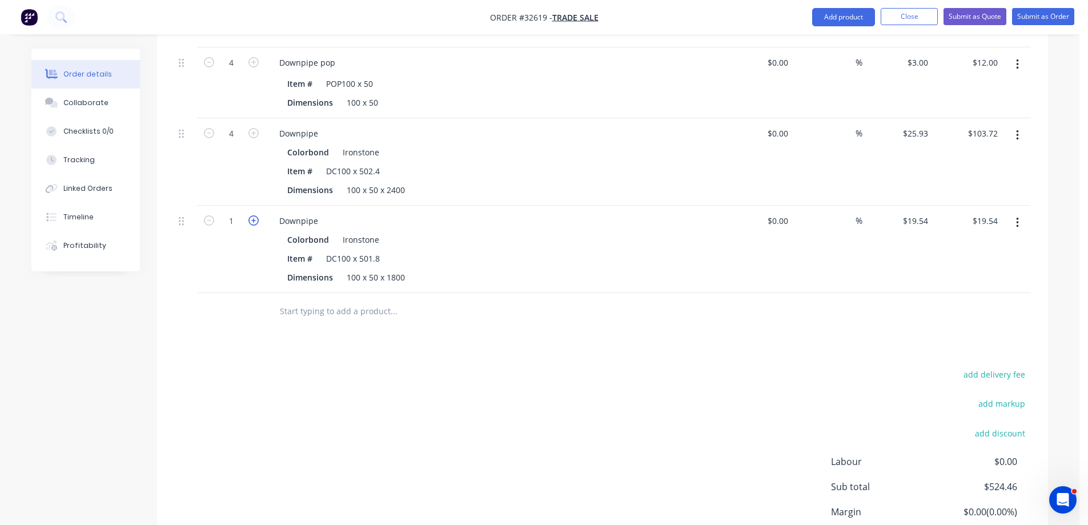
click at [255, 223] on icon "button" at bounding box center [253, 220] width 10 height 10
type input "2"
type input "$39.08"
click at [255, 223] on icon "button" at bounding box center [253, 220] width 10 height 10
type input "3"
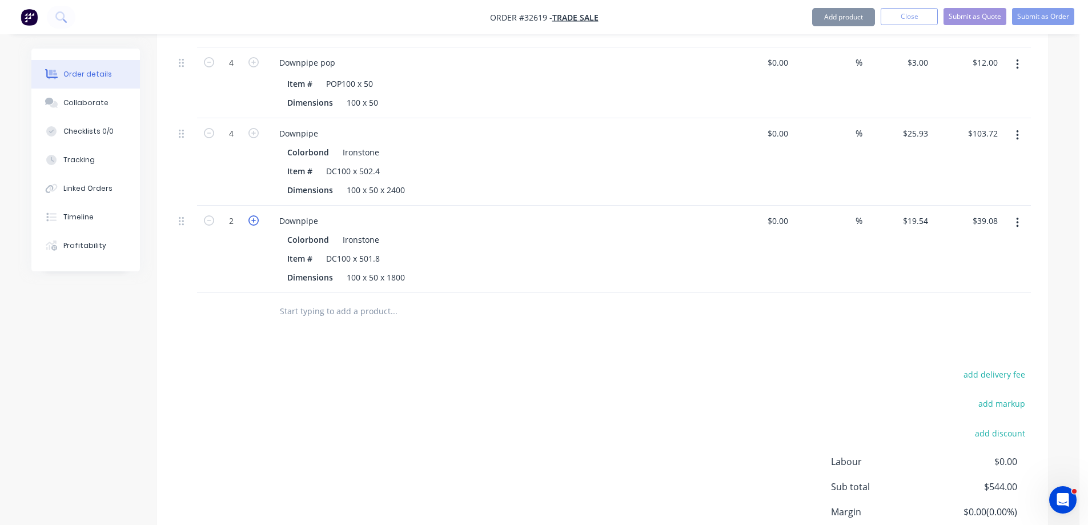
type input "$58.62"
click at [255, 223] on icon "button" at bounding box center [253, 220] width 10 height 10
type input "4"
type input "$78.16"
click at [324, 311] on input "text" at bounding box center [393, 311] width 228 height 23
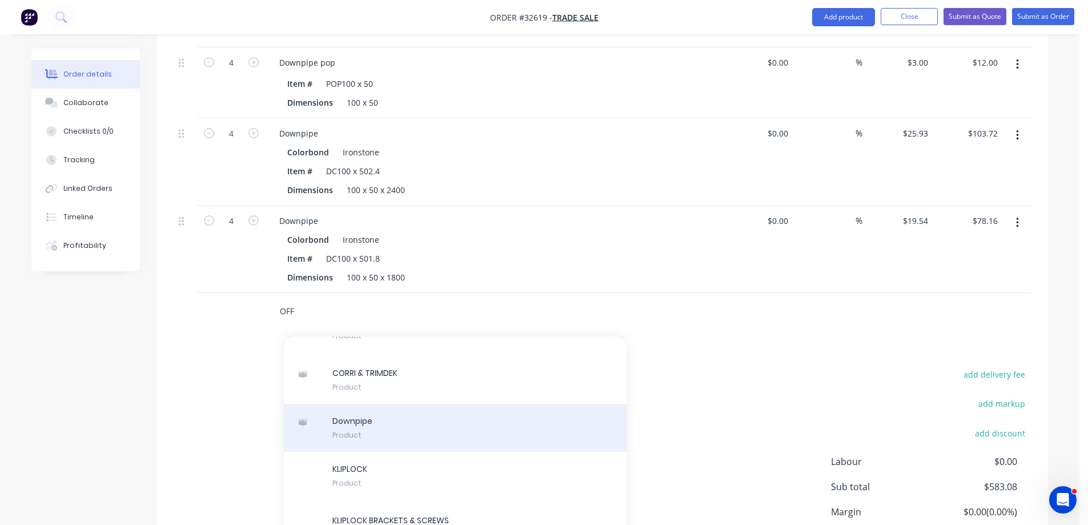
scroll to position [171, 0]
type input "OFF"
click at [400, 425] on div "Downpipe Product" at bounding box center [455, 424] width 343 height 48
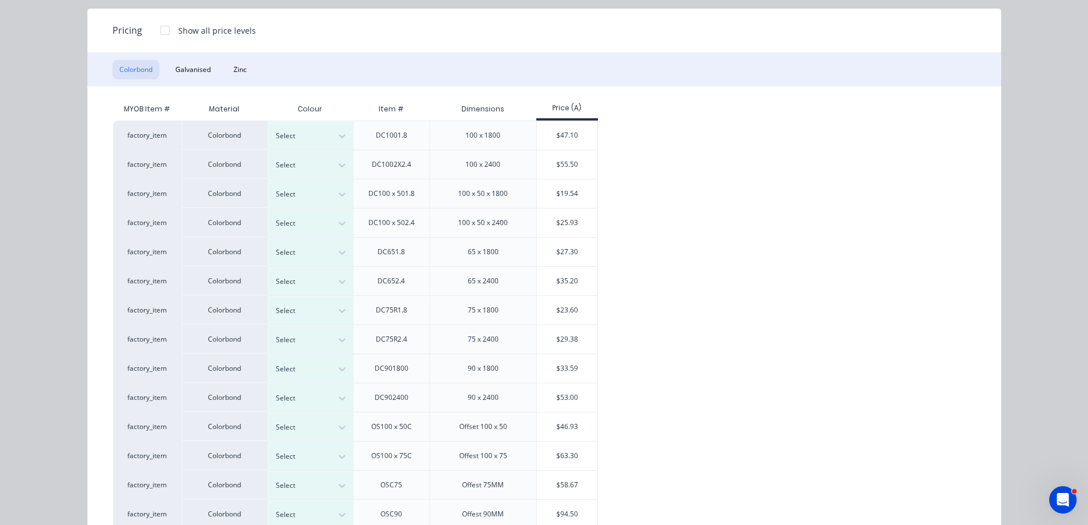
scroll to position [114, 0]
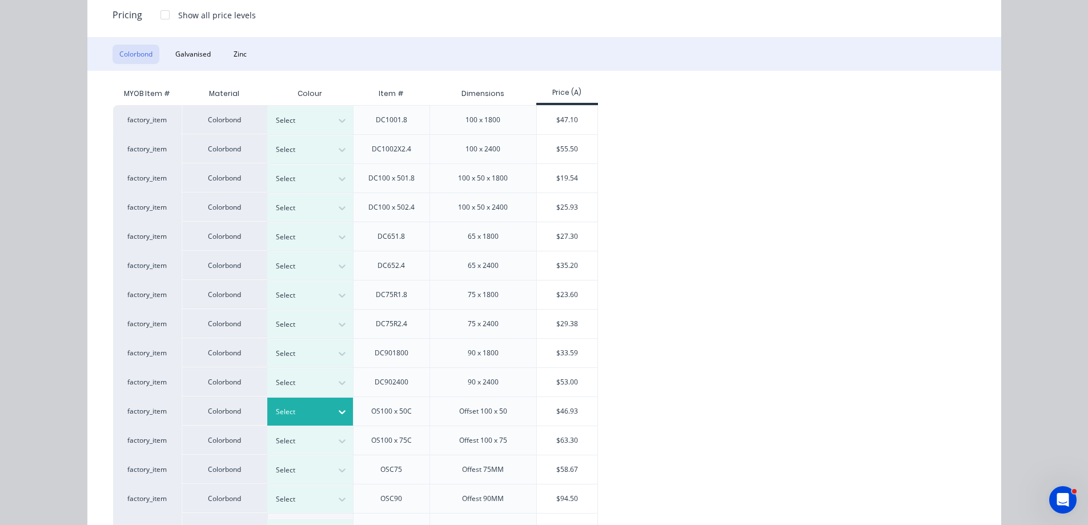
click at [339, 411] on icon at bounding box center [342, 412] width 7 height 4
click at [570, 412] on div "$46.93" at bounding box center [567, 411] width 61 height 29
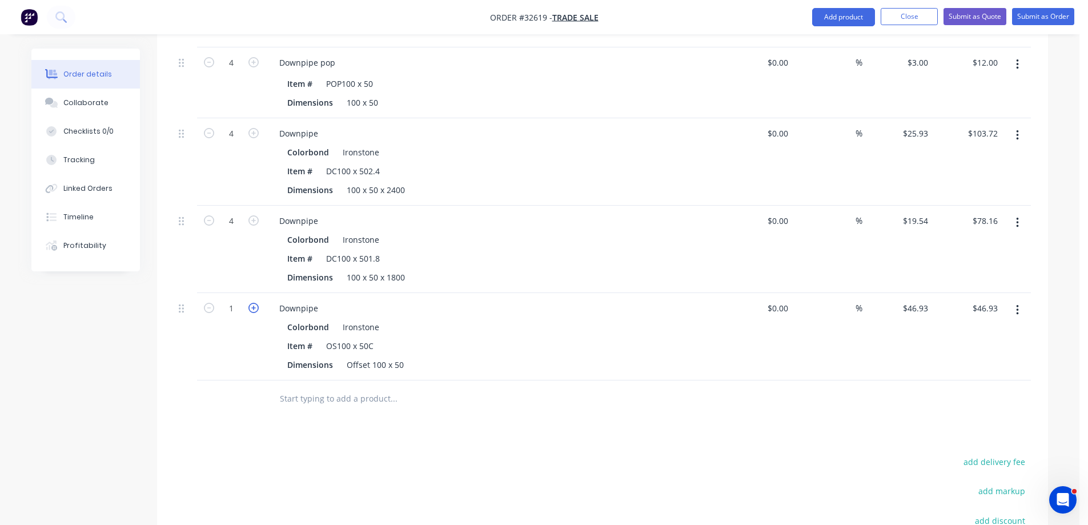
click at [254, 308] on icon "button" at bounding box center [253, 308] width 10 height 10
type input "2"
click at [254, 308] on icon "button" at bounding box center [253, 308] width 10 height 10
click at [332, 391] on input "text" at bounding box center [393, 398] width 228 height 23
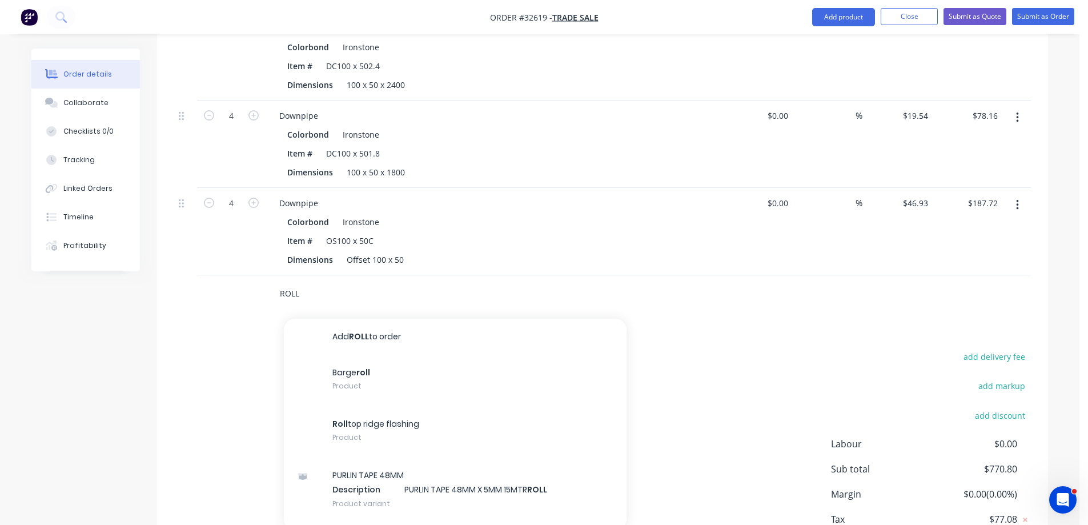
scroll to position [811, 0]
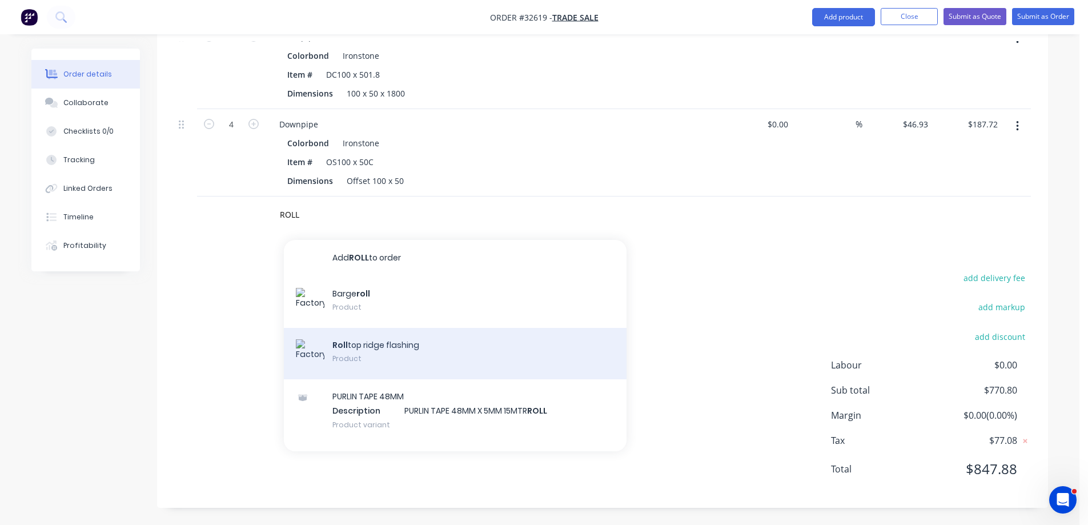
click at [451, 361] on div "Roll top ridge flashing Product" at bounding box center [455, 353] width 343 height 51
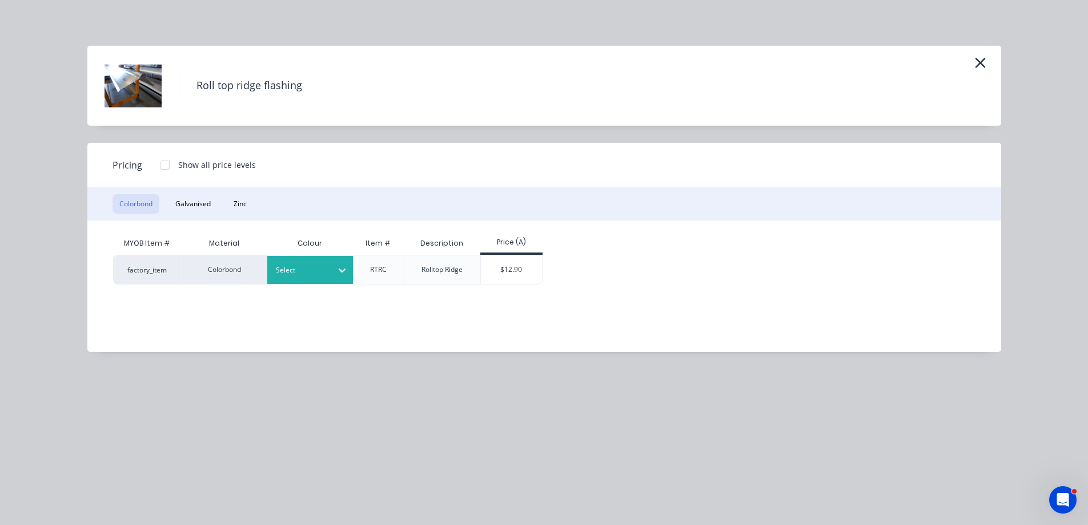
click at [321, 268] on div at bounding box center [301, 270] width 51 height 13
click at [521, 266] on div "$12.90" at bounding box center [511, 269] width 61 height 29
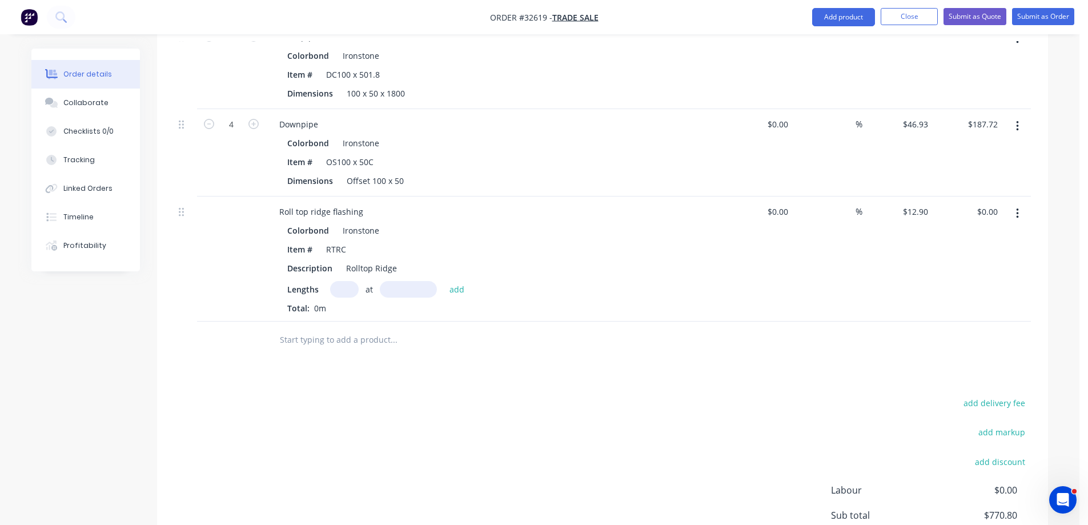
click at [344, 291] on input "text" at bounding box center [344, 289] width 29 height 17
click at [444, 281] on button "add" at bounding box center [457, 288] width 27 height 15
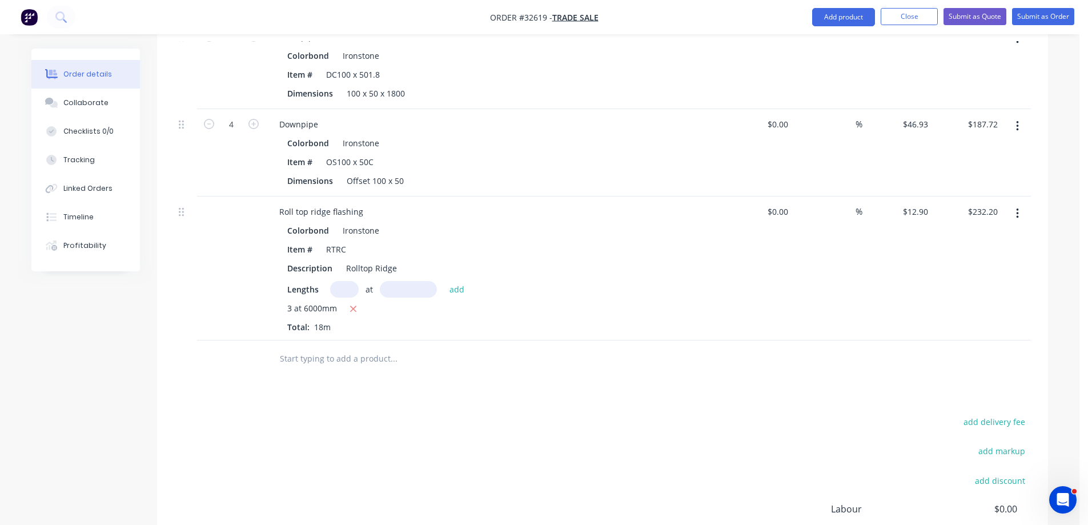
click at [359, 359] on input "text" at bounding box center [393, 358] width 228 height 23
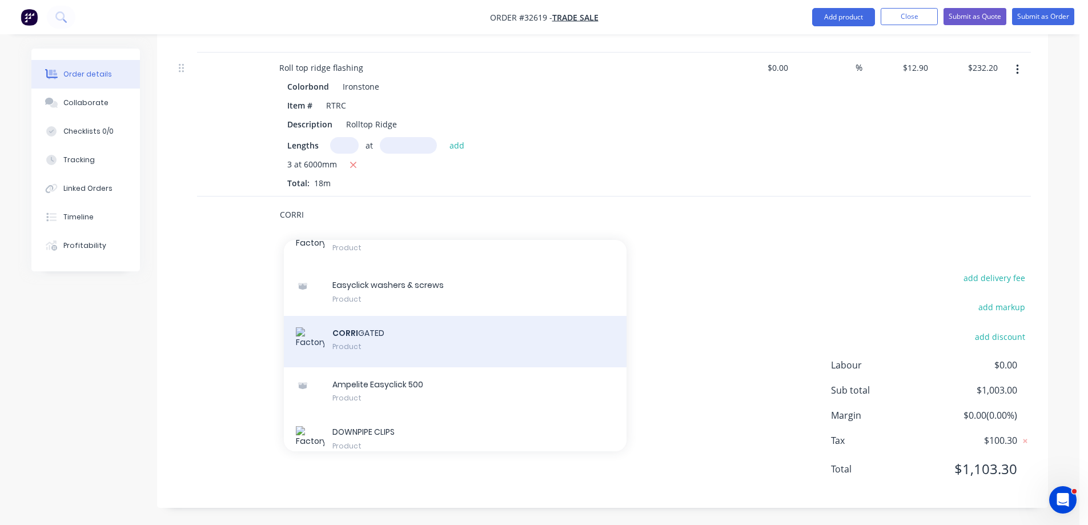
scroll to position [400, 0]
click at [417, 329] on div "CORRI GATED Product" at bounding box center [455, 336] width 343 height 51
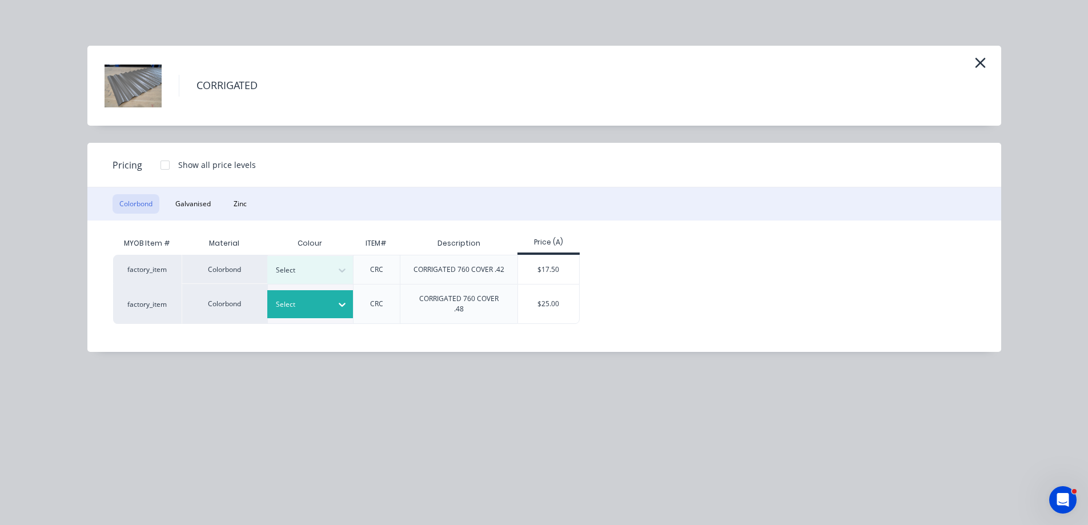
click at [344, 304] on icon at bounding box center [342, 305] width 7 height 4
click at [538, 308] on div "$25.00" at bounding box center [548, 303] width 61 height 39
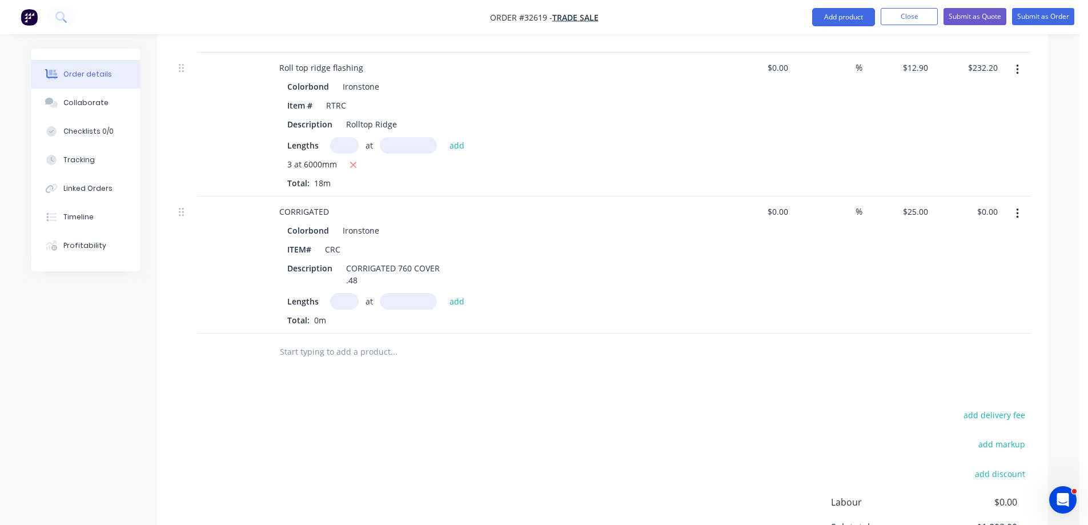
drag, startPoint x: 350, startPoint y: 301, endPoint x: 331, endPoint y: 358, distance: 59.8
click at [343, 318] on div "Lengths at add Total: 0m" at bounding box center [493, 309] width 413 height 33
click at [444, 293] on button "add" at bounding box center [457, 300] width 27 height 15
click at [379, 371] on input "text" at bounding box center [393, 370] width 228 height 23
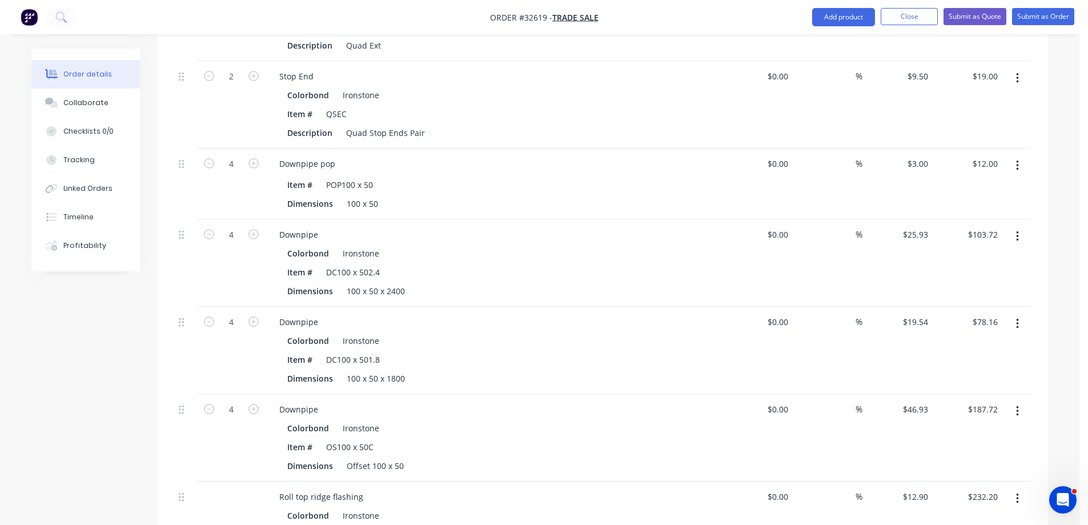
scroll to position [269, 0]
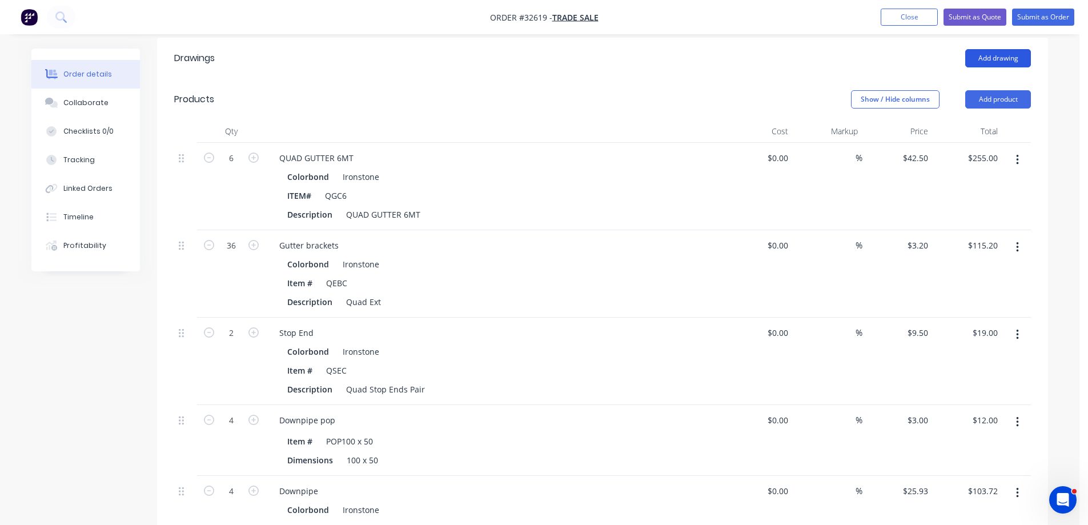
click at [1003, 57] on button "Add drawing" at bounding box center [998, 58] width 66 height 18
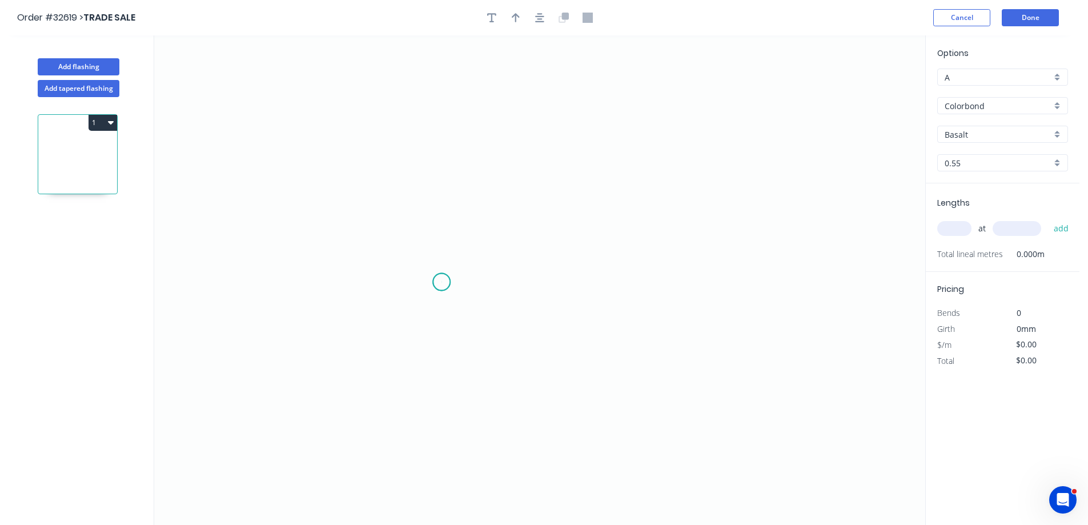
click at [441, 282] on icon "0" at bounding box center [539, 279] width 771 height 489
drag, startPoint x: 441, startPoint y: 137, endPoint x: 502, endPoint y: 120, distance: 62.9
click at [441, 136] on icon "0" at bounding box center [539, 279] width 771 height 489
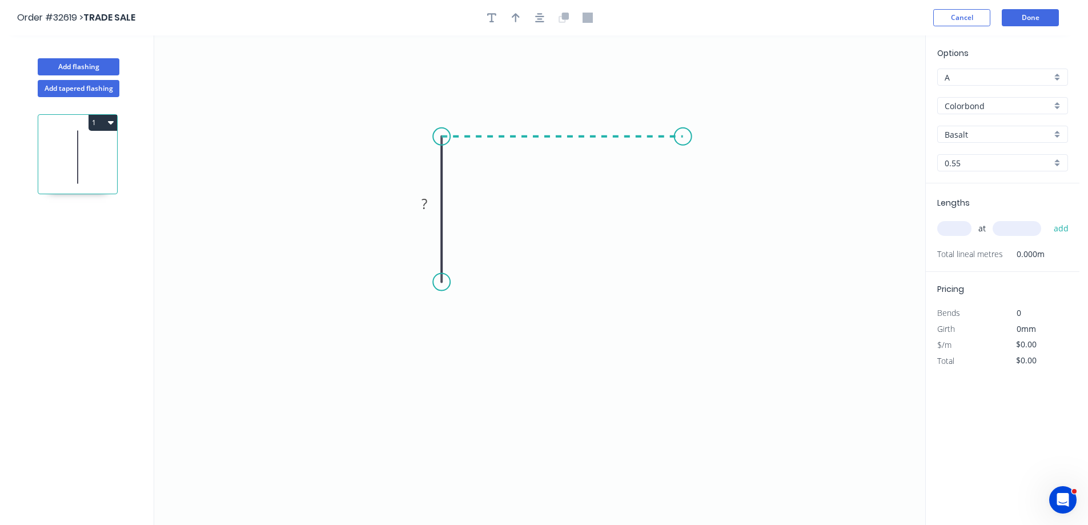
click at [683, 131] on icon "0 ?" at bounding box center [539, 279] width 771 height 489
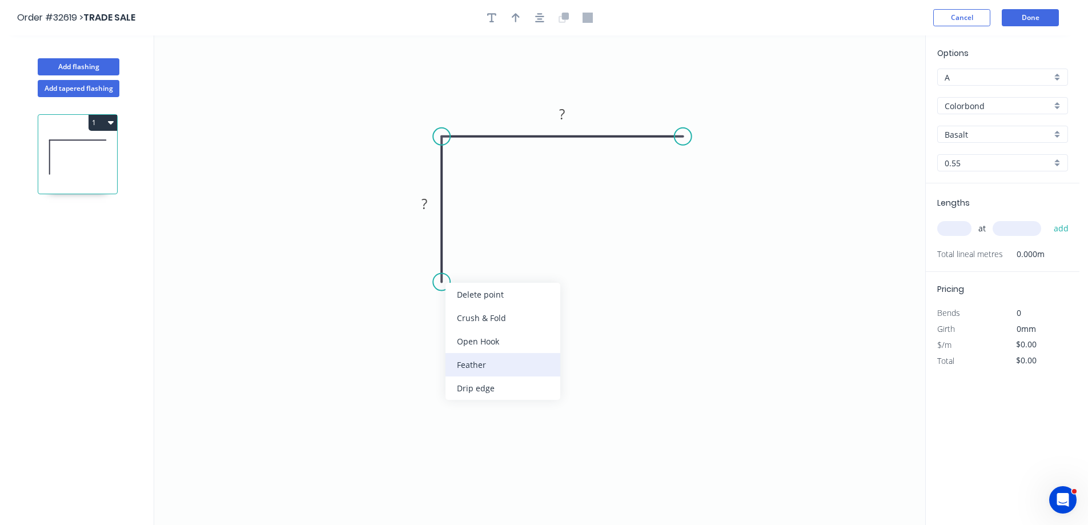
click at [492, 365] on div "Feather" at bounding box center [502, 364] width 115 height 23
drag, startPoint x: 484, startPoint y: 316, endPoint x: 489, endPoint y: 309, distance: 8.9
click at [485, 315] on div "Flip bend" at bounding box center [502, 319] width 115 height 23
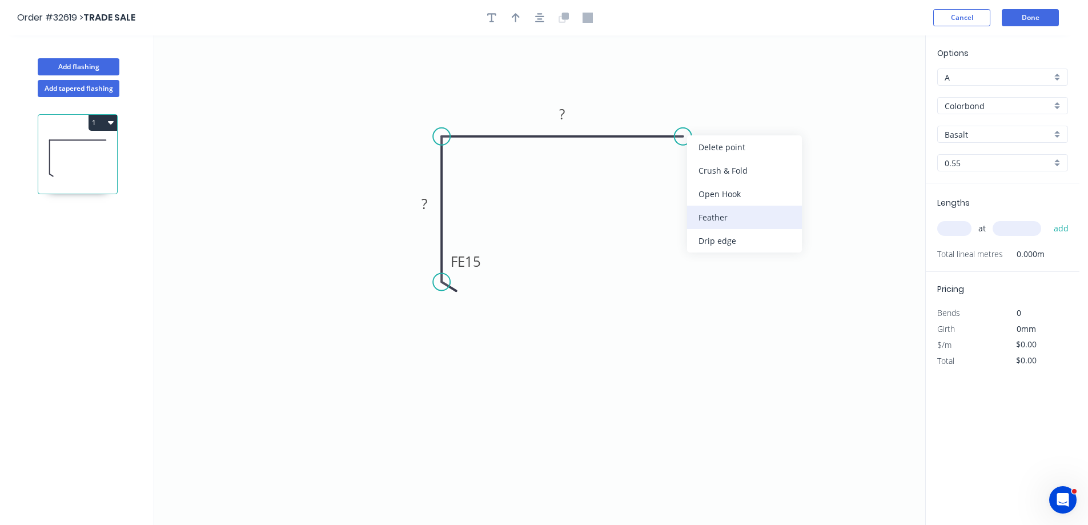
click at [728, 224] on div "Feather" at bounding box center [744, 217] width 115 height 23
drag, startPoint x: 480, startPoint y: 260, endPoint x: 510, endPoint y: 281, distance: 37.2
click at [484, 260] on g "FE 15" at bounding box center [466, 261] width 45 height 23
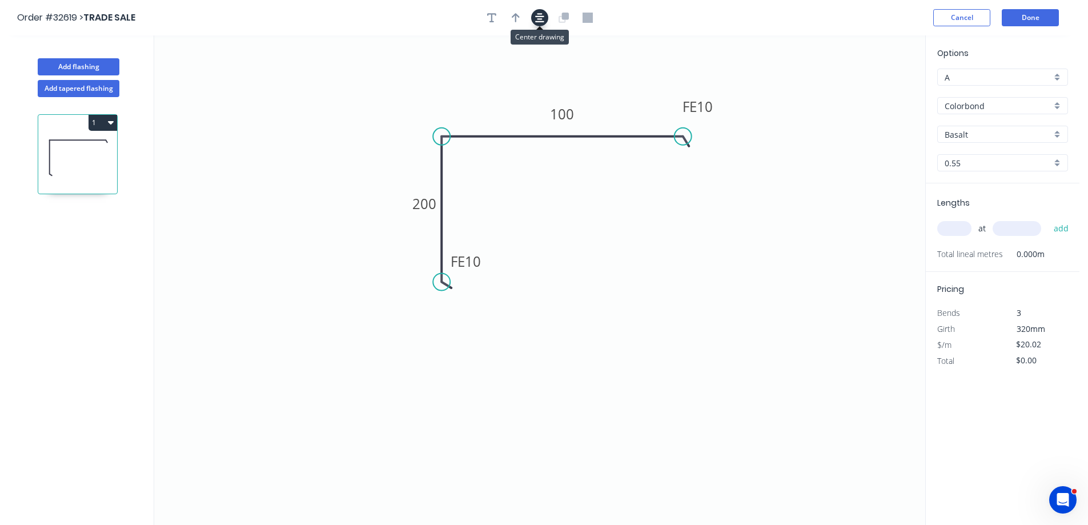
click at [539, 23] on button "button" at bounding box center [539, 17] width 17 height 17
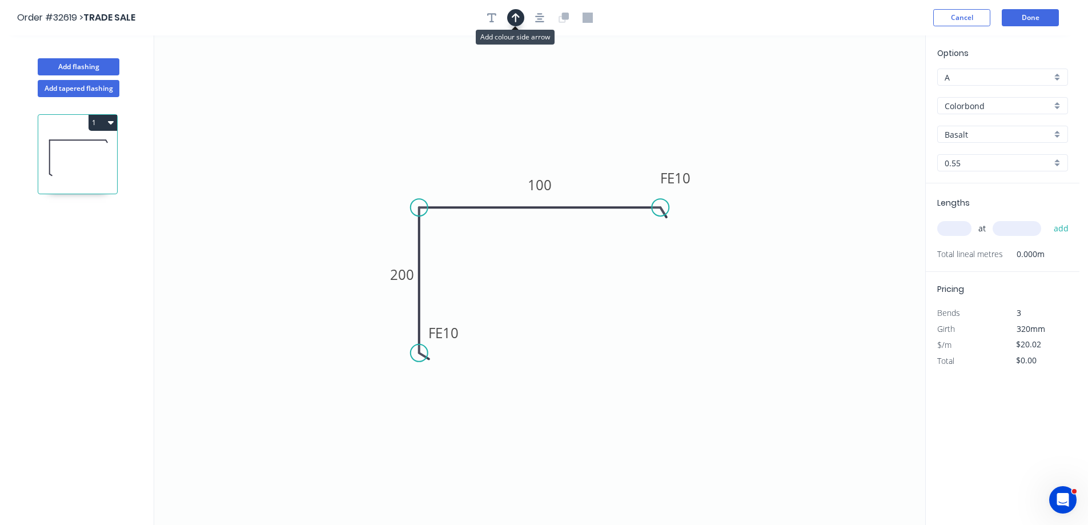
click at [516, 16] on icon "button" at bounding box center [516, 18] width 8 height 10
drag, startPoint x: 865, startPoint y: 88, endPoint x: 602, endPoint y: 161, distance: 273.2
click at [595, 164] on icon at bounding box center [595, 149] width 10 height 37
click at [1059, 130] on div "Basalt" at bounding box center [1002, 134] width 131 height 17
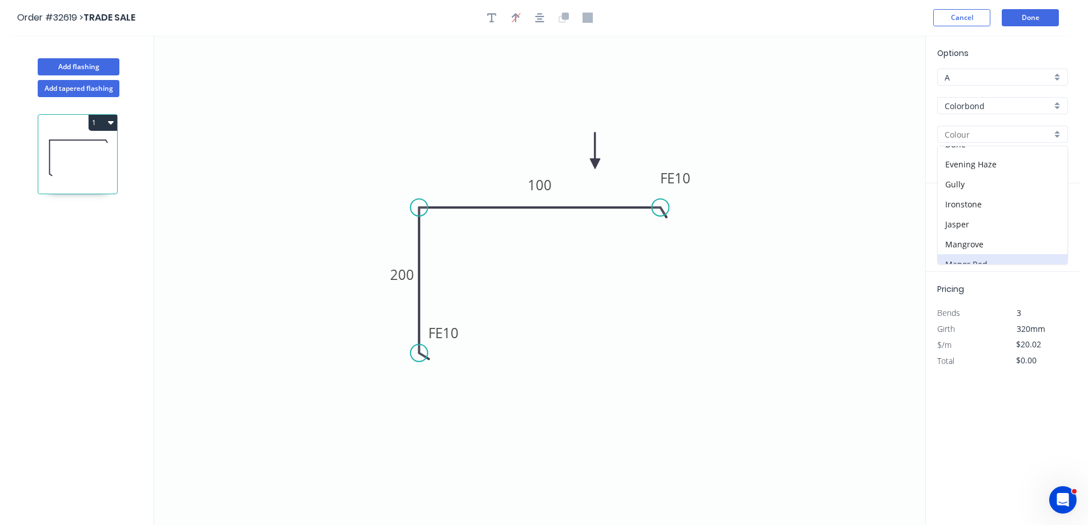
scroll to position [171, 0]
click at [1000, 183] on div "Ironstone" at bounding box center [1003, 185] width 130 height 20
click at [951, 227] on input "text" at bounding box center [954, 228] width 34 height 15
click at [1048, 219] on button "add" at bounding box center [1061, 228] width 27 height 19
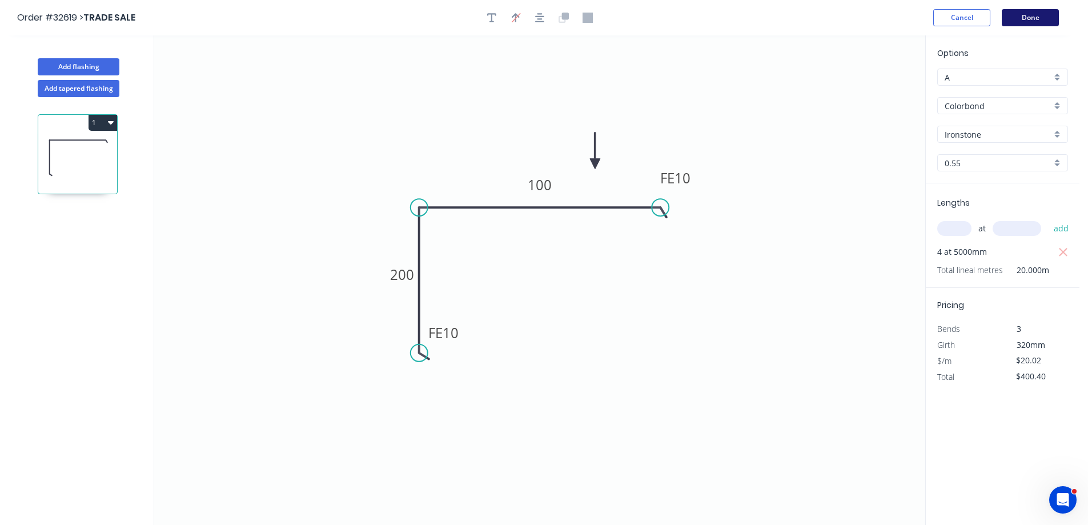
click at [1043, 19] on button "Done" at bounding box center [1029, 17] width 57 height 17
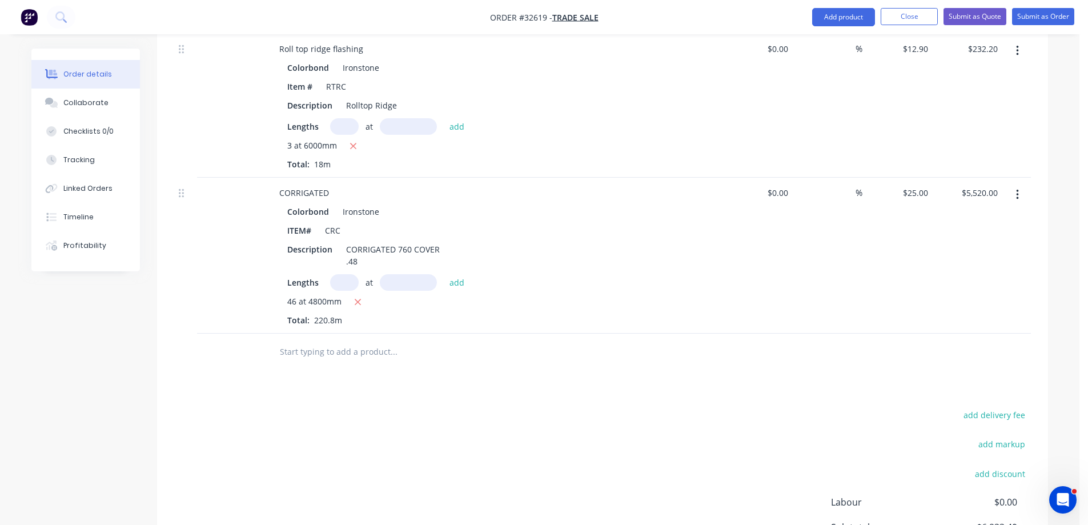
scroll to position [1314, 0]
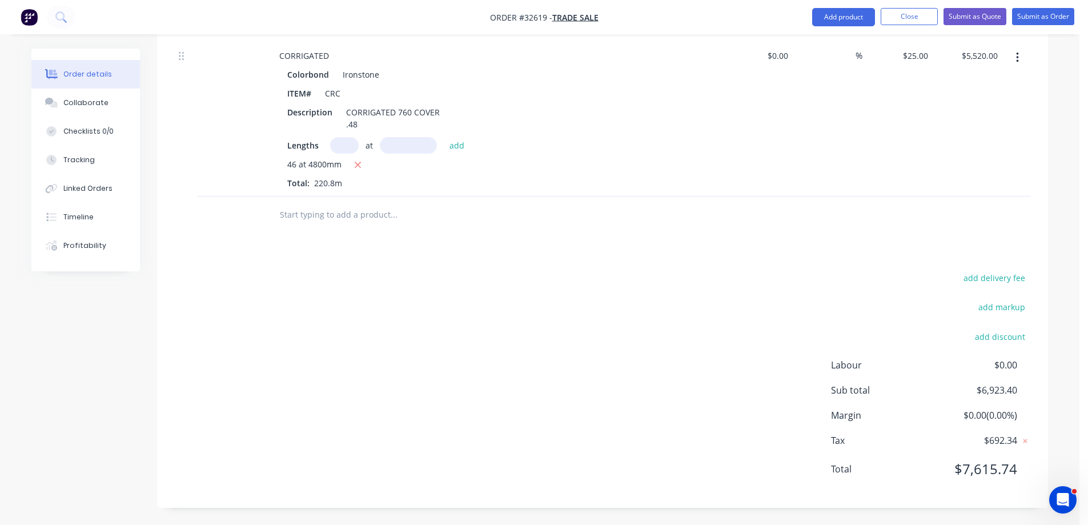
click at [357, 211] on input "text" at bounding box center [393, 214] width 228 height 23
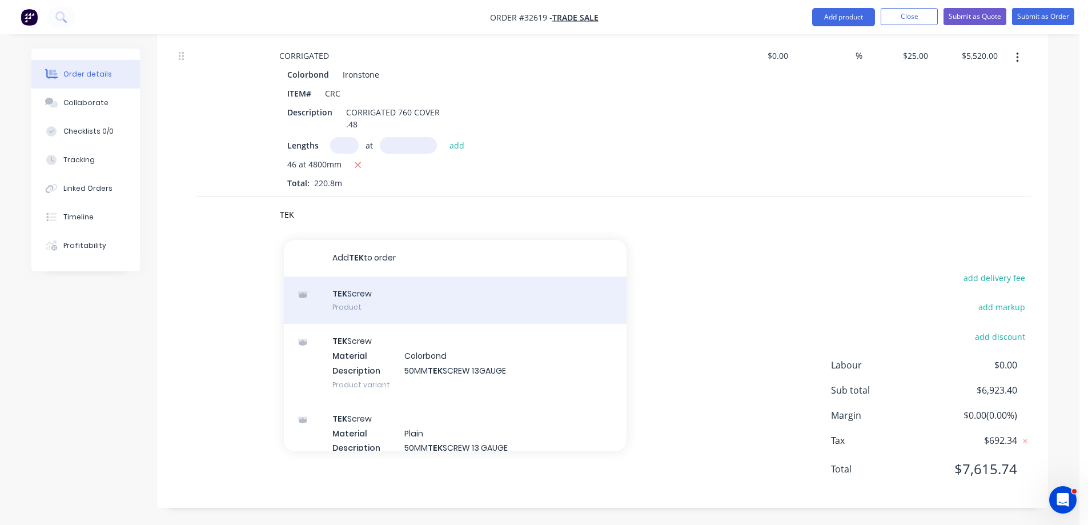
click at [395, 301] on div "TEK Screw Product" at bounding box center [455, 300] width 343 height 48
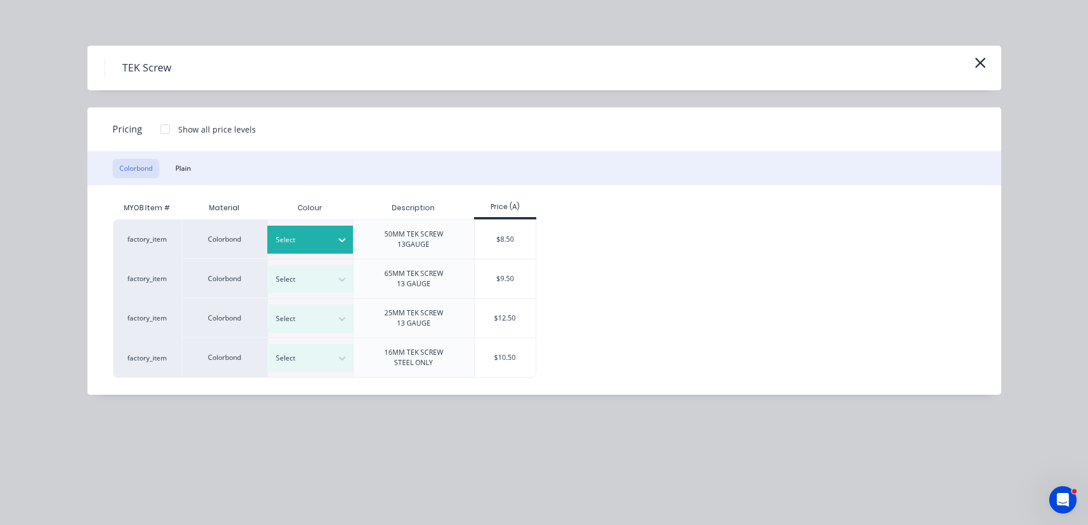
click at [340, 241] on icon at bounding box center [341, 239] width 11 height 11
click at [514, 236] on div "$8.50" at bounding box center [504, 239] width 61 height 39
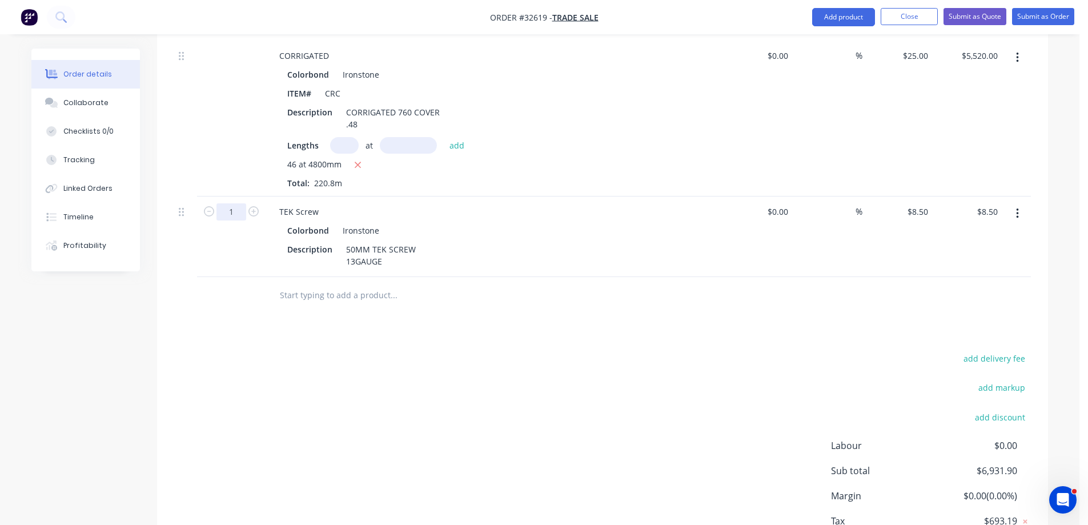
click at [243, 213] on input "1" at bounding box center [231, 211] width 30 height 17
click at [301, 388] on div "add delivery fee add markup add discount Labour $0.00 Sub total $6,931.90 Margi…" at bounding box center [602, 461] width 856 height 220
click at [347, 292] on input "text" at bounding box center [393, 295] width 228 height 23
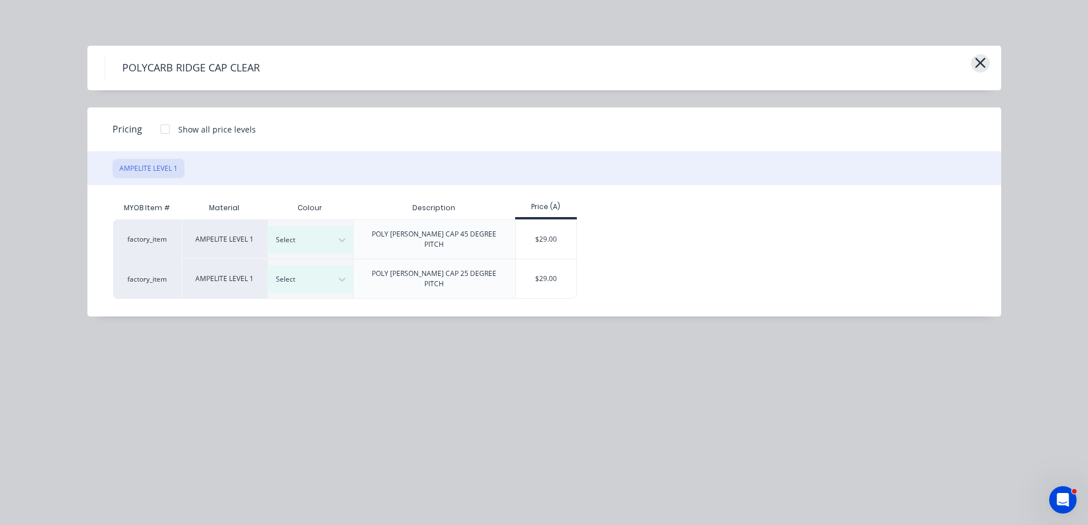
click at [975, 62] on icon "button" at bounding box center [980, 63] width 12 height 16
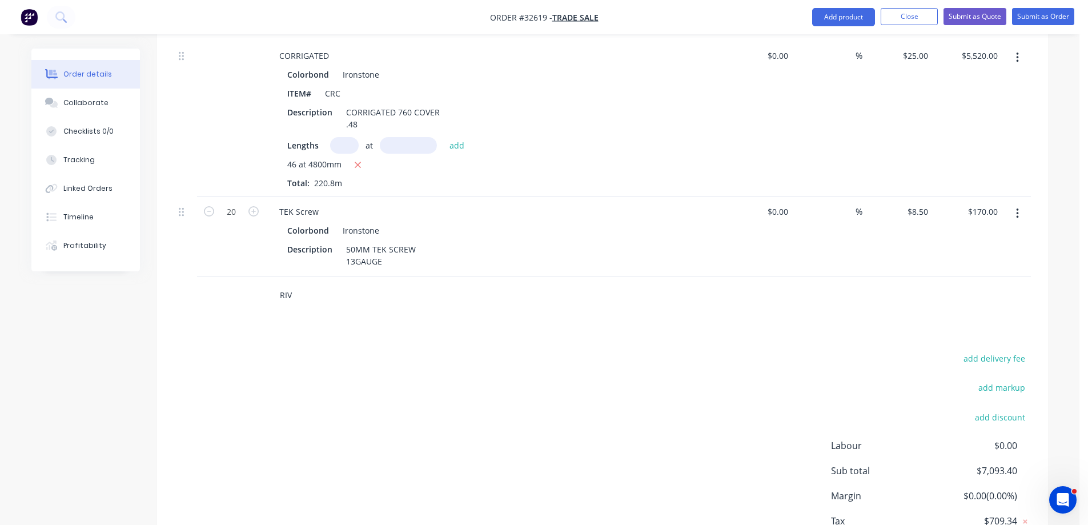
click at [310, 298] on input "RIV" at bounding box center [393, 295] width 228 height 23
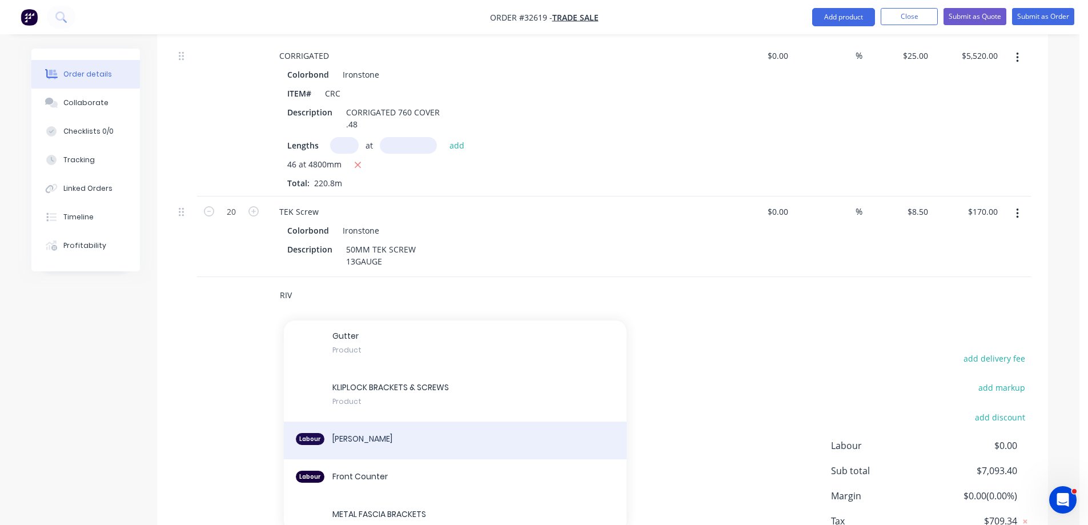
scroll to position [285, 0]
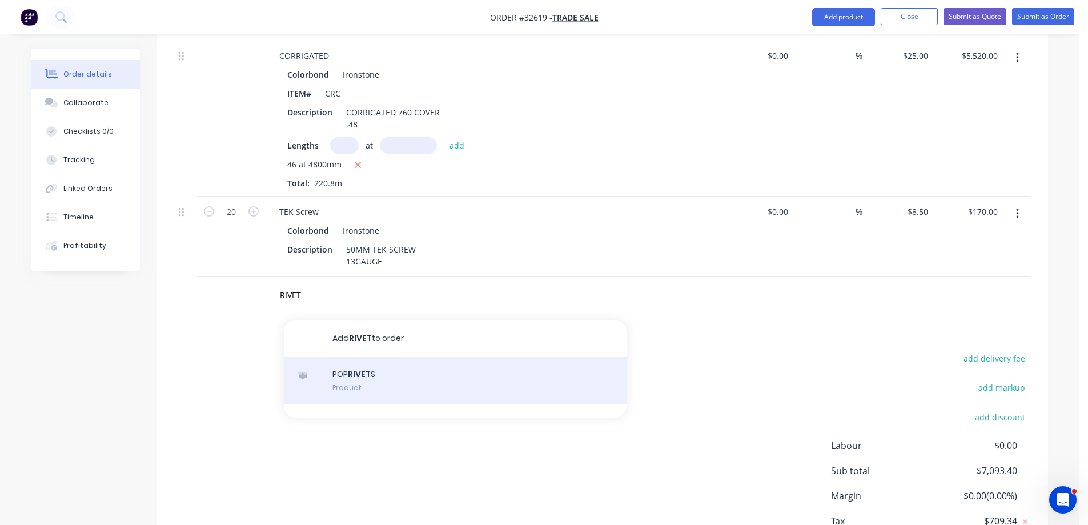
click at [404, 379] on div "POP RIVET S Product" at bounding box center [455, 381] width 343 height 48
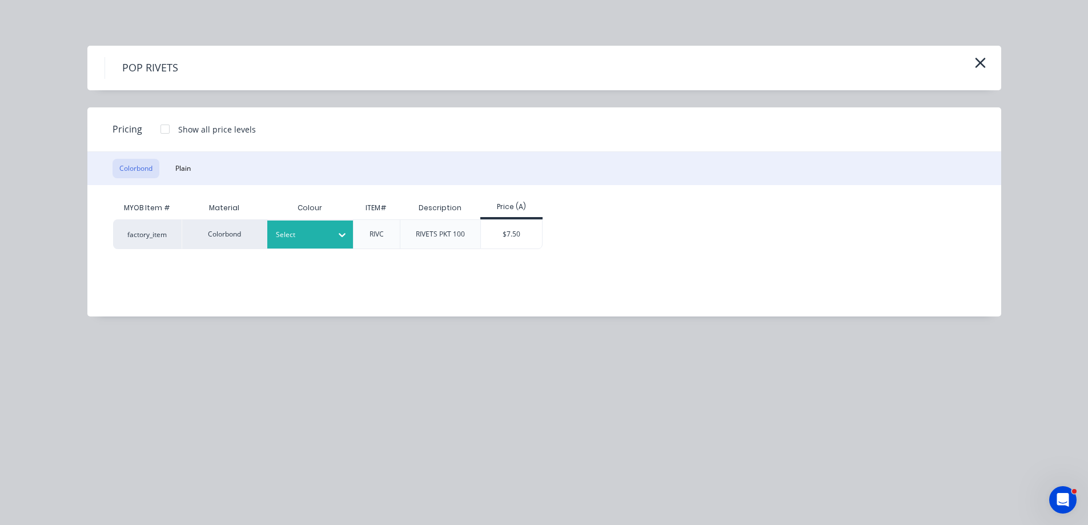
click at [338, 239] on icon at bounding box center [341, 234] width 11 height 11
click at [517, 246] on div "$7.50" at bounding box center [511, 234] width 61 height 29
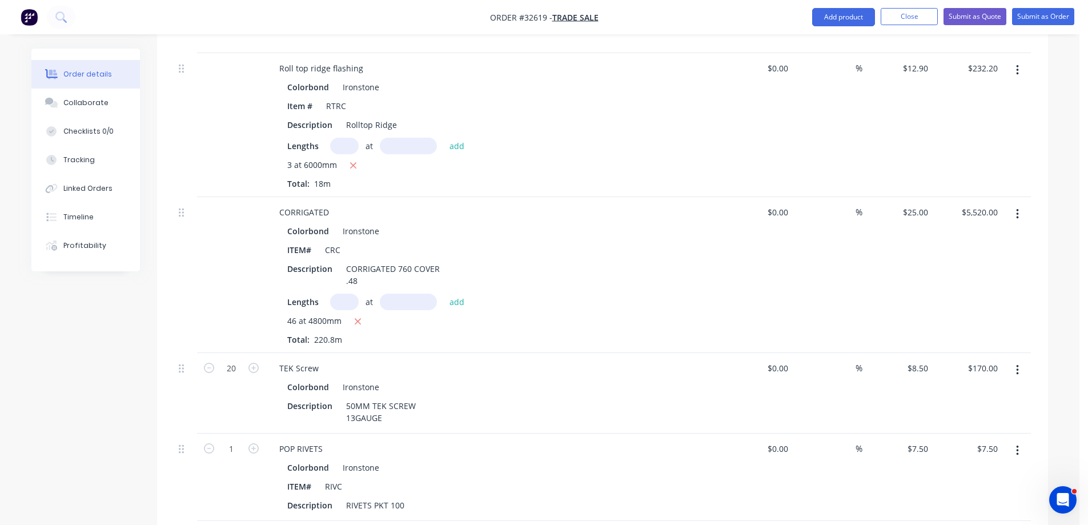
scroll to position [1482, 0]
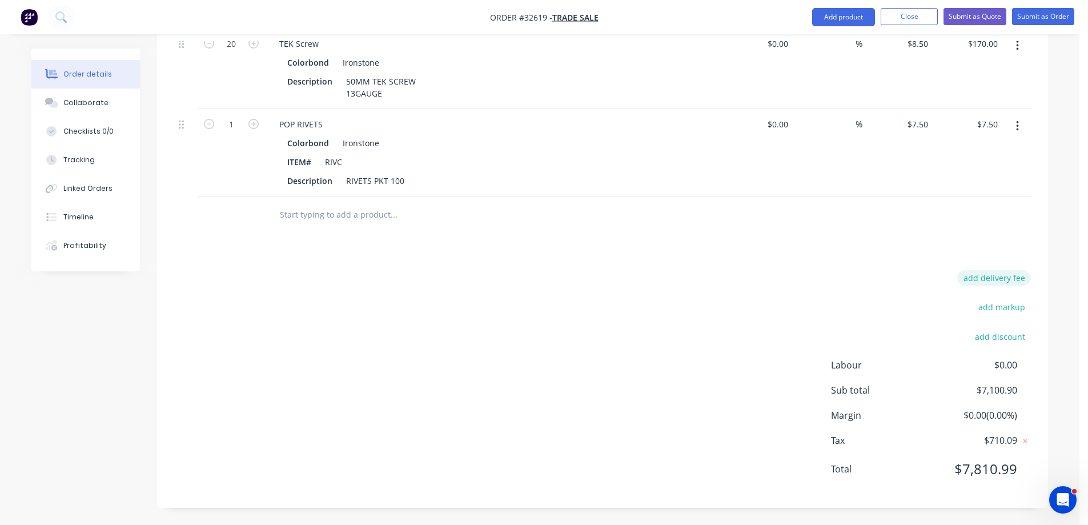
click at [988, 279] on button "add delivery fee" at bounding box center [994, 277] width 74 height 15
click input "submit" at bounding box center [0, 0] width 0 height 0
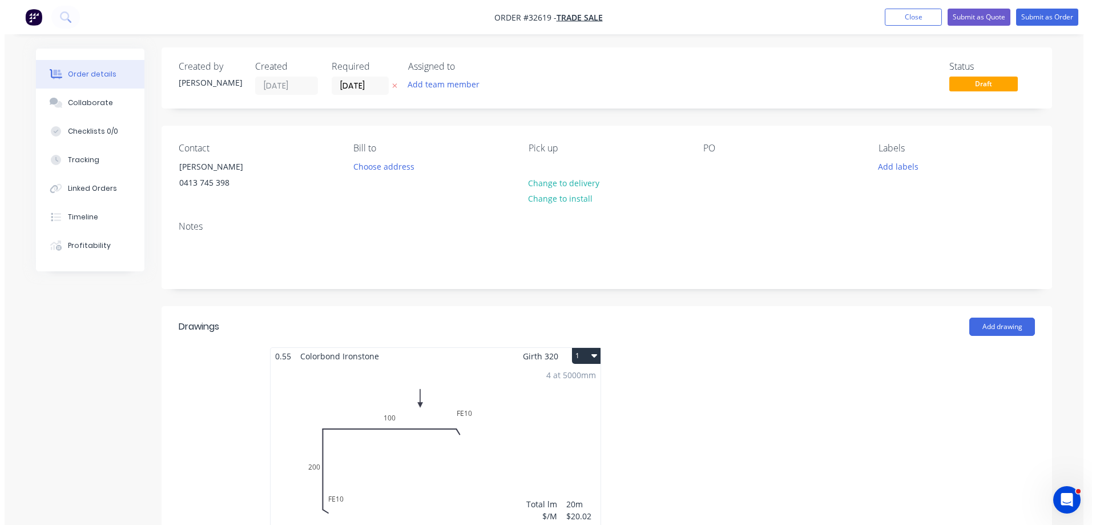
scroll to position [0, 0]
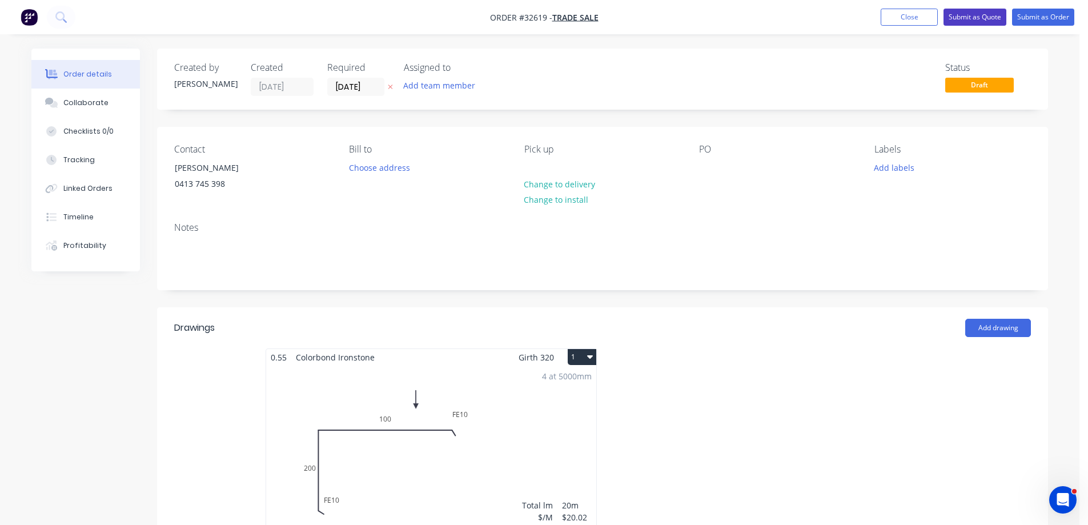
click at [986, 18] on button "Submit as Quote" at bounding box center [974, 17] width 63 height 17
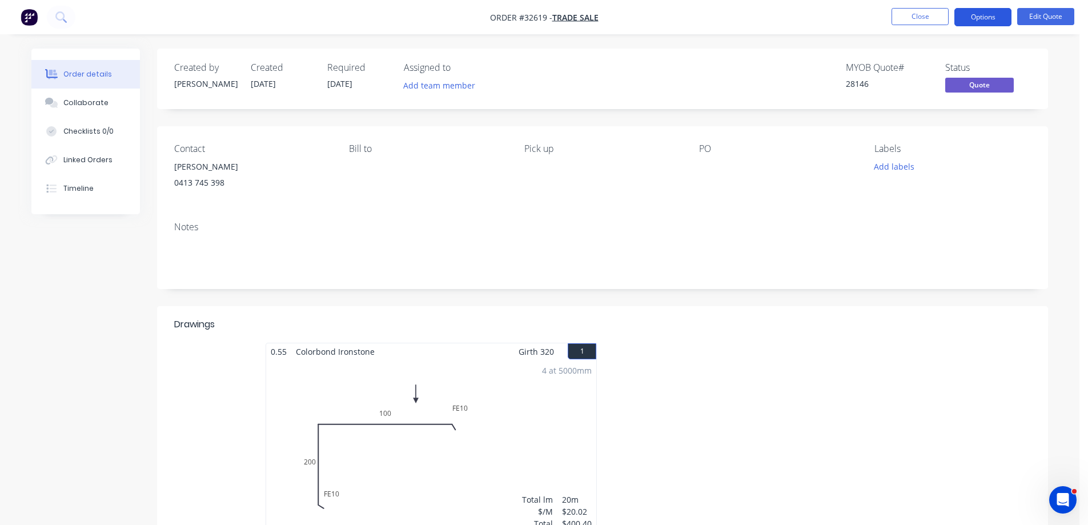
click at [978, 21] on button "Options" at bounding box center [982, 17] width 57 height 18
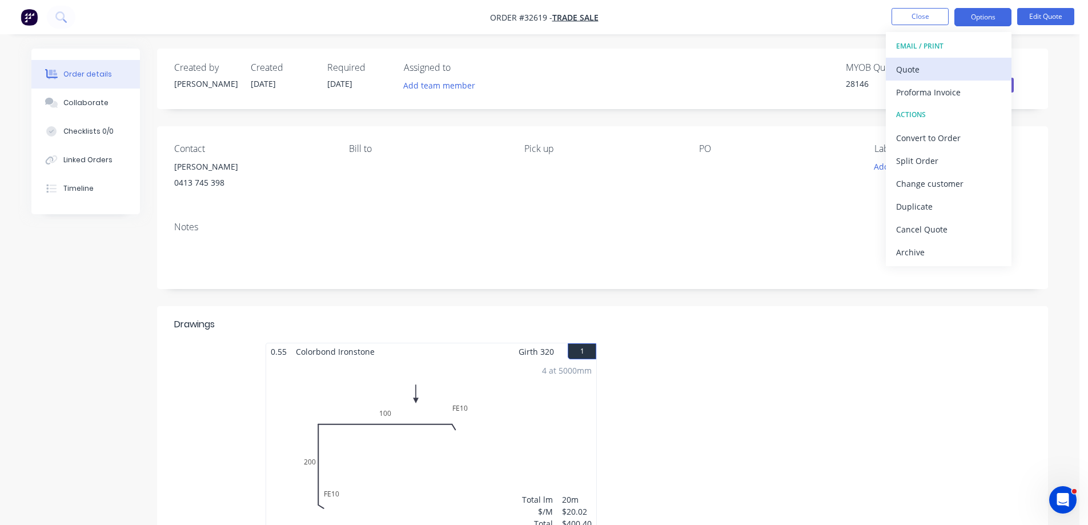
click at [954, 69] on div "Quote" at bounding box center [948, 69] width 105 height 17
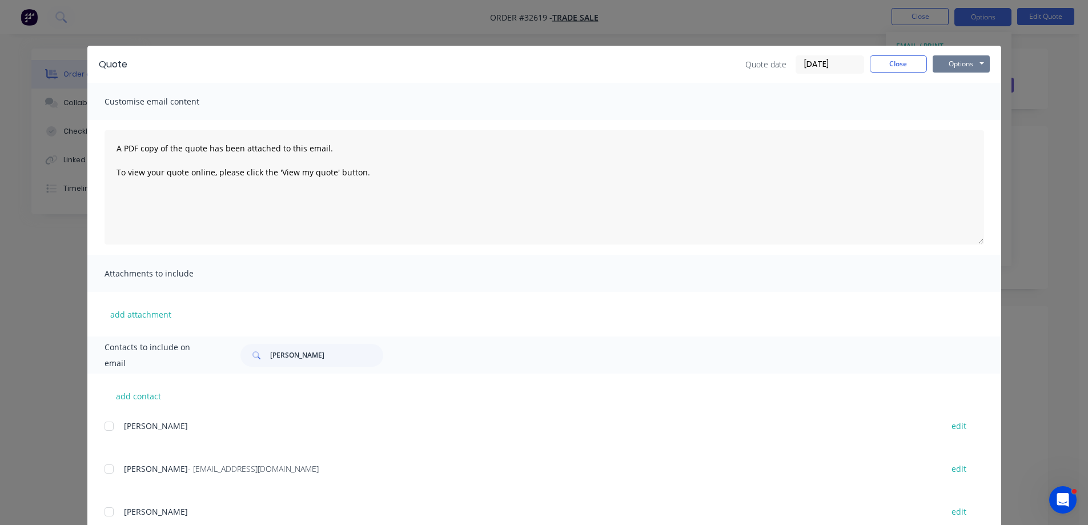
click at [969, 63] on button "Options" at bounding box center [960, 63] width 57 height 17
click at [973, 101] on button "Print" at bounding box center [968, 103] width 73 height 19
click at [911, 66] on button "Close" at bounding box center [898, 63] width 57 height 17
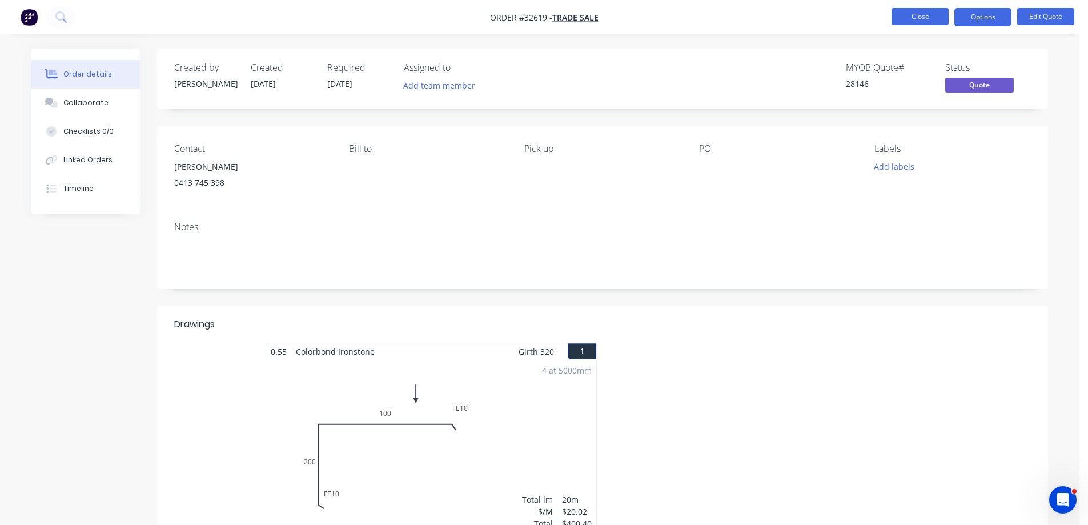
click at [930, 13] on button "Close" at bounding box center [919, 16] width 57 height 17
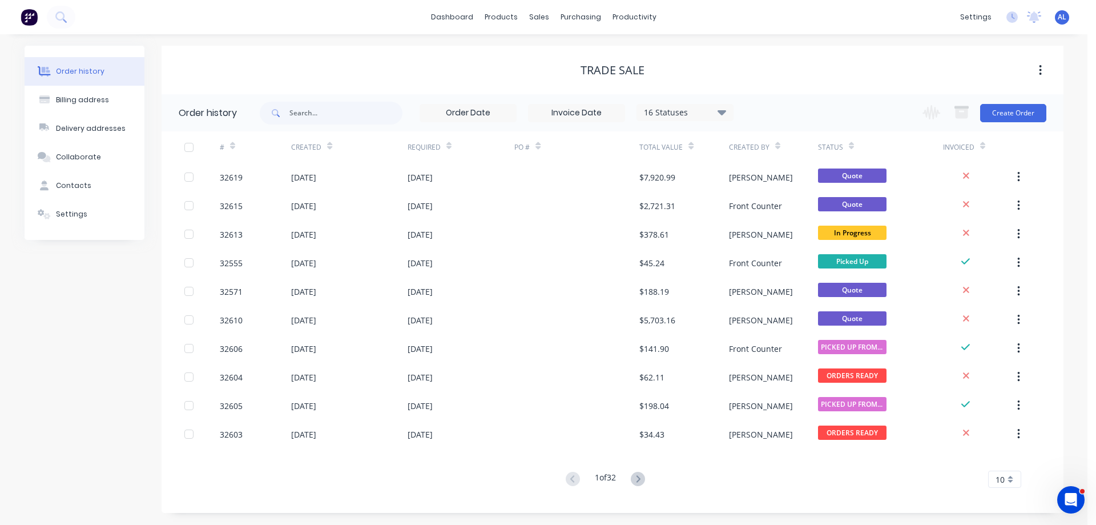
click at [26, 15] on img at bounding box center [29, 17] width 17 height 17
